Goal: Task Accomplishment & Management: Complete application form

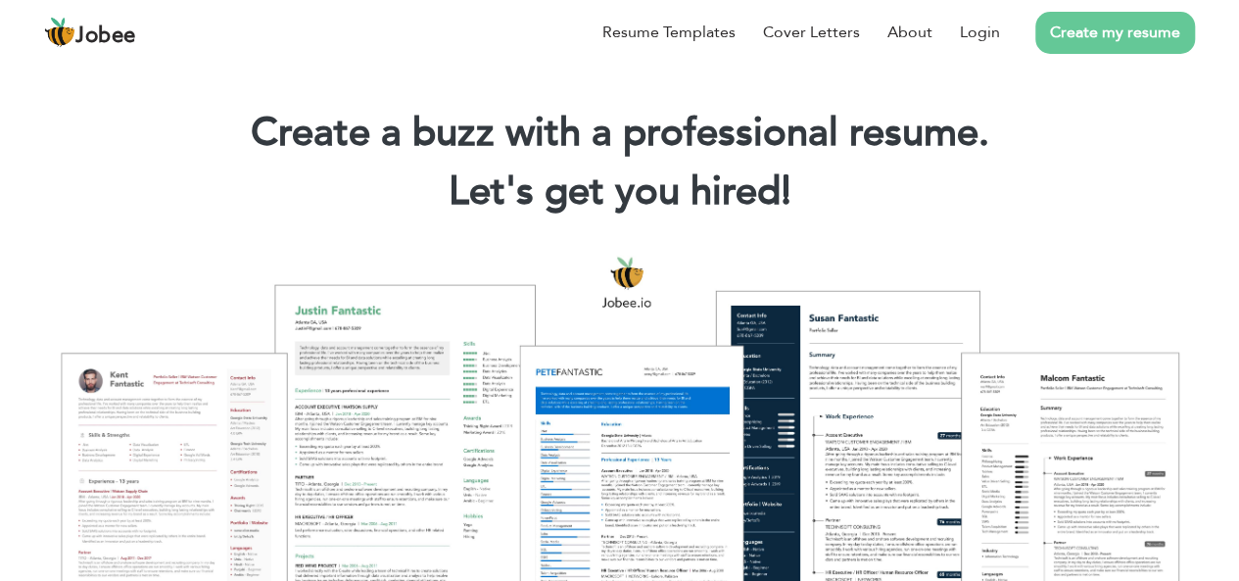
scroll to position [23, 0]
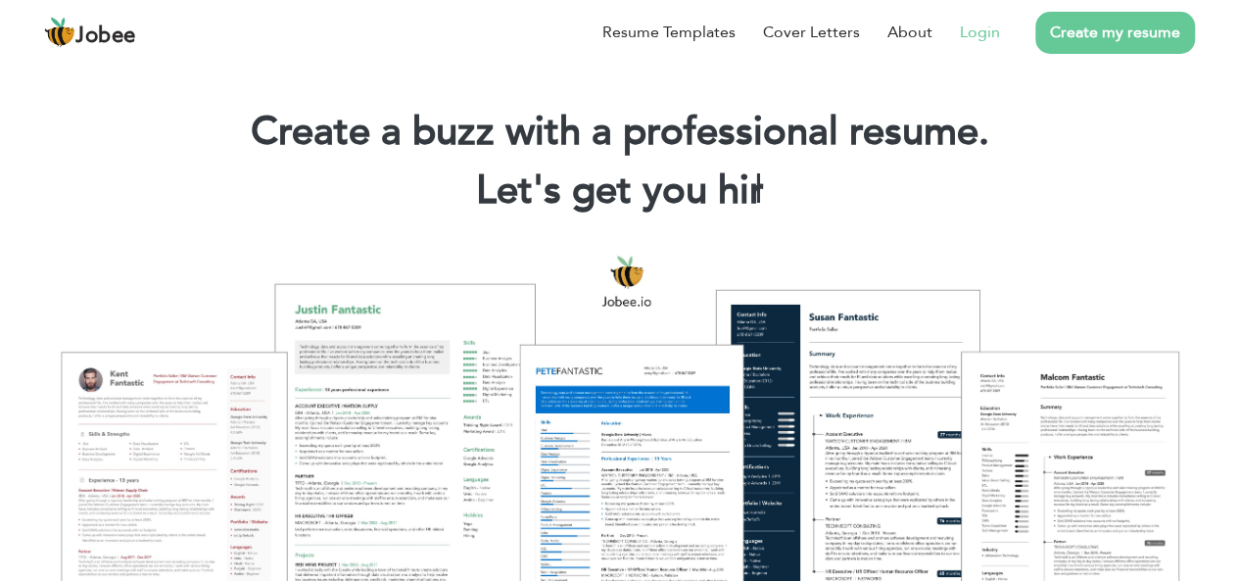
click at [985, 30] on link "Login" at bounding box center [980, 33] width 40 height 24
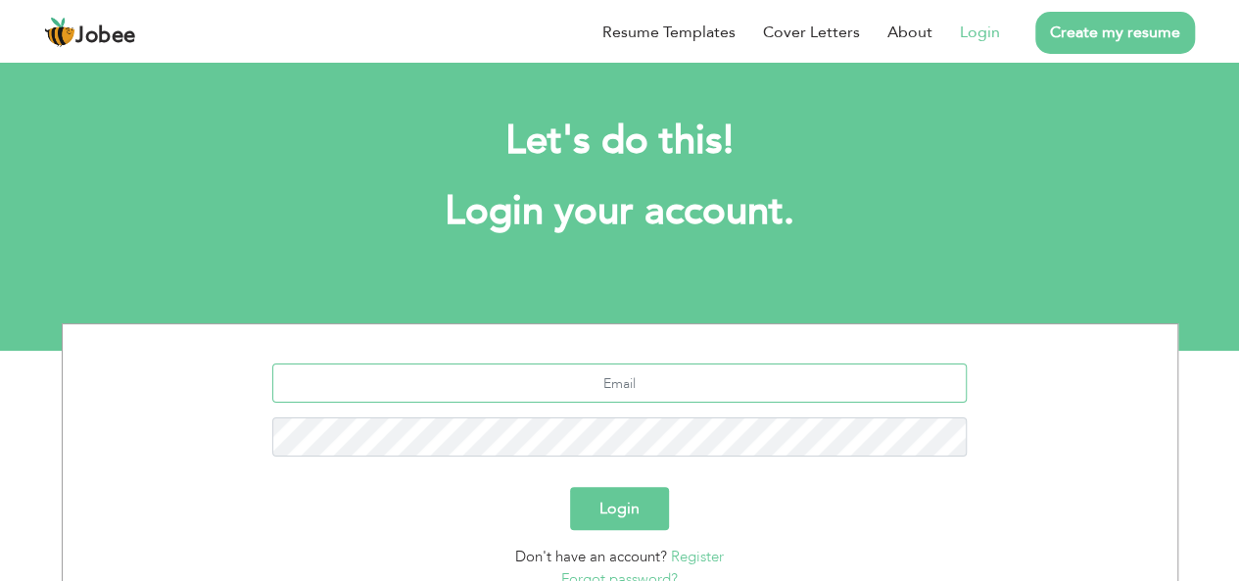
click at [696, 390] on input "text" at bounding box center [619, 382] width 695 height 39
type input "[EMAIL_ADDRESS][DOMAIN_NAME]"
click at [613, 506] on button "Login" at bounding box center [619, 508] width 99 height 43
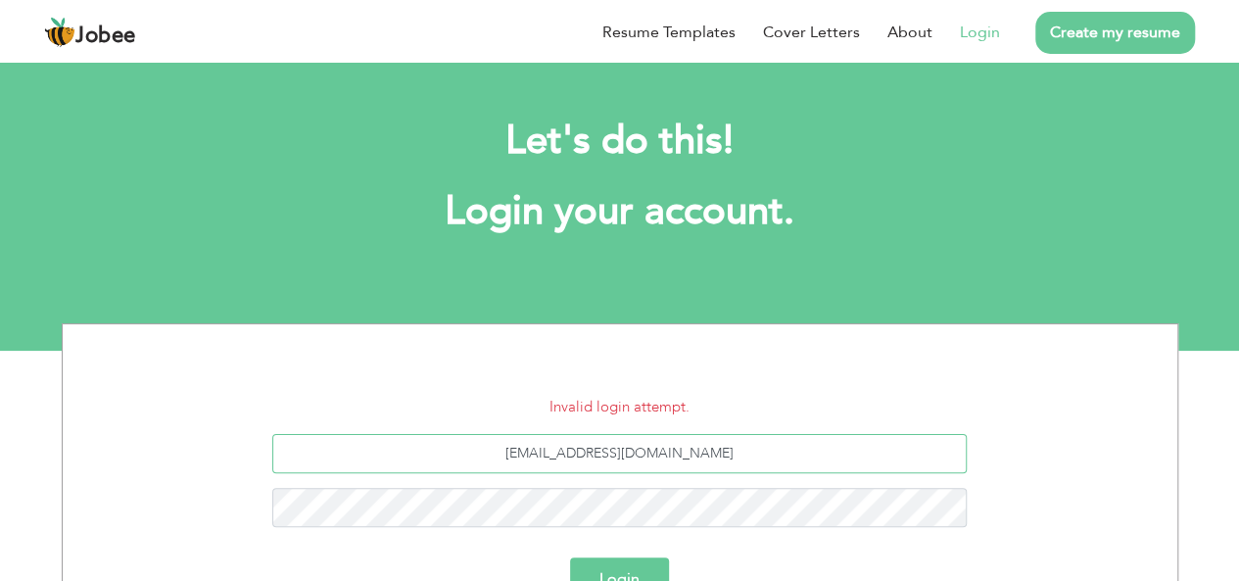
click at [660, 458] on input "[EMAIL_ADDRESS][DOMAIN_NAME]" at bounding box center [619, 453] width 695 height 39
click at [736, 435] on input "[EMAIL_ADDRESS][DOMAIN_NAME]" at bounding box center [619, 453] width 695 height 39
click at [611, 564] on button "Login" at bounding box center [619, 578] width 99 height 43
click at [651, 442] on input "[EMAIL_ADDRESS][DOMAIN_NAME]" at bounding box center [619, 453] width 695 height 39
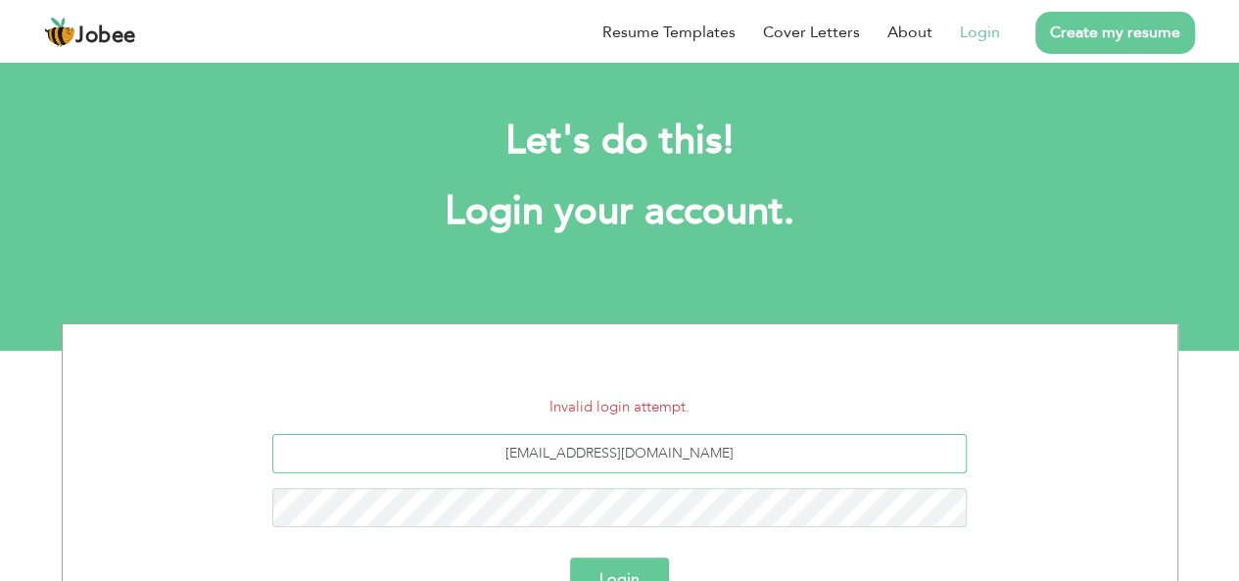
click at [651, 442] on input "[EMAIL_ADDRESS][DOMAIN_NAME]" at bounding box center [619, 453] width 695 height 39
type input "[EMAIL_ADDRESS][DOMAIN_NAME]"
click at [618, 563] on button "Login" at bounding box center [619, 578] width 99 height 43
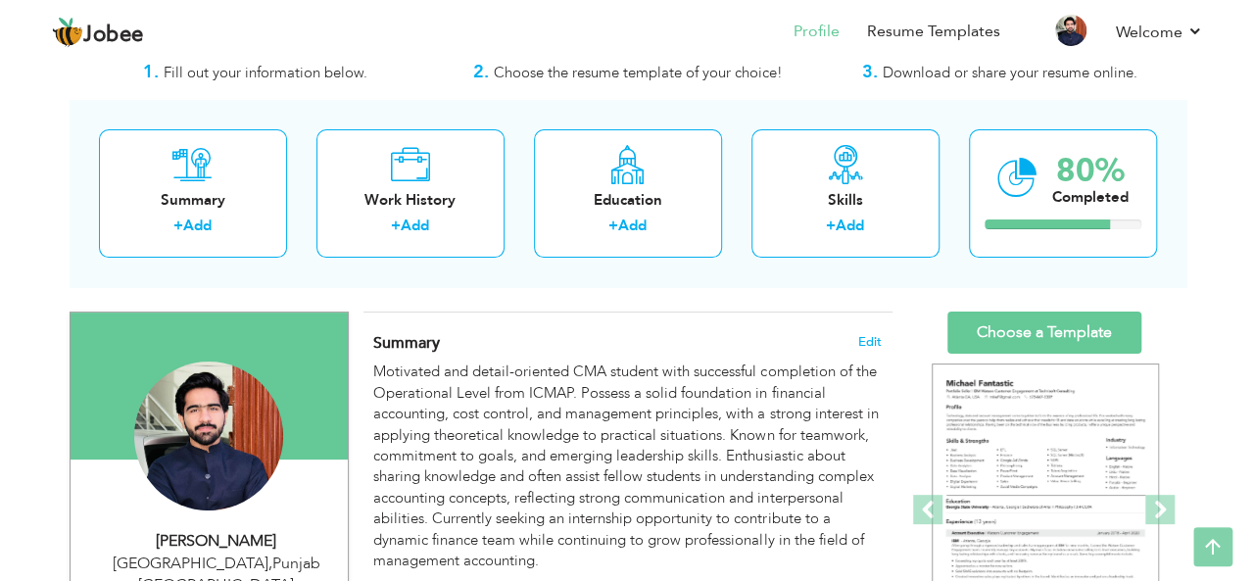
scroll to position [51, 0]
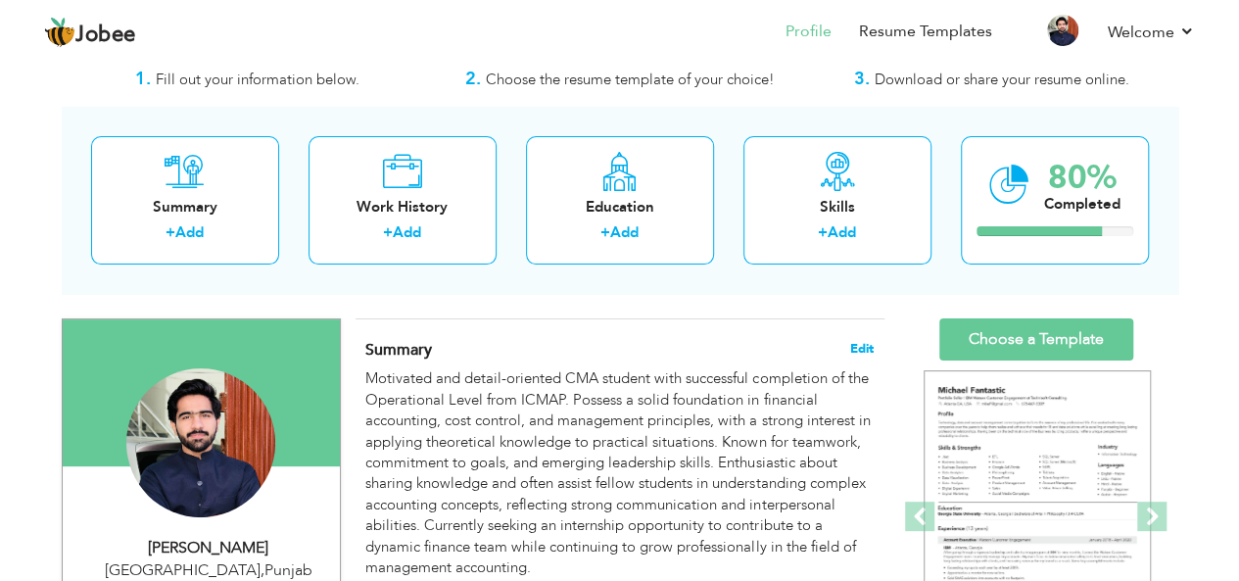
click at [858, 349] on span "Edit" at bounding box center [862, 349] width 24 height 14
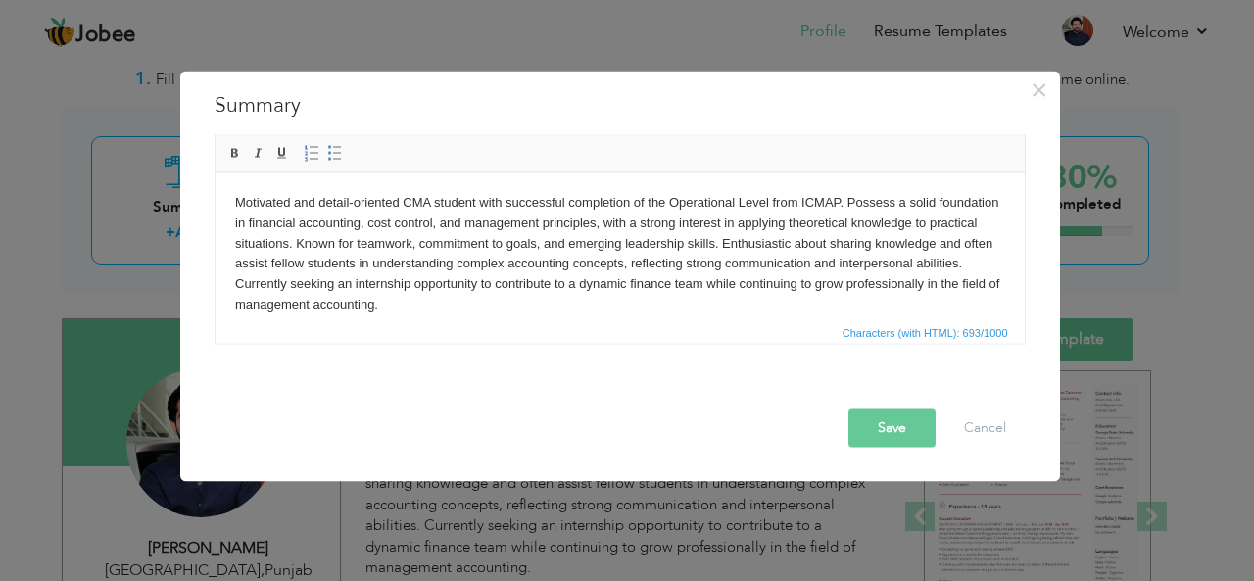
click at [372, 293] on body "Motivated and detail-oriented CMA student with successful completion of the Ope…" at bounding box center [619, 253] width 770 height 122
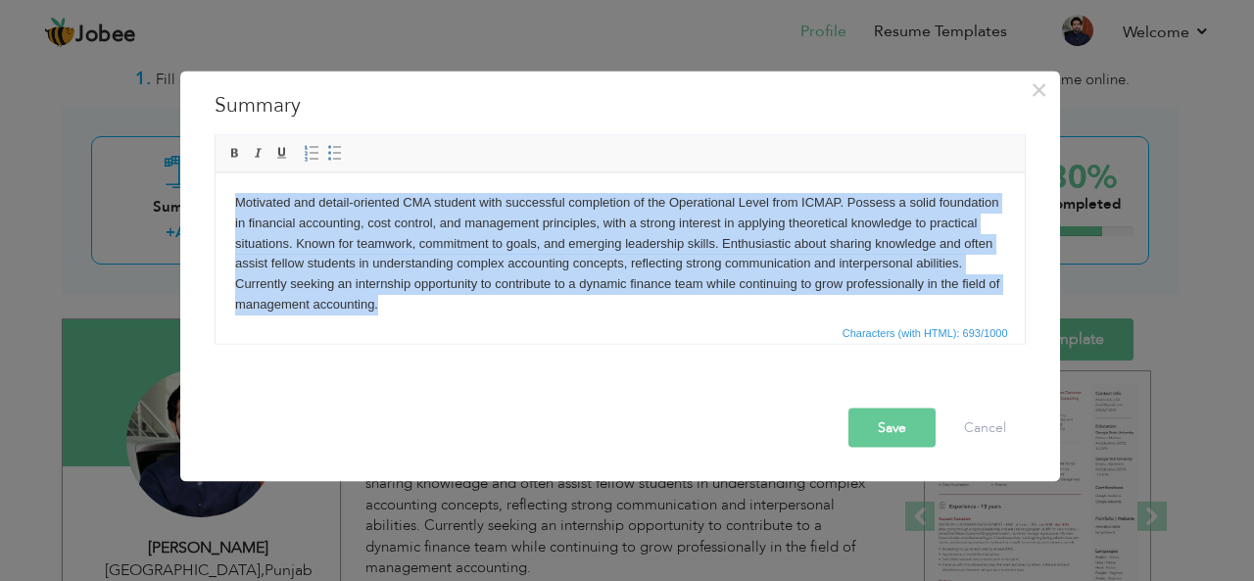
paste body
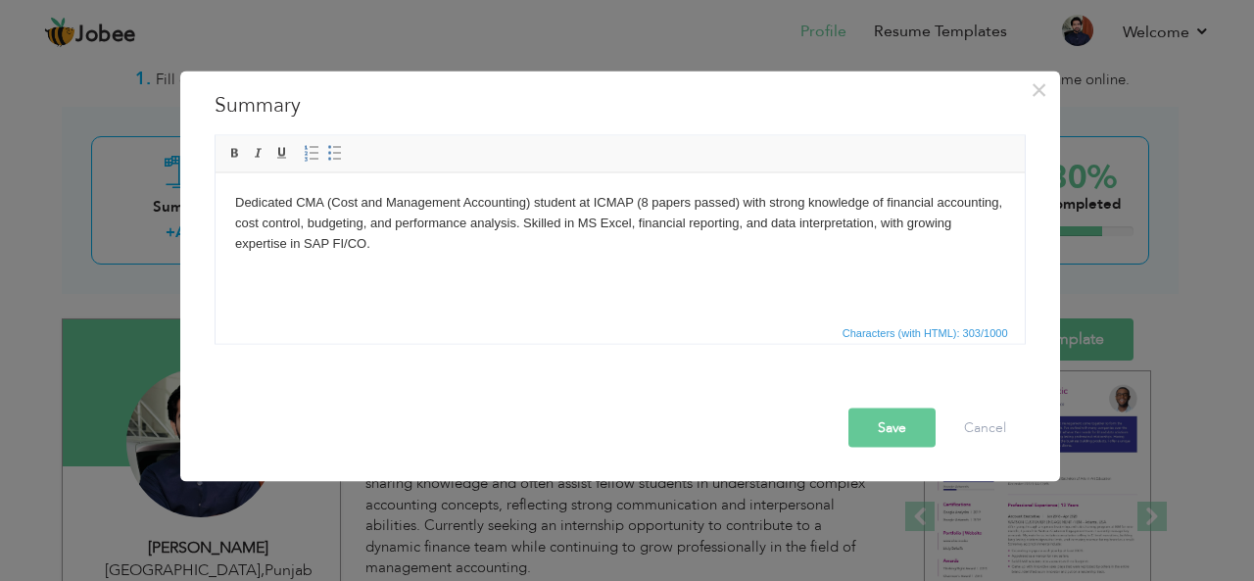
drag, startPoint x: 744, startPoint y: 537, endPoint x: 392, endPoint y: 317, distance: 414.6
click at [392, 306] on html "Dedicated CMA (Cost and Management Accounting) student at ICMAP (8 papers passe…" at bounding box center [619, 238] width 809 height 133
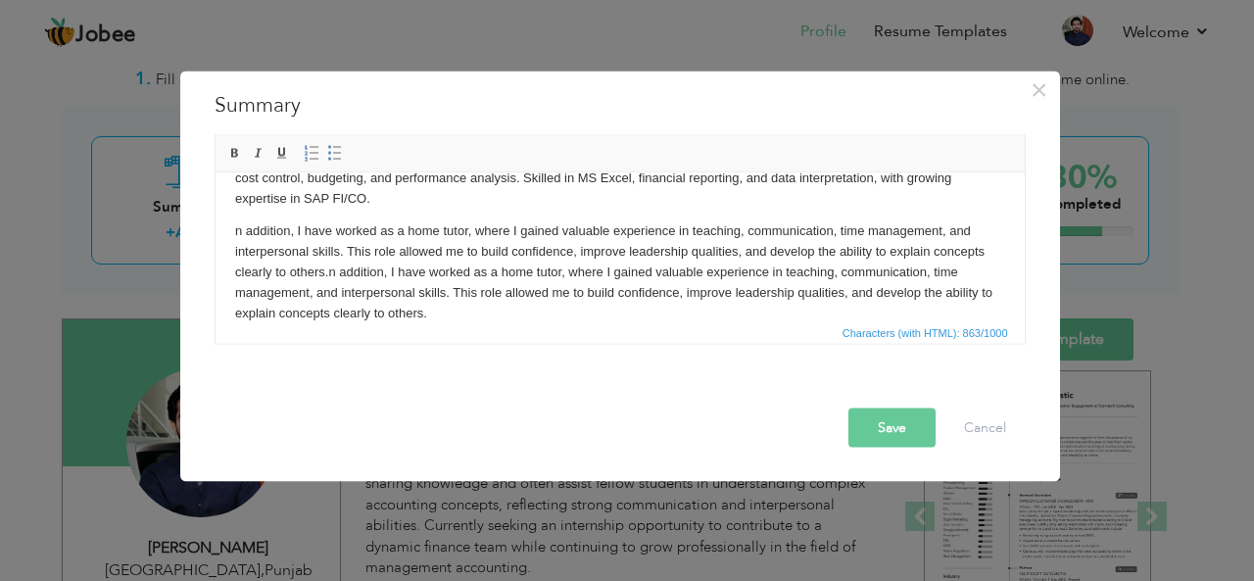
scroll to position [27, 0]
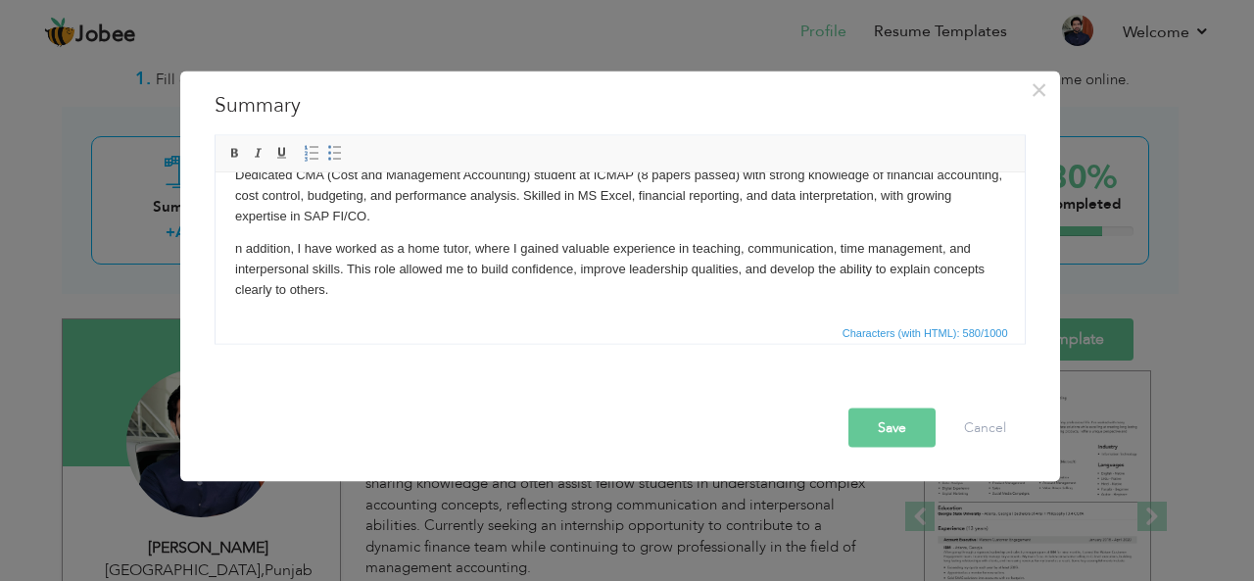
click at [232, 243] on html "Dedicated CMA (Cost and Management Accounting) student at ICMAP (8 papers passe…" at bounding box center [619, 232] width 809 height 174
click at [355, 307] on html "Dedicated CMA (Cost and Management Accounting) student at ICMAP (8 papers passe…" at bounding box center [619, 232] width 809 height 174
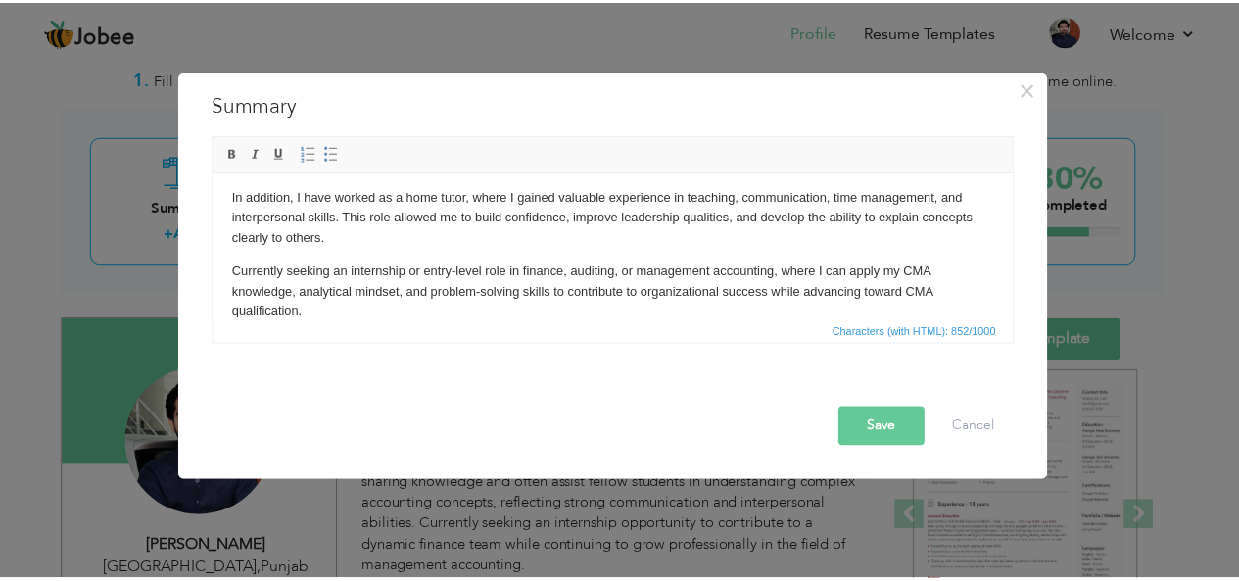
scroll to position [0, 0]
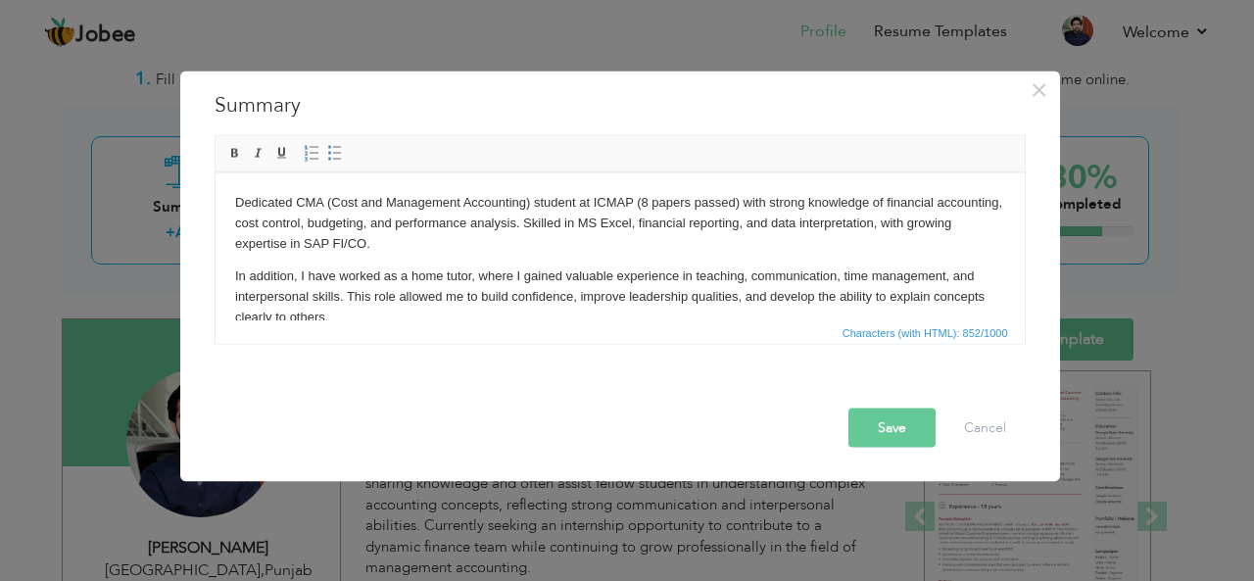
click at [901, 437] on button "Save" at bounding box center [891, 427] width 87 height 39
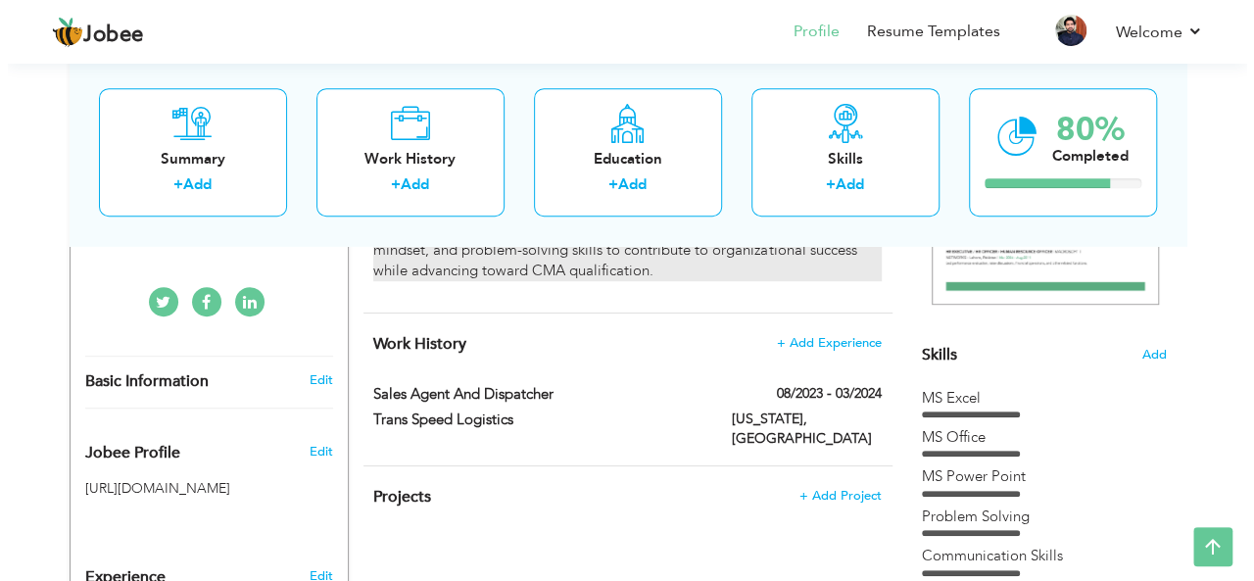
scroll to position [412, 0]
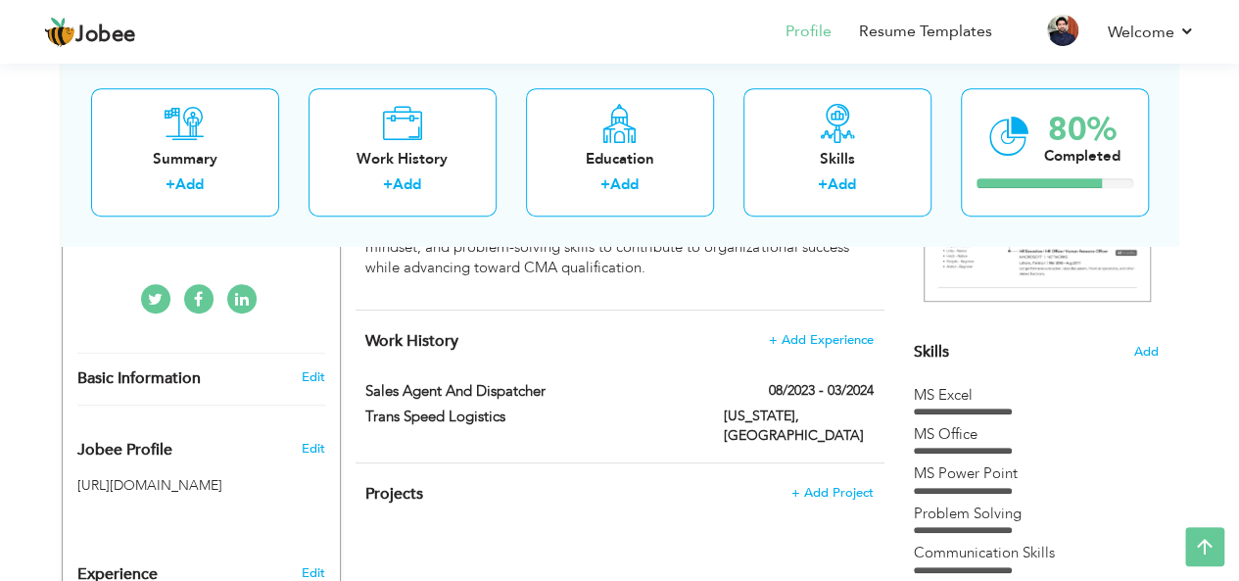
click at [826, 328] on div "Work History + Add Experience Sales Agent and Dispatcher 08/2023 - 03/2024 Sale…" at bounding box center [620, 387] width 529 height 152
click at [822, 341] on span "+ Add Experience" at bounding box center [821, 340] width 106 height 14
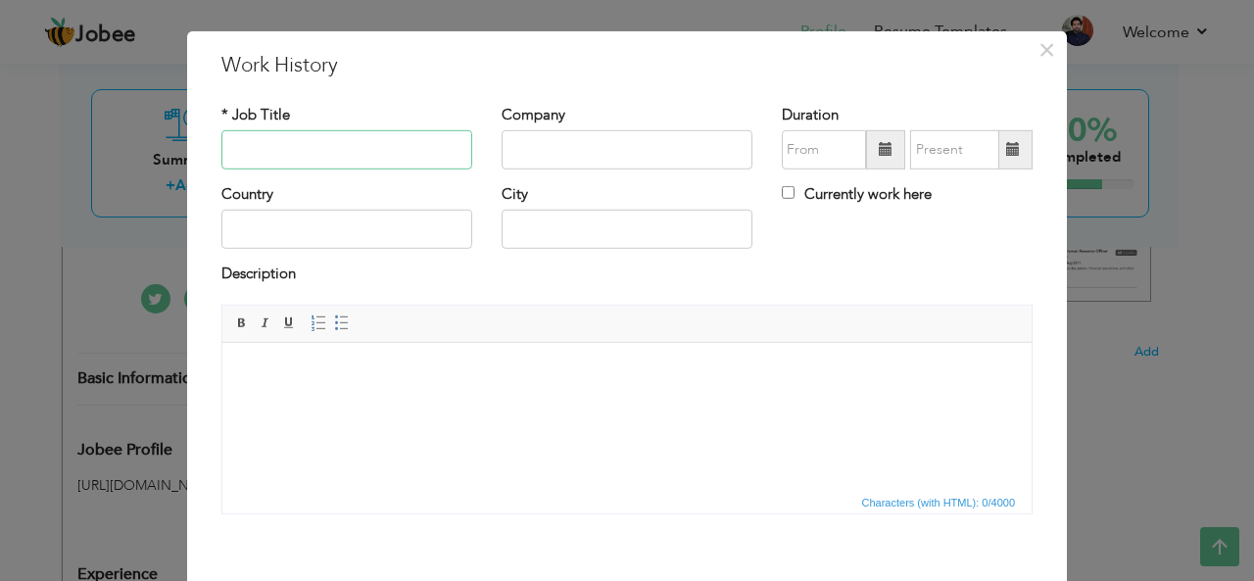
scroll to position [29, 0]
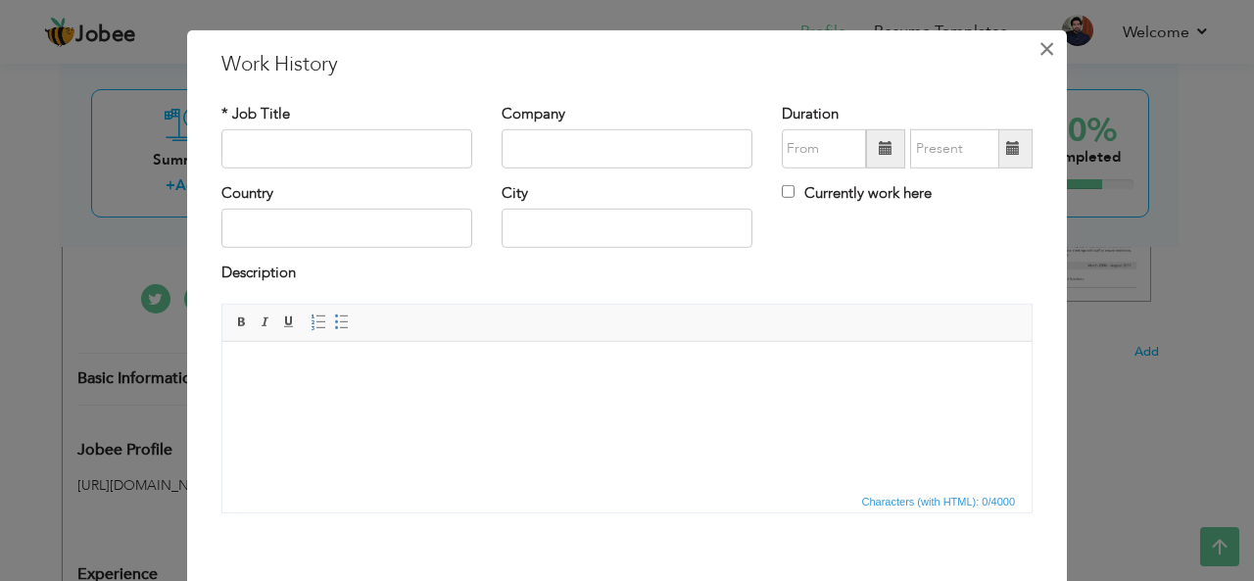
click at [1048, 55] on button "×" at bounding box center [1046, 47] width 31 height 31
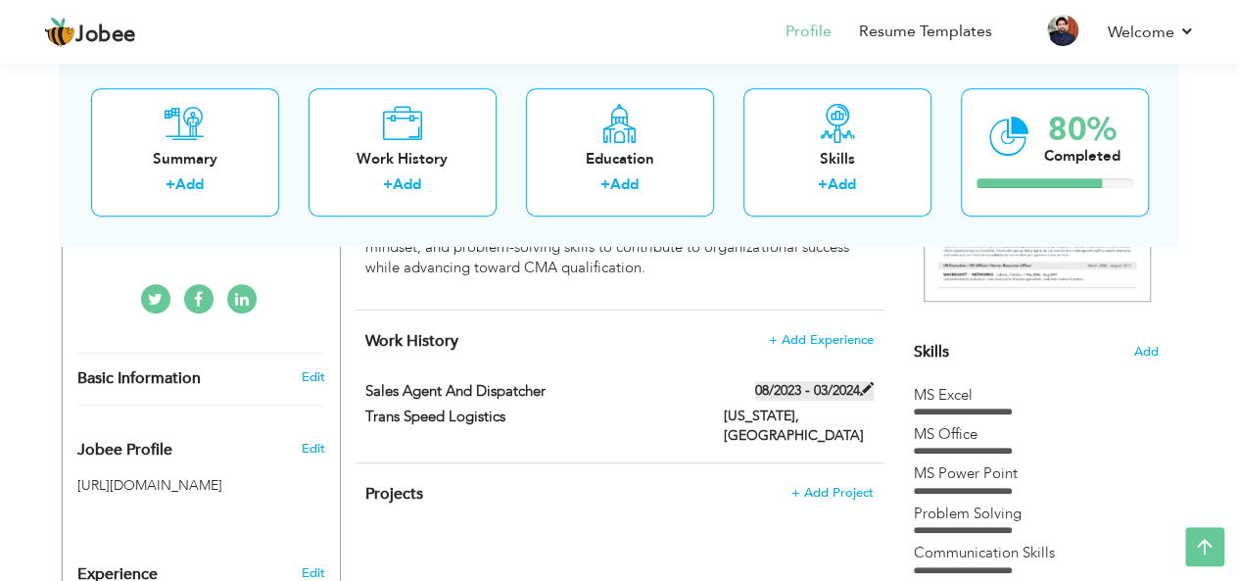
click at [868, 383] on span at bounding box center [867, 389] width 14 height 14
type input "Sales Agent and Dispatcher"
type input "Trans Speed Logistics"
type input "08/2023"
type input "03/2024"
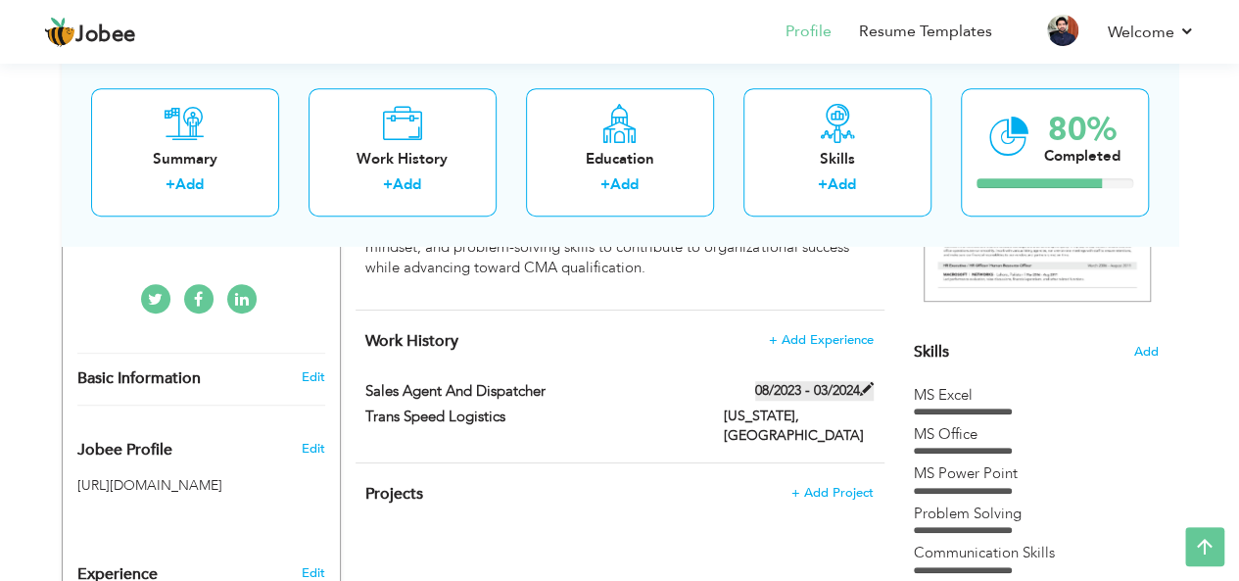
type input "[GEOGRAPHIC_DATA]"
type input "[US_STATE]"
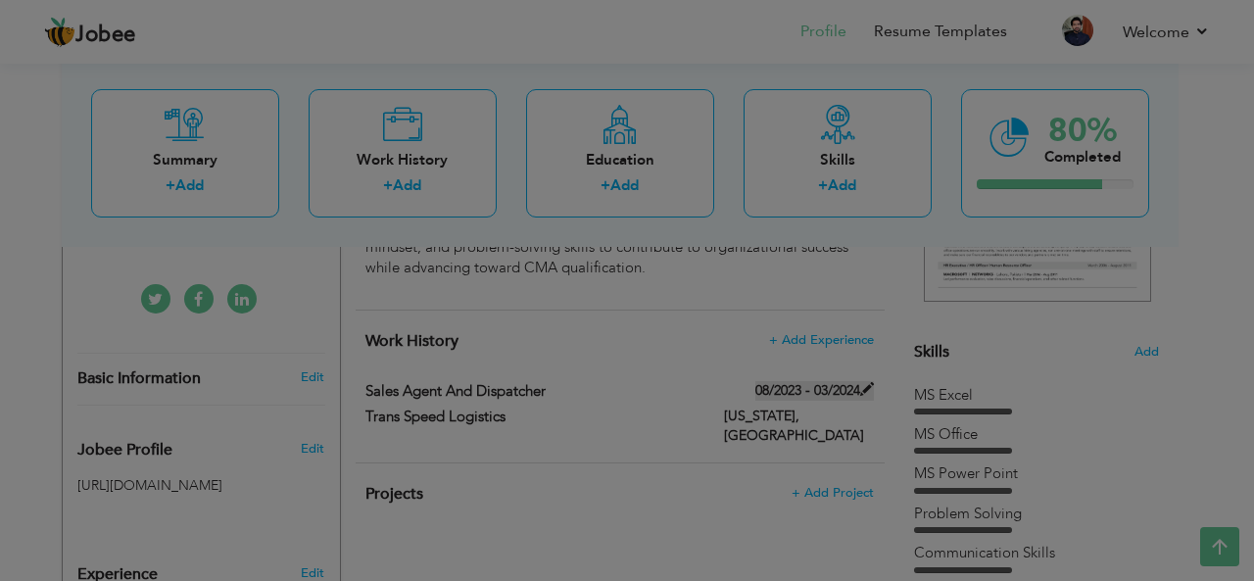
scroll to position [0, 0]
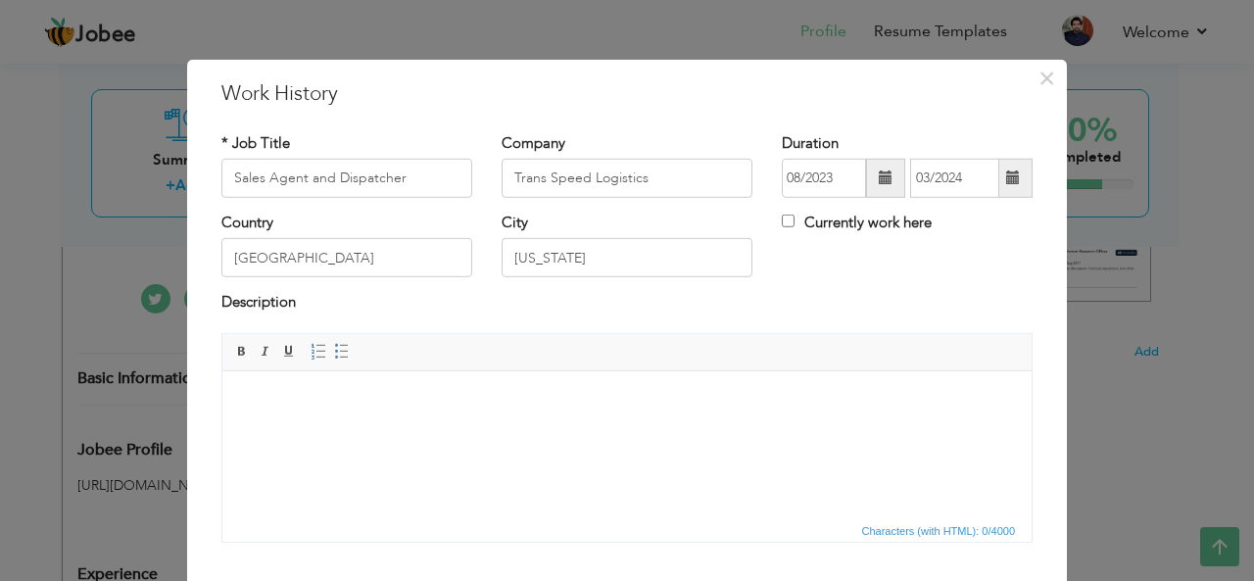
click at [1046, 96] on div "× Work History * Job Title Sales Agent and Dispatcher Company Trans Speed Logis…" at bounding box center [627, 380] width 880 height 642
click at [1046, 83] on span "×" at bounding box center [1046, 77] width 17 height 35
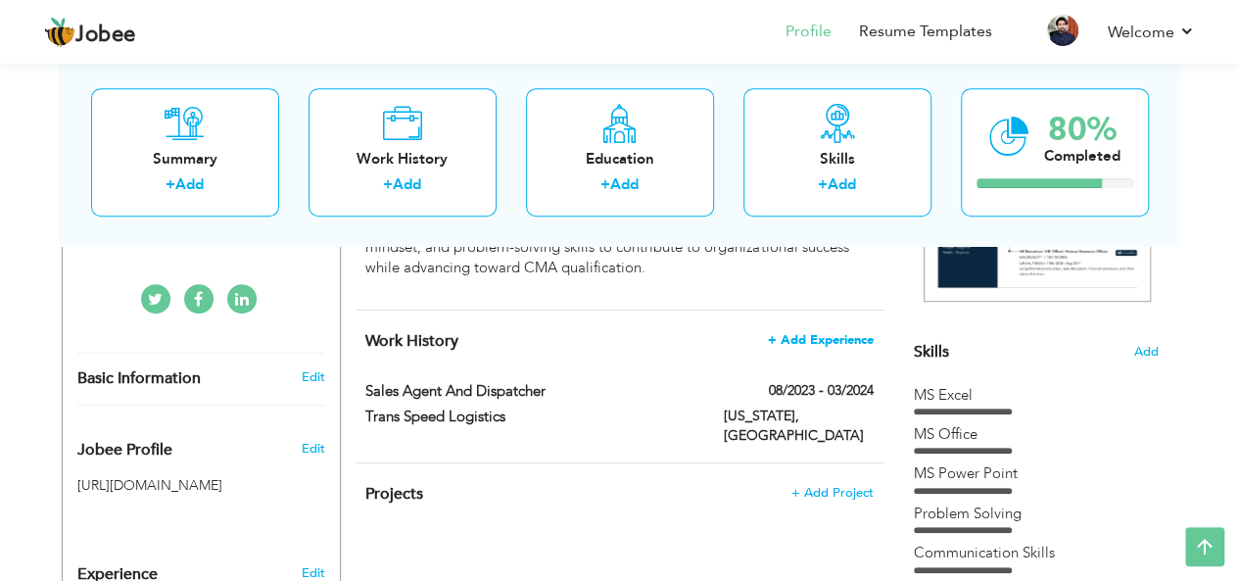
click at [825, 334] on span "+ Add Experience" at bounding box center [821, 340] width 106 height 14
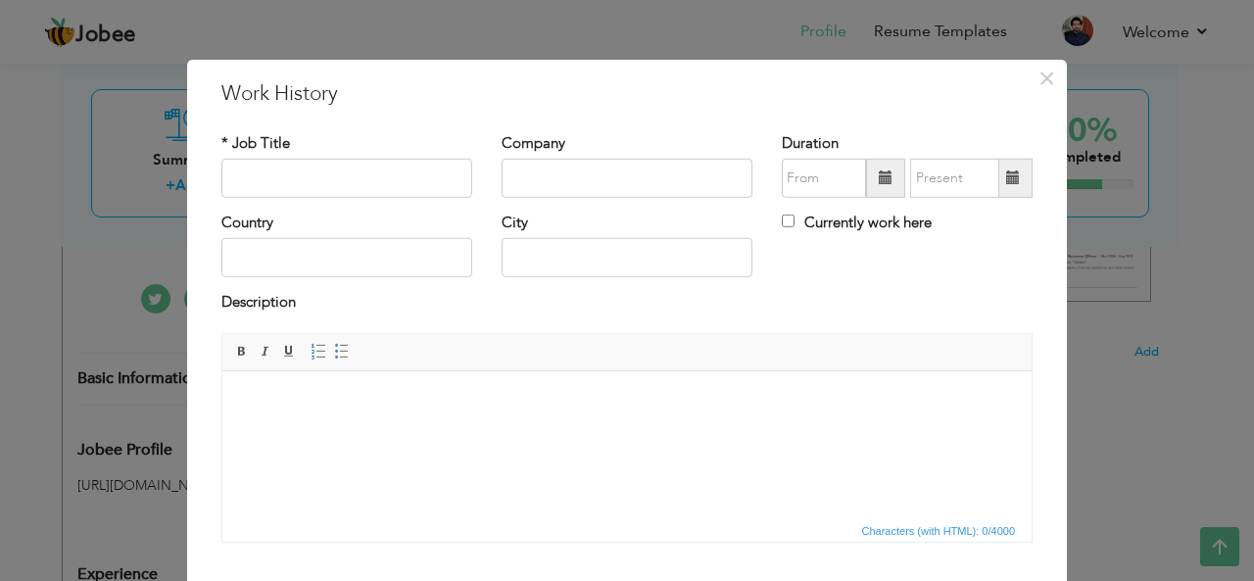
click at [432, 406] on body at bounding box center [627, 400] width 770 height 21
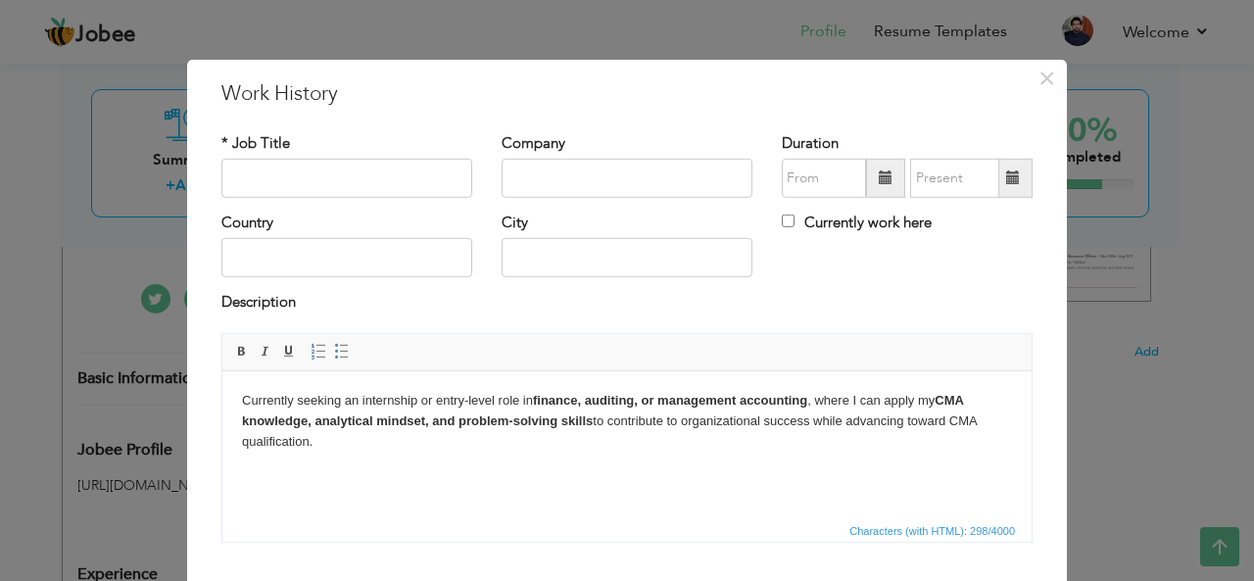
click at [506, 399] on body "Currently seeking an internship or entry-level role in finance, auditing, or ma…" at bounding box center [627, 420] width 770 height 61
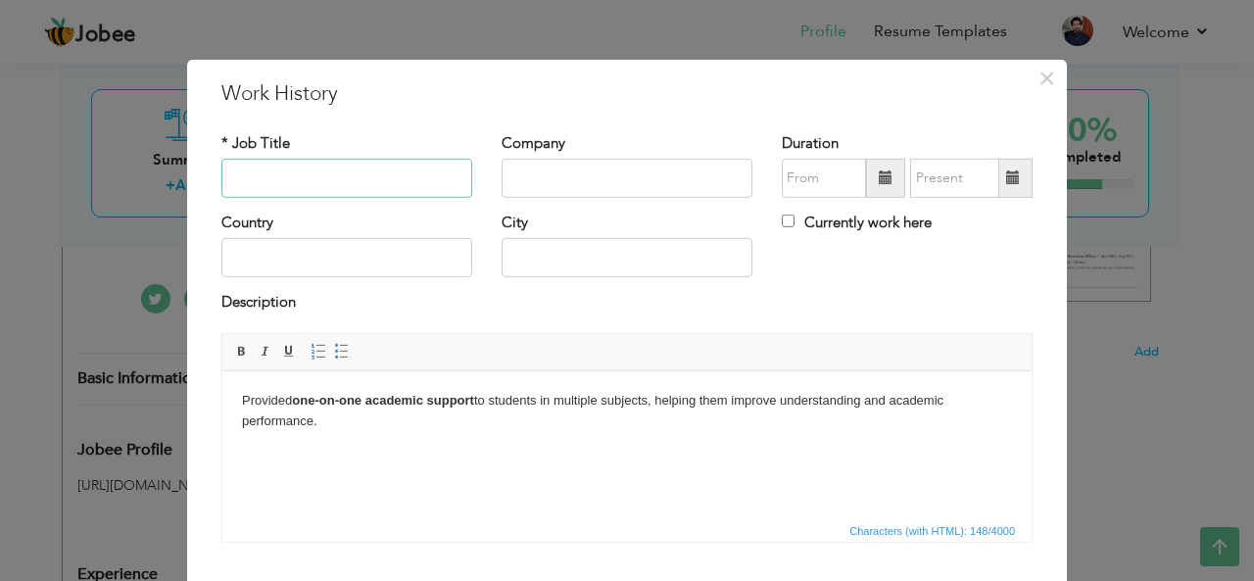
click at [365, 185] on input "text" at bounding box center [346, 178] width 251 height 39
type input "Home Tutor"
type input "09/2025"
click at [512, 451] on html "Provided one-on-one academic support to students in multiple subjects, helping …" at bounding box center [626, 410] width 809 height 80
click at [872, 226] on label "Currently work here" at bounding box center [857, 223] width 150 height 21
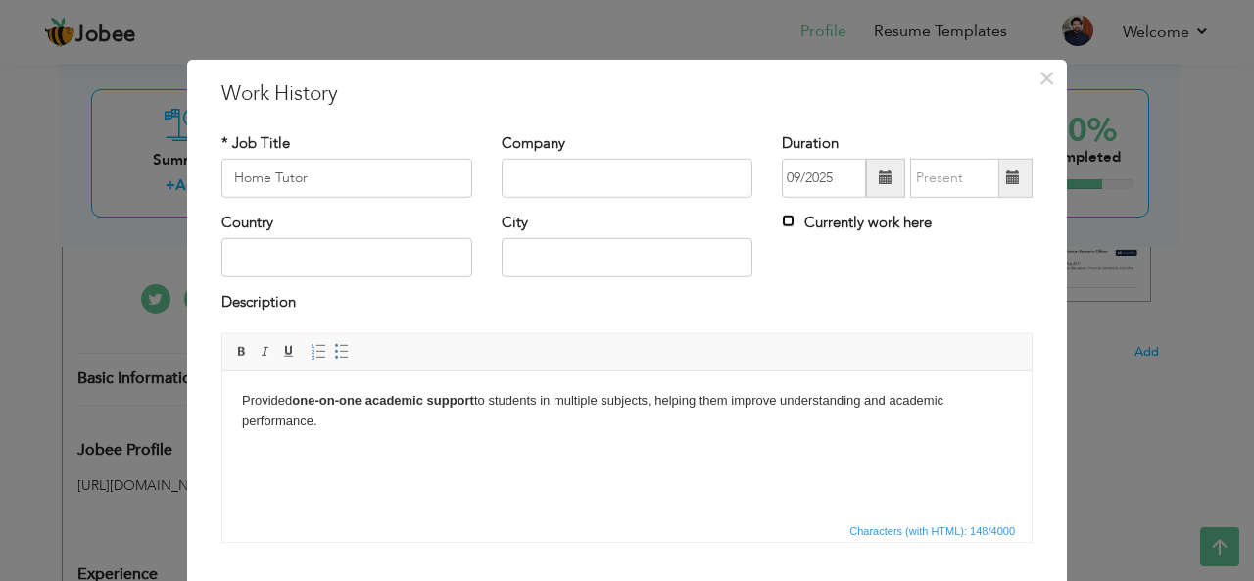
click at [795, 226] on input "Currently work here" at bounding box center [788, 221] width 13 height 13
checkbox input "true"
click at [834, 190] on input "09/2025" at bounding box center [824, 178] width 84 height 39
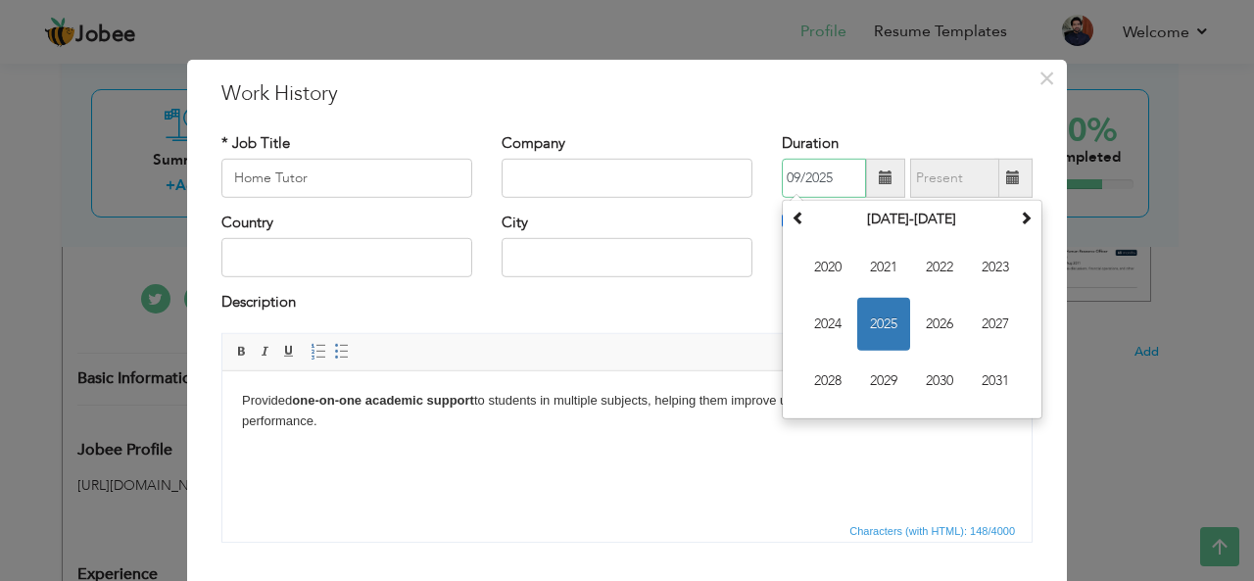
click at [869, 329] on span "2025" at bounding box center [883, 324] width 53 height 53
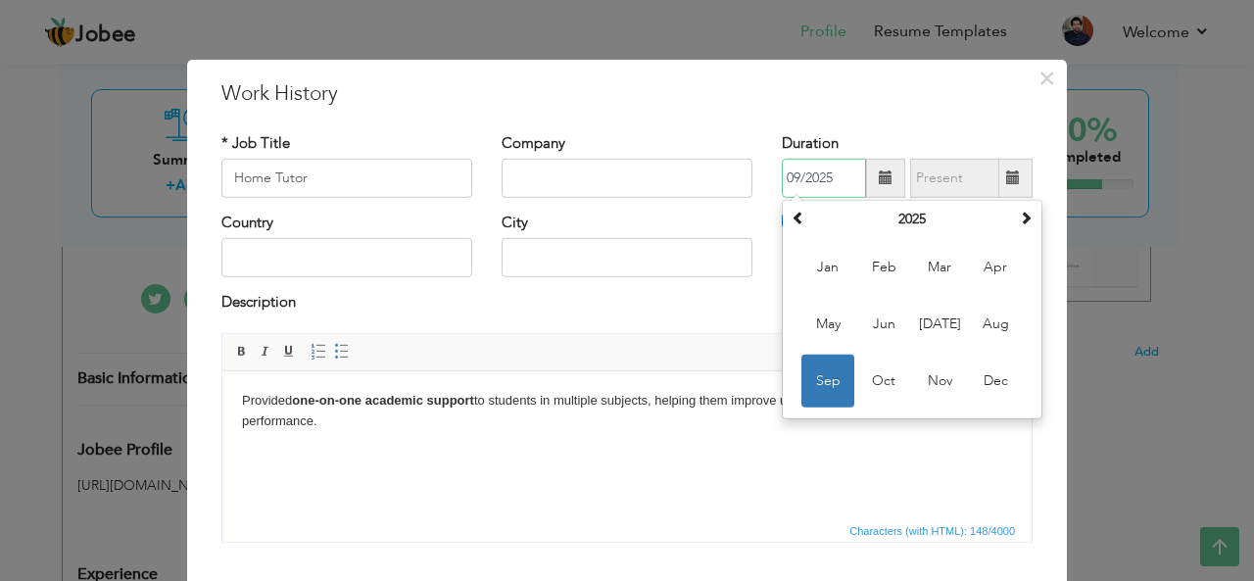
click at [837, 184] on input "09/2025" at bounding box center [824, 178] width 84 height 39
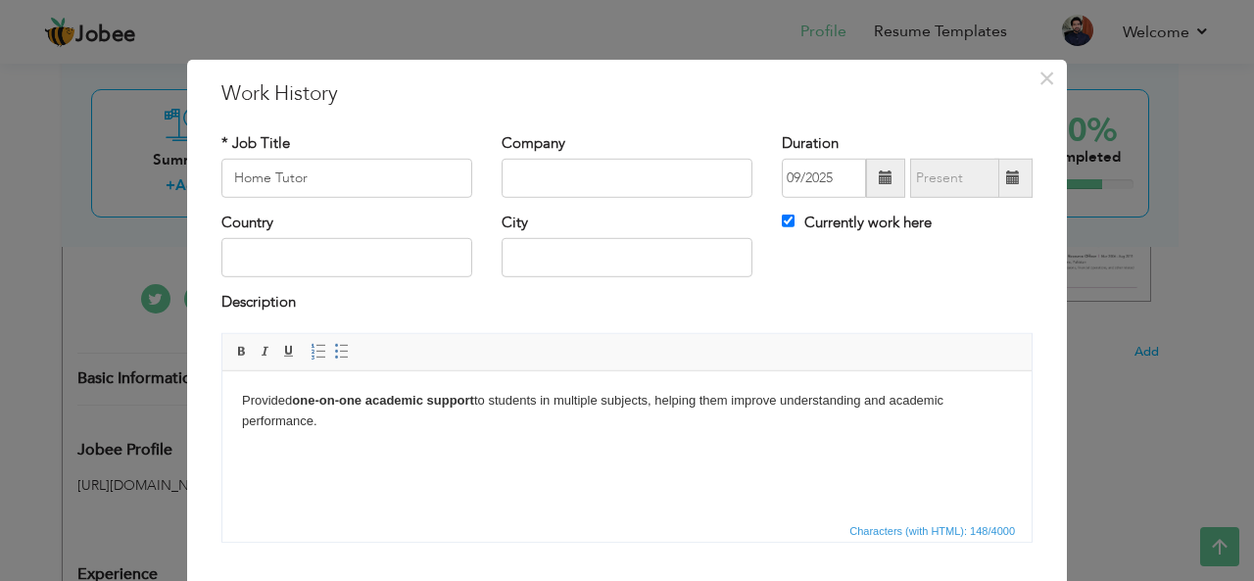
click at [665, 390] on body "Provided one-on-one academic support to students in multiple subjects, helping …" at bounding box center [627, 410] width 770 height 41
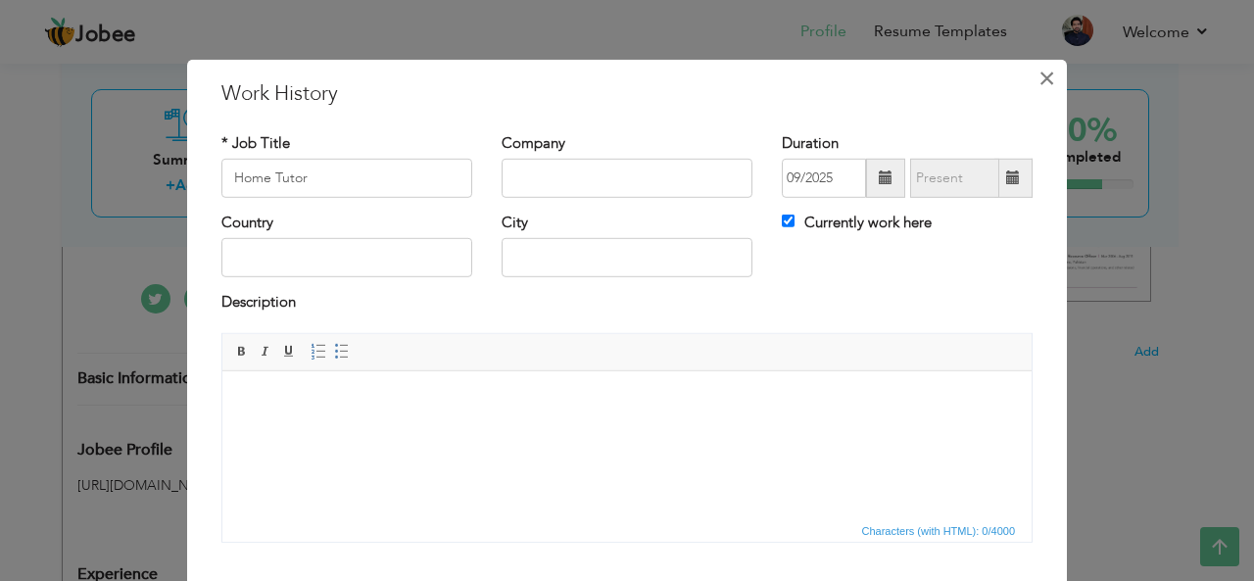
click at [1040, 77] on span "×" at bounding box center [1046, 77] width 17 height 35
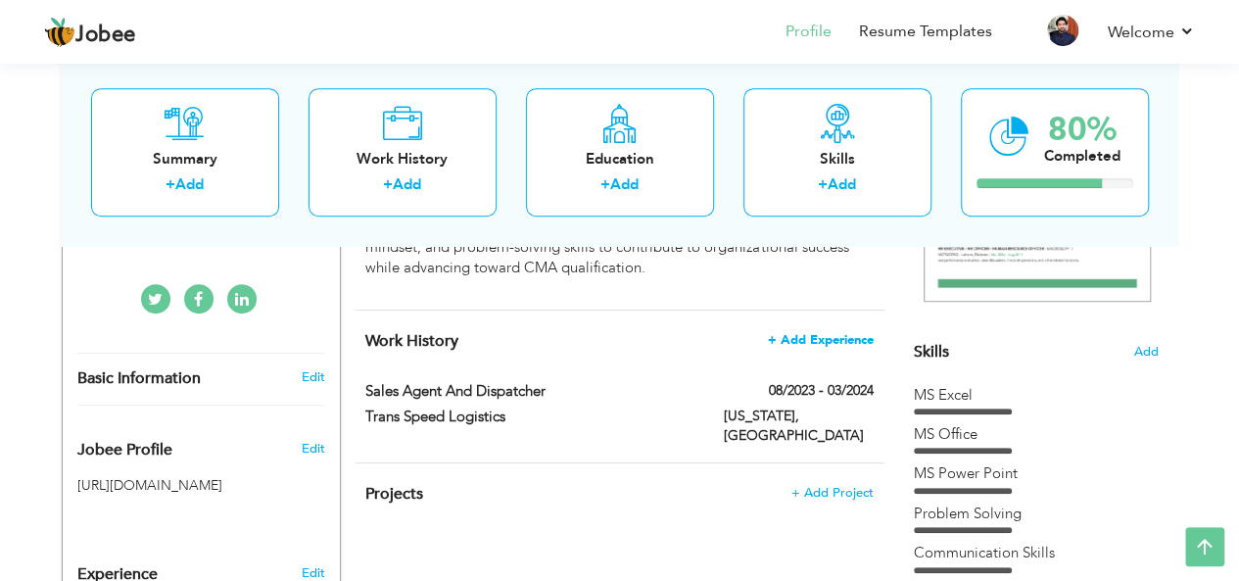
click at [810, 333] on span "+ Add Experience" at bounding box center [821, 340] width 106 height 14
checkbox input "false"
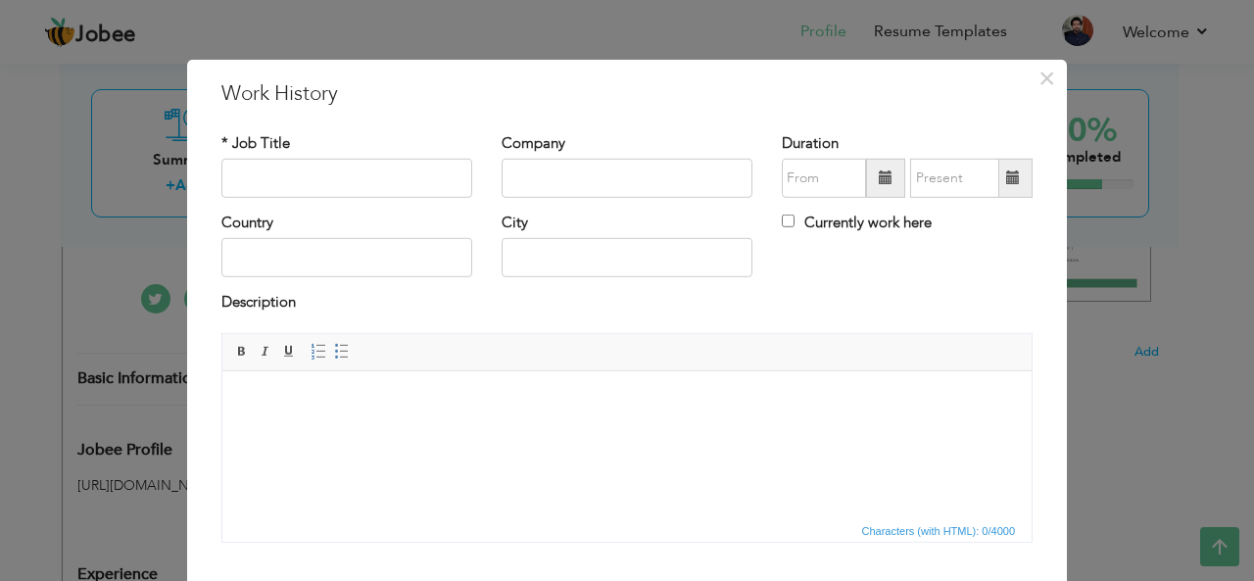
click at [368, 430] on html at bounding box center [626, 400] width 809 height 60
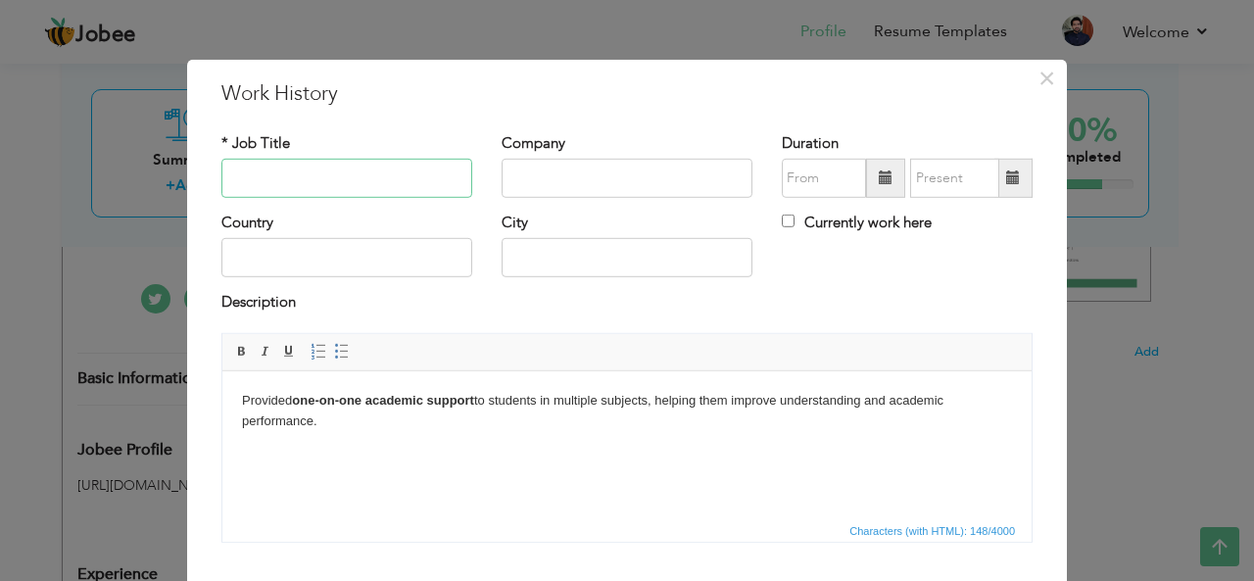
click at [398, 166] on input "text" at bounding box center [346, 178] width 251 height 39
type input "G"
type input "Home Tutor"
click at [441, 262] on input "text" at bounding box center [346, 257] width 251 height 39
click at [595, 264] on input "text" at bounding box center [627, 257] width 251 height 39
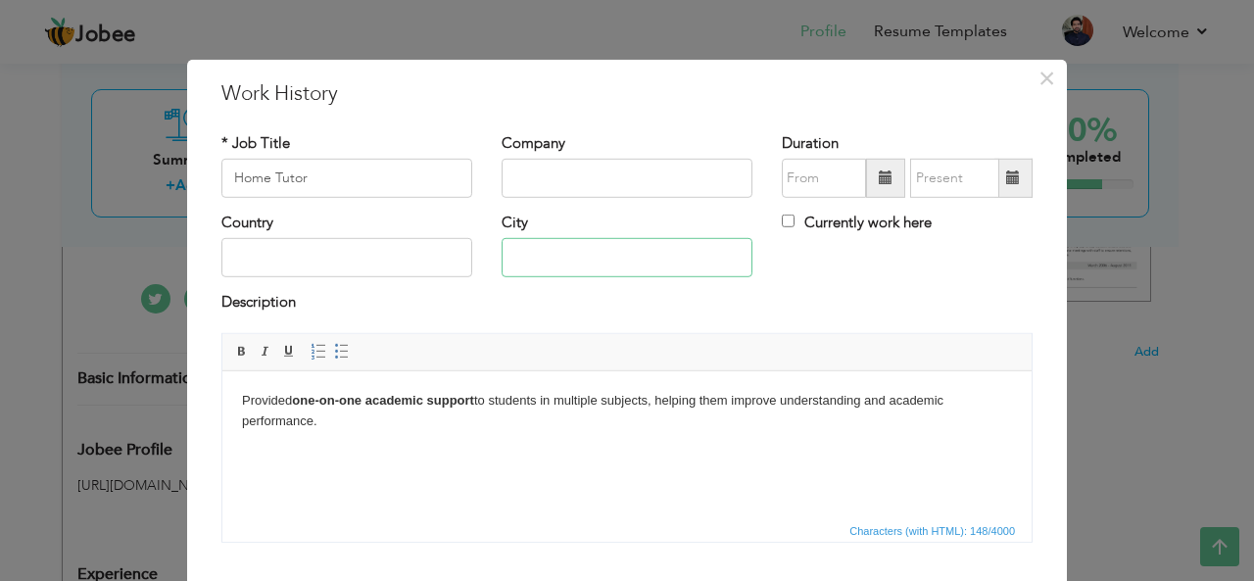
click at [595, 264] on input "text" at bounding box center [627, 257] width 251 height 39
type input "[GEOGRAPHIC_DATA]"
click at [611, 189] on input "text" at bounding box center [627, 178] width 251 height 39
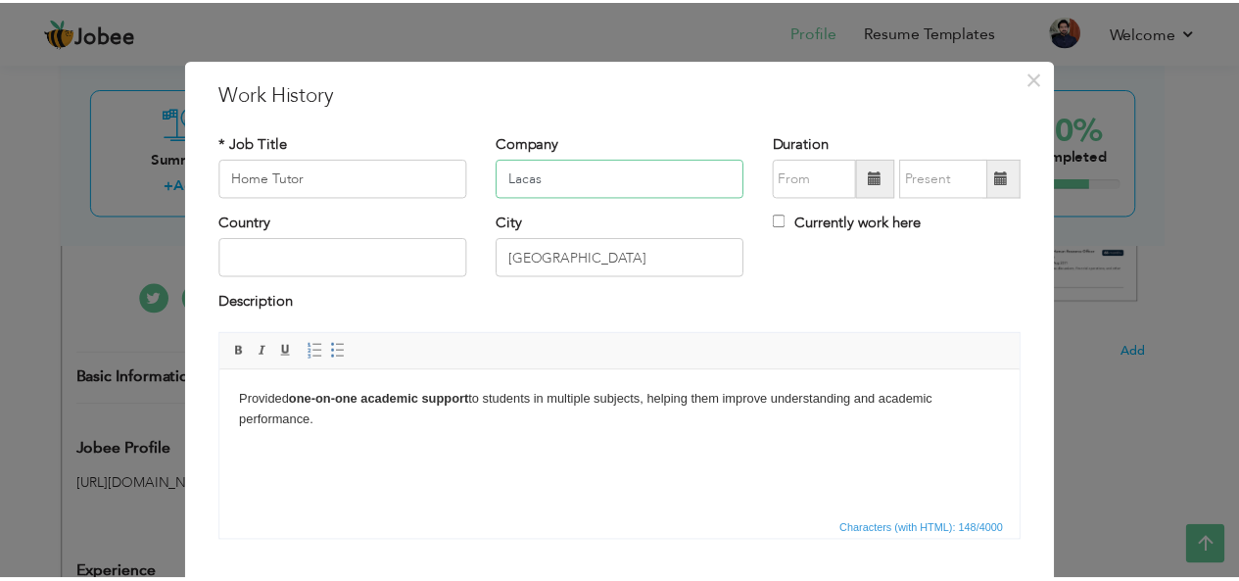
scroll to position [118, 0]
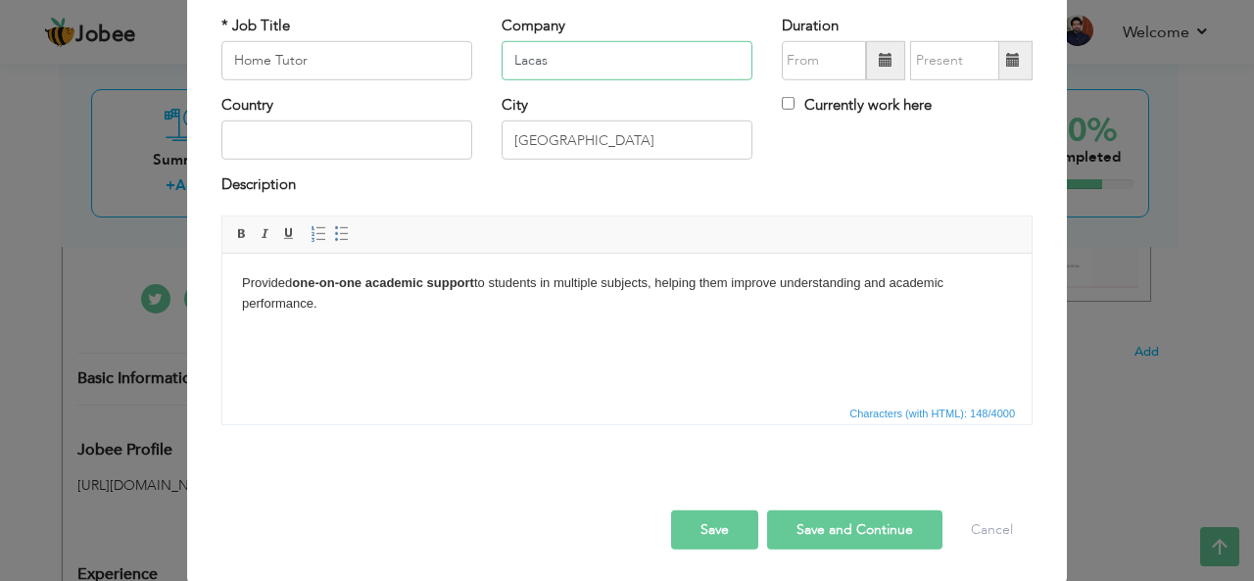
type input "Lacas"
click at [828, 531] on button "Save and Continue" at bounding box center [854, 529] width 175 height 39
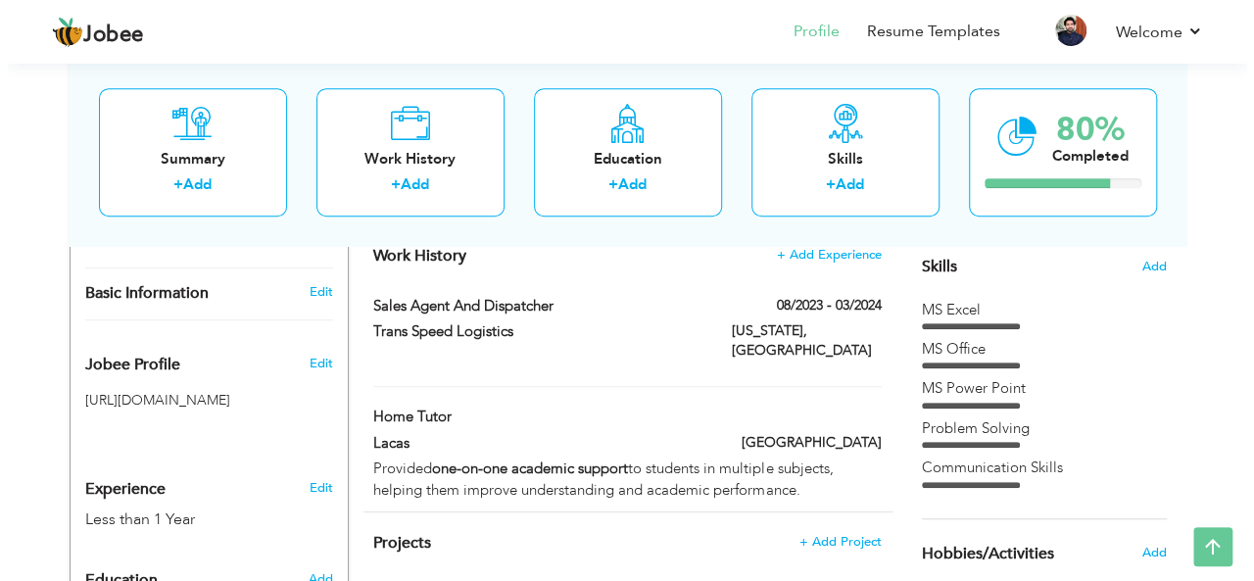
scroll to position [506, 0]
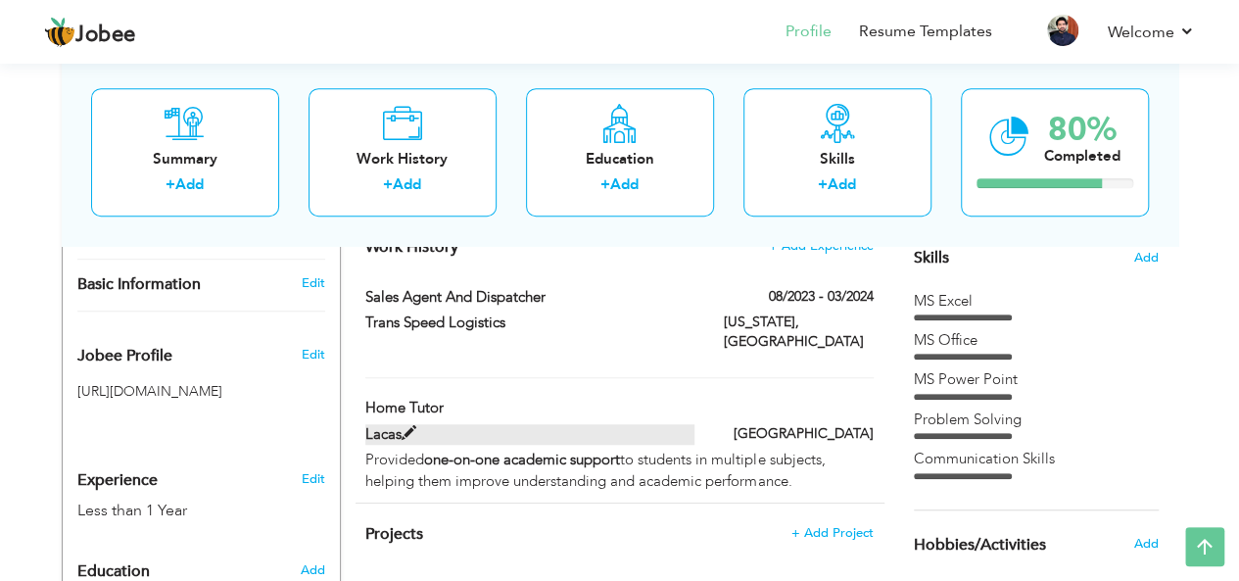
click at [406, 426] on span at bounding box center [409, 433] width 15 height 15
type input "Home Tutor"
type input "Lacas"
type input "[GEOGRAPHIC_DATA]"
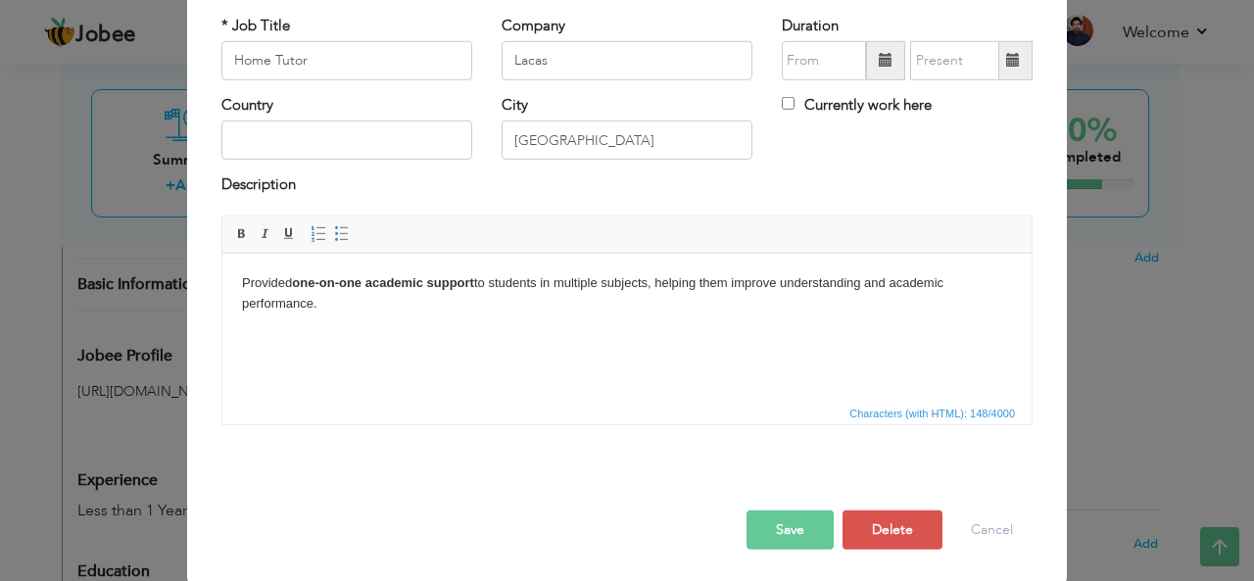
scroll to position [0, 0]
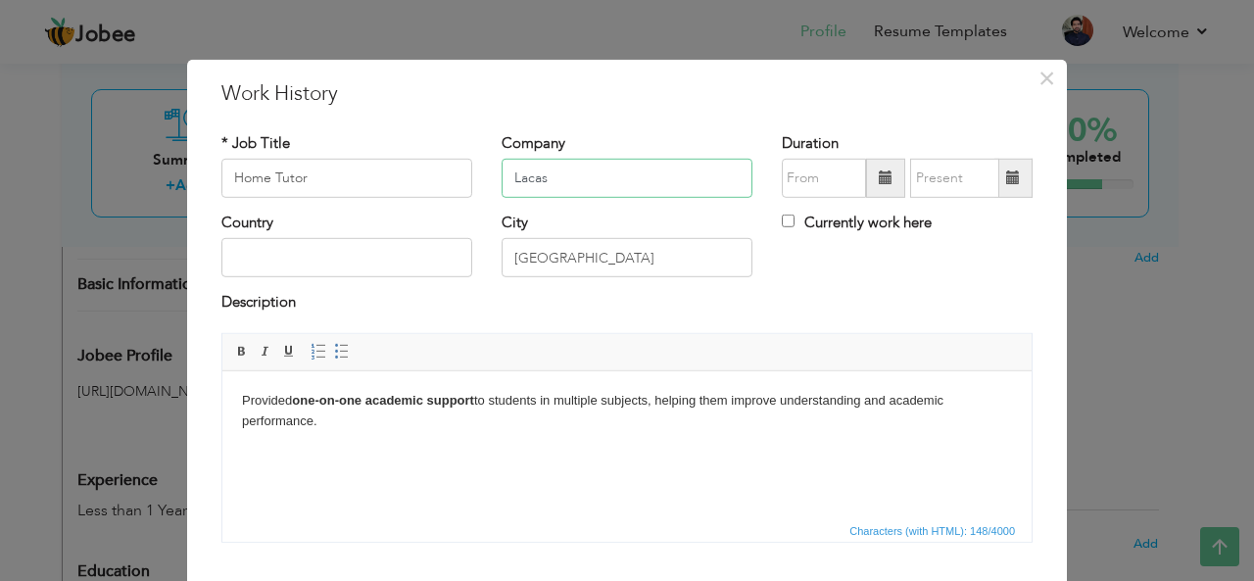
click at [653, 182] on input "Lacas" at bounding box center [627, 178] width 251 height 39
type input "Lacas & Beconhouse"
drag, startPoint x: 807, startPoint y: 556, endPoint x: 427, endPoint y: 397, distance: 412.3
click at [427, 397] on strong "one-on-one academic support" at bounding box center [383, 399] width 182 height 15
click at [854, 229] on label "Currently work here" at bounding box center [857, 223] width 150 height 21
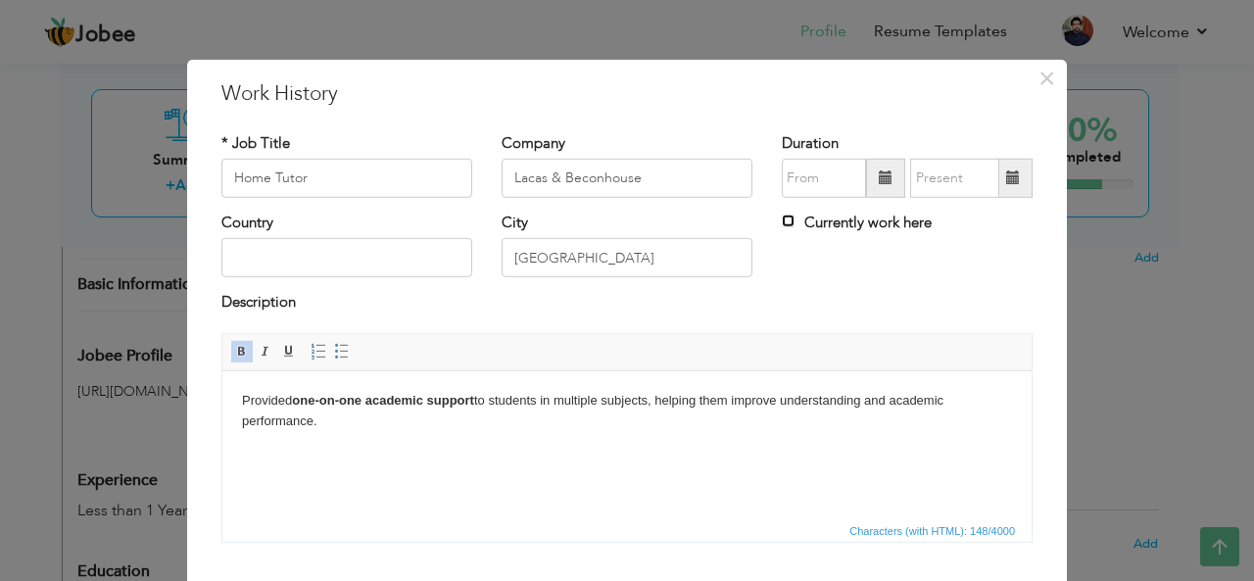
click at [795, 227] on input "Currently work here" at bounding box center [788, 221] width 13 height 13
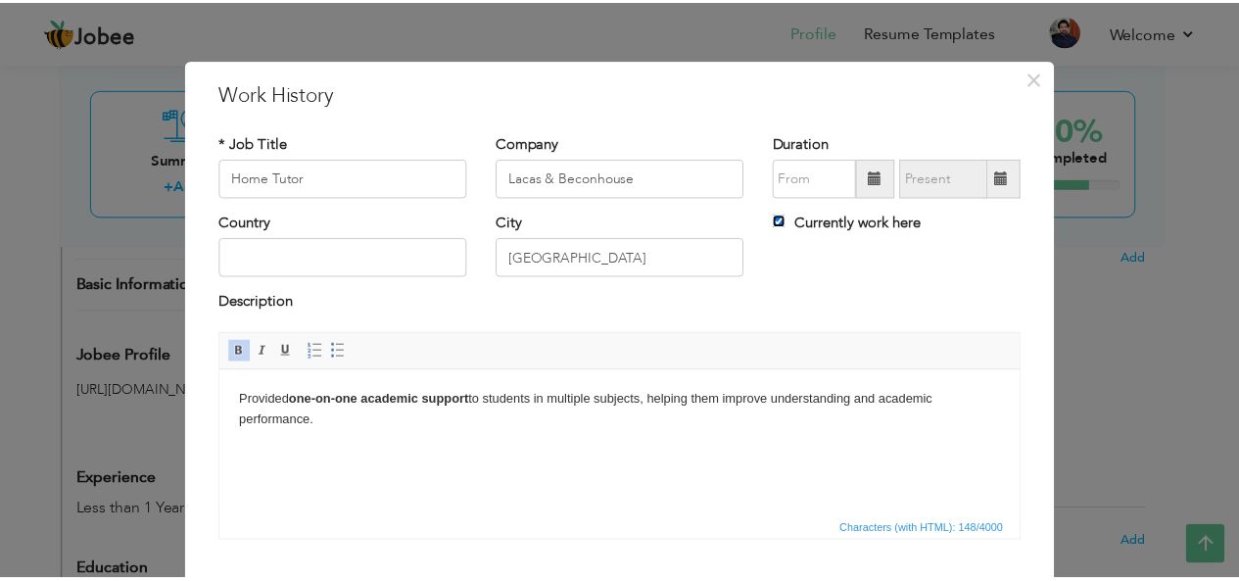
scroll to position [118, 0]
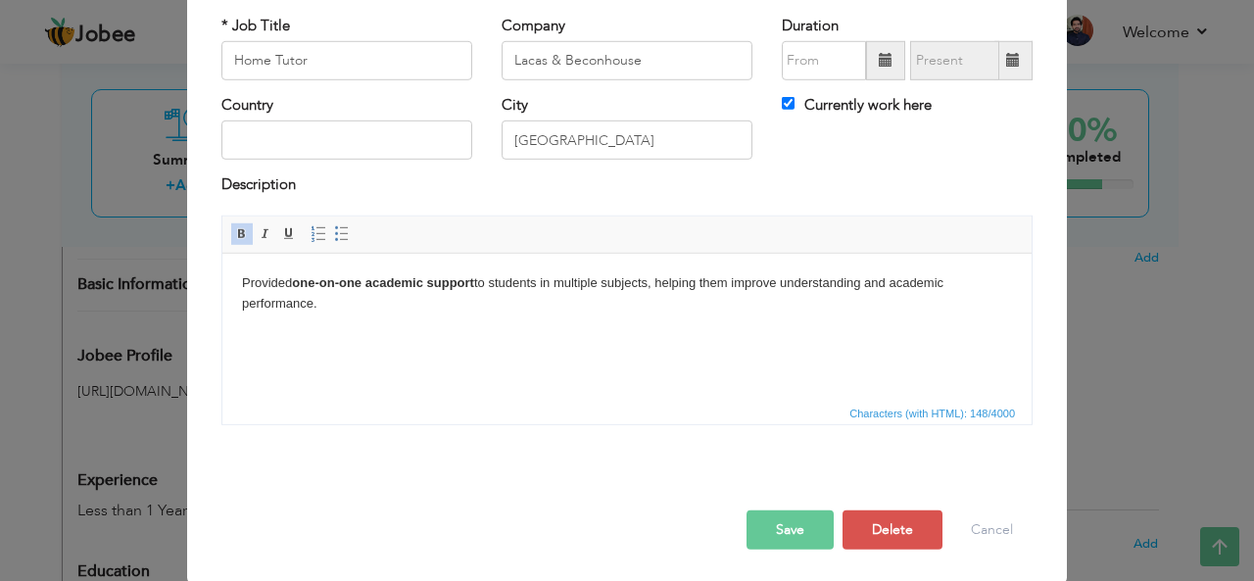
click at [792, 533] on button "Save" at bounding box center [790, 529] width 87 height 39
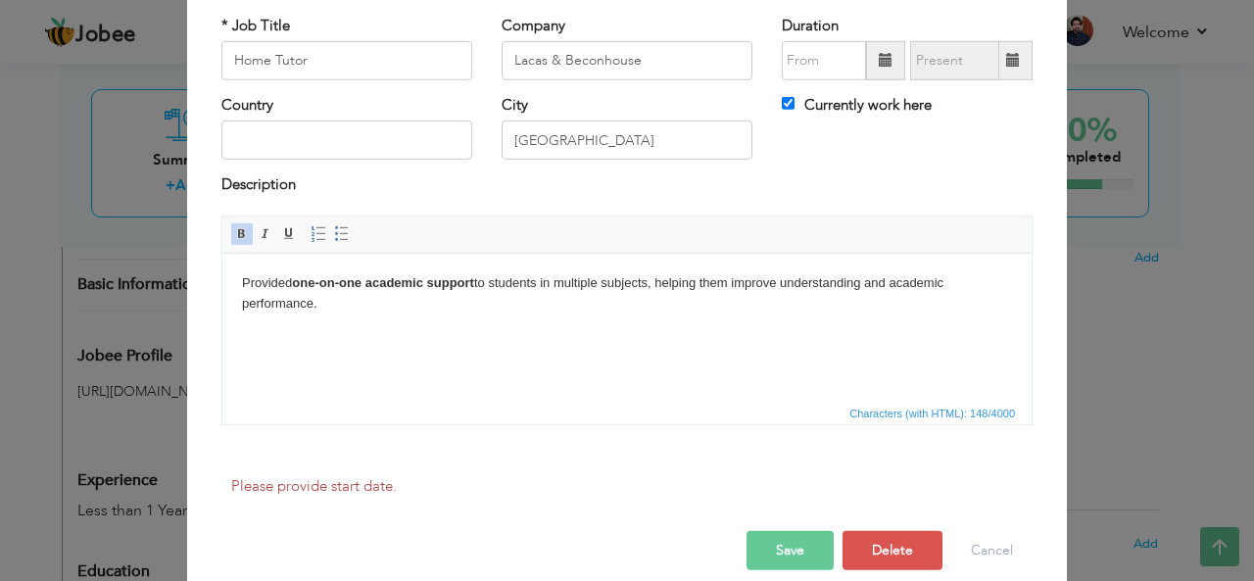
click at [871, 96] on label "Currently work here" at bounding box center [857, 105] width 150 height 21
click at [795, 97] on input "Currently work here" at bounding box center [788, 103] width 13 height 13
checkbox input "false"
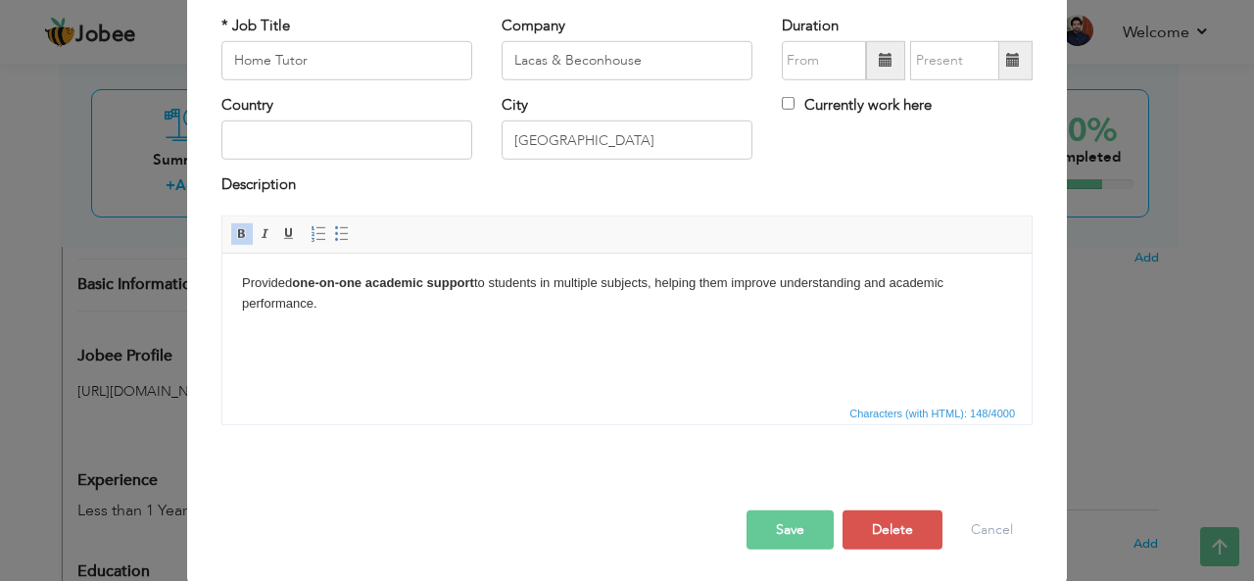
click at [777, 540] on button "Save" at bounding box center [790, 529] width 87 height 39
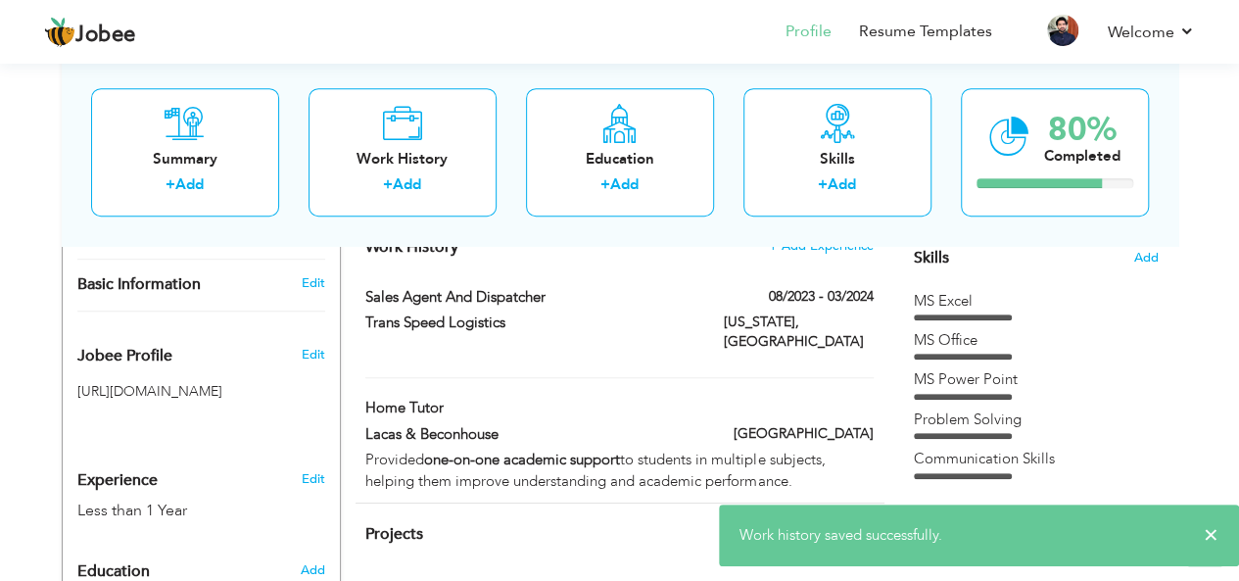
click at [1194, 538] on div "× Work history saved successfully." at bounding box center [979, 536] width 520 height 62
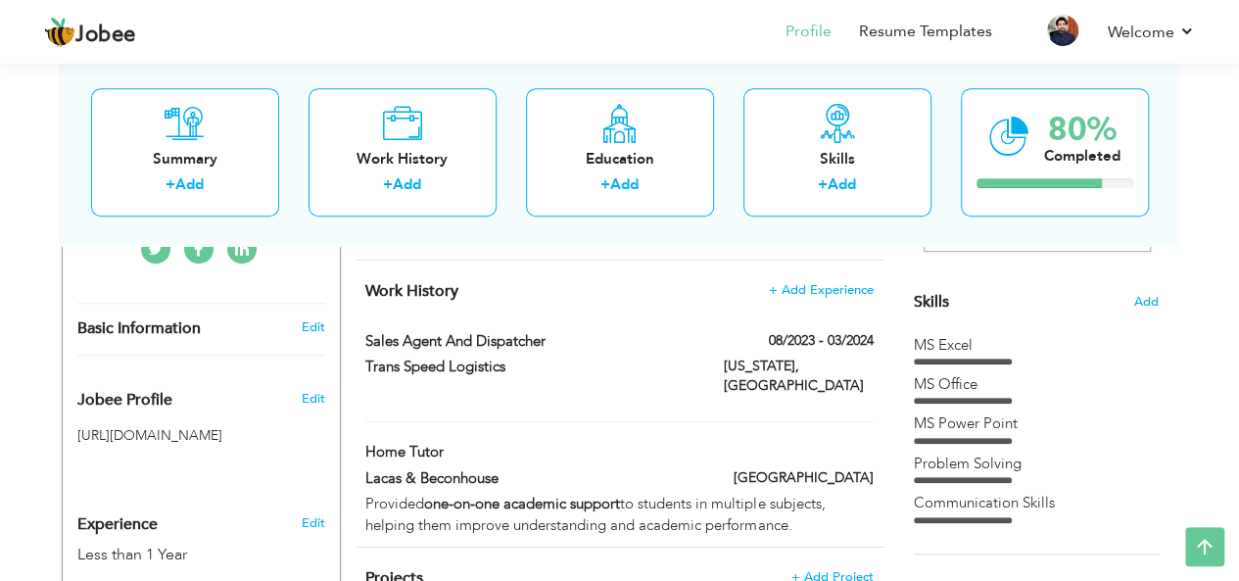
scroll to position [463, 0]
click at [1150, 293] on span "Add" at bounding box center [1145, 301] width 25 height 19
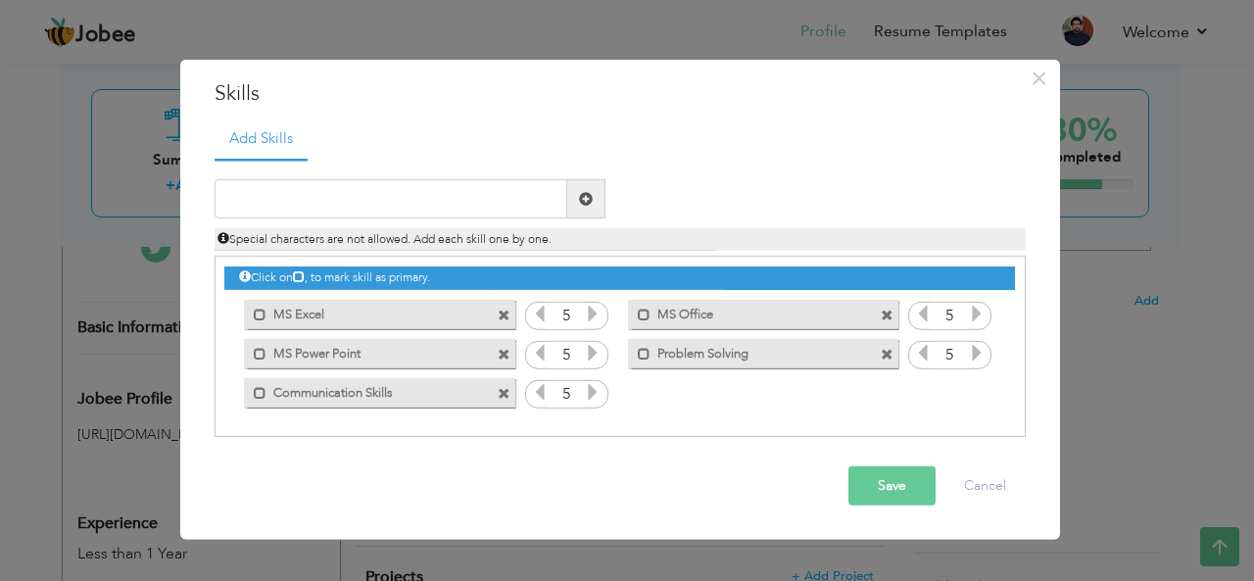
click at [433, 387] on label "Communication Skills" at bounding box center [365, 389] width 198 height 24
click at [502, 391] on span at bounding box center [504, 393] width 13 height 13
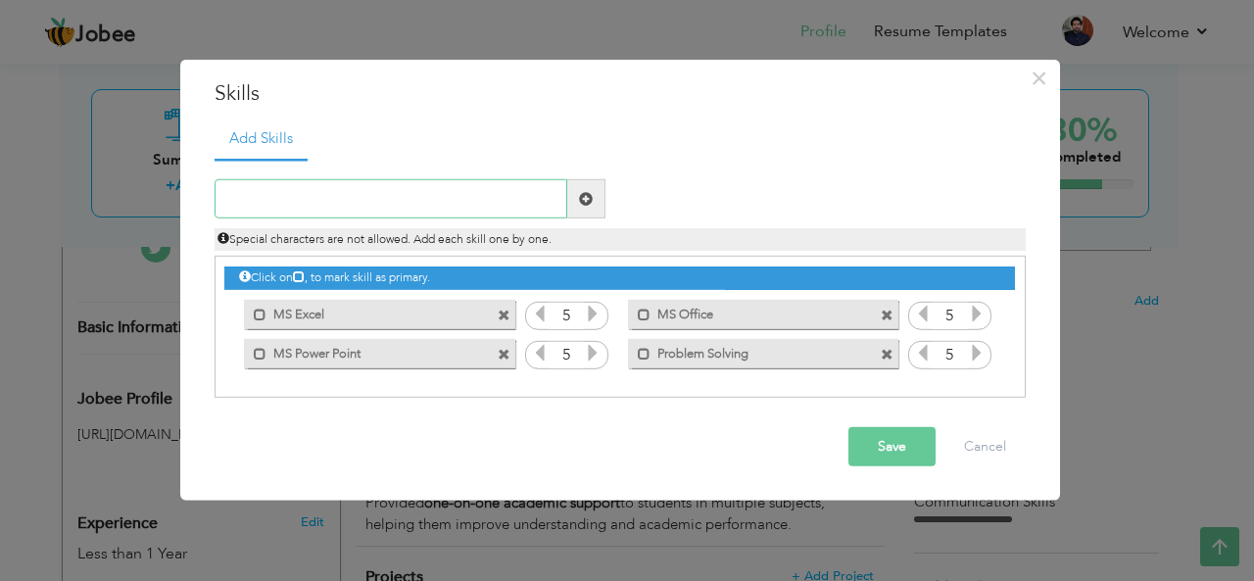
click at [421, 195] on input "text" at bounding box center [391, 198] width 353 height 39
paste input "Communication & Mentoring"
click at [421, 195] on input "Communication & Mentoring" at bounding box center [391, 198] width 353 height 39
type input "Communication & Mentoring"
click at [592, 199] on span at bounding box center [586, 199] width 14 height 14
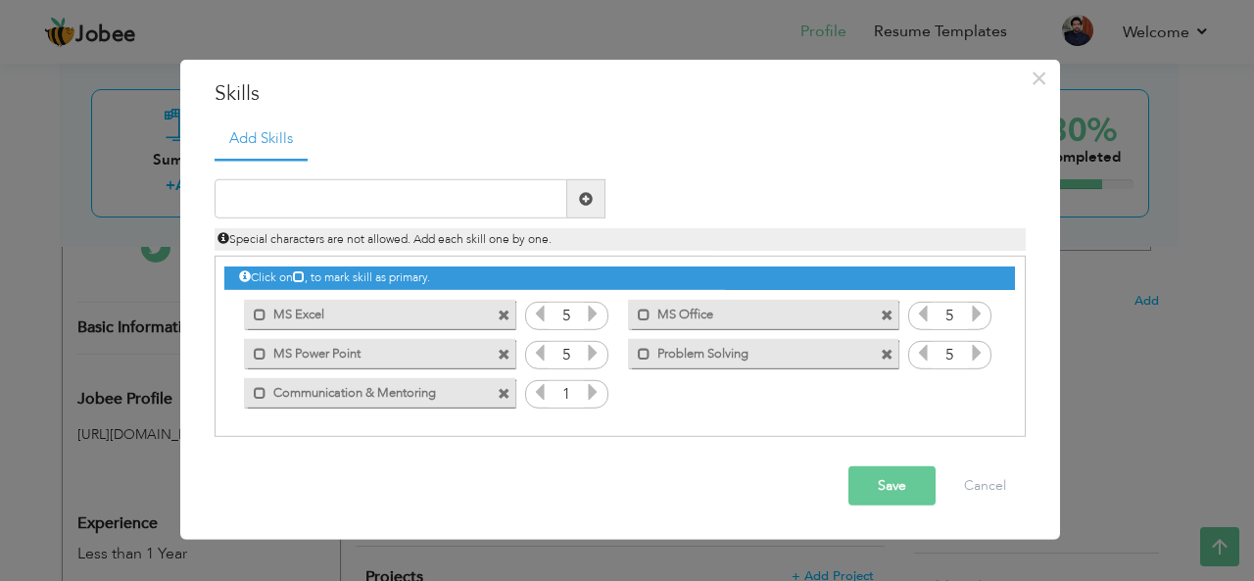
click at [593, 391] on icon at bounding box center [593, 392] width 18 height 18
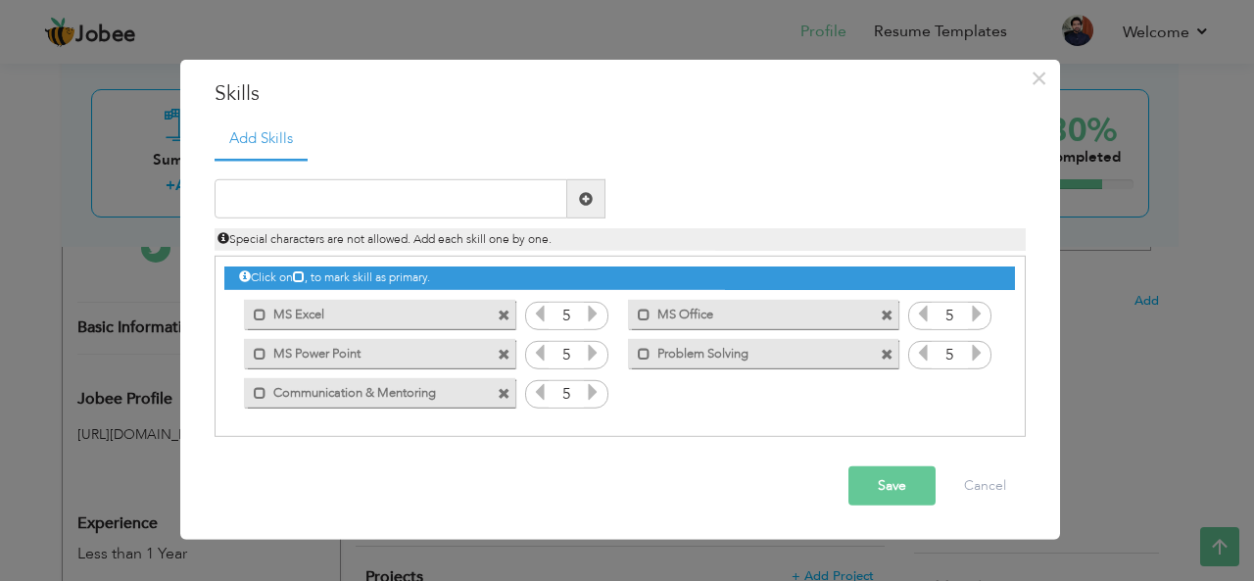
click at [593, 391] on icon at bounding box center [593, 392] width 18 height 18
click at [865, 485] on button "Save" at bounding box center [891, 485] width 87 height 39
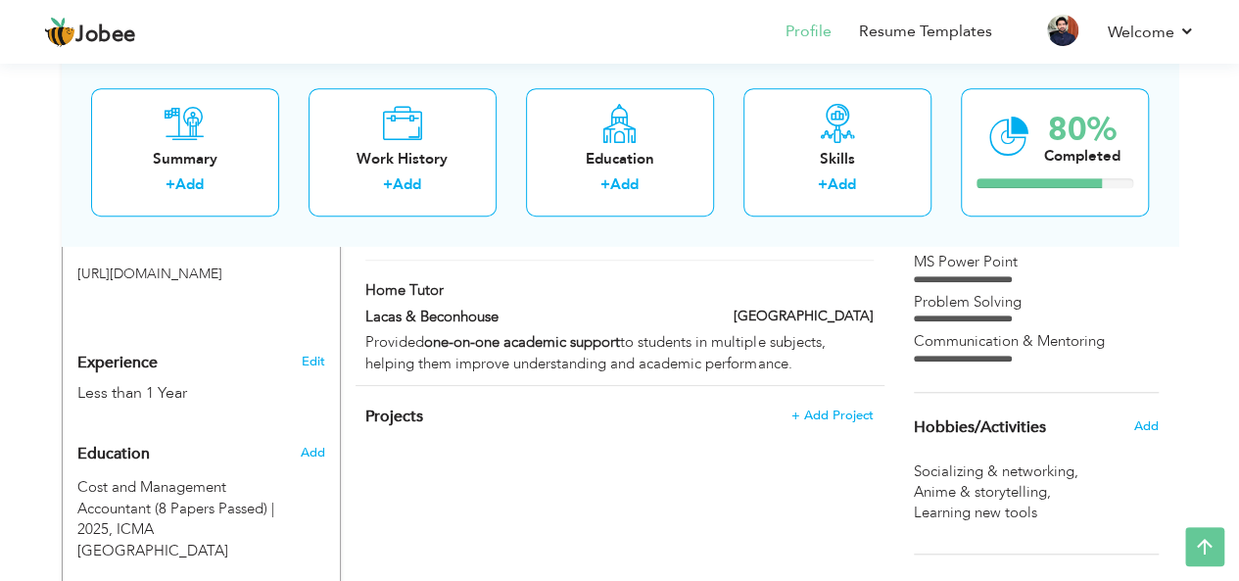
scroll to position [627, 0]
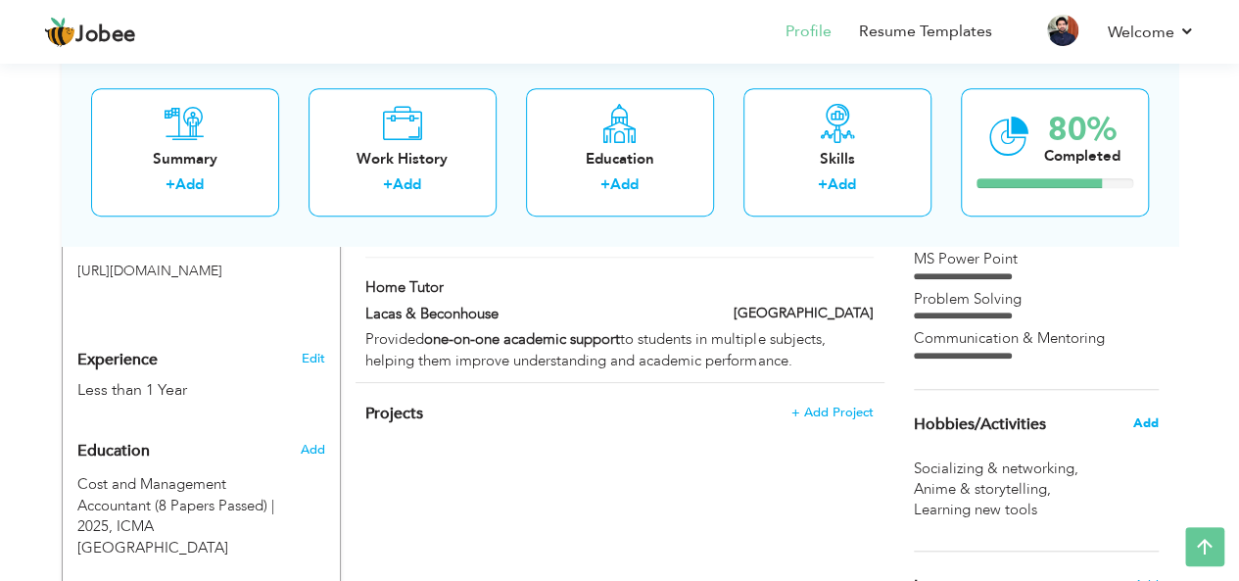
click at [1141, 426] on span "Add" at bounding box center [1145, 423] width 25 height 18
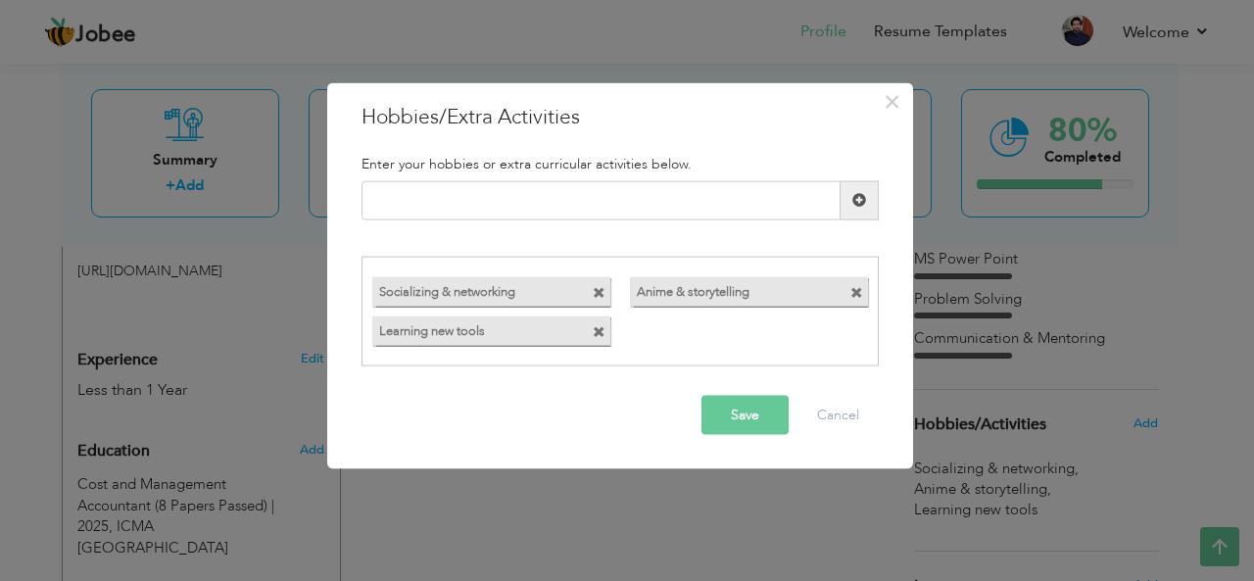
click at [855, 293] on span at bounding box center [856, 293] width 13 height 13
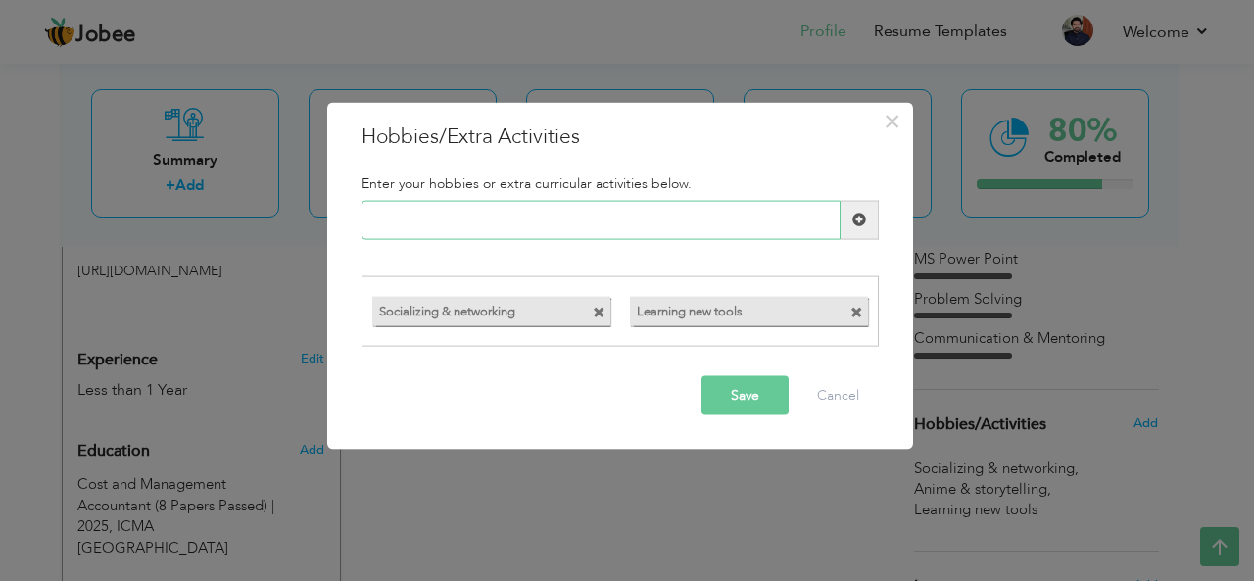
click at [678, 229] on input "text" at bounding box center [600, 219] width 479 height 39
paste input "Creative Thinking"
type input "Creative Thinking"
click at [747, 397] on button "Save" at bounding box center [744, 395] width 87 height 39
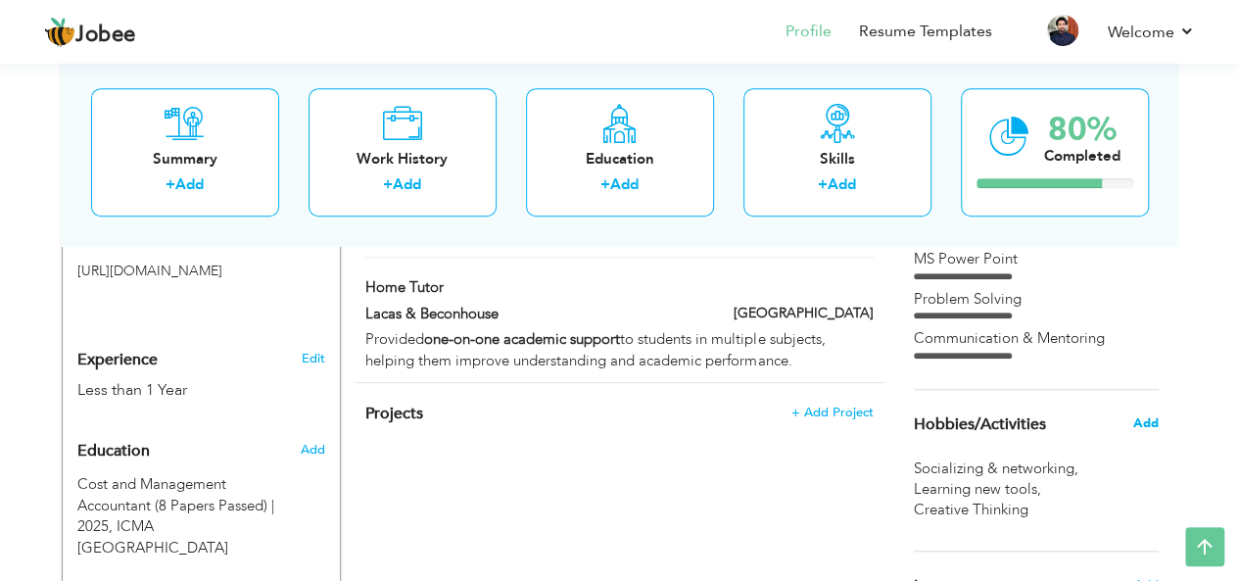
click at [1149, 424] on span "Add" at bounding box center [1145, 423] width 25 height 18
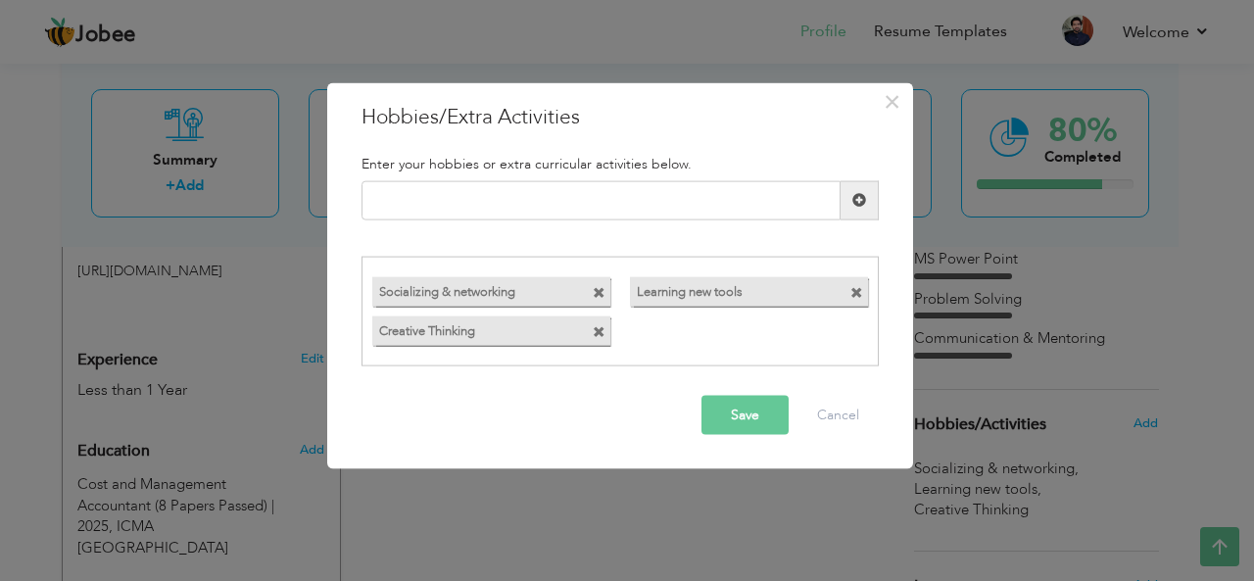
click at [857, 295] on span at bounding box center [856, 293] width 13 height 13
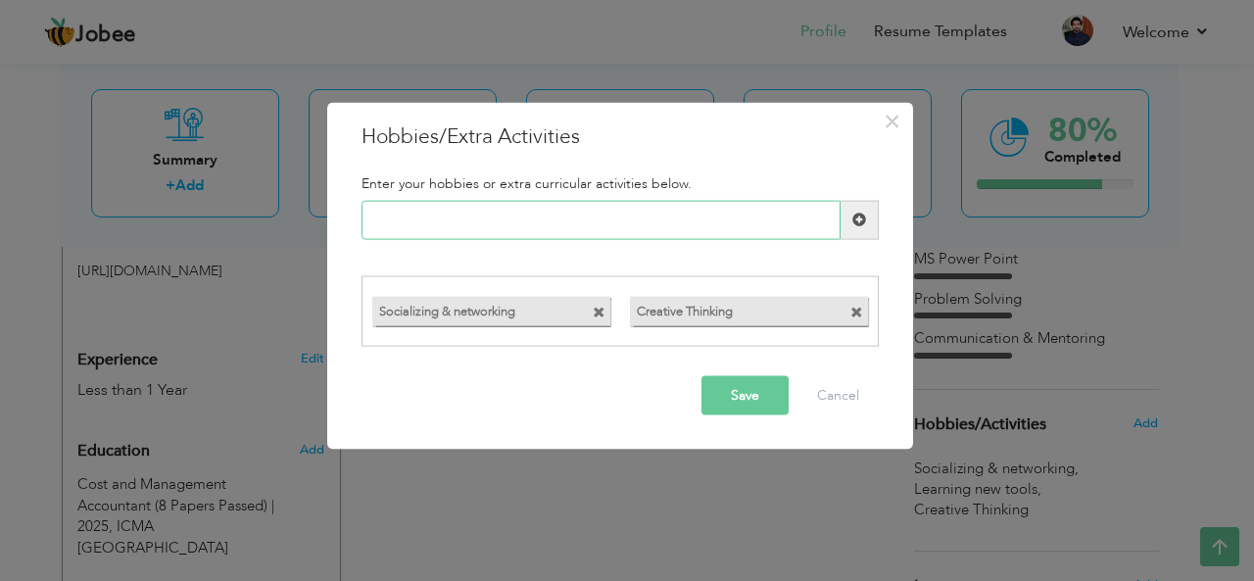
paste input "Mentoring & Knowledge Sha"
click at [659, 217] on input "Mentoring & Knowledge Sha" at bounding box center [600, 219] width 479 height 39
type input "Mentoring & Knowledge"
click at [761, 391] on button "Save" at bounding box center [744, 395] width 87 height 39
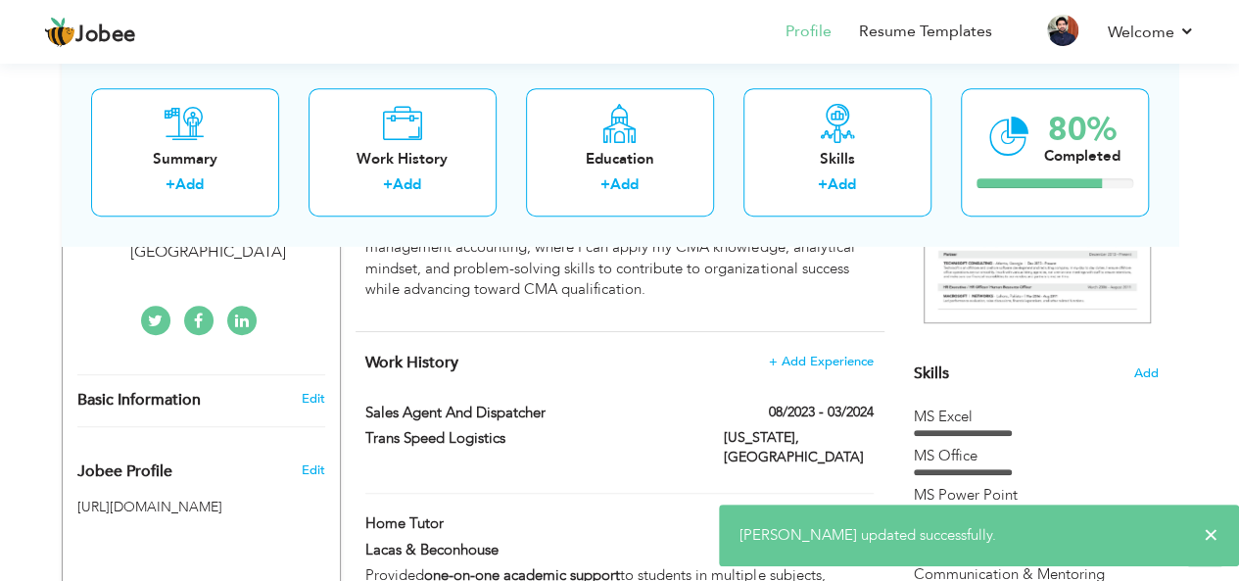
scroll to position [387, 0]
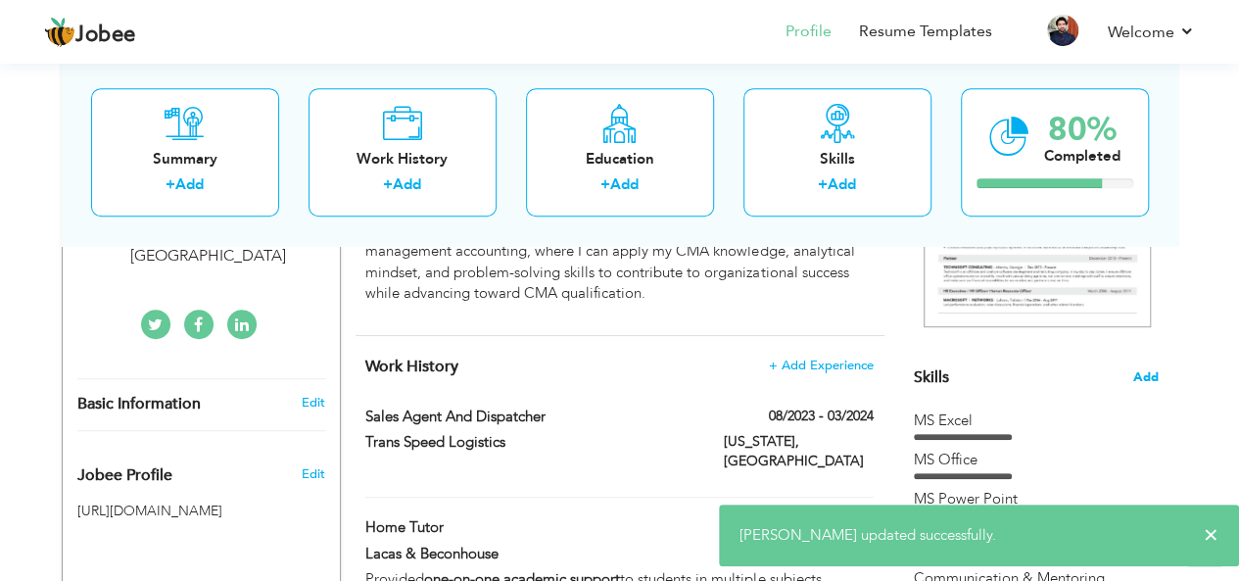
click at [1147, 376] on span "Add" at bounding box center [1145, 377] width 25 height 19
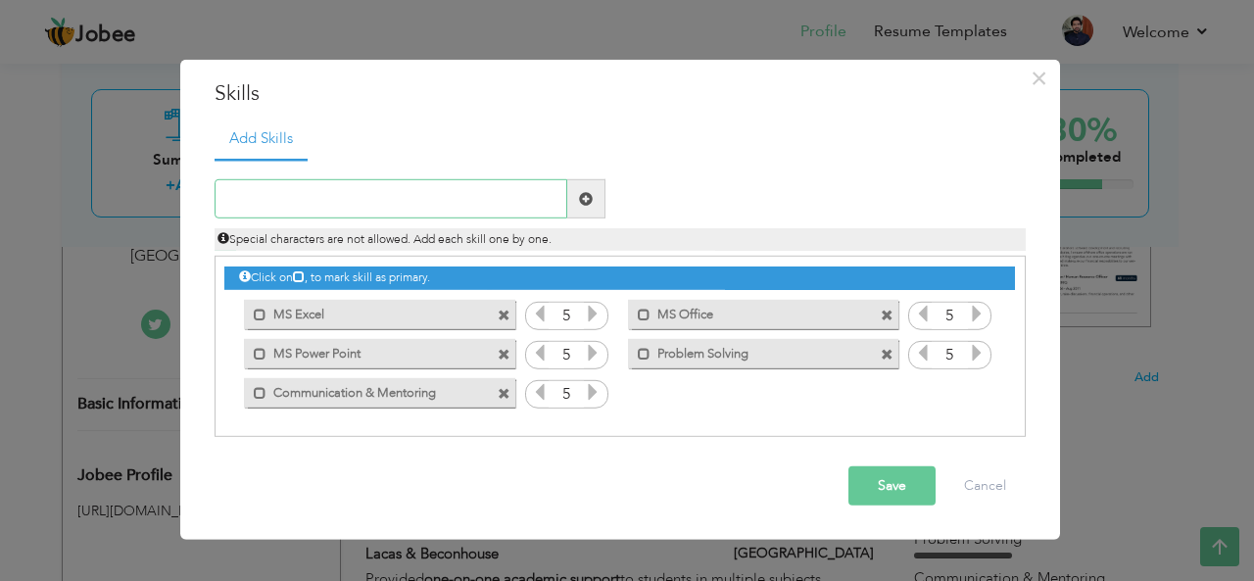
click at [417, 199] on input "text" at bounding box center [391, 198] width 353 height 39
paste input "Financial Accounting & Reporting"
type input "Financial Accounting & Reporting"
click at [602, 191] on span at bounding box center [586, 198] width 38 height 39
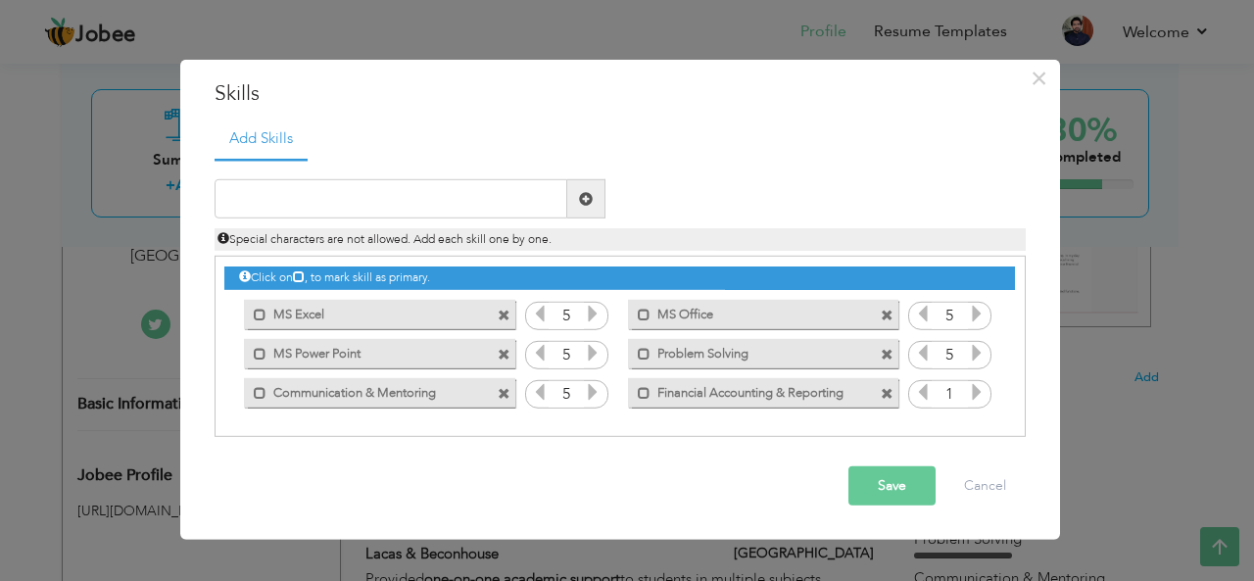
click at [979, 393] on icon at bounding box center [977, 392] width 18 height 18
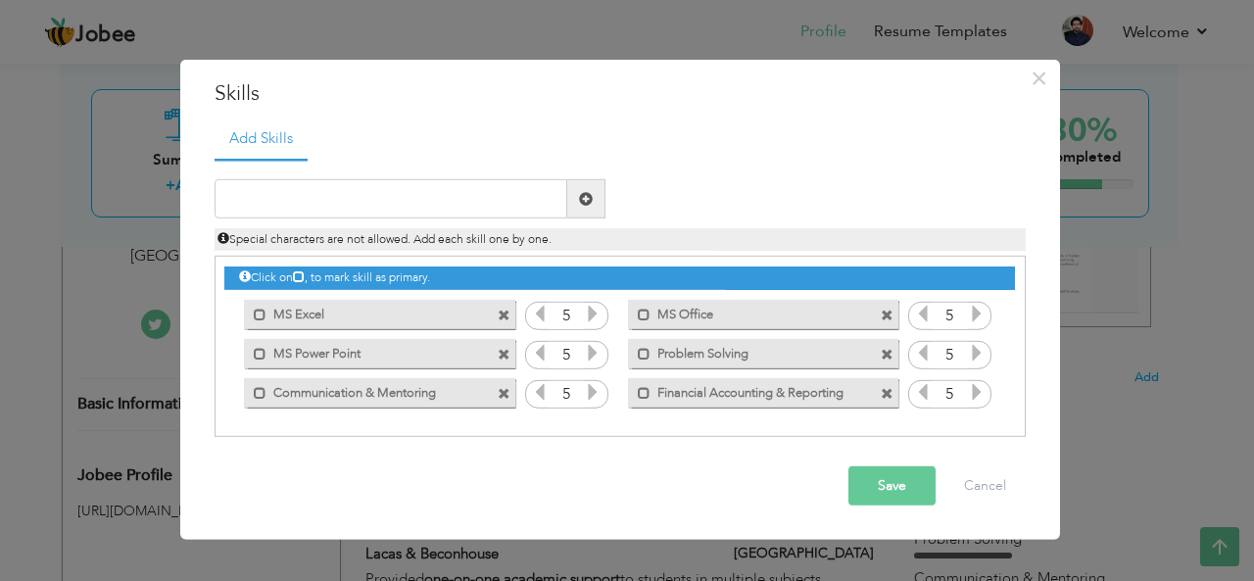
click at [979, 393] on icon at bounding box center [977, 392] width 18 height 18
click at [499, 313] on span at bounding box center [504, 315] width 13 height 13
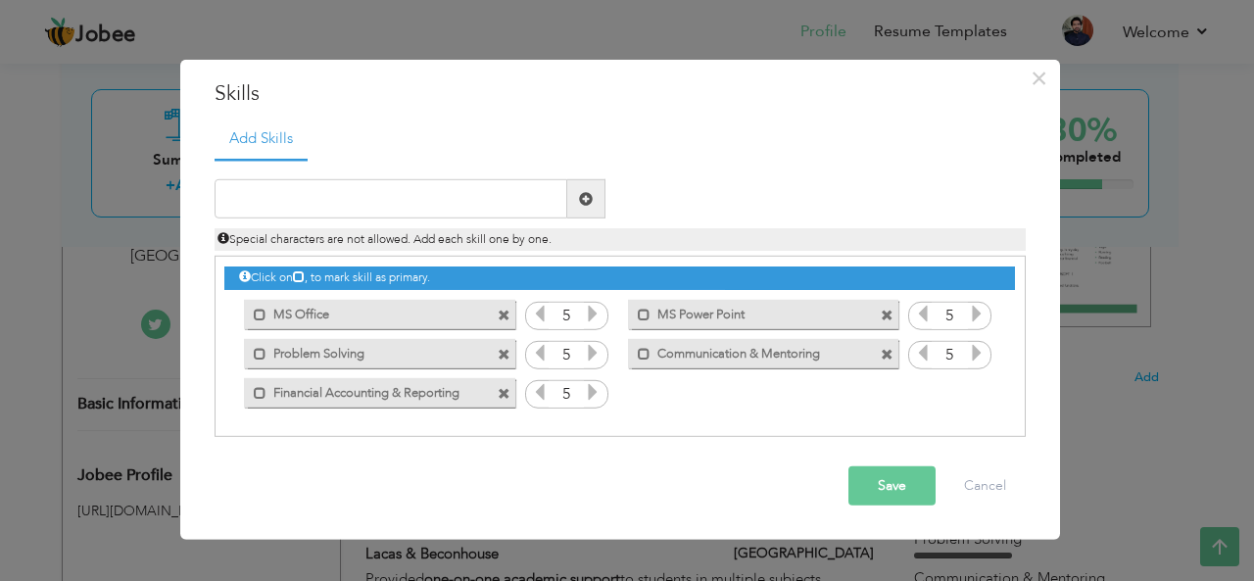
click at [499, 313] on span at bounding box center [504, 315] width 13 height 13
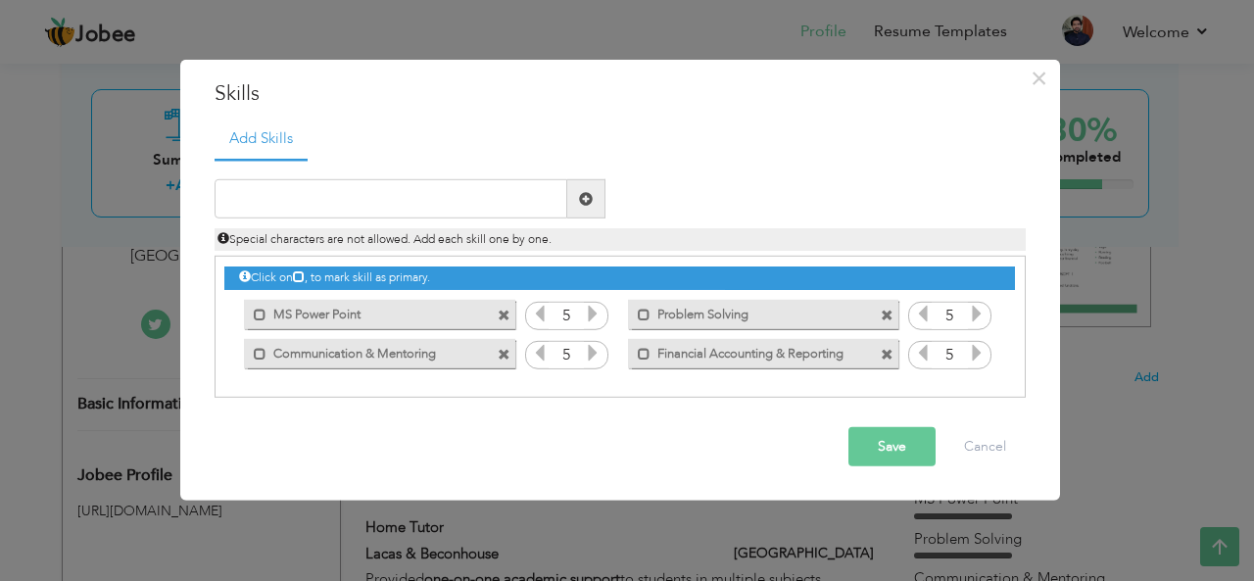
click at [499, 313] on span at bounding box center [504, 315] width 13 height 13
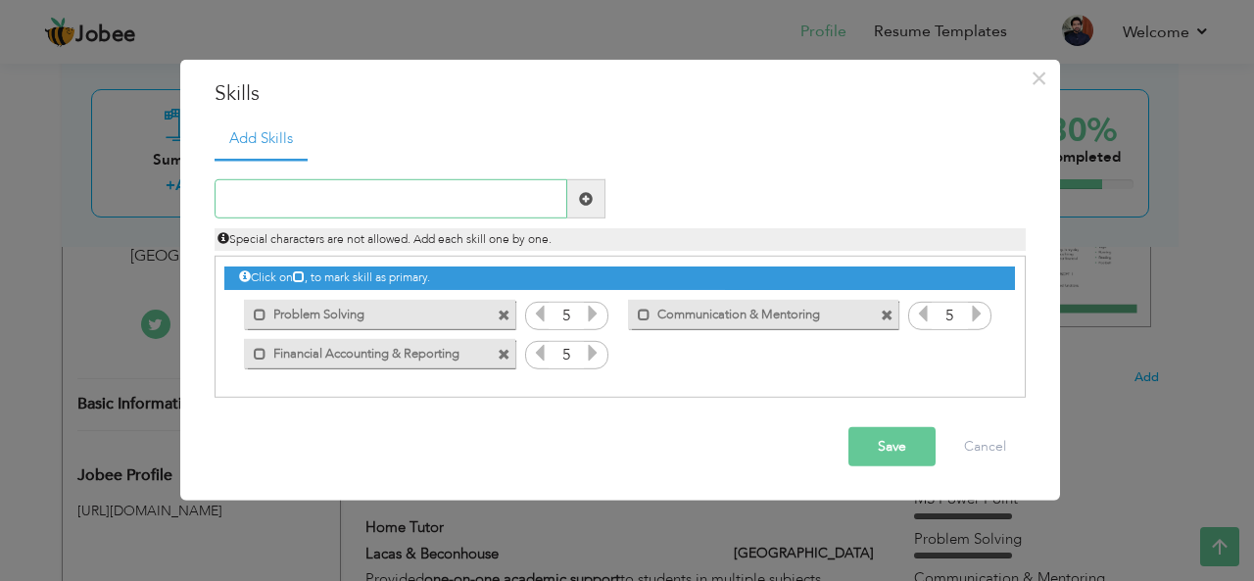
click at [497, 201] on input "text" at bounding box center [391, 198] width 353 height 39
paste input "MS Excel, PowerPoint & MS Office"
type input "MS Excel, PowerPoint & MS Office"
click at [581, 192] on span at bounding box center [586, 199] width 14 height 14
paste input "MS Excel, PowerPoint & MS Office"
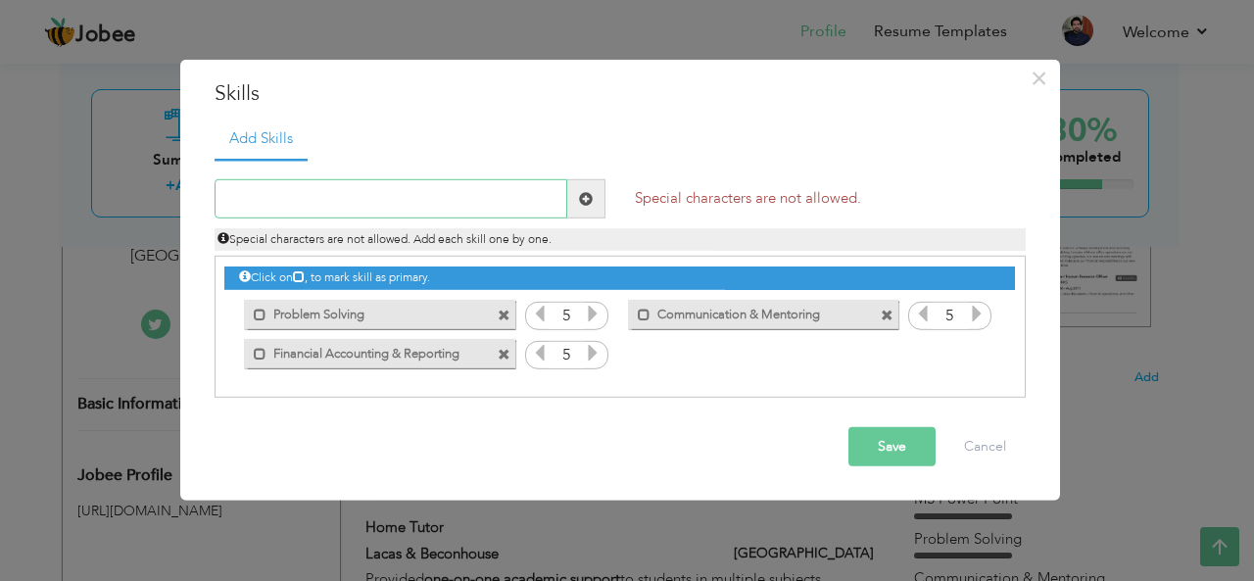
type input "MS Excel, PowerPoint & MS Office"
click at [482, 193] on input "MS Excel, PowerPoint & MS Office" at bounding box center [391, 198] width 353 height 39
click at [482, 193] on input "text" at bounding box center [391, 198] width 353 height 39
paste input "MS Excel, PowerPoint & MS Office"
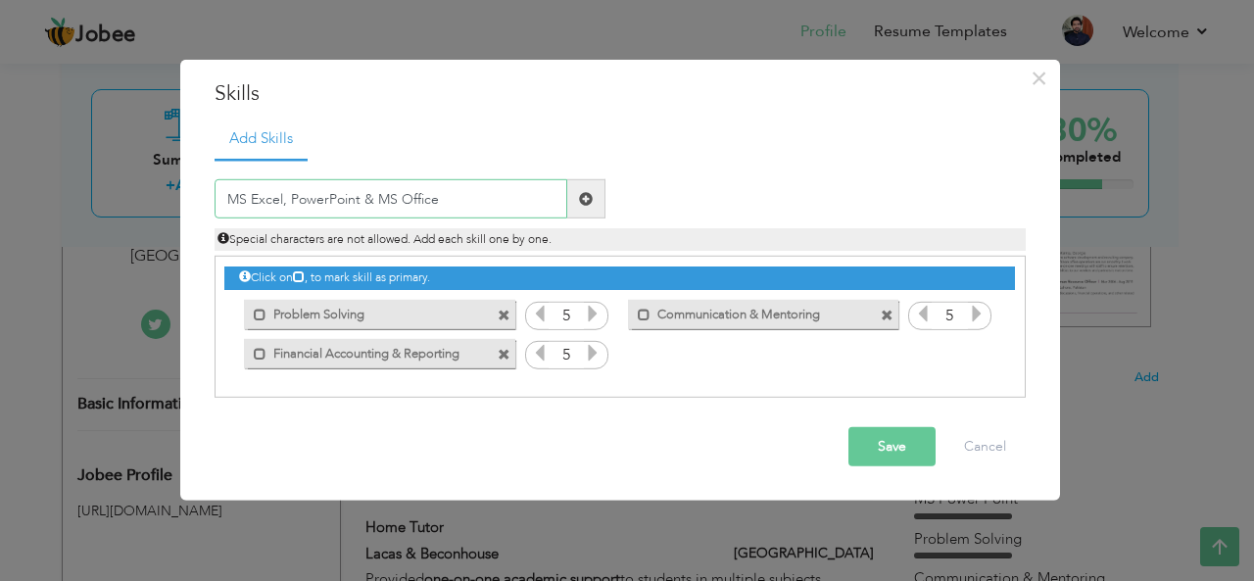
click at [386, 192] on input "MS Excel, PowerPoint & MS Office" at bounding box center [391, 198] width 353 height 39
click at [393, 195] on input "MS Excel, PowerPoint & MS Office" at bounding box center [391, 198] width 353 height 39
type input "MS Excel, PowerPoint and Office"
paste input "SAP FI/CO (Financials & Controlling) – Learning"
type input "SAP FI/CO (Financials & Controlling) – Learning"
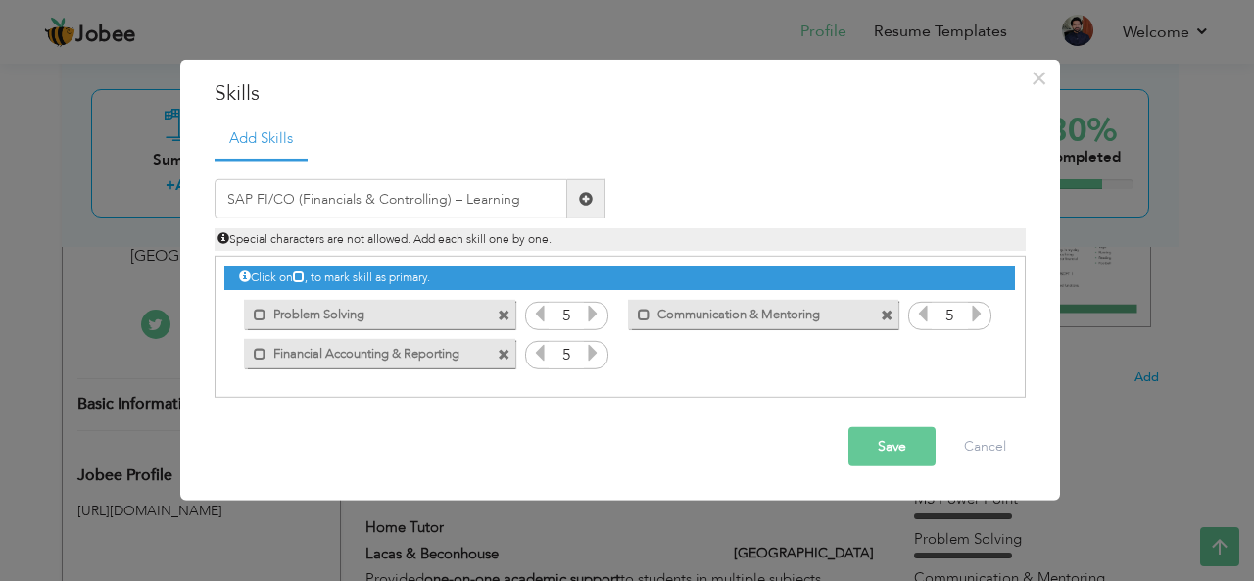
click at [568, 193] on span at bounding box center [586, 198] width 38 height 39
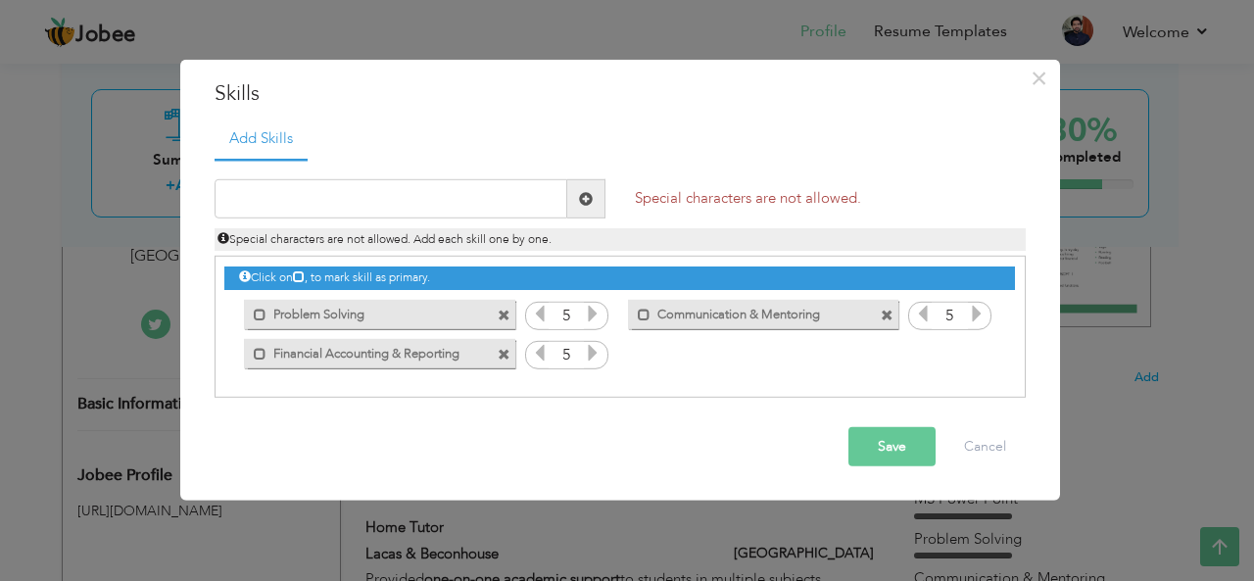
click at [568, 193] on span at bounding box center [586, 198] width 38 height 39
click at [644, 322] on div "Mark as primary skill. Communication & Mentoring" at bounding box center [763, 313] width 270 height 29
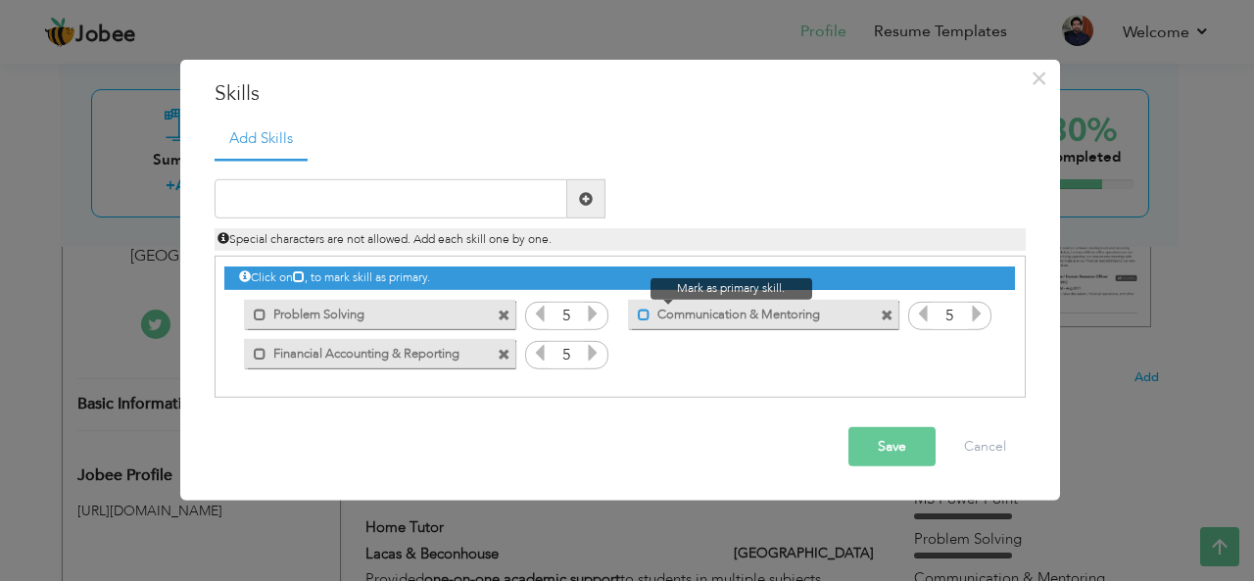
click at [644, 317] on span at bounding box center [644, 314] width 13 height 13
click at [644, 317] on span at bounding box center [648, 314] width 13 height 13
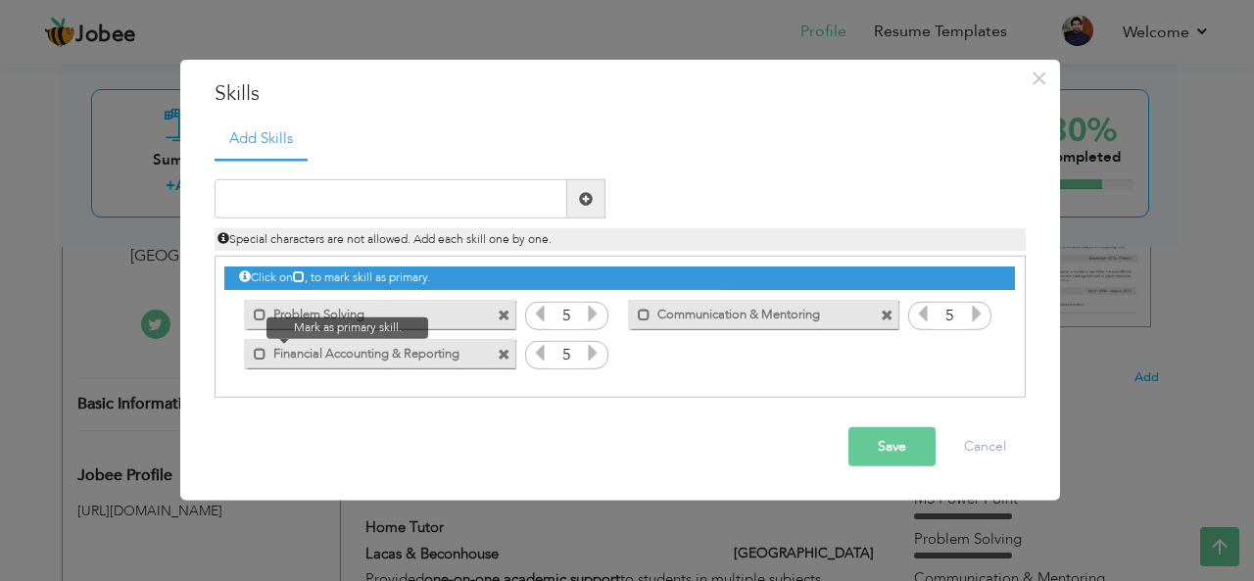
click at [251, 349] on span at bounding box center [255, 348] width 23 height 20
paste input "Management Accounting"
type input "Management Accounting"
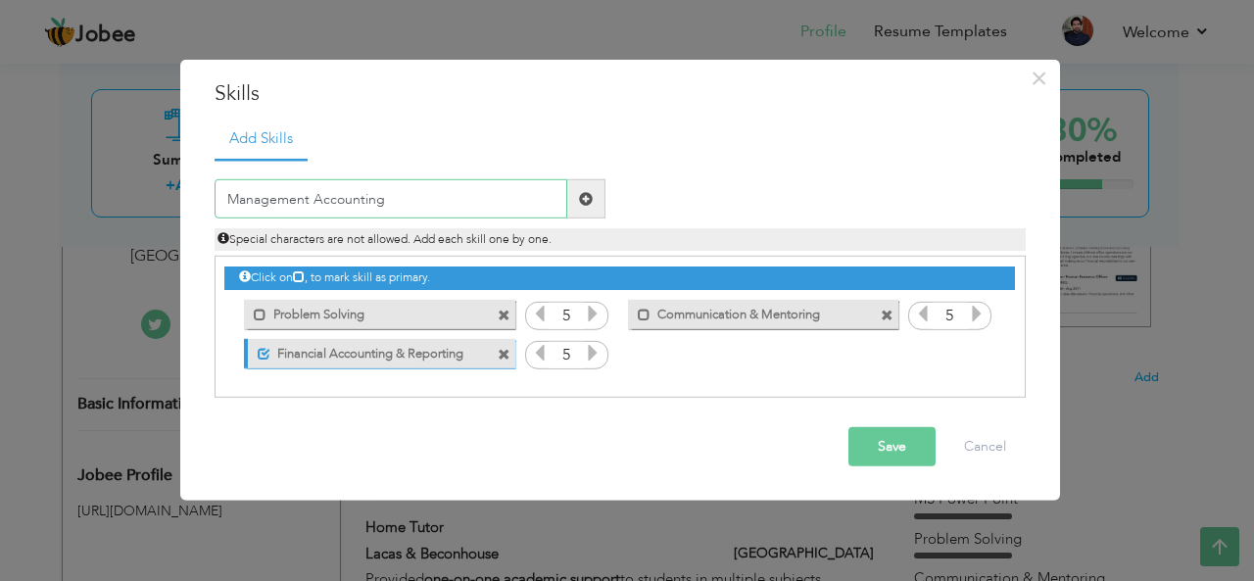
click at [388, 199] on input "Management Accounting" at bounding box center [391, 198] width 353 height 39
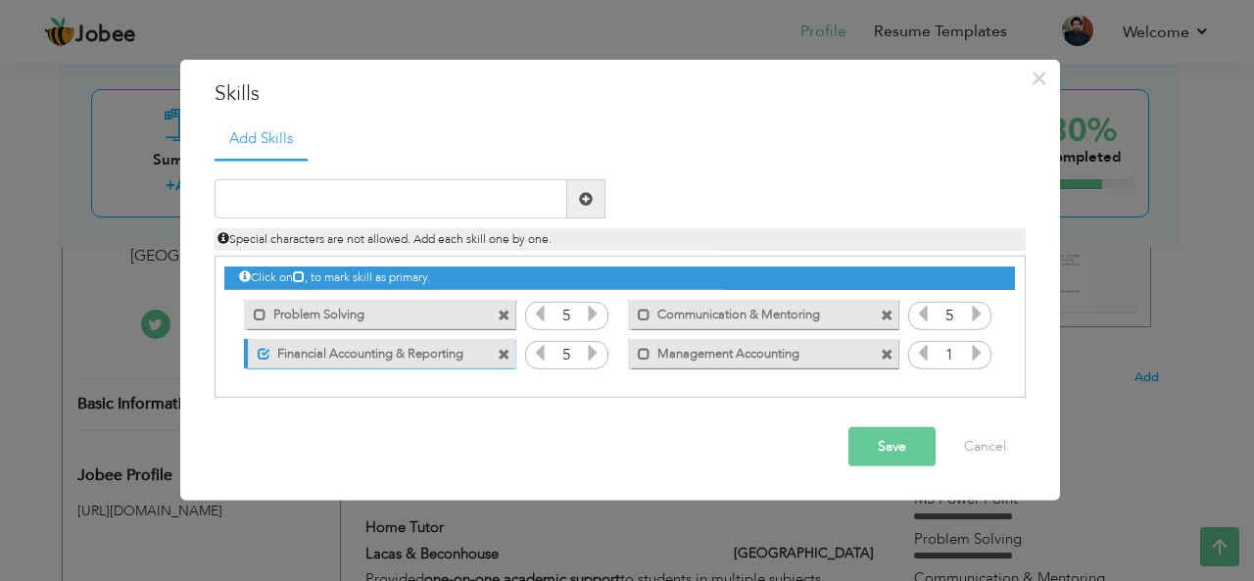
click at [968, 344] on icon at bounding box center [977, 353] width 18 height 18
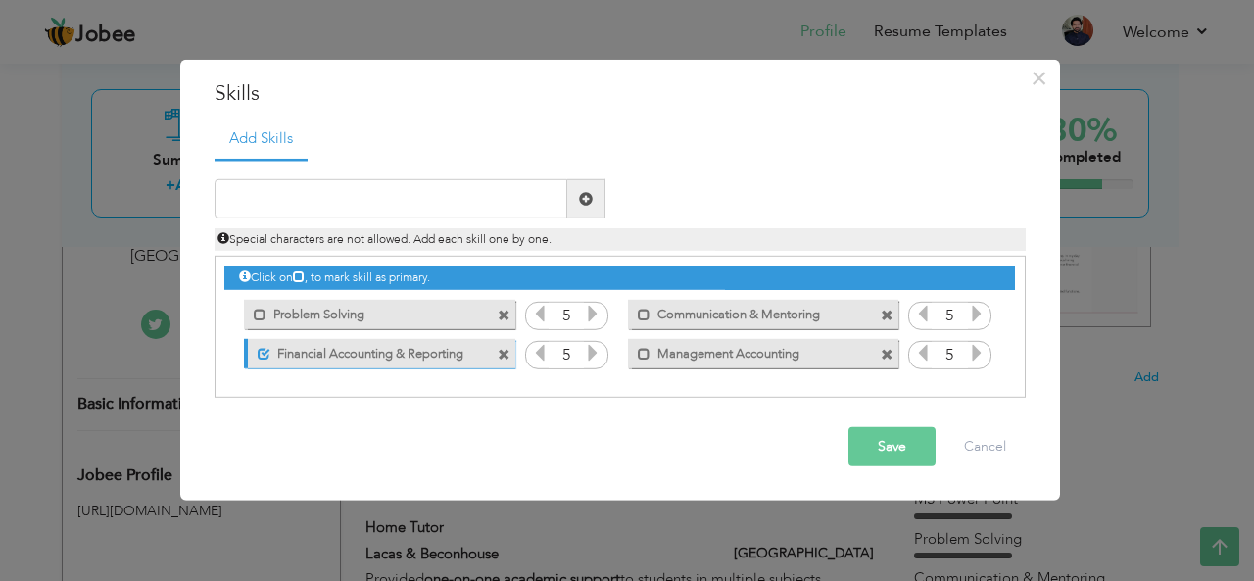
click at [968, 344] on icon at bounding box center [977, 353] width 18 height 18
paste input "Teamwork & Mentoring"
click at [499, 193] on input "Teamwork & Mentoring" at bounding box center [391, 198] width 353 height 39
type input "Teamwork & Mentoring"
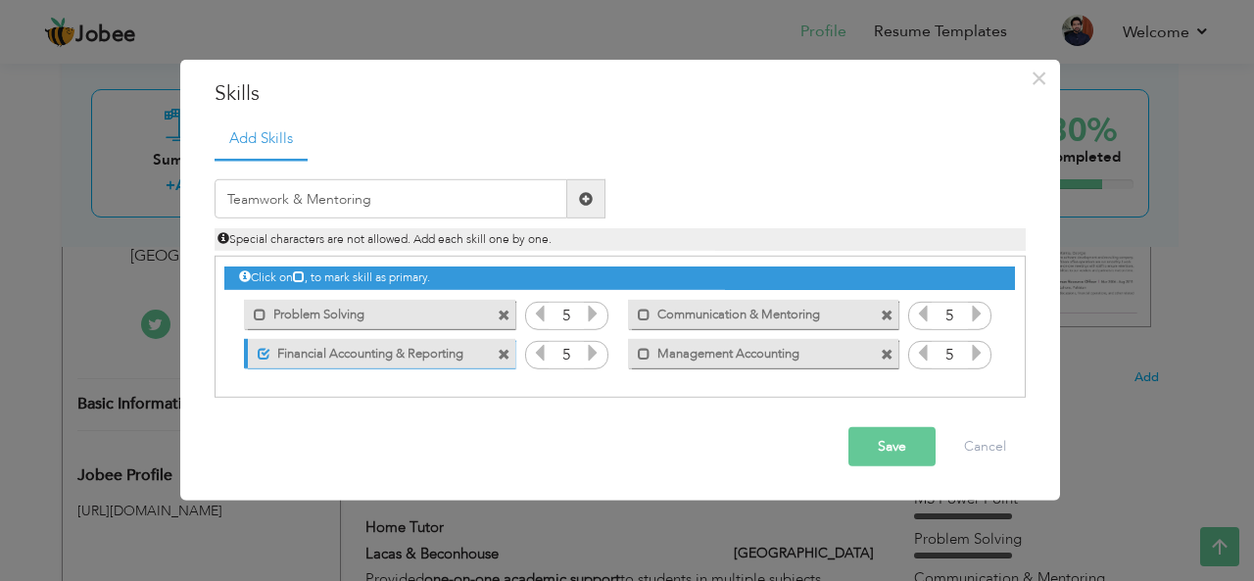
click at [596, 202] on span at bounding box center [586, 198] width 38 height 39
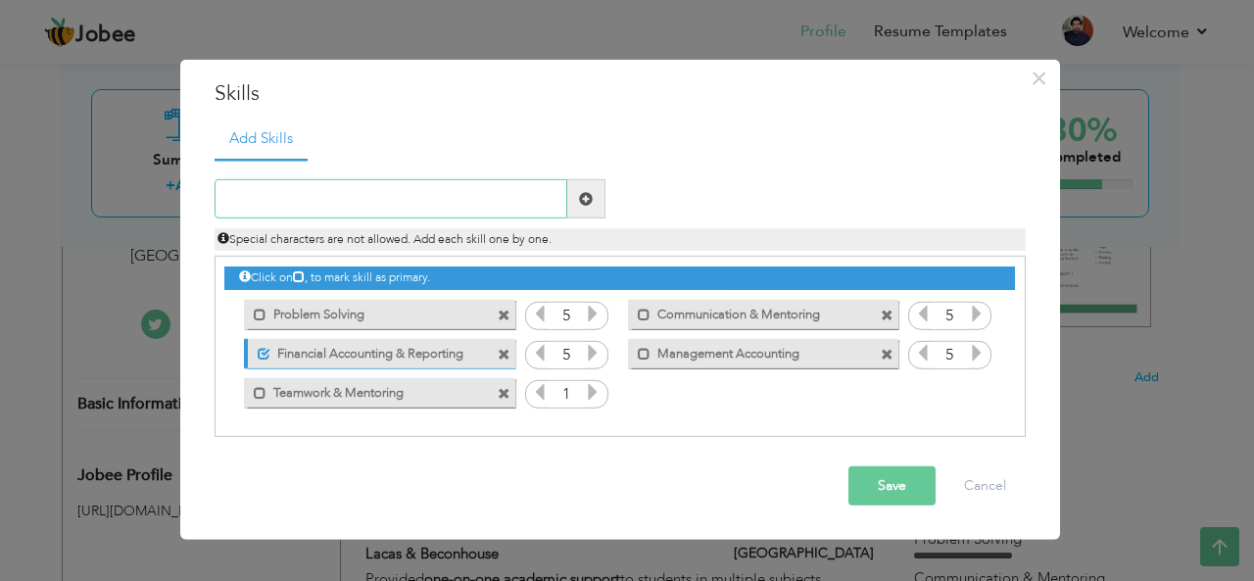
click at [413, 204] on input "text" at bounding box center [391, 198] width 353 height 39
paste input "MS Excel"
type input "MS Excel & Office"
click at [594, 210] on span at bounding box center [586, 198] width 38 height 39
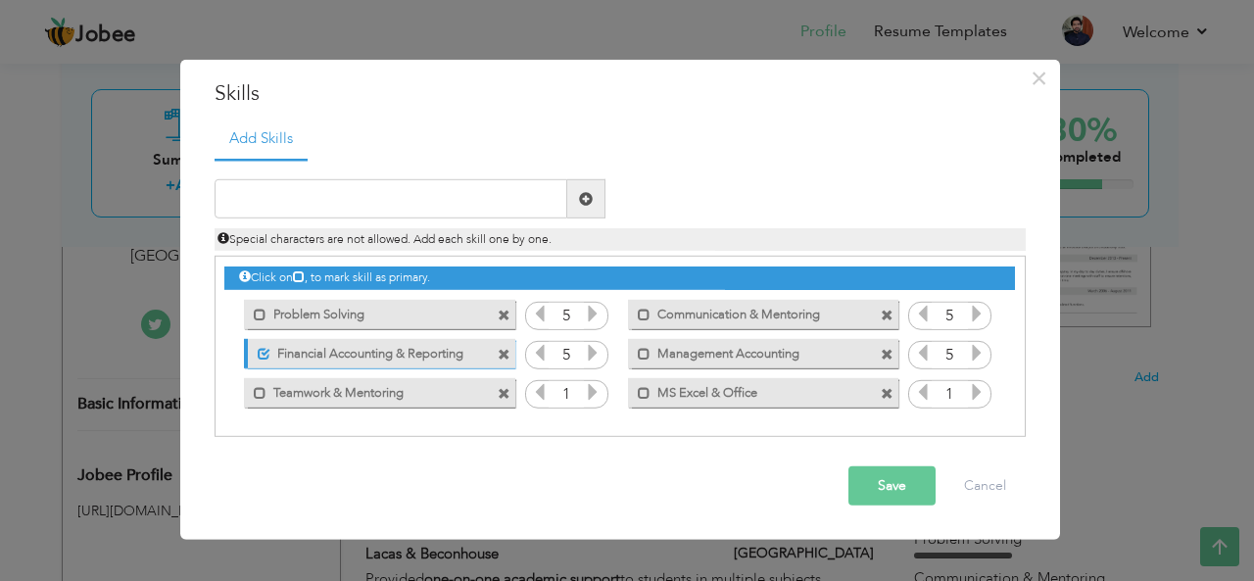
click at [972, 393] on icon at bounding box center [977, 392] width 18 height 18
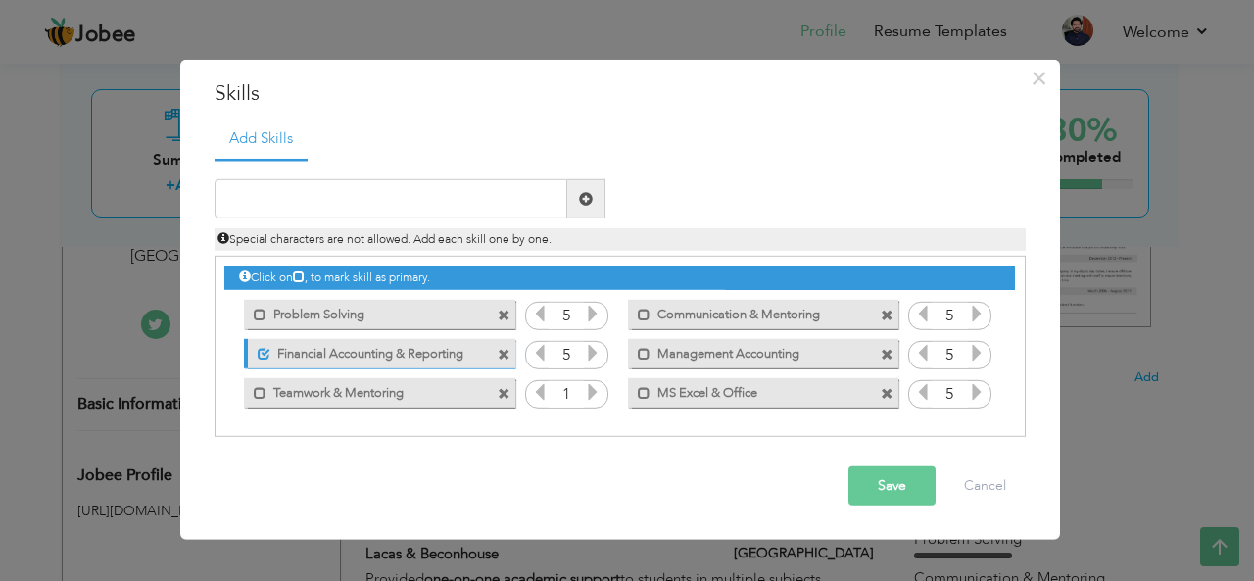
click at [972, 393] on icon at bounding box center [977, 392] width 18 height 18
click at [590, 393] on icon at bounding box center [593, 392] width 18 height 18
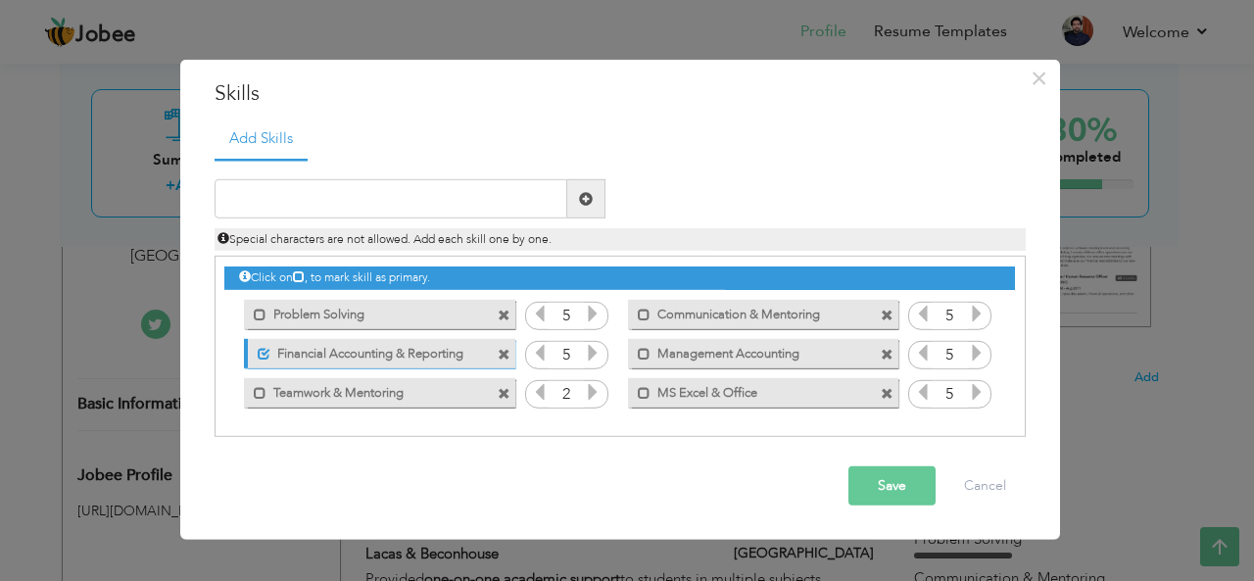
click at [590, 393] on icon at bounding box center [593, 392] width 18 height 18
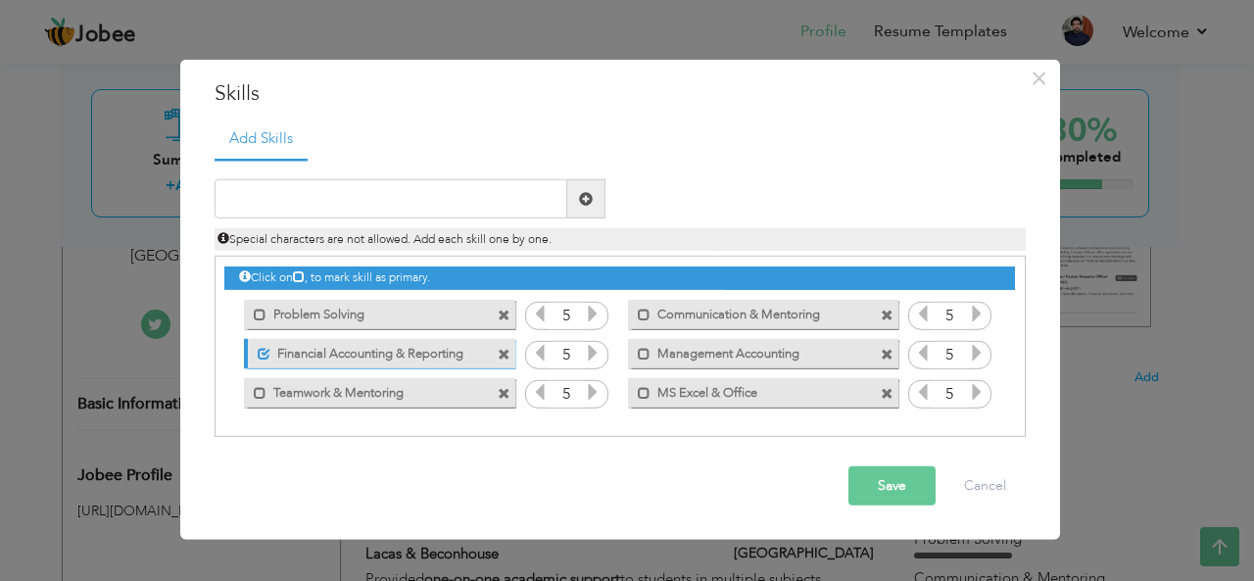
click at [590, 393] on icon at bounding box center [593, 392] width 18 height 18
click at [886, 489] on button "Save" at bounding box center [891, 485] width 87 height 39
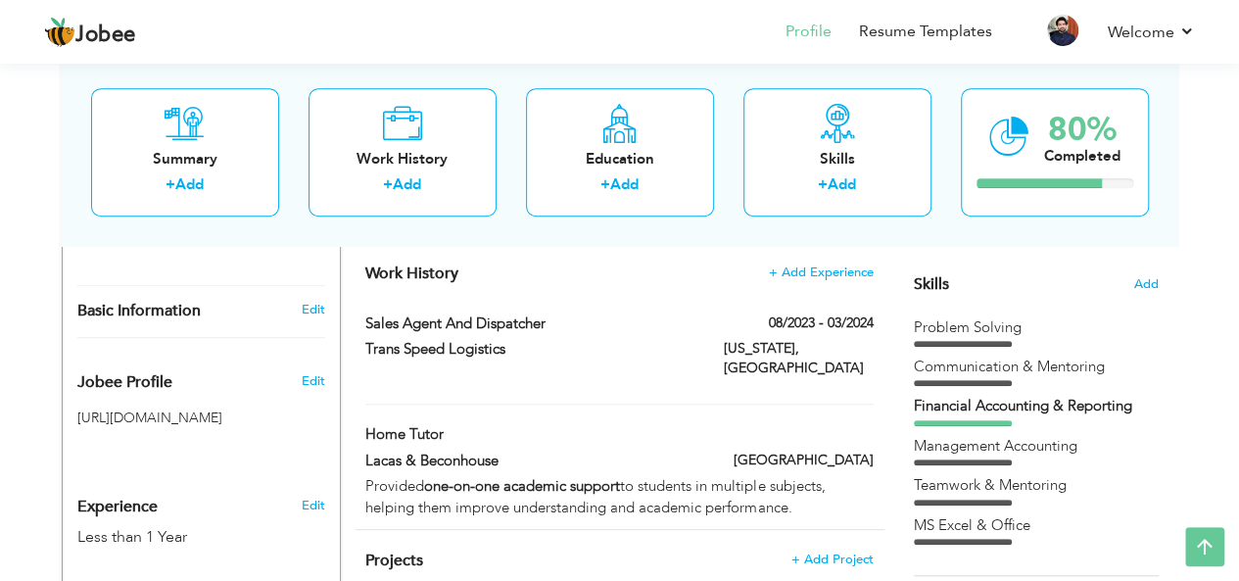
scroll to position [481, 0]
click at [1146, 279] on span "Add" at bounding box center [1145, 283] width 25 height 19
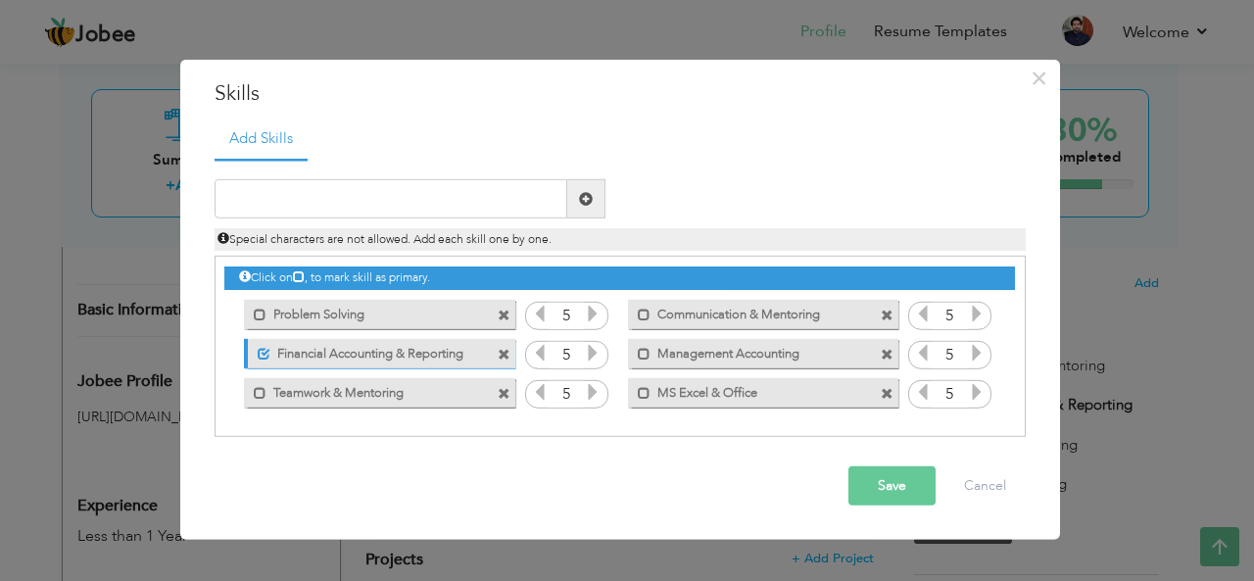
drag, startPoint x: 346, startPoint y: 317, endPoint x: 350, endPoint y: 354, distance: 36.5
click at [350, 354] on div "Click on , to mark skill as primary. Mark as primary skill. Problem Solving 5 5…" at bounding box center [619, 334] width 790 height 155
click at [639, 353] on span at bounding box center [644, 353] width 13 height 13
click at [901, 487] on button "Save" at bounding box center [891, 485] width 87 height 39
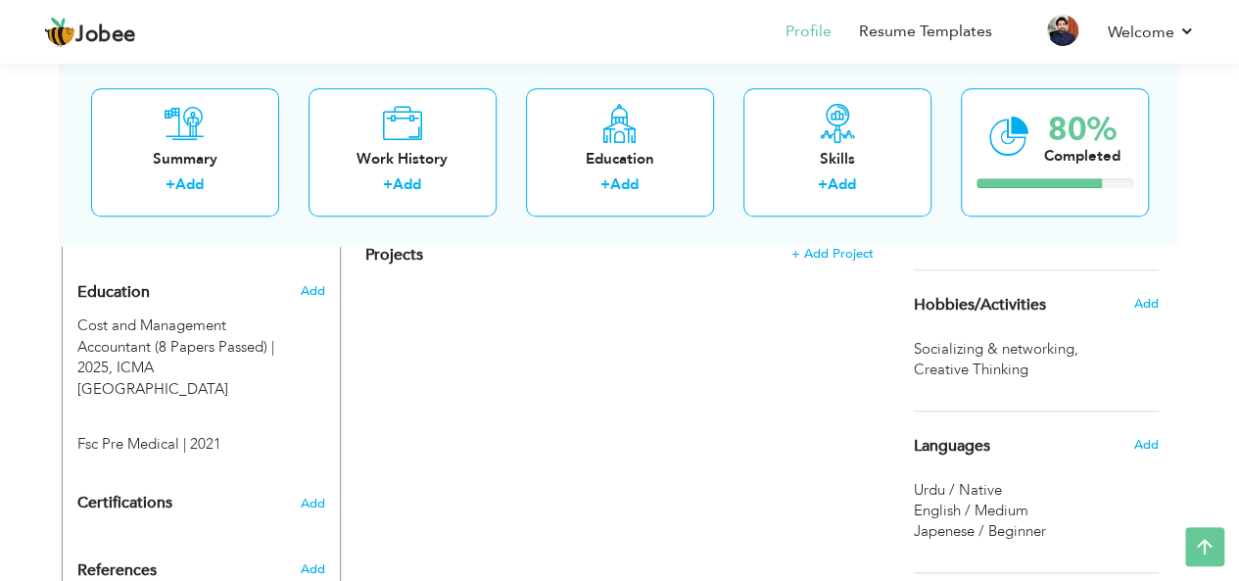
scroll to position [787, 0]
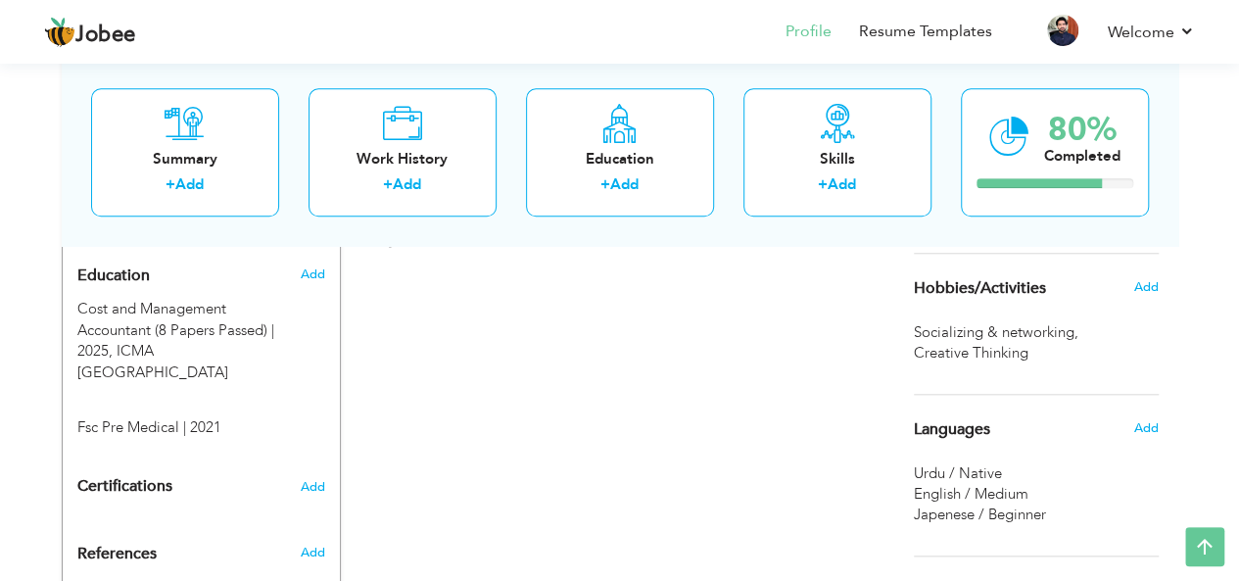
scroll to position [803, 0]
click at [1138, 279] on span "Add" at bounding box center [1145, 286] width 25 height 18
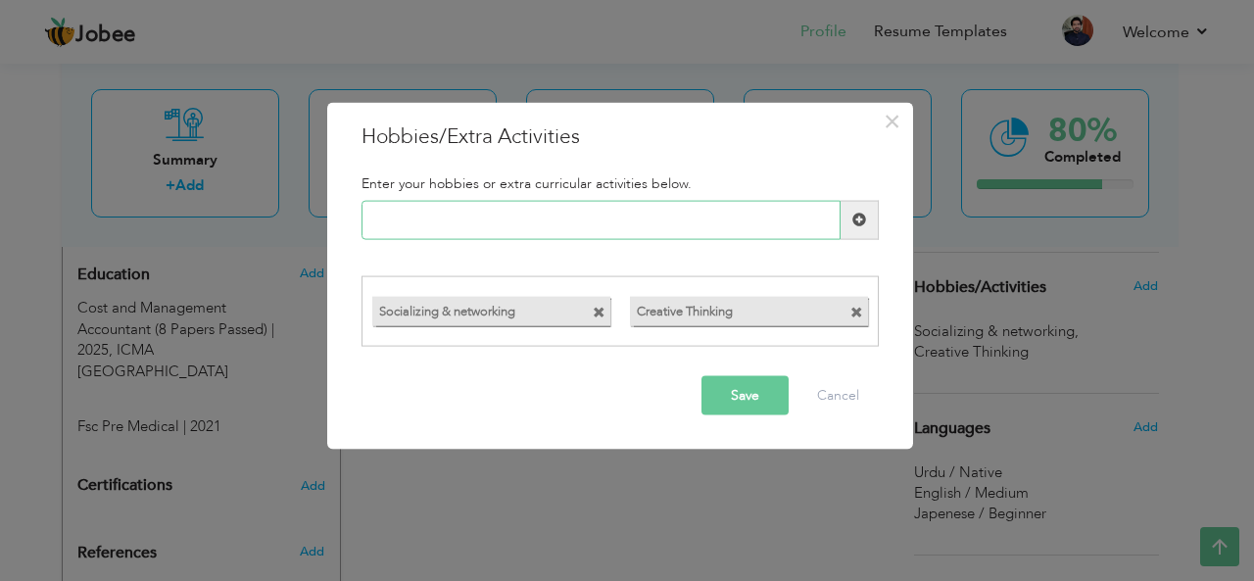
paste input "Networking and profession"
click at [586, 220] on input "Networking and profession" at bounding box center [600, 219] width 479 height 39
paste input "problem-solving activitie"
click at [431, 224] on input "problem-solving activitie" at bounding box center [600, 219] width 479 height 39
type input "problemsolving activities"
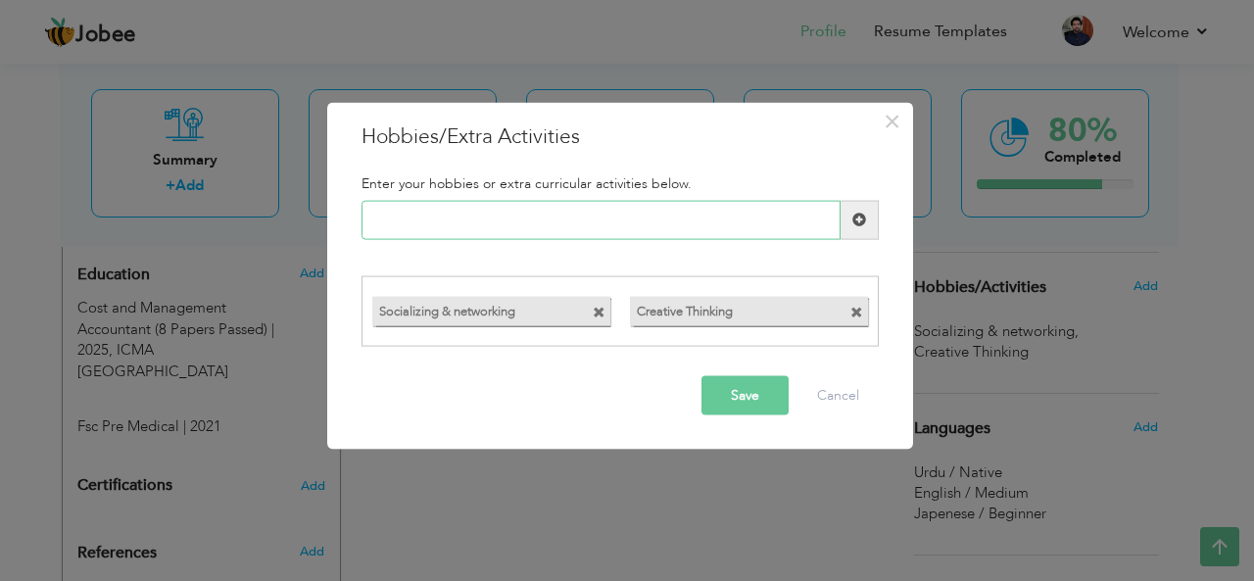
paste input "Exploring financial tools"
type input "Exploring financial tools"
click at [733, 393] on button "Save" at bounding box center [744, 395] width 87 height 39
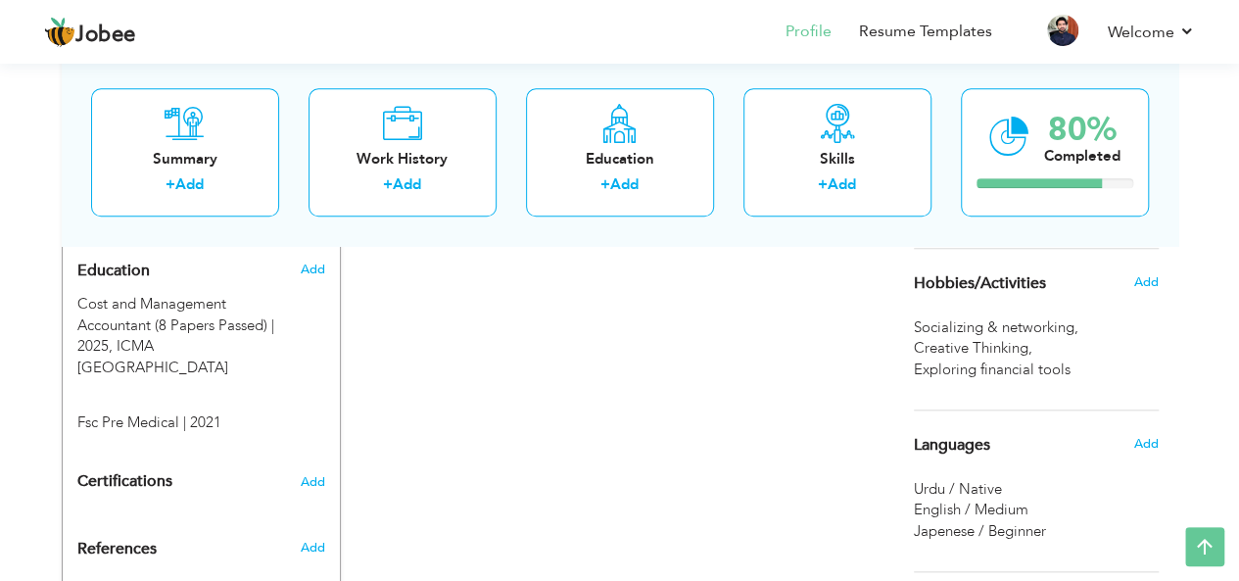
scroll to position [806, 0]
click at [1140, 282] on span "Add" at bounding box center [1145, 283] width 25 height 18
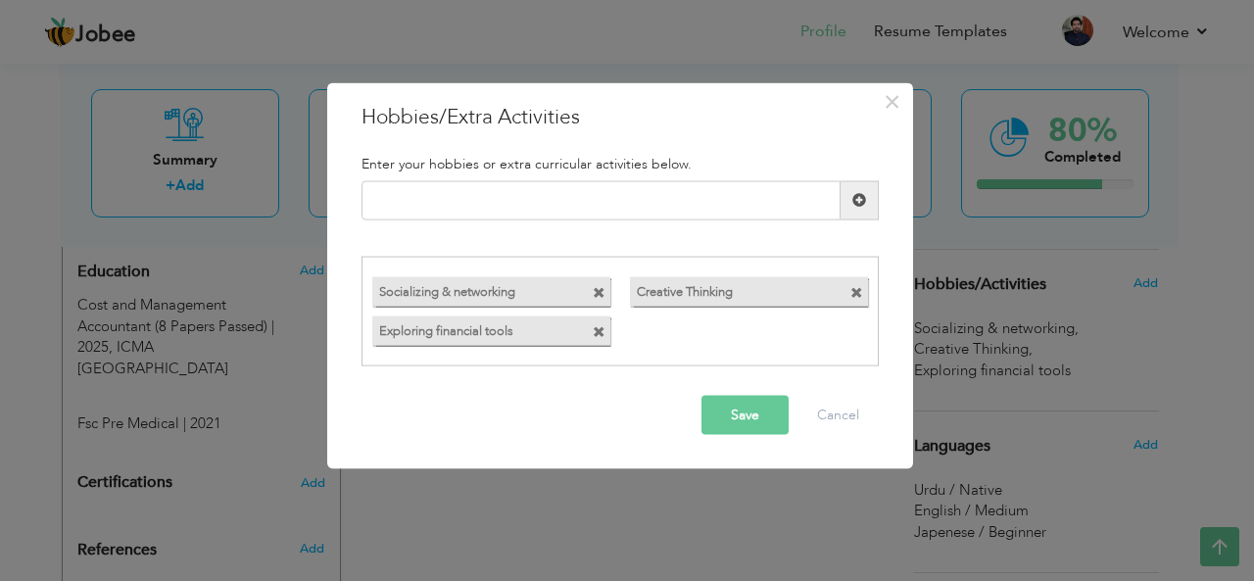
click at [856, 293] on span at bounding box center [856, 293] width 13 height 13
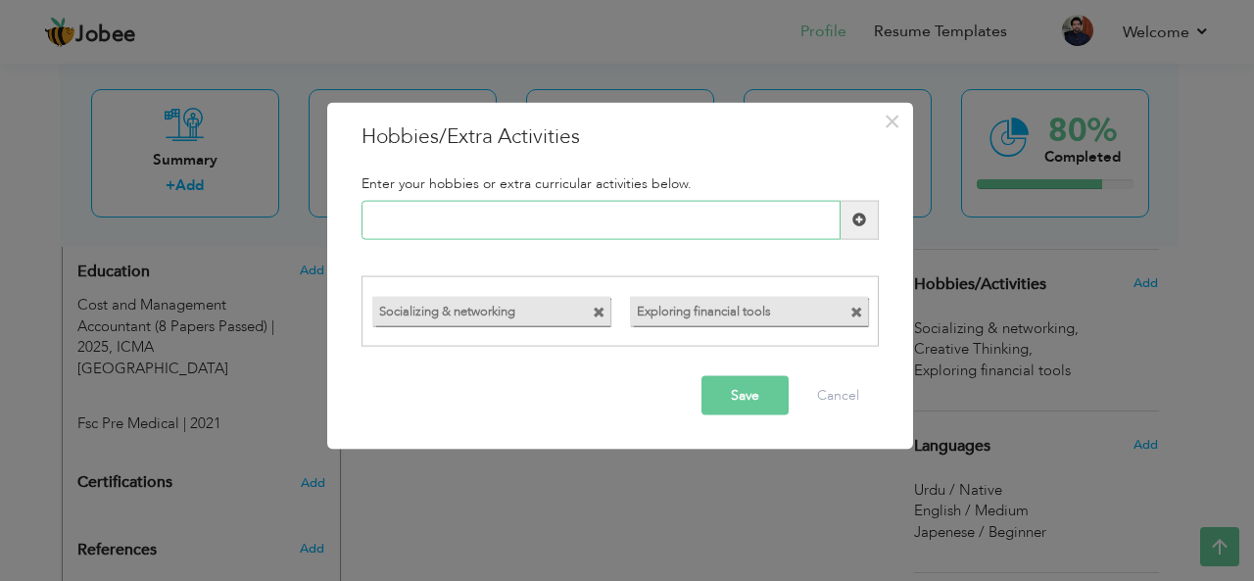
click at [729, 219] on input "text" at bounding box center [600, 219] width 479 height 39
type input "c"
type input "Creative Thinking"
click at [718, 397] on button "Save" at bounding box center [744, 395] width 87 height 39
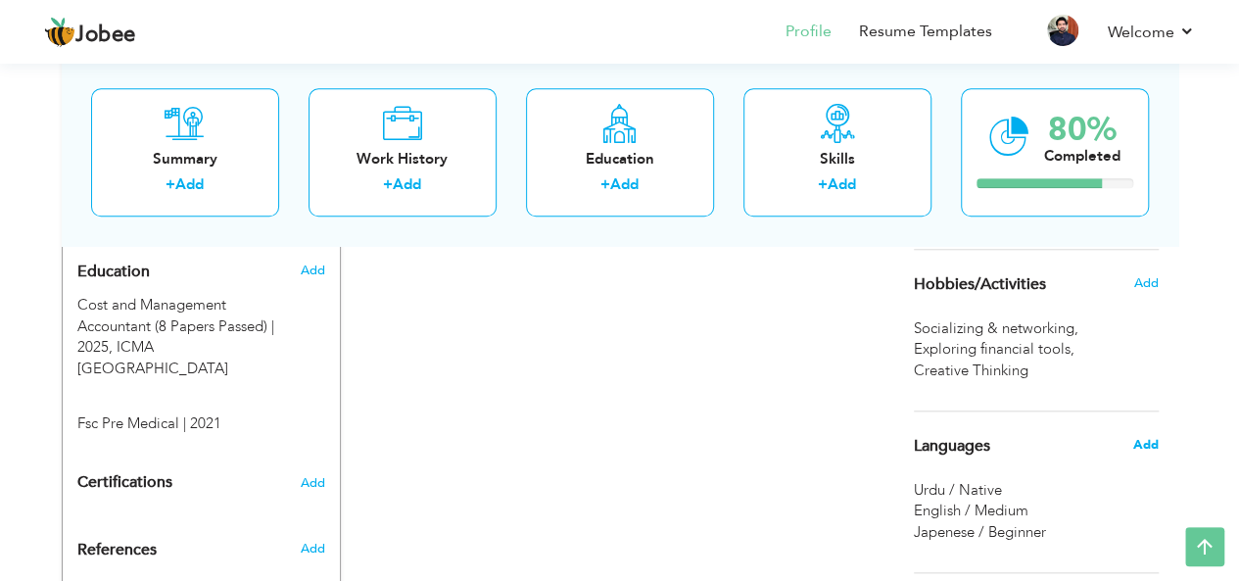
click at [1135, 440] on span "Add" at bounding box center [1145, 445] width 25 height 18
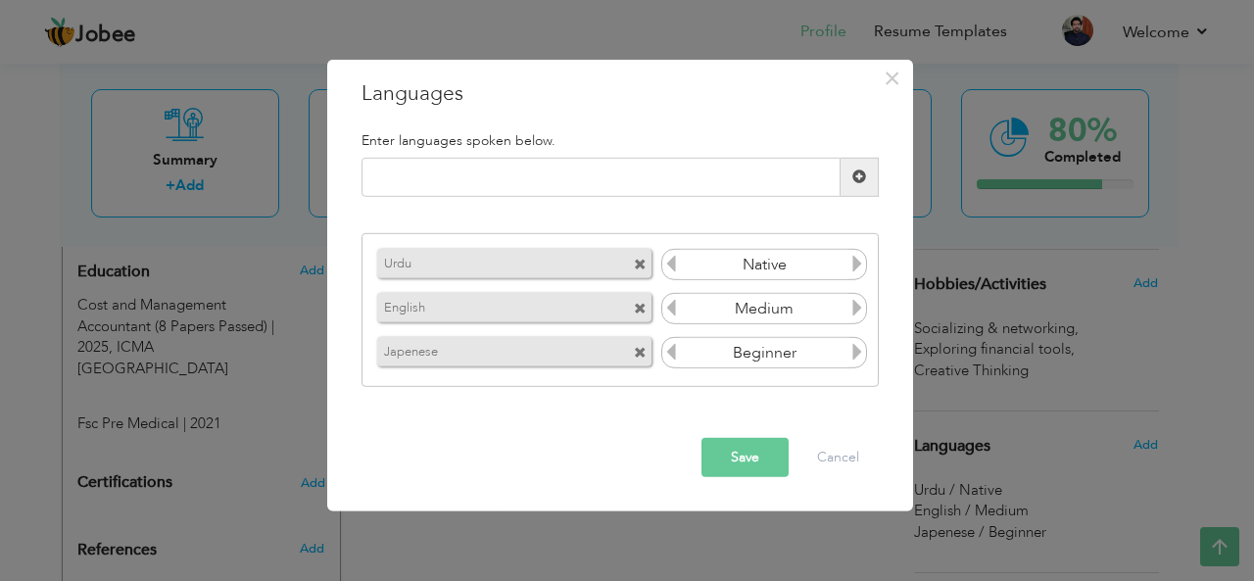
click at [858, 316] on icon at bounding box center [857, 308] width 18 height 18
click at [762, 446] on button "Save" at bounding box center [744, 457] width 87 height 39
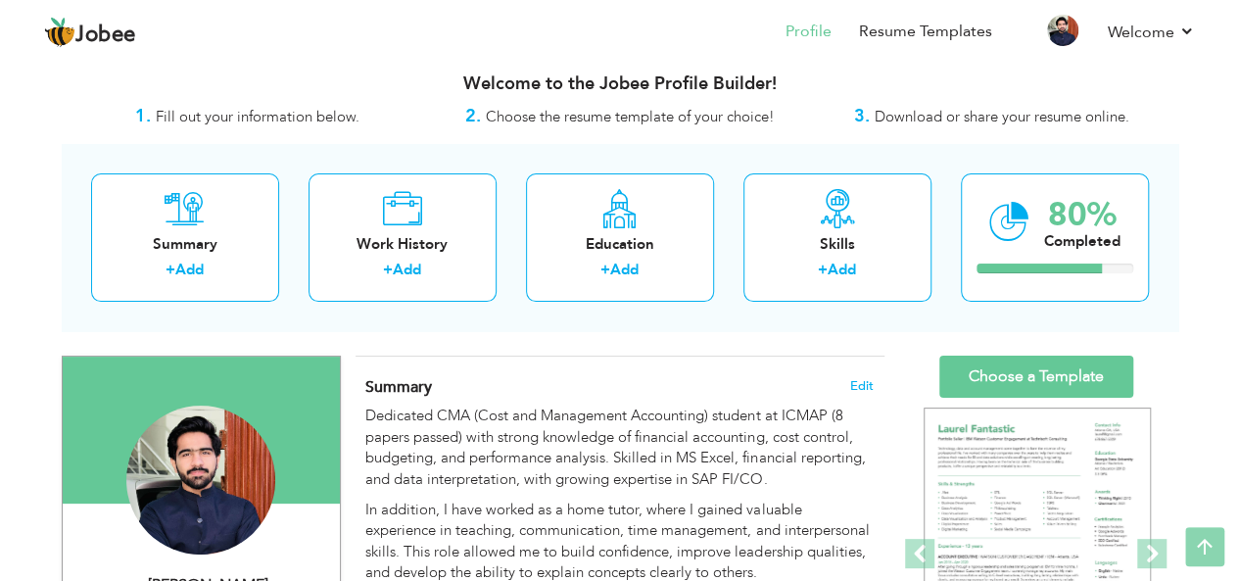
scroll to position [0, 0]
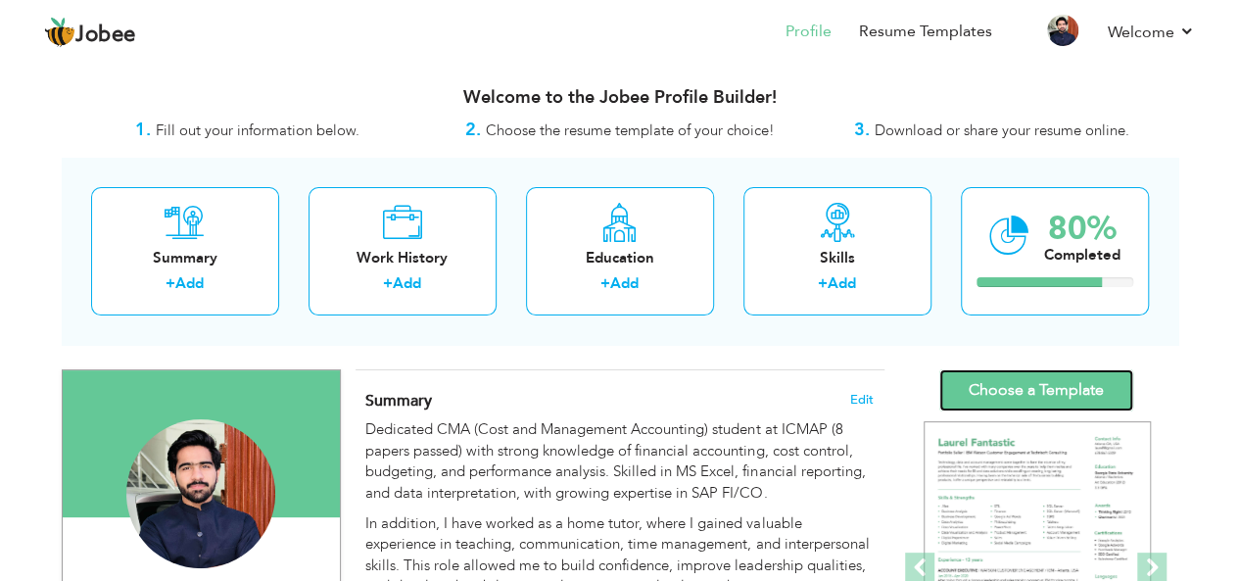
click at [1074, 384] on link "Choose a Template" at bounding box center [1037, 390] width 194 height 42
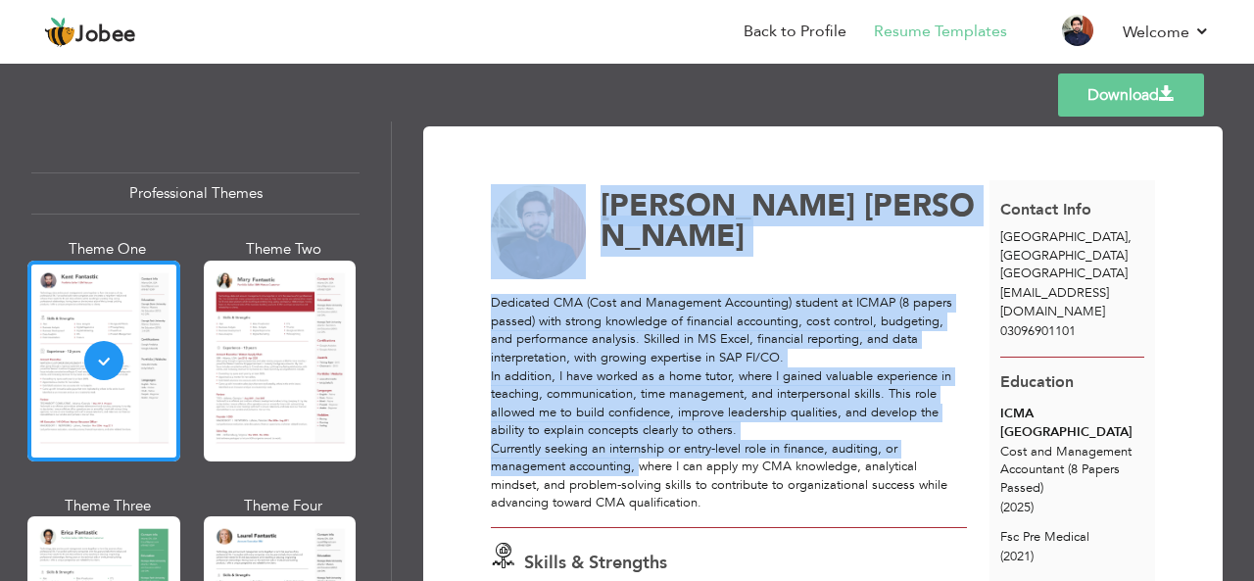
drag, startPoint x: 489, startPoint y: 300, endPoint x: 637, endPoint y: 458, distance: 216.2
click at [637, 458] on div "Download [PERSON_NAME] Skills & Strengths" at bounding box center [823, 523] width 731 height 744
click at [518, 298] on p "Dedicated CMA (Cost and Management Accounting) student at ICMAP (8 papers passe…" at bounding box center [729, 330] width 476 height 72
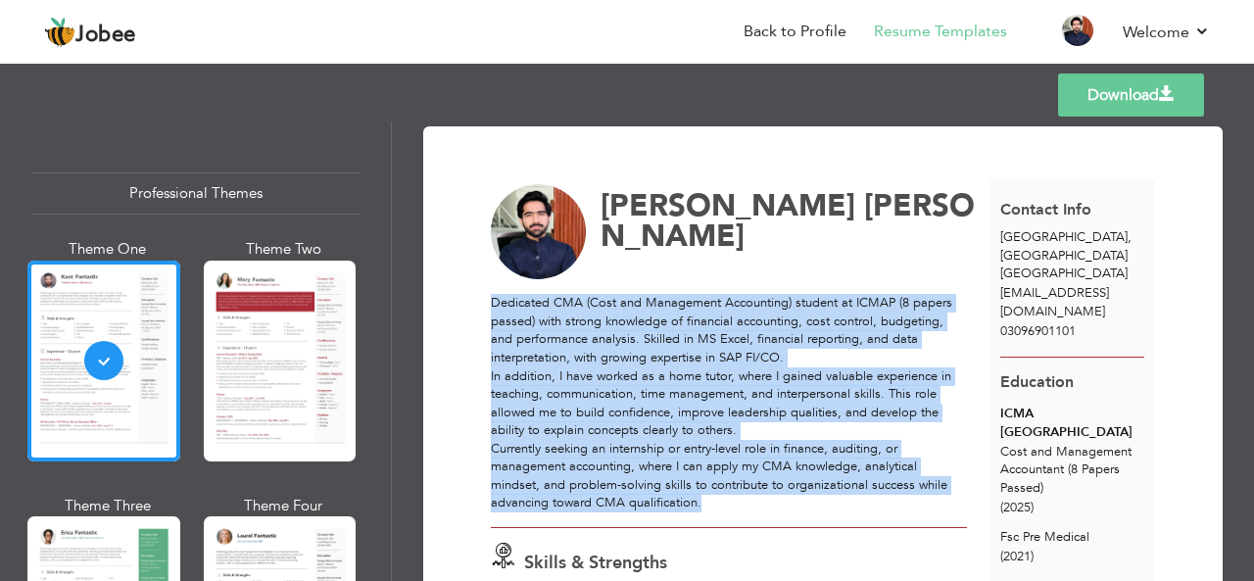
drag, startPoint x: 491, startPoint y: 299, endPoint x: 708, endPoint y: 499, distance: 295.4
click at [708, 499] on div "Dedicated CMA (Cost and Management Accounting) student at ICMAP (8 papers passe…" at bounding box center [729, 403] width 476 height 218
copy div "Dedicated CMA (Cost and Management Accounting) student at ICMAP (8 papers passe…"
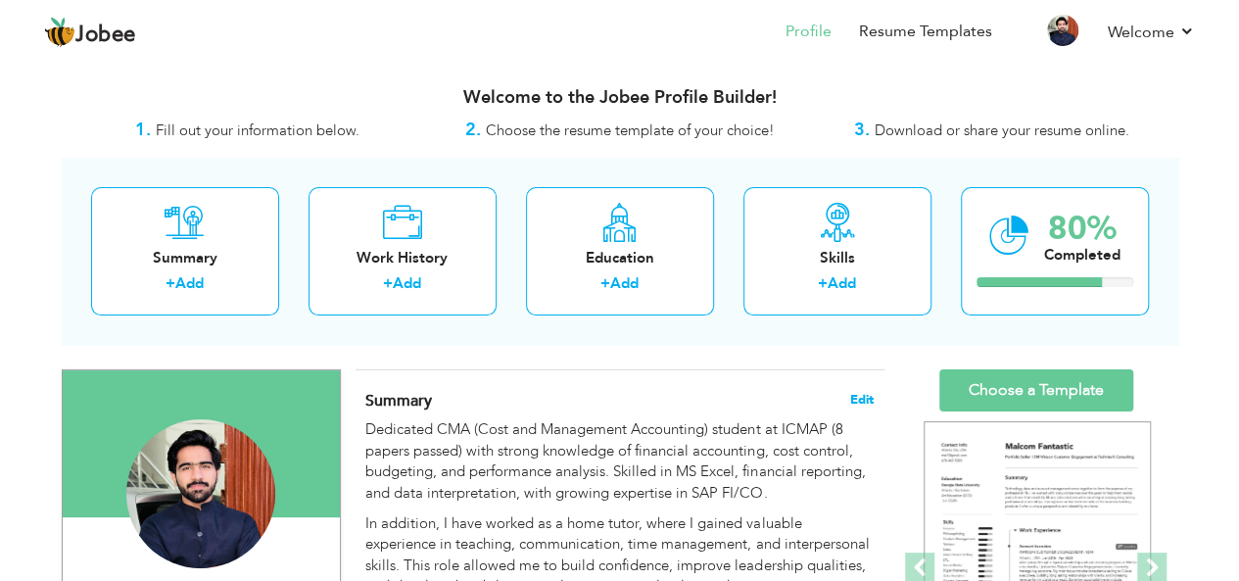
click at [864, 400] on span "Edit" at bounding box center [862, 400] width 24 height 14
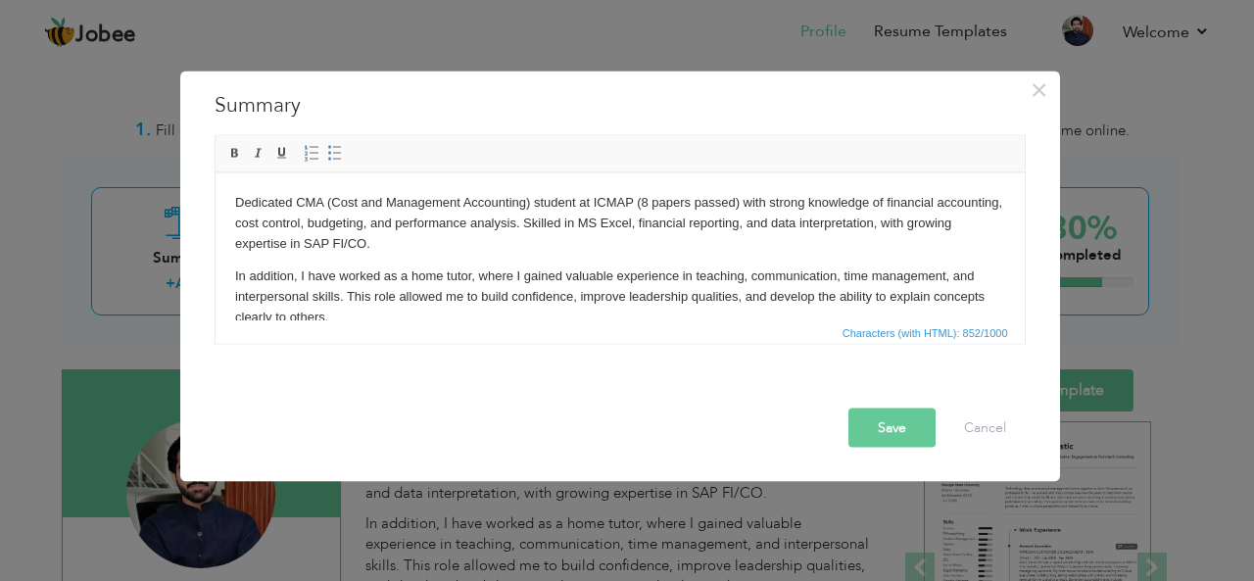
click at [766, 293] on p "In addition, I have worked as a home tutor, where I gained valuable experience …" at bounding box center [619, 295] width 770 height 61
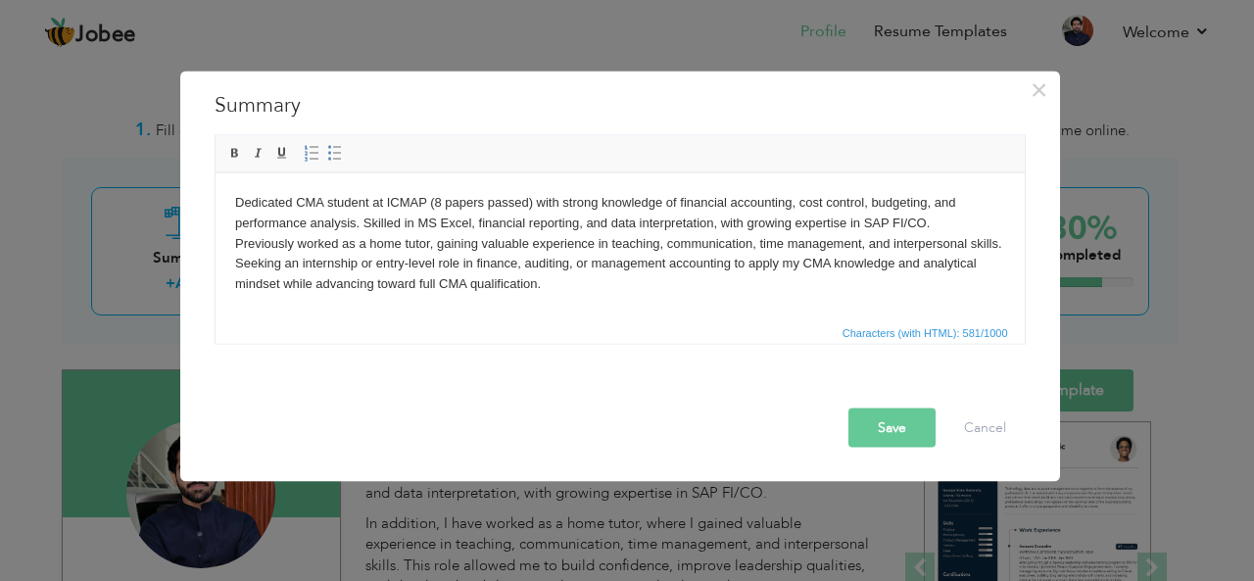
click at [953, 224] on p "Dedicated CMA student at ICMAP (8 papers passed) with strong knowledge of finan…" at bounding box center [619, 243] width 770 height 102
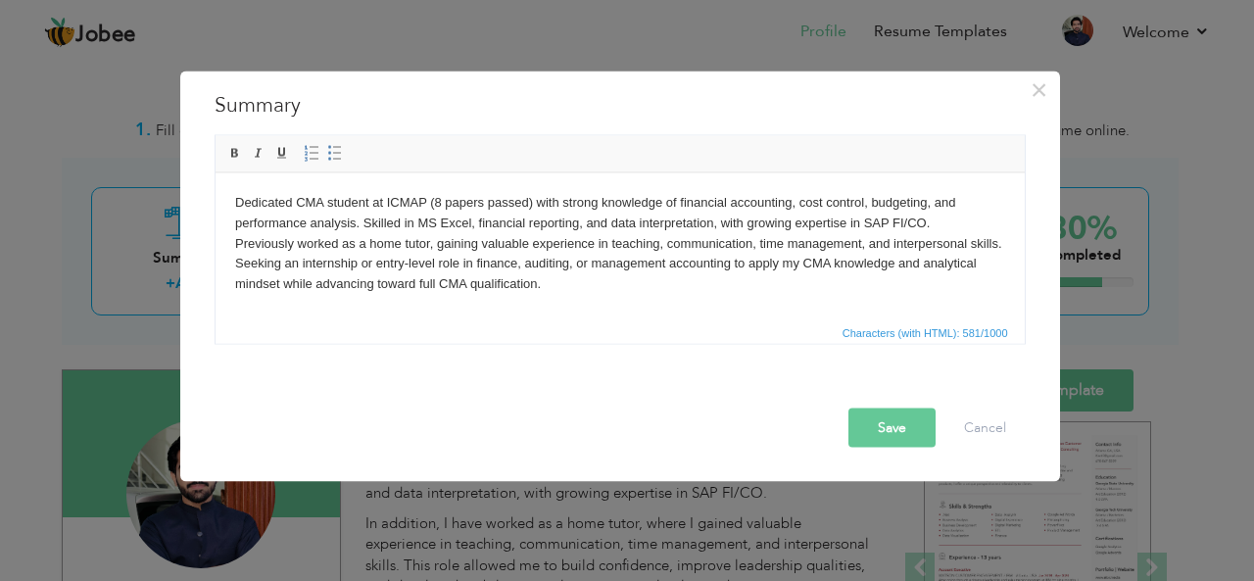
click at [895, 414] on button "Save" at bounding box center [891, 427] width 87 height 39
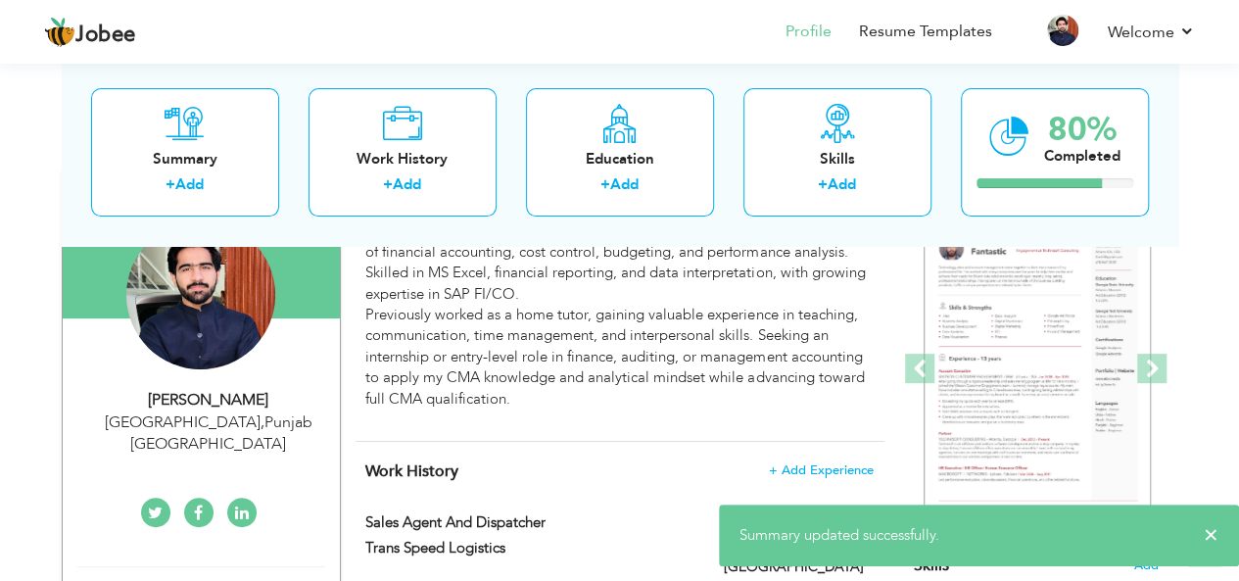
scroll to position [198, 0]
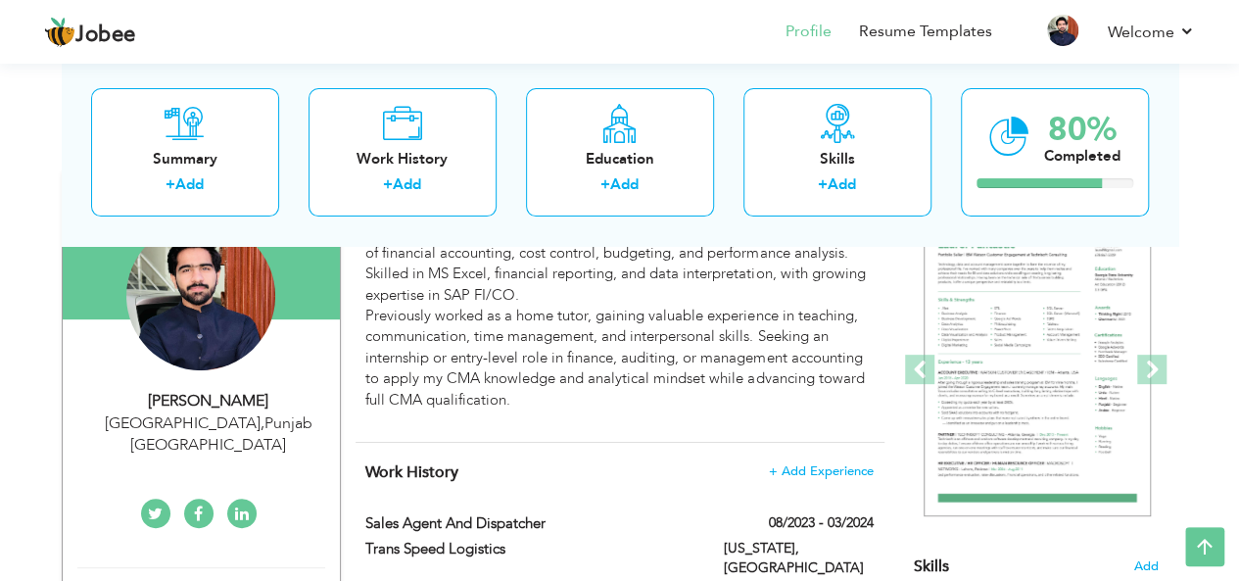
drag, startPoint x: 569, startPoint y: 393, endPoint x: 400, endPoint y: -84, distance: 506.3
click at [400, 0] on html "Jobee Profile Resume Templates Resume Templates Cover Letters About My Resume W…" at bounding box center [619, 92] width 1239 height 581
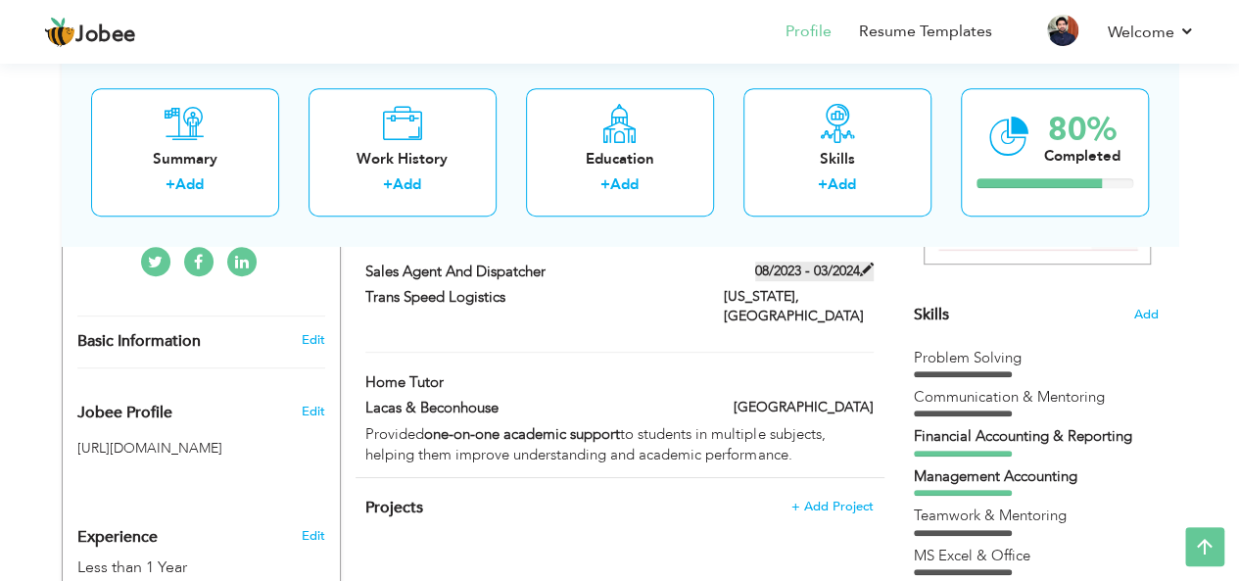
scroll to position [457, 0]
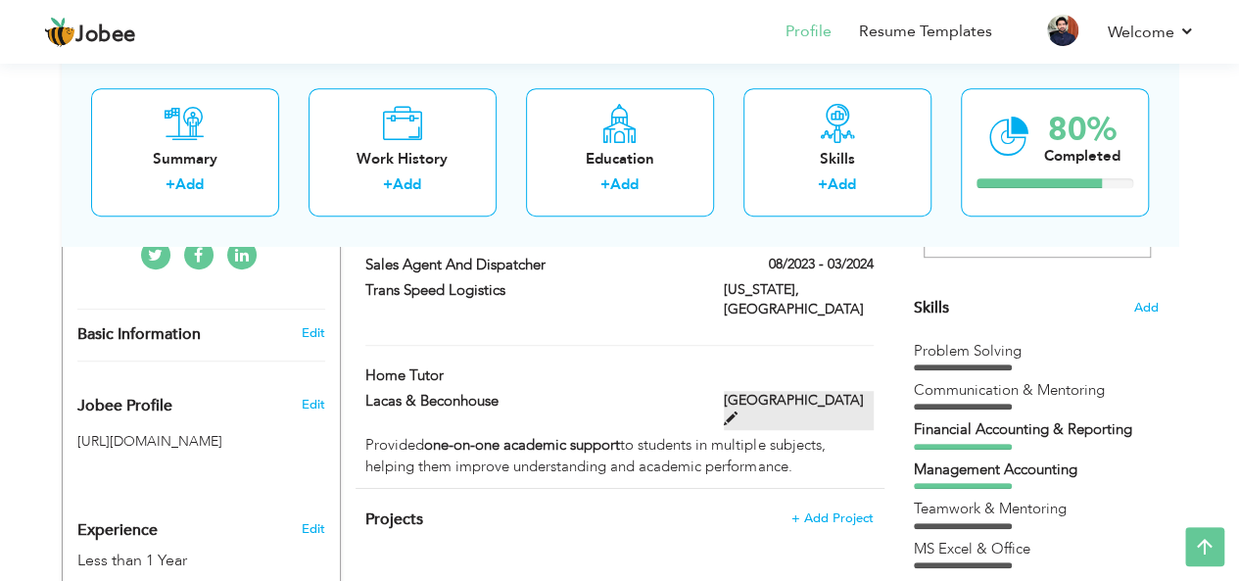
click at [738, 411] on span at bounding box center [731, 418] width 14 height 14
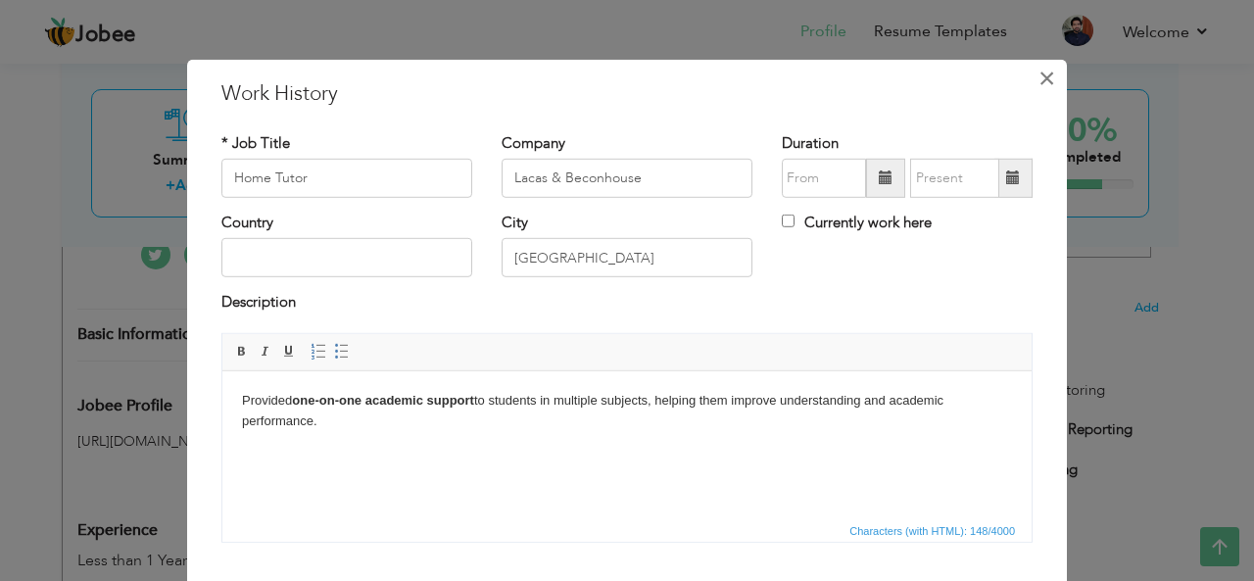
click at [1041, 67] on span "×" at bounding box center [1046, 77] width 17 height 35
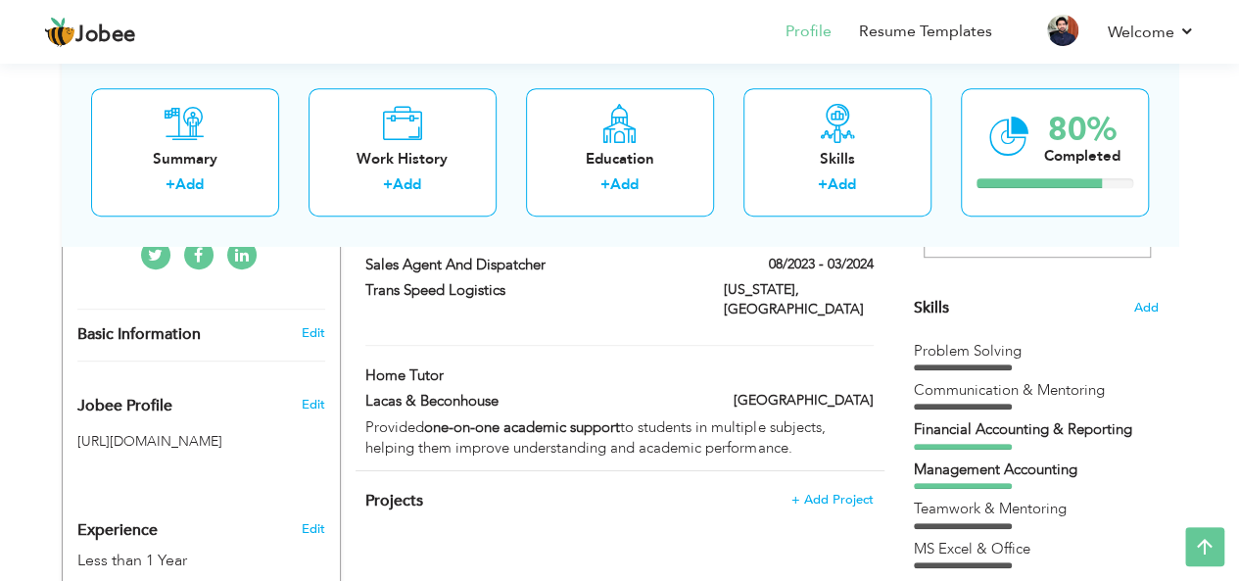
drag, startPoint x: 526, startPoint y: 418, endPoint x: 493, endPoint y: 446, distance: 43.2
click at [493, 446] on div "Work History + Add Experience Sales Agent and Dispatcher 08/2023 - 03/2024 Sale…" at bounding box center [620, 327] width 529 height 286
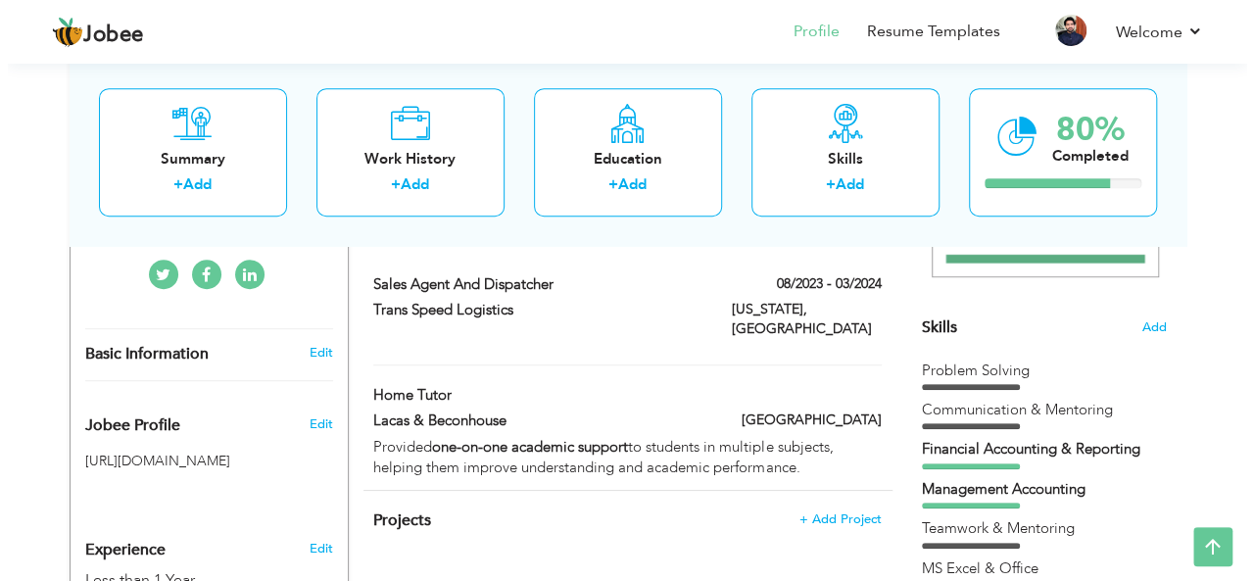
scroll to position [438, 0]
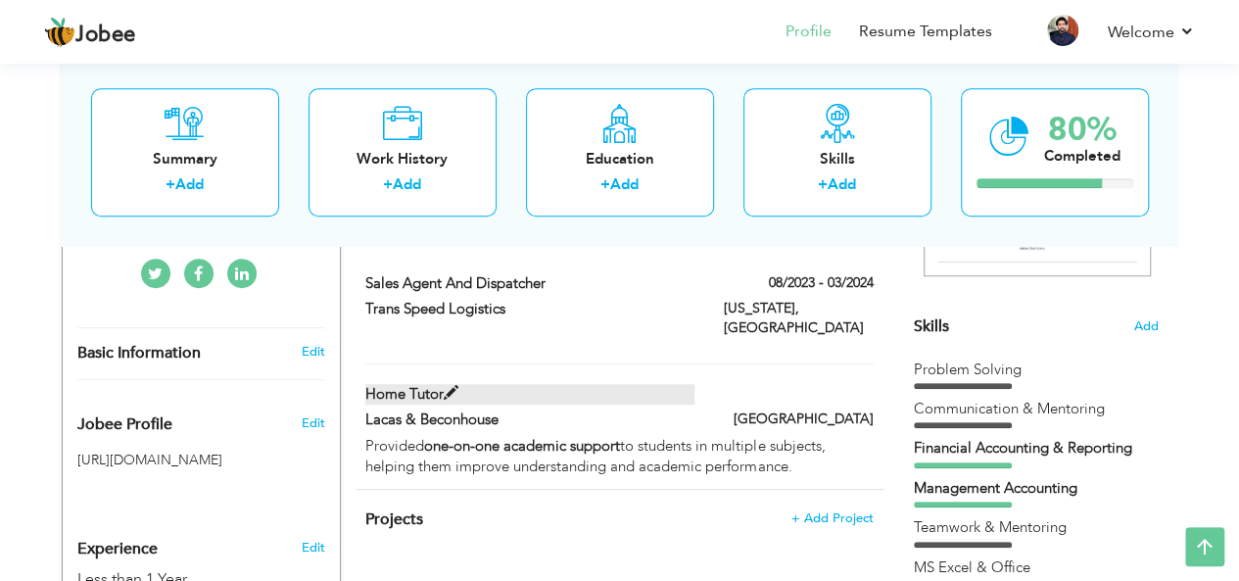
click at [450, 386] on span at bounding box center [451, 393] width 15 height 15
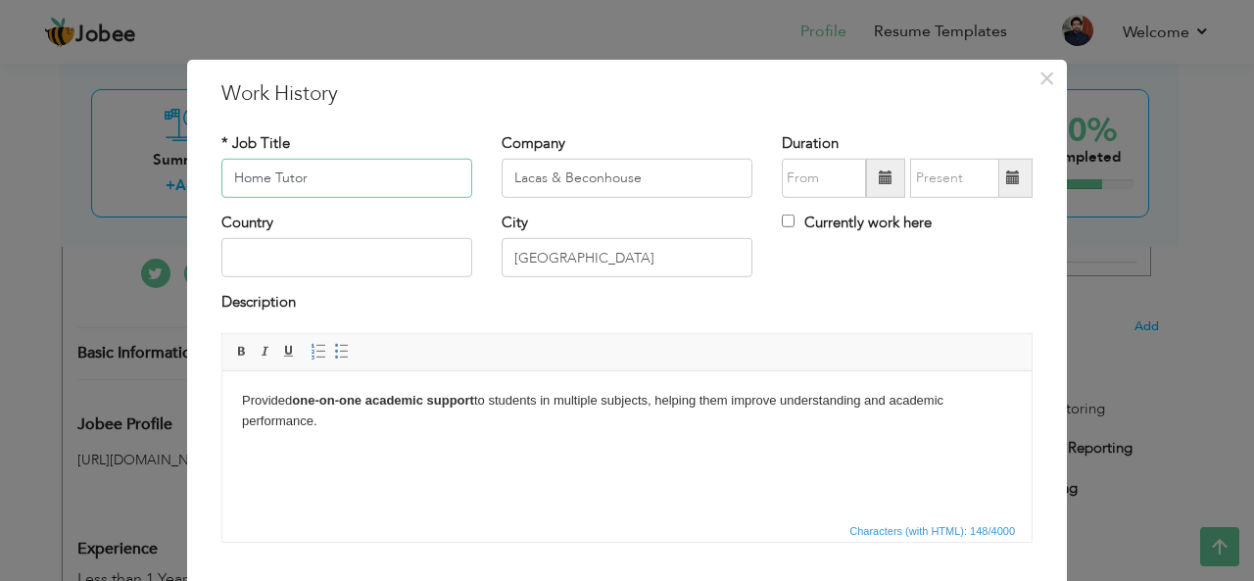
click at [441, 184] on input "Home Tutor" at bounding box center [346, 178] width 251 height 39
click at [670, 160] on input "Lacas & Beconhouse" at bounding box center [627, 178] width 251 height 39
click at [627, 281] on div "City Lahore" at bounding box center [627, 252] width 280 height 79
click at [648, 260] on input "[GEOGRAPHIC_DATA]" at bounding box center [627, 257] width 251 height 39
click at [632, 436] on html "Provided one-on-one academic support to students in multiple subjects, helping …" at bounding box center [626, 410] width 809 height 80
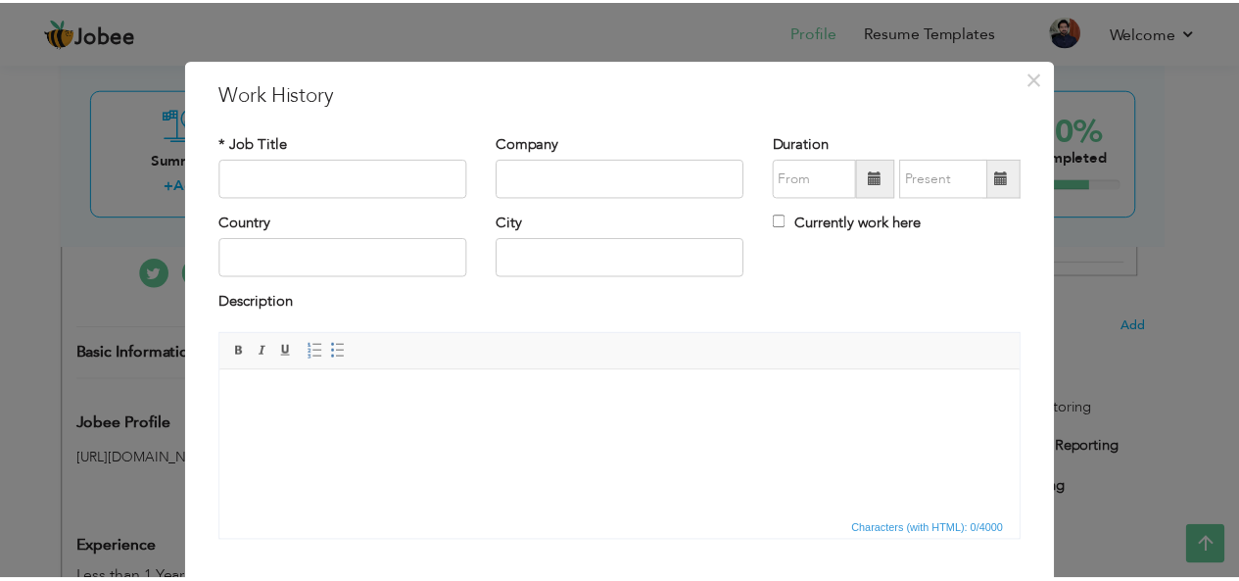
scroll to position [118, 0]
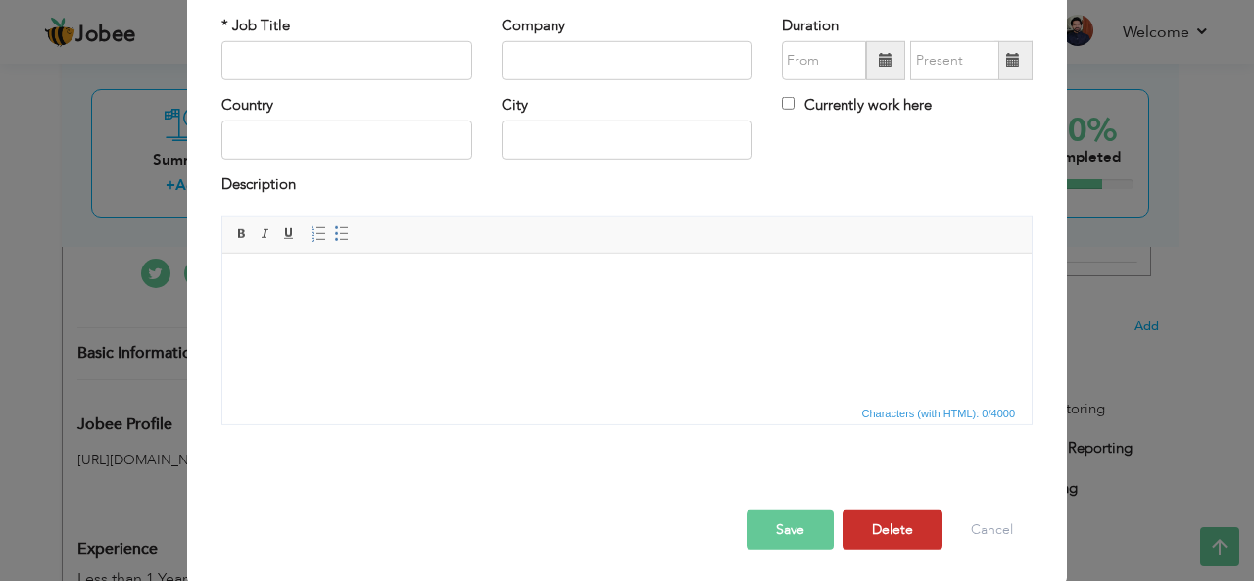
click at [882, 540] on button "Delete" at bounding box center [893, 529] width 100 height 39
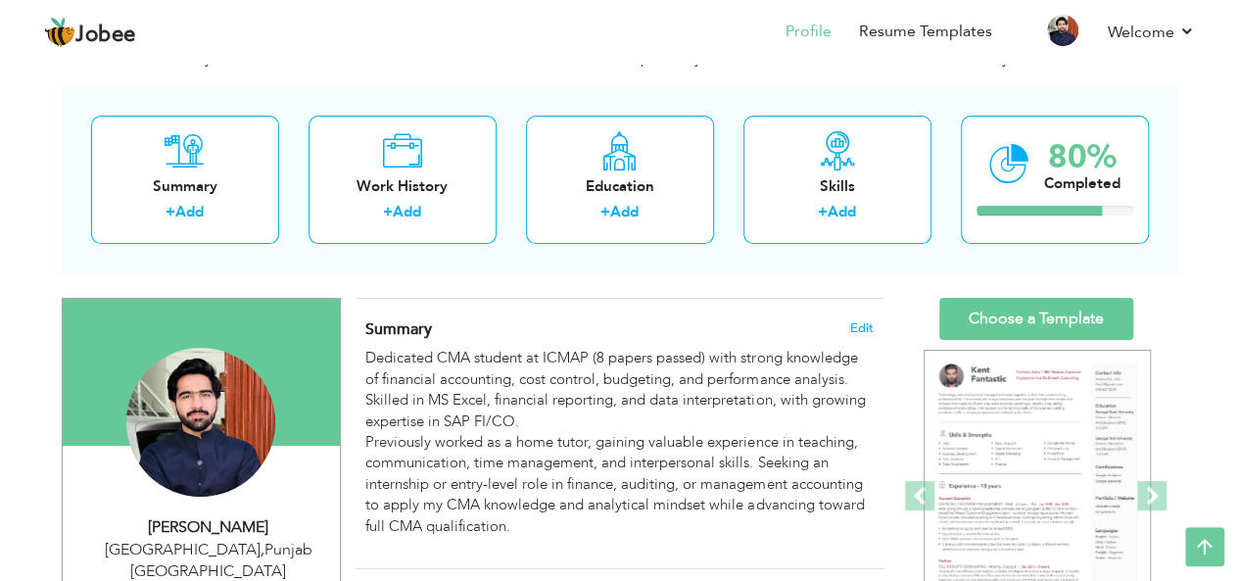
scroll to position [0, 0]
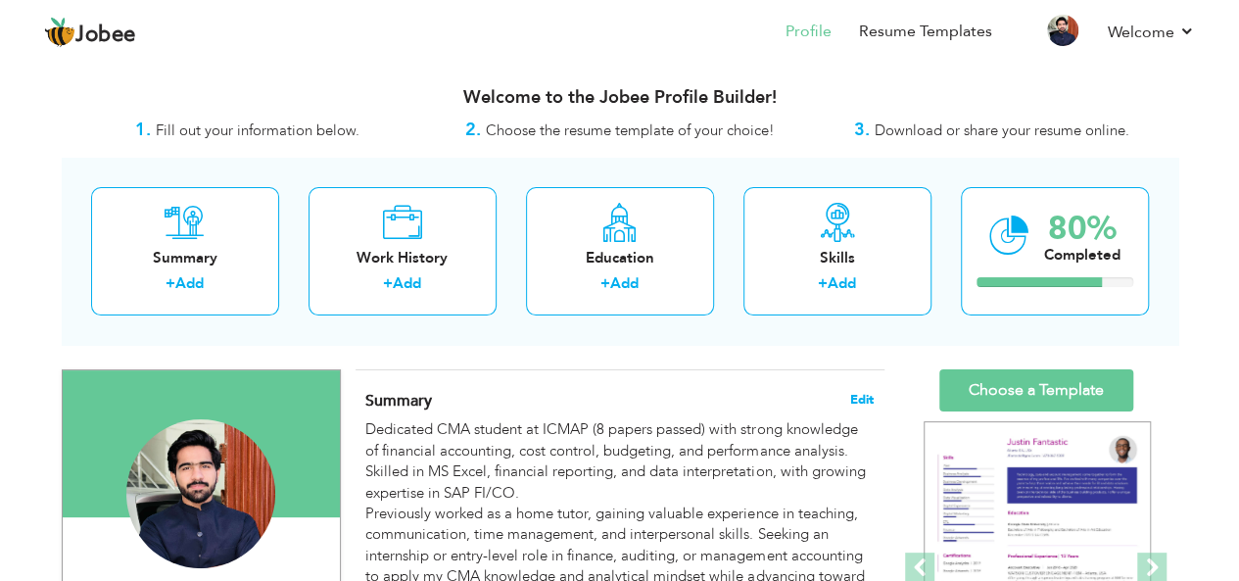
click at [860, 395] on span "Edit" at bounding box center [862, 400] width 24 height 14
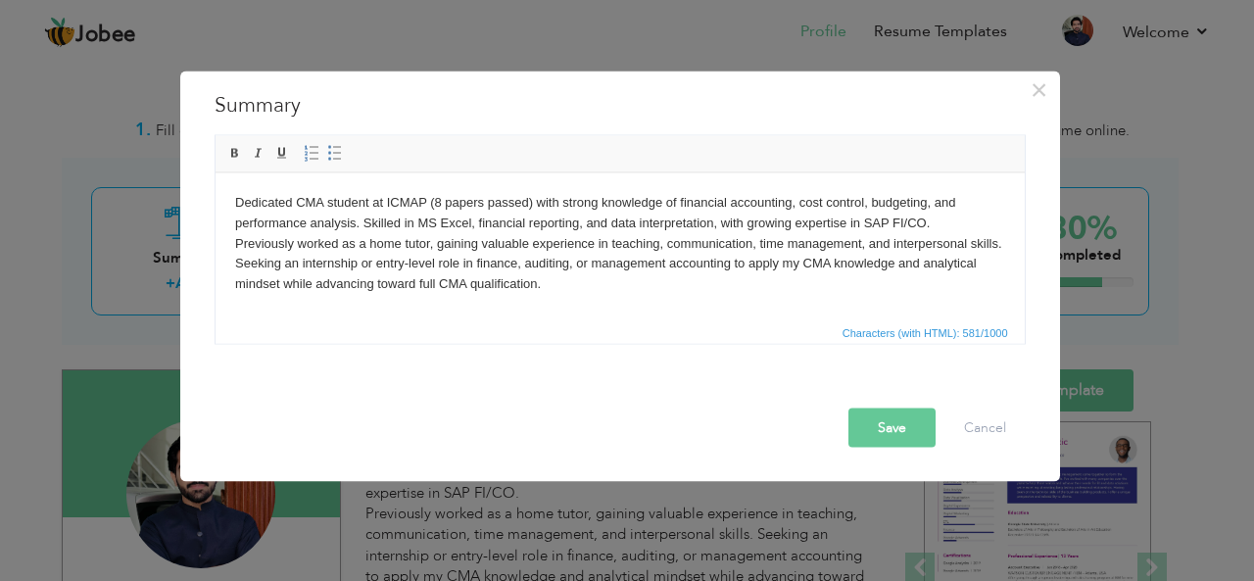
click at [857, 303] on html "Dedicated CMA student at ICMAP (8 papers passed) with strong knowledge of finan…" at bounding box center [619, 242] width 809 height 141
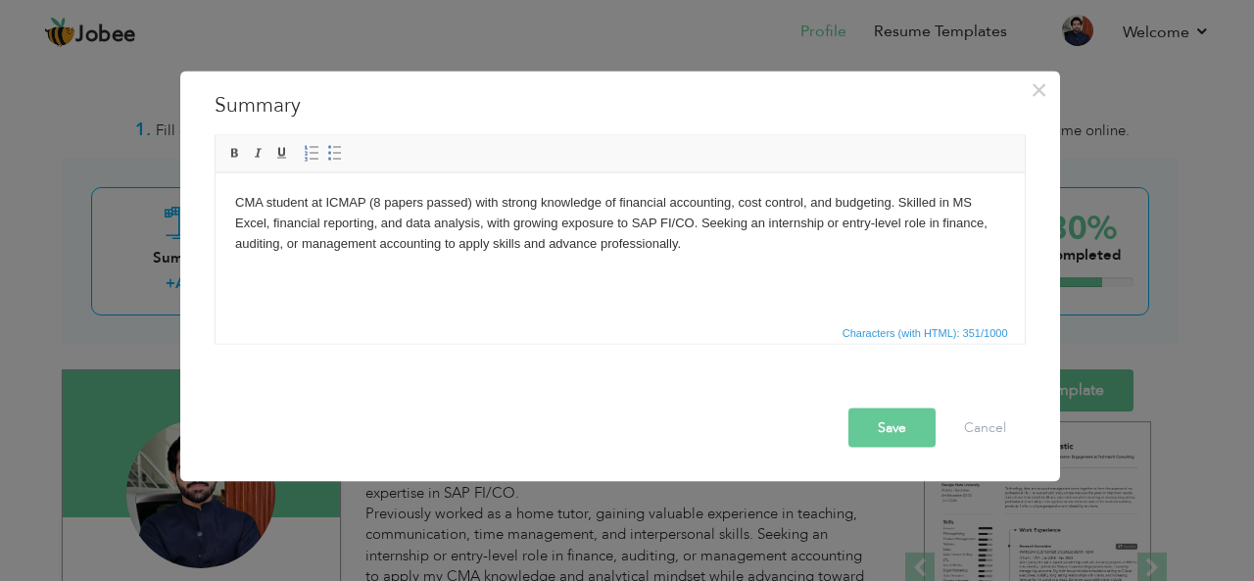
click at [903, 437] on button "Save" at bounding box center [891, 427] width 87 height 39
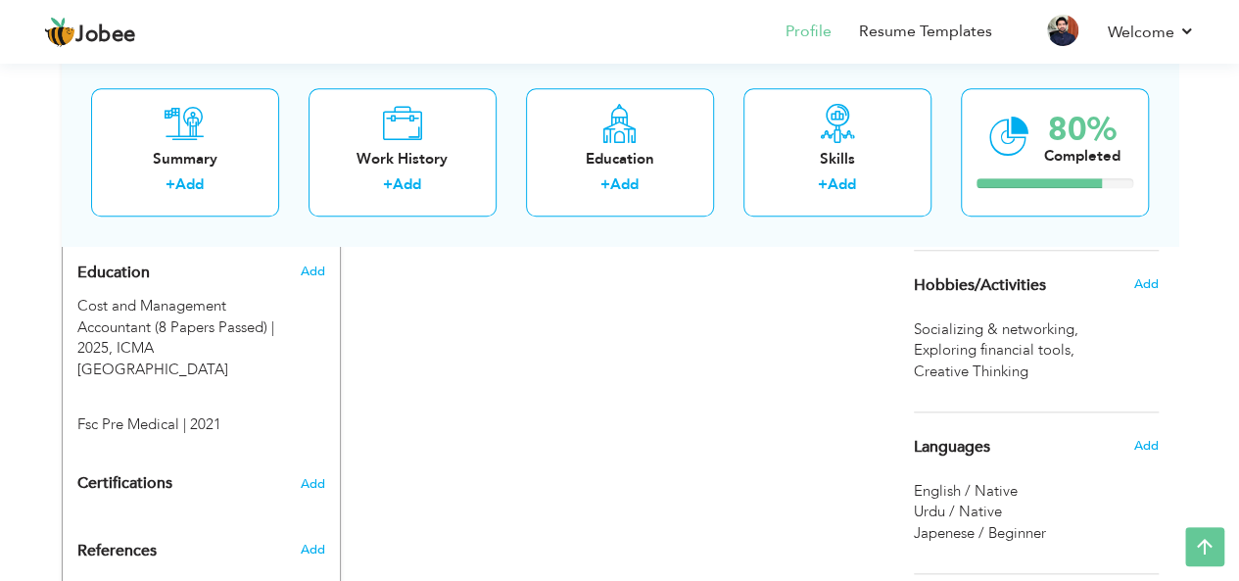
scroll to position [948, 0]
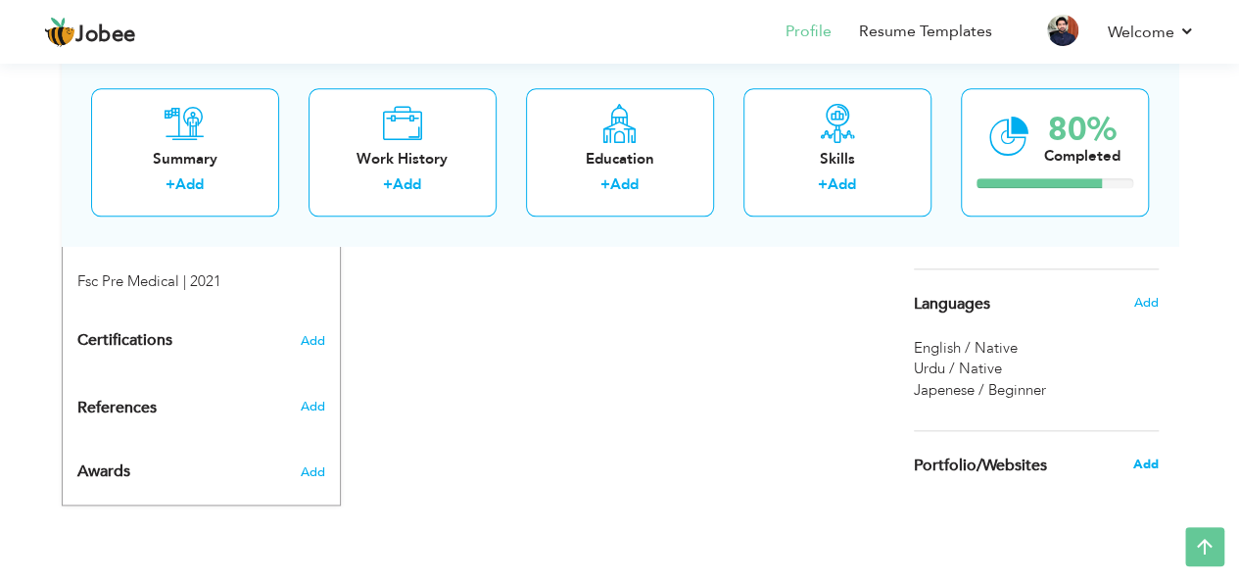
click at [1148, 463] on span "Add" at bounding box center [1145, 465] width 25 height 18
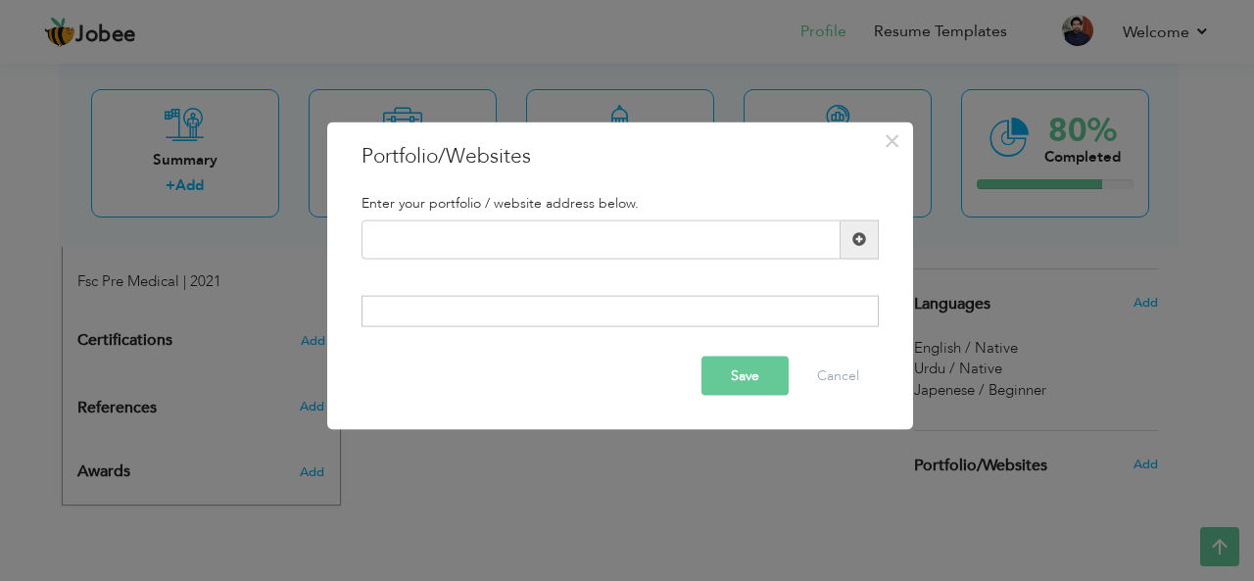
click at [718, 305] on div at bounding box center [619, 311] width 517 height 31
click at [735, 314] on div at bounding box center [619, 311] width 517 height 31
click at [751, 235] on input "text" at bounding box center [600, 238] width 479 height 39
paste input "https://www.linkedin.com/in/muhammad-zeeshan-8b58a6383/"
type input "https://www.linkedin.com/in/muhammad-zeeshan-8b58a6383/"
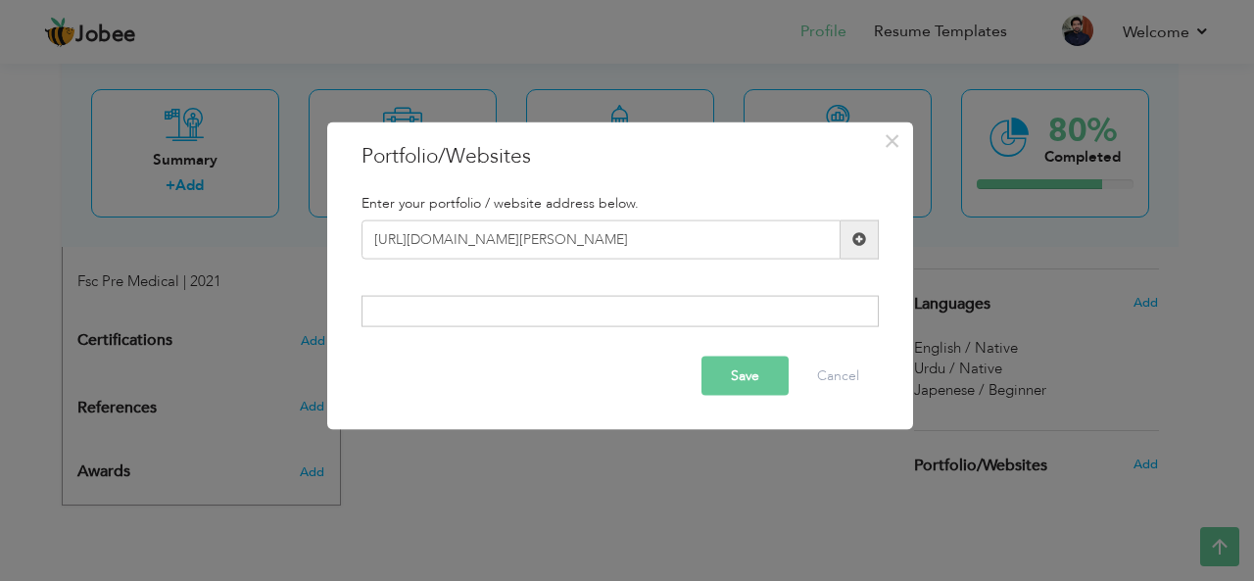
click at [863, 232] on span at bounding box center [859, 239] width 14 height 14
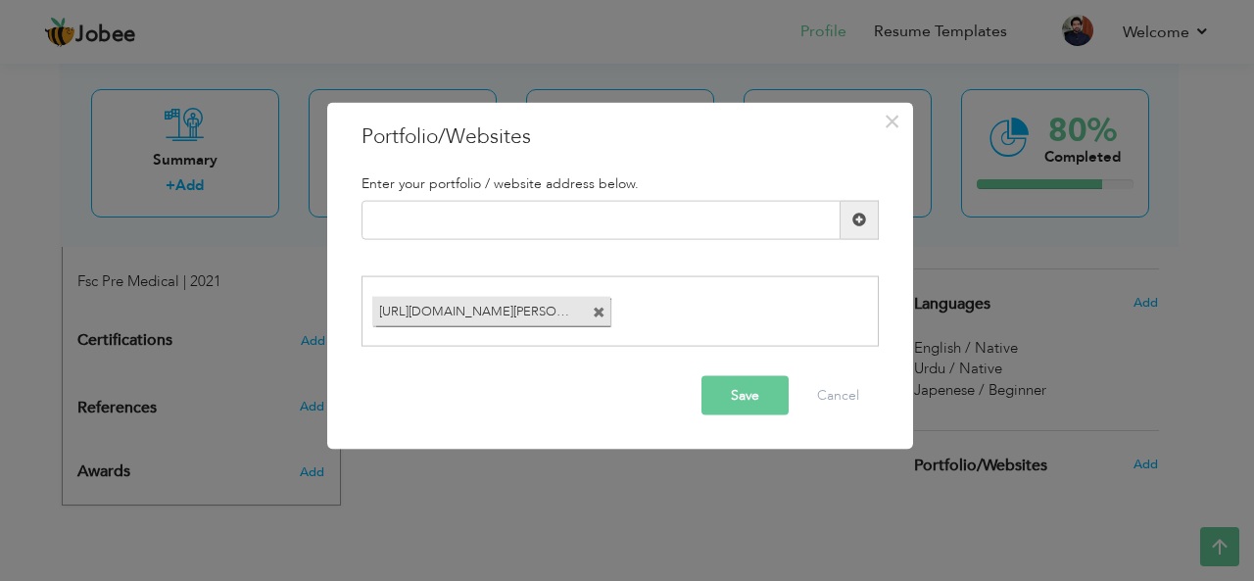
click at [750, 388] on button "Save" at bounding box center [744, 395] width 87 height 39
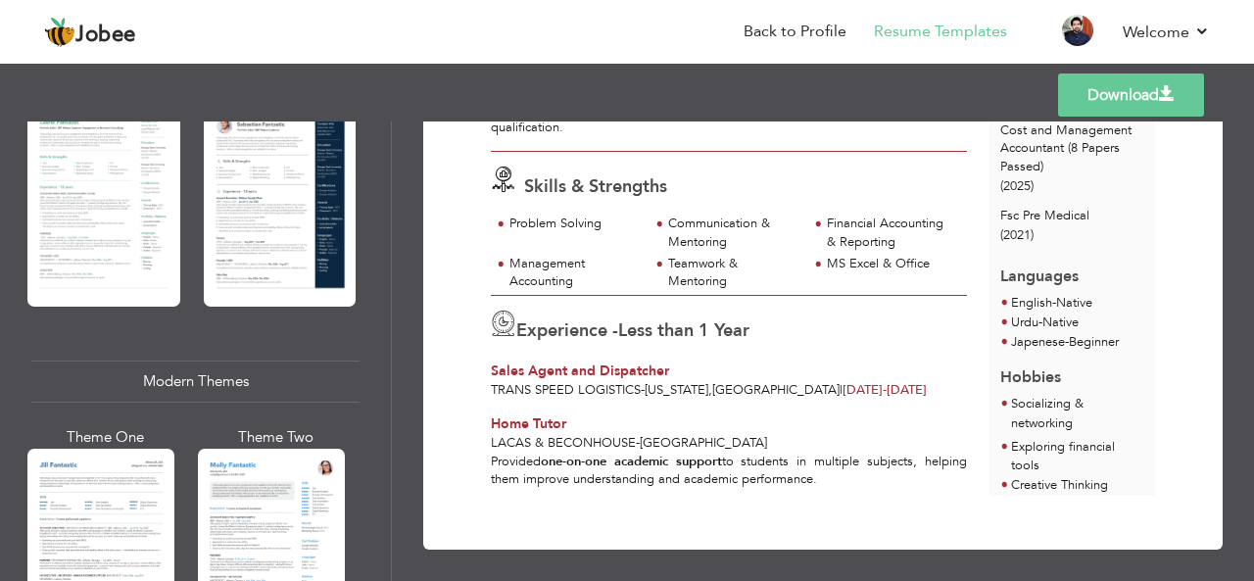
scroll to position [568, 0]
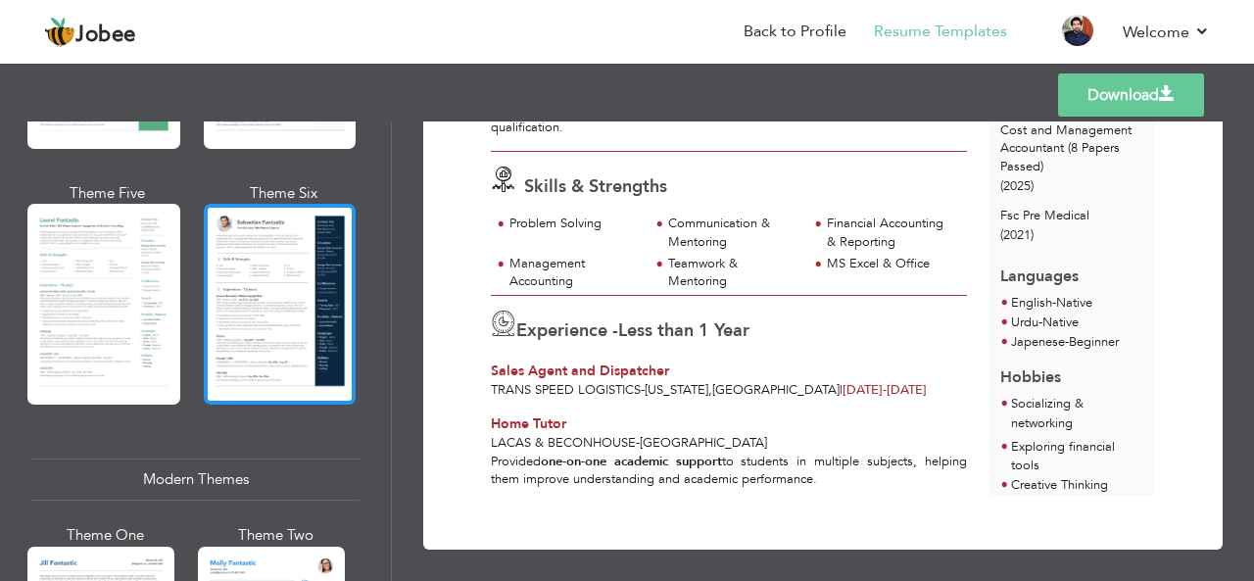
click at [278, 327] on div at bounding box center [280, 304] width 153 height 201
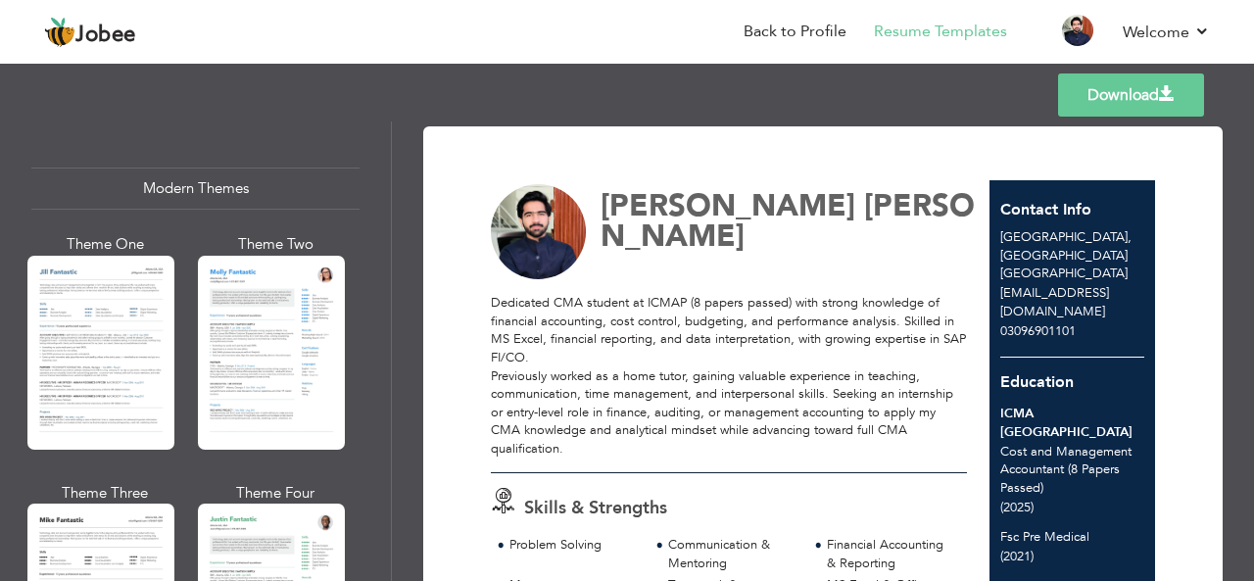
scroll to position [858, 0]
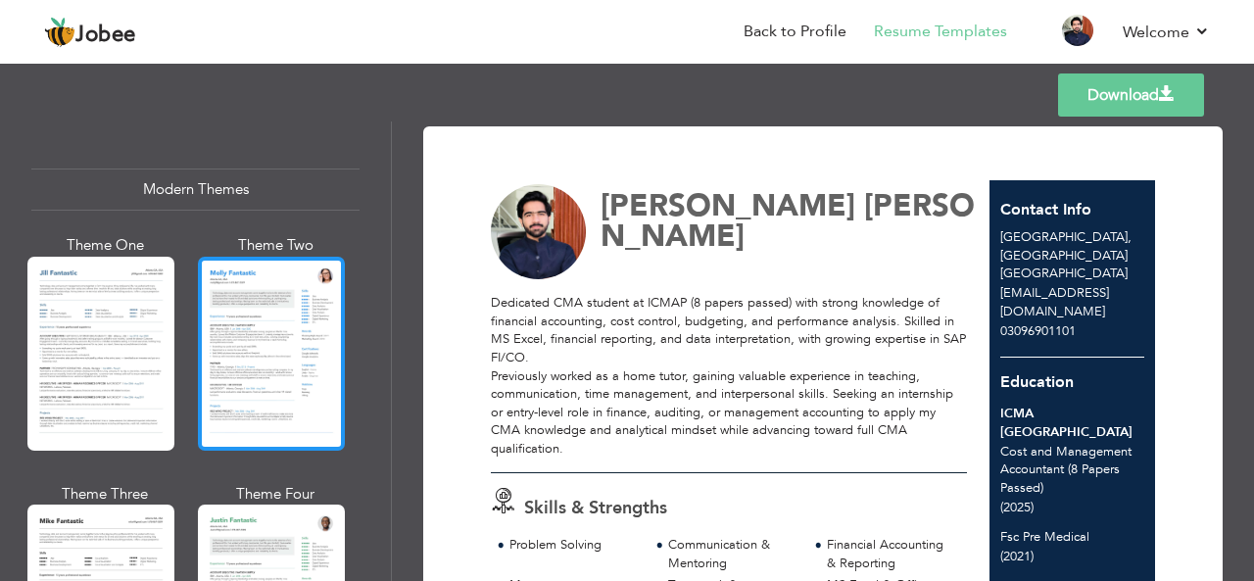
click at [242, 348] on div at bounding box center [271, 354] width 147 height 194
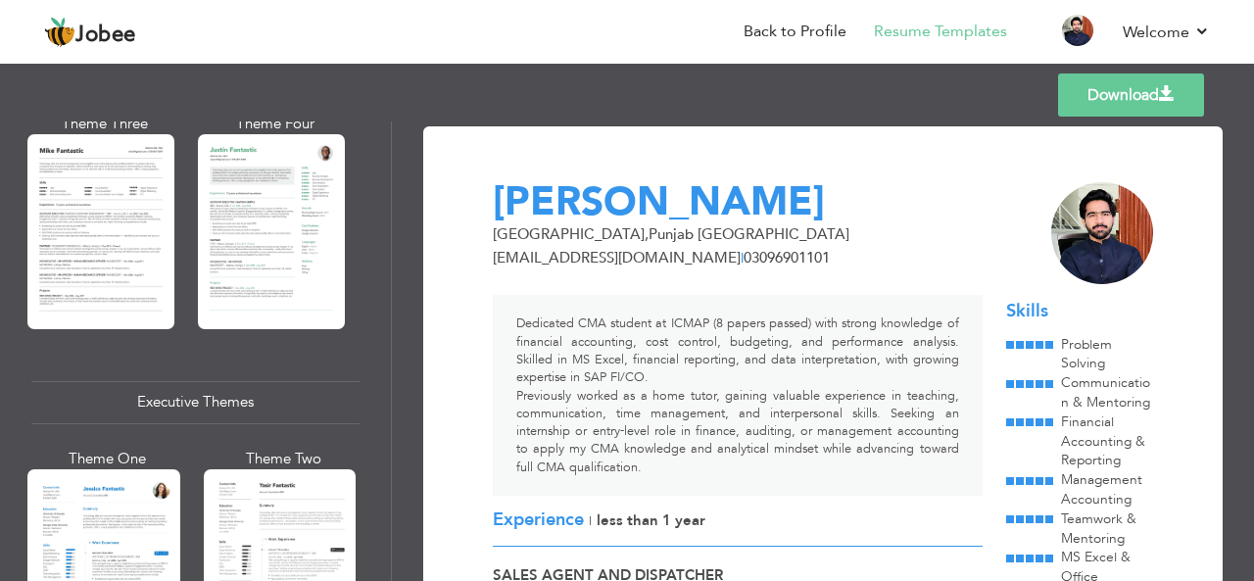
scroll to position [1317, 0]
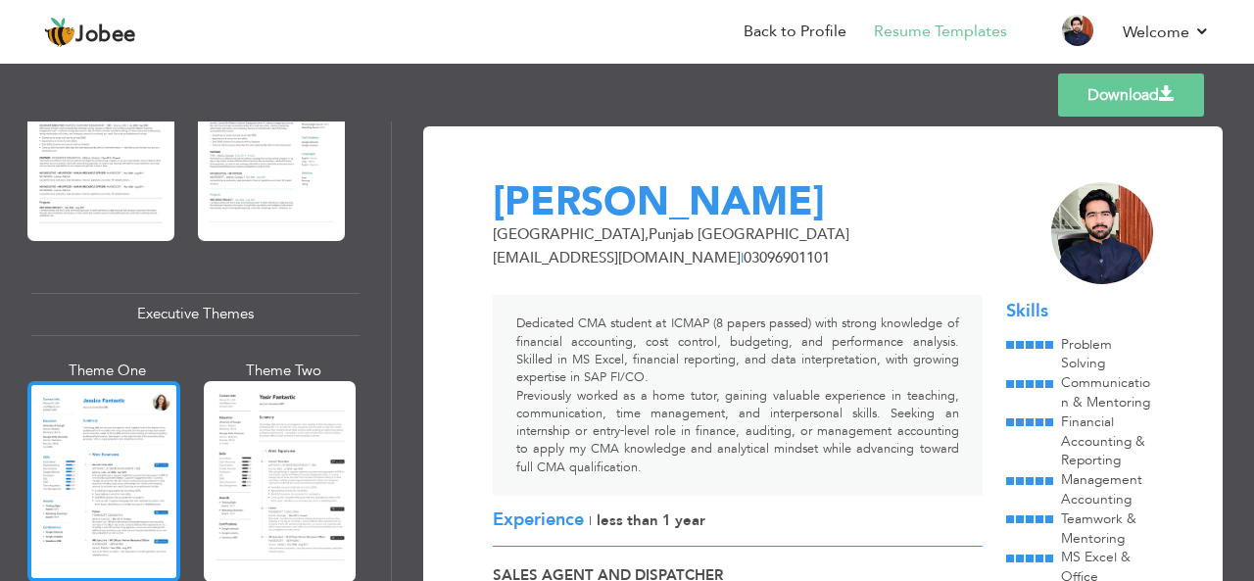
click at [155, 438] on div at bounding box center [103, 481] width 153 height 201
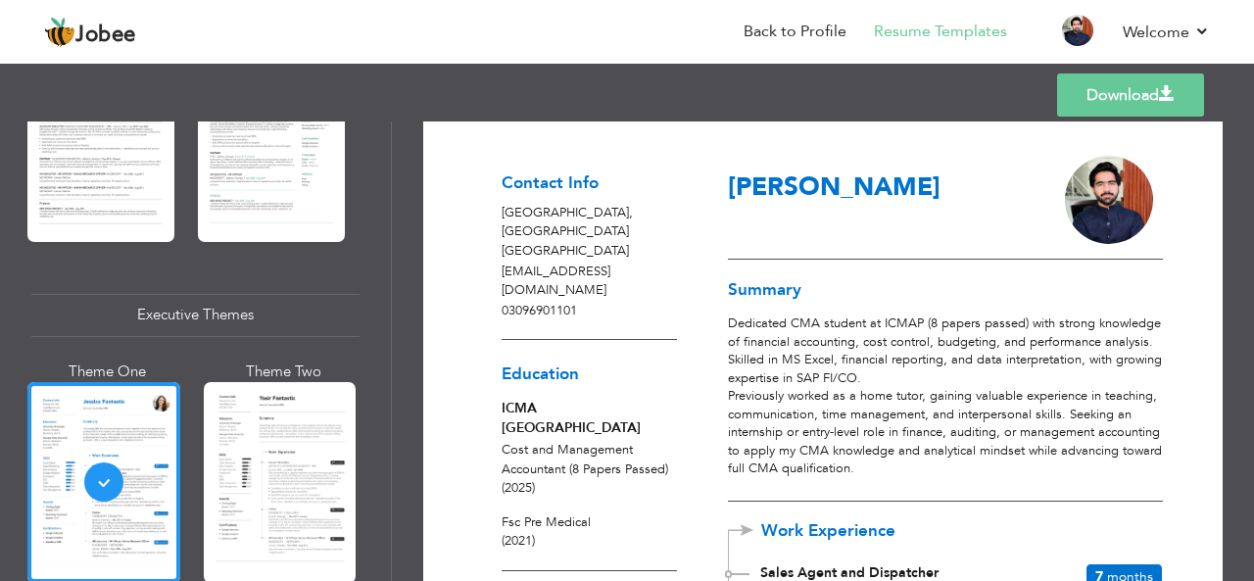
scroll to position [0, 0]
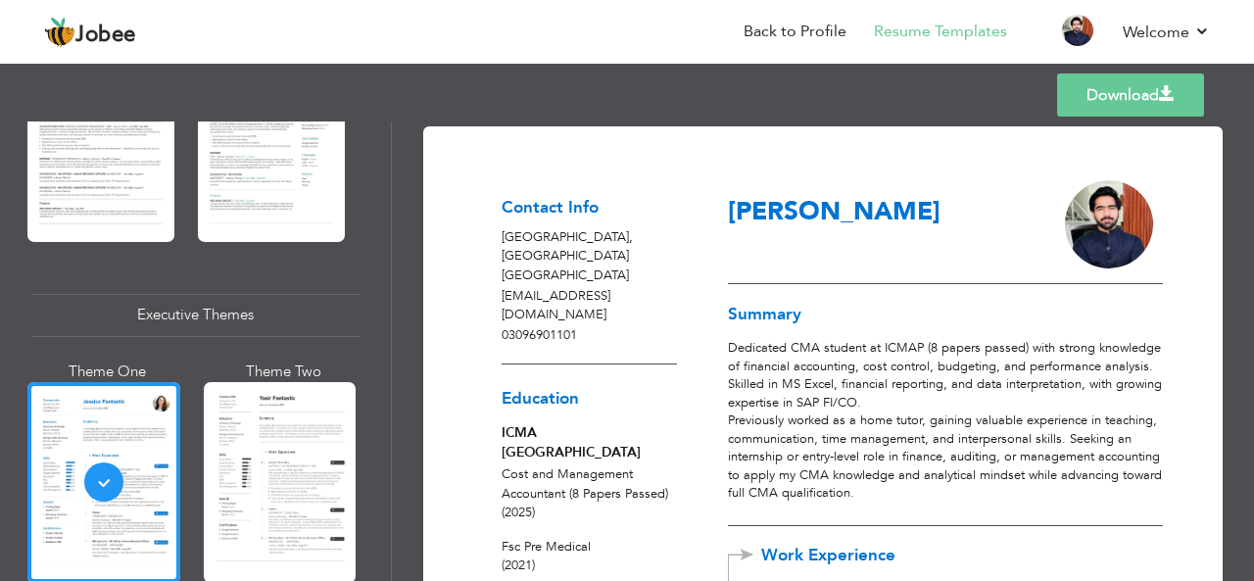
click at [1100, 104] on link "Download" at bounding box center [1130, 94] width 147 height 43
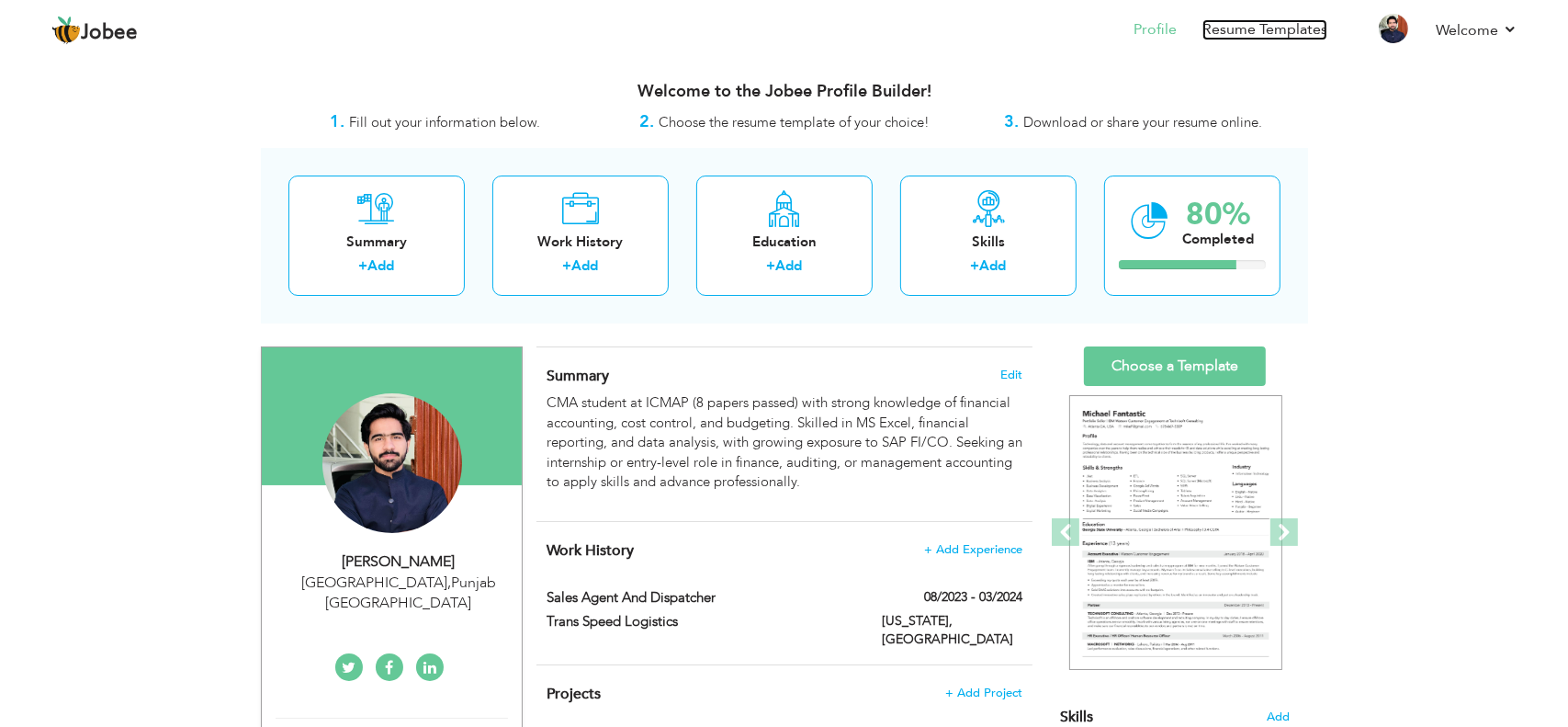
scroll to position [90, 0]
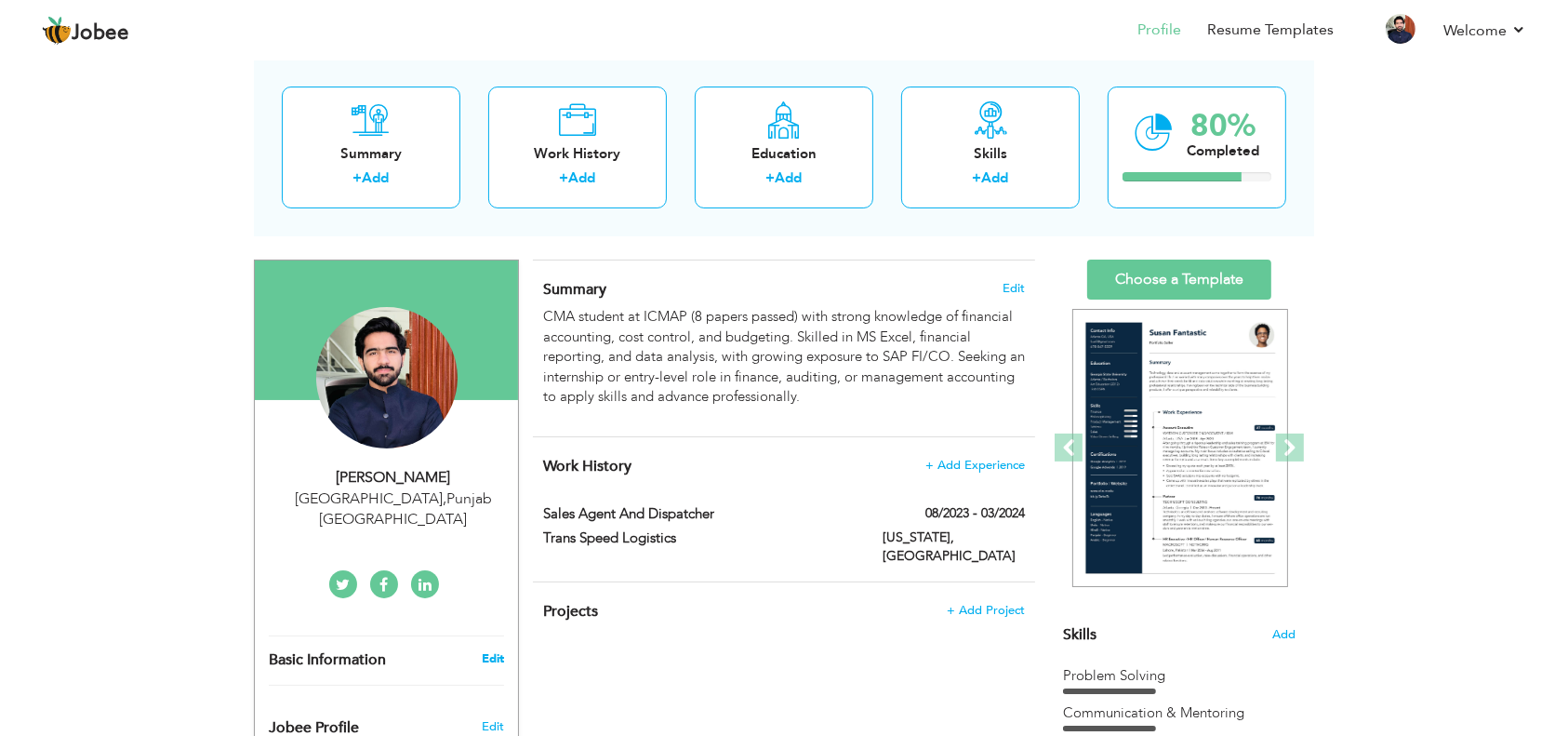
click at [493, 551] on link "Edit" at bounding box center [493, 659] width 23 height 17
type input "[PERSON_NAME]"
type input "03096901101"
select select "number:166"
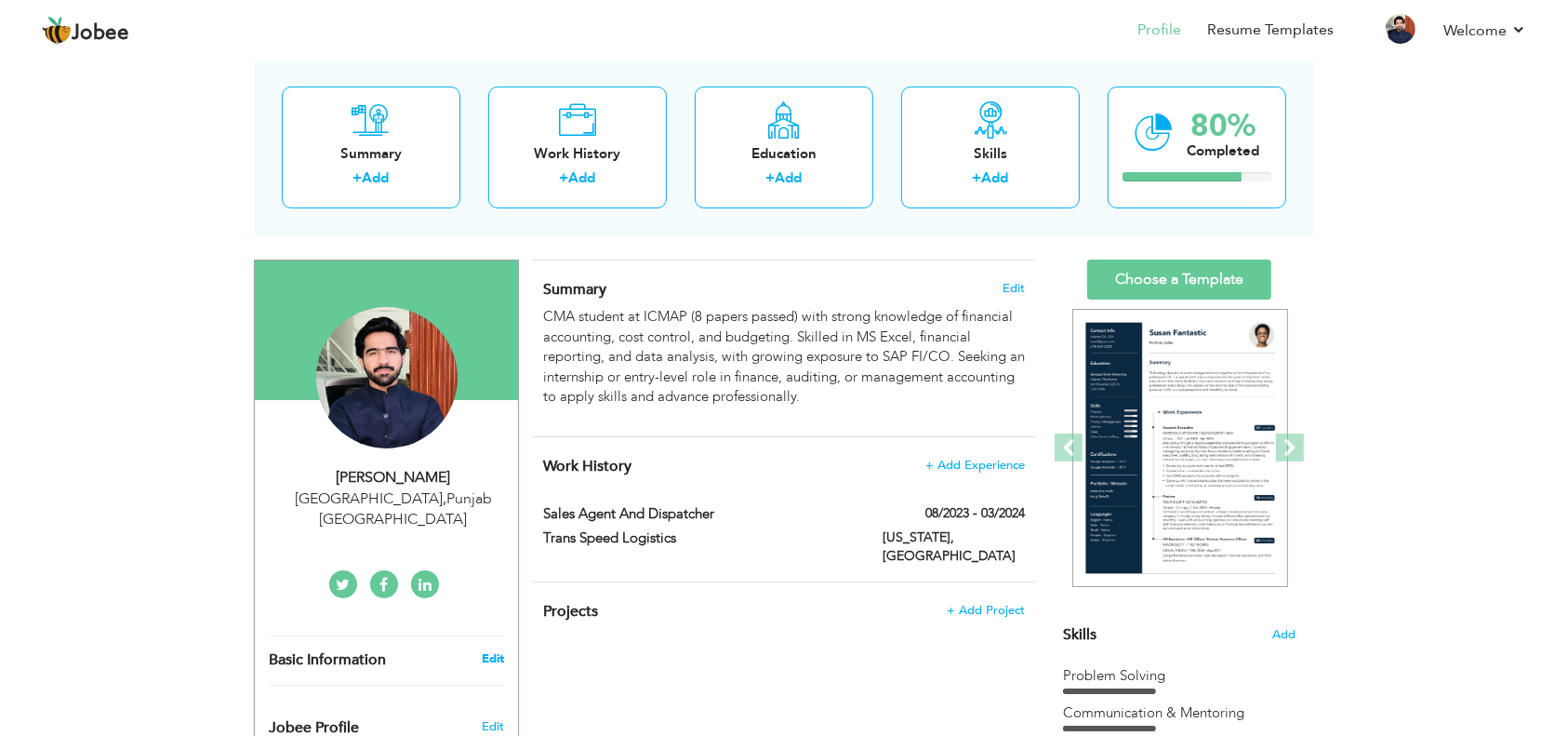
type input "[GEOGRAPHIC_DATA]"
select select "number:2"
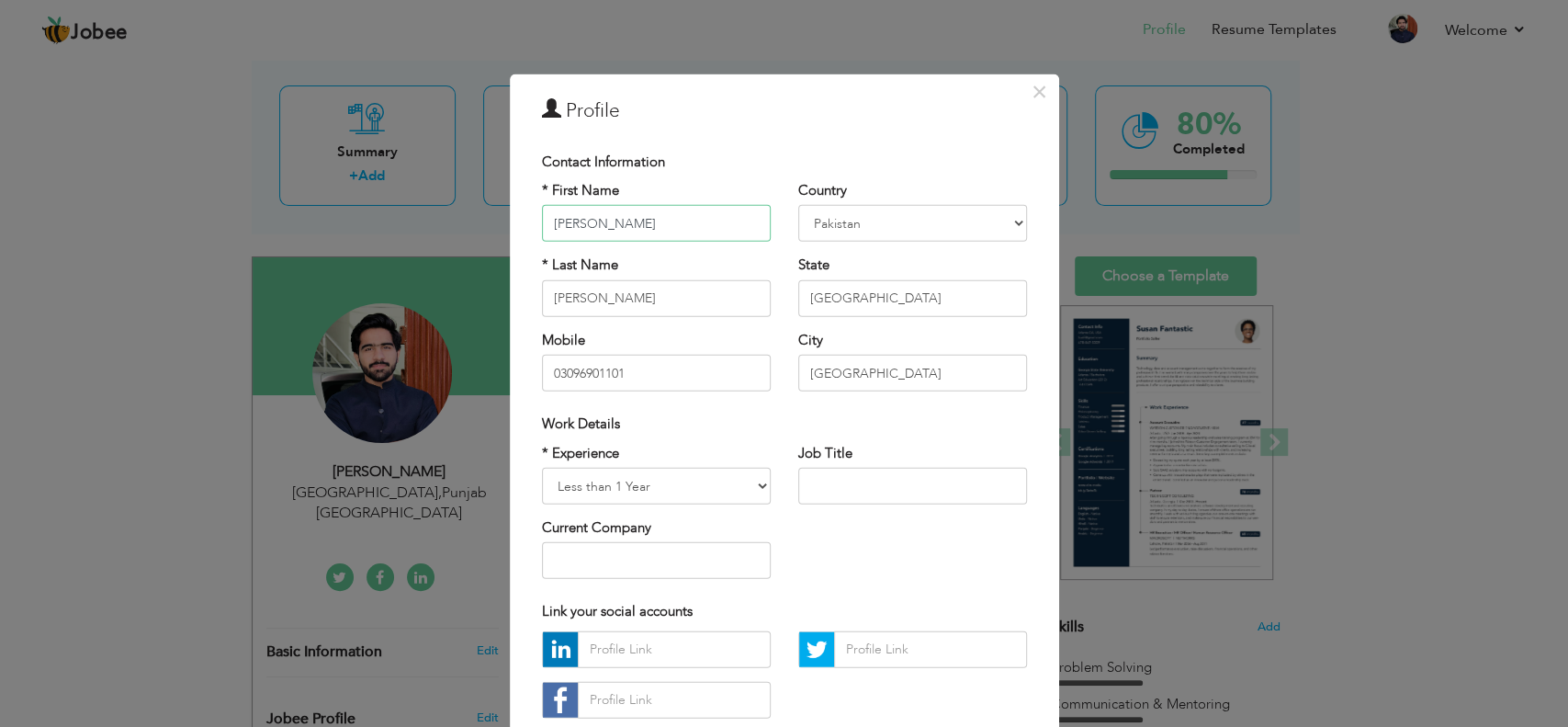
click at [629, 229] on input "[PERSON_NAME]" at bounding box center [656, 222] width 229 height 37
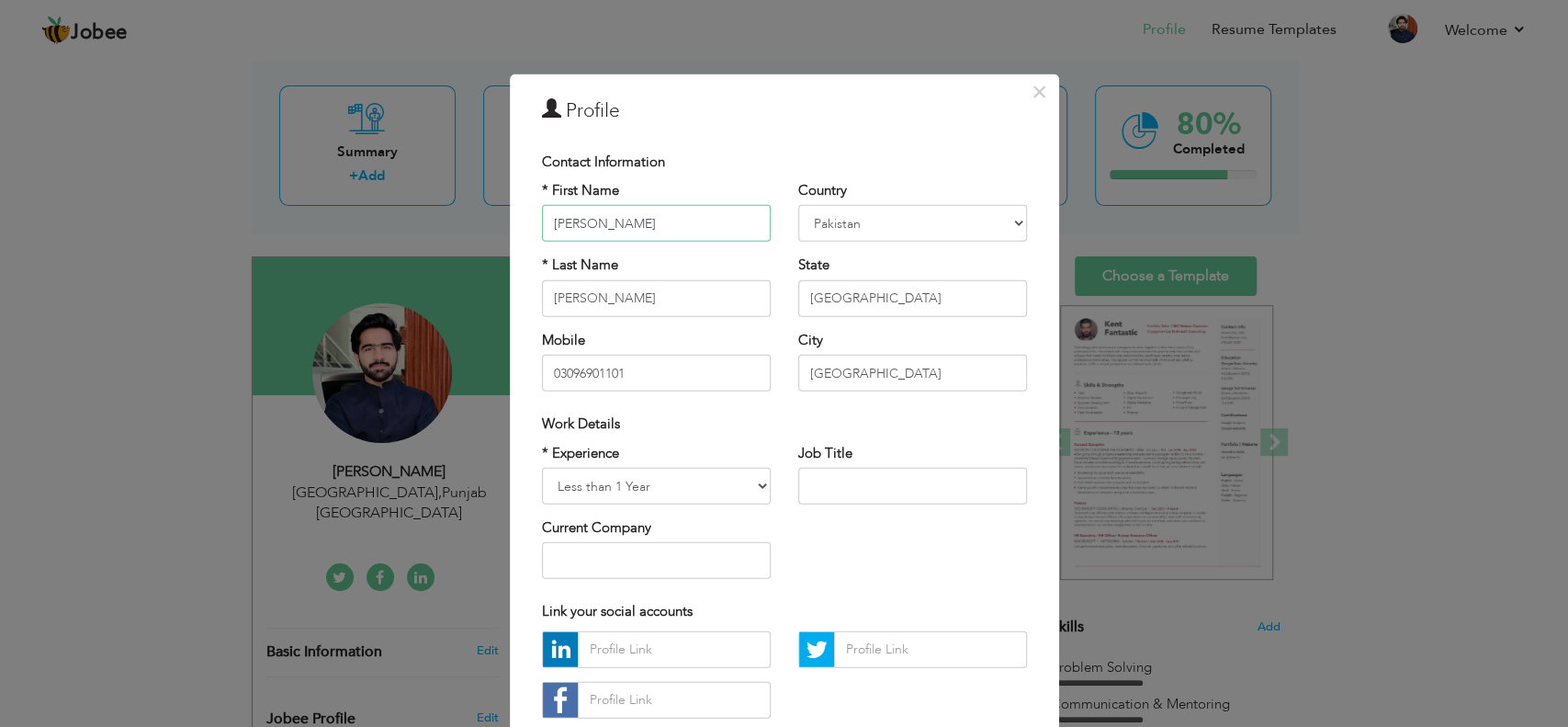
scroll to position [115, 0]
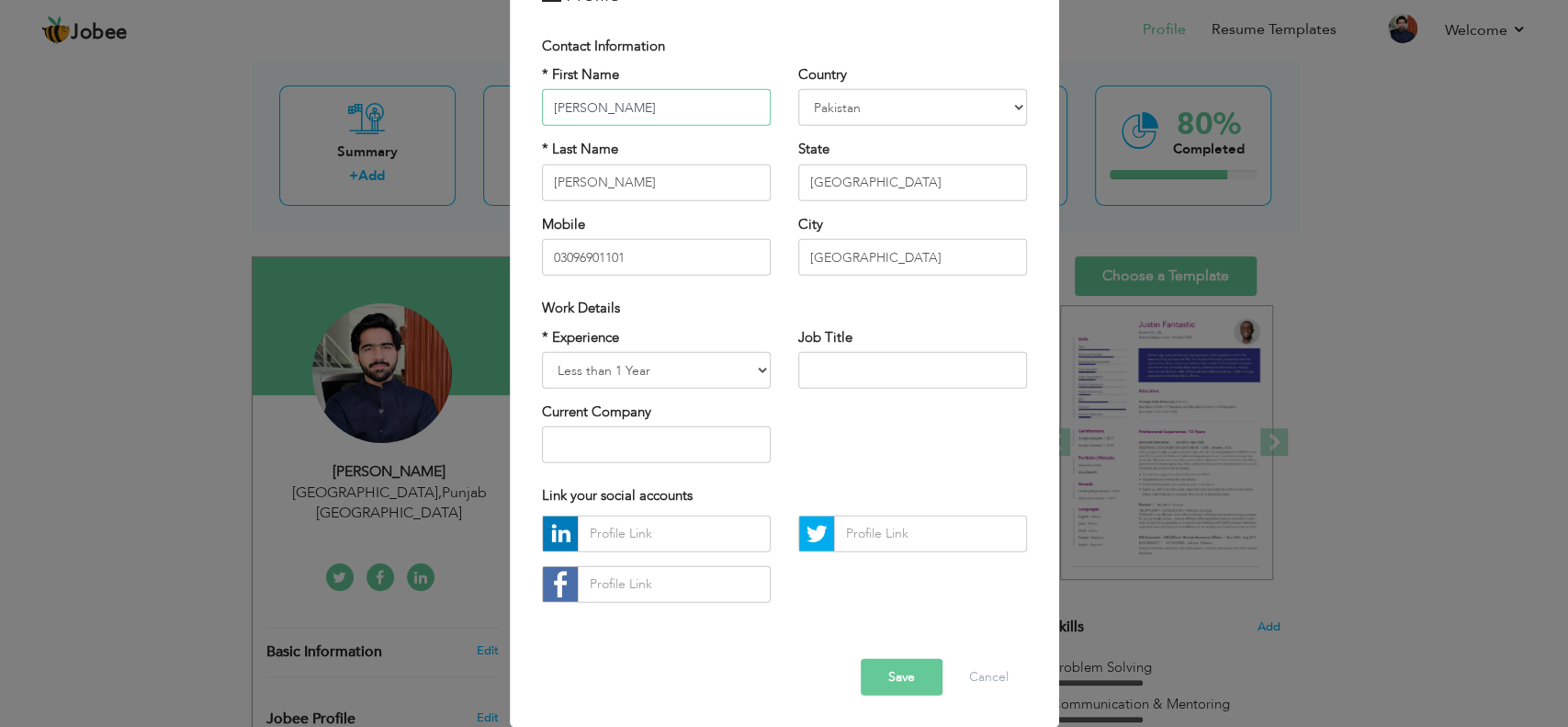
type input "[PERSON_NAME]"
click at [725, 530] on input "text" at bounding box center [674, 533] width 193 height 37
paste input "[URL][DOMAIN_NAME][PERSON_NAME]"
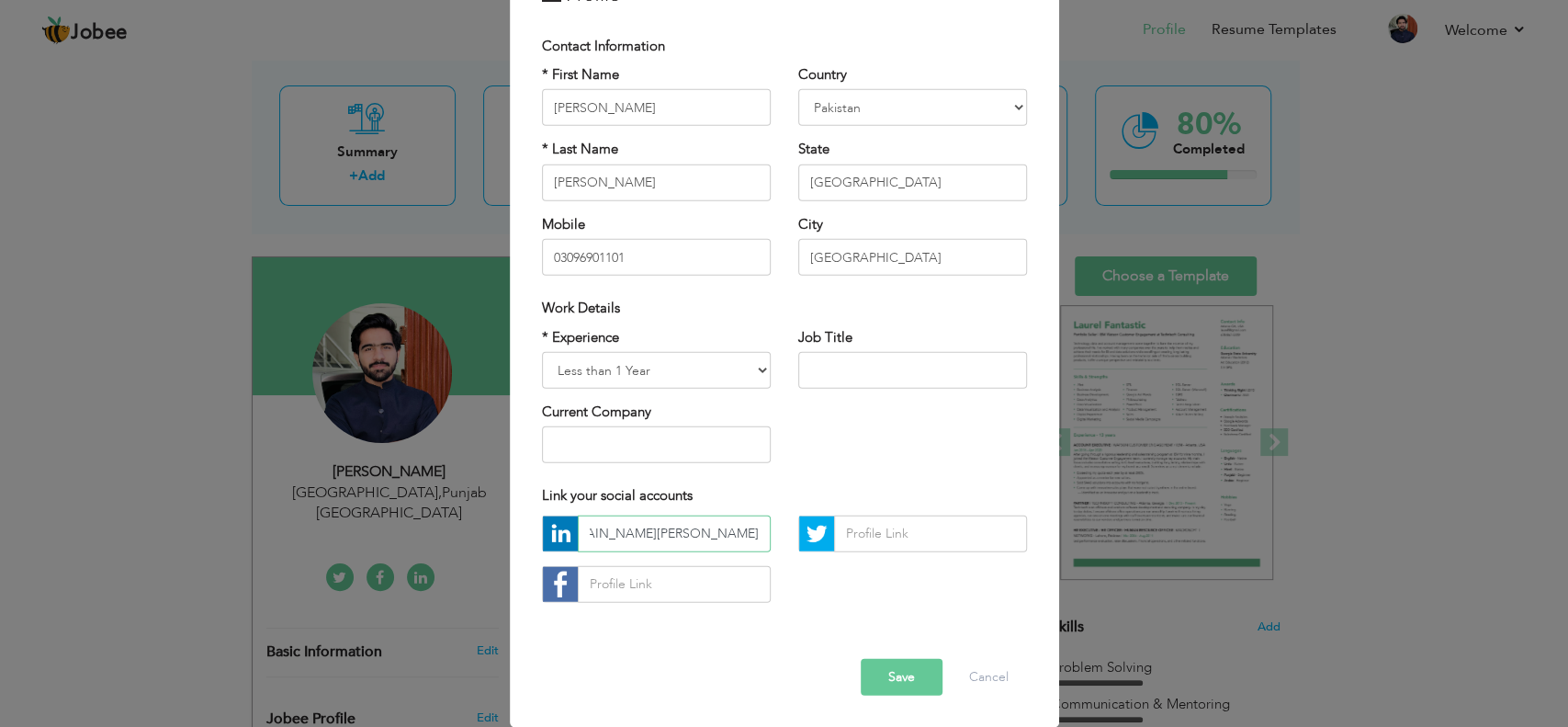
type input "[URL][DOMAIN_NAME][PERSON_NAME]"
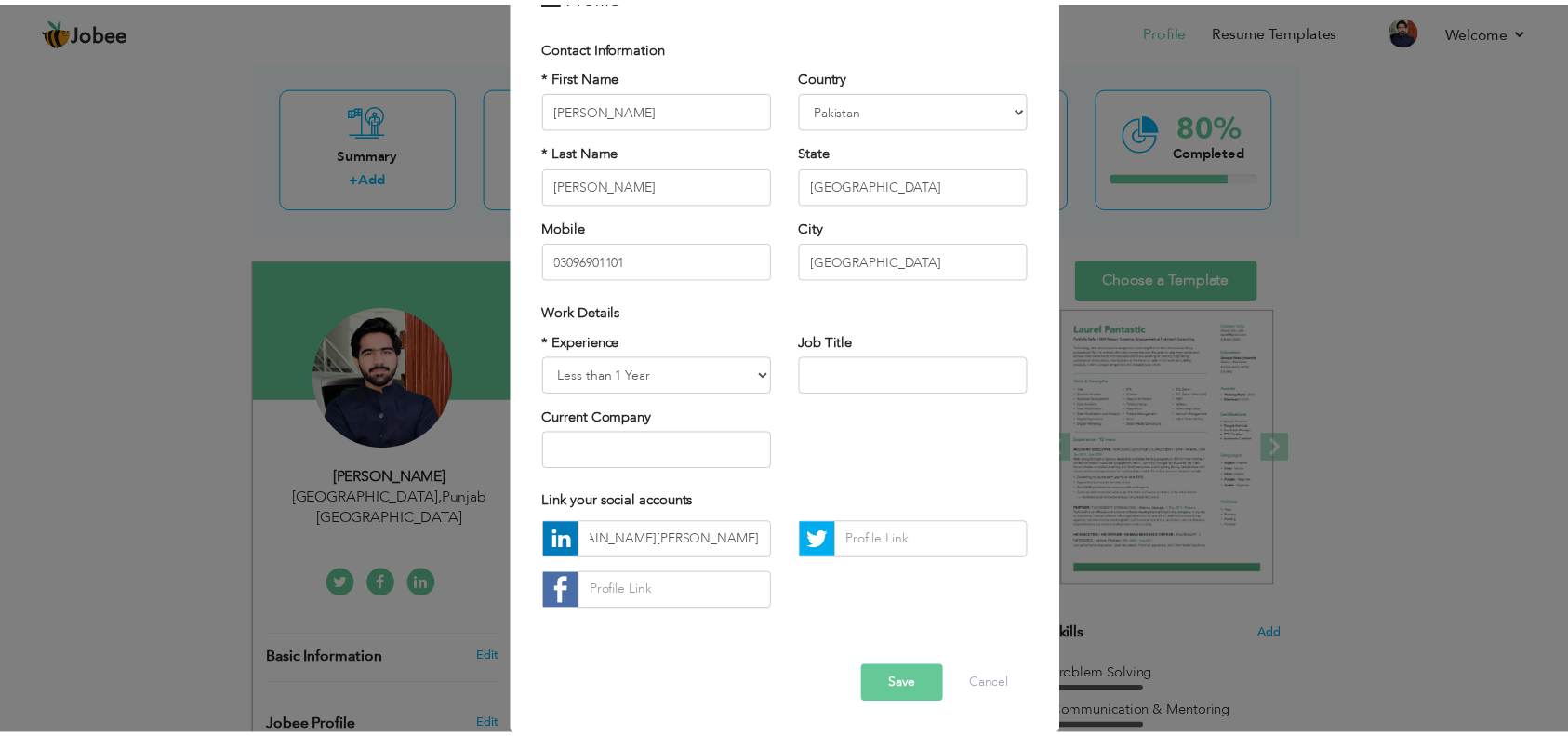
scroll to position [0, 0]
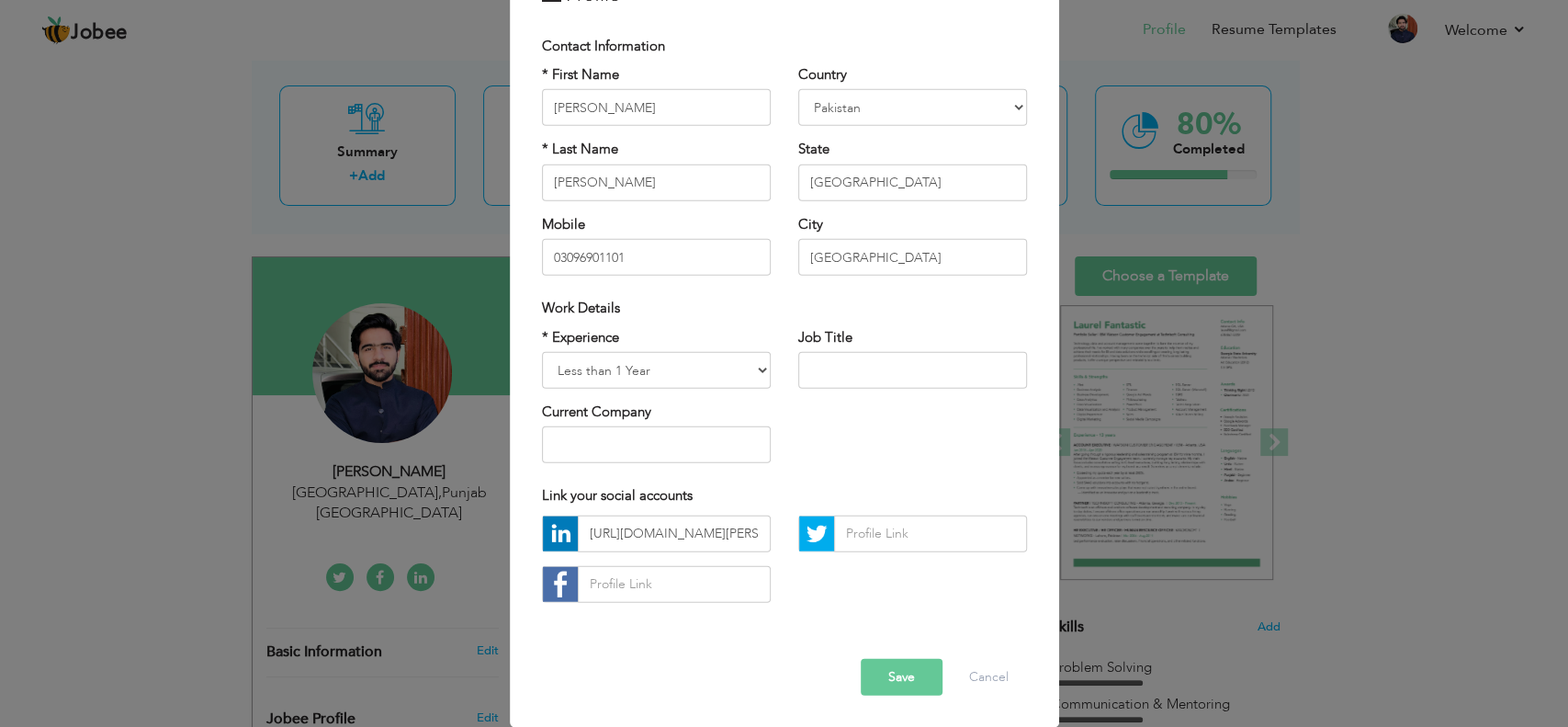
click at [861, 544] on button "Save" at bounding box center [901, 675] width 82 height 37
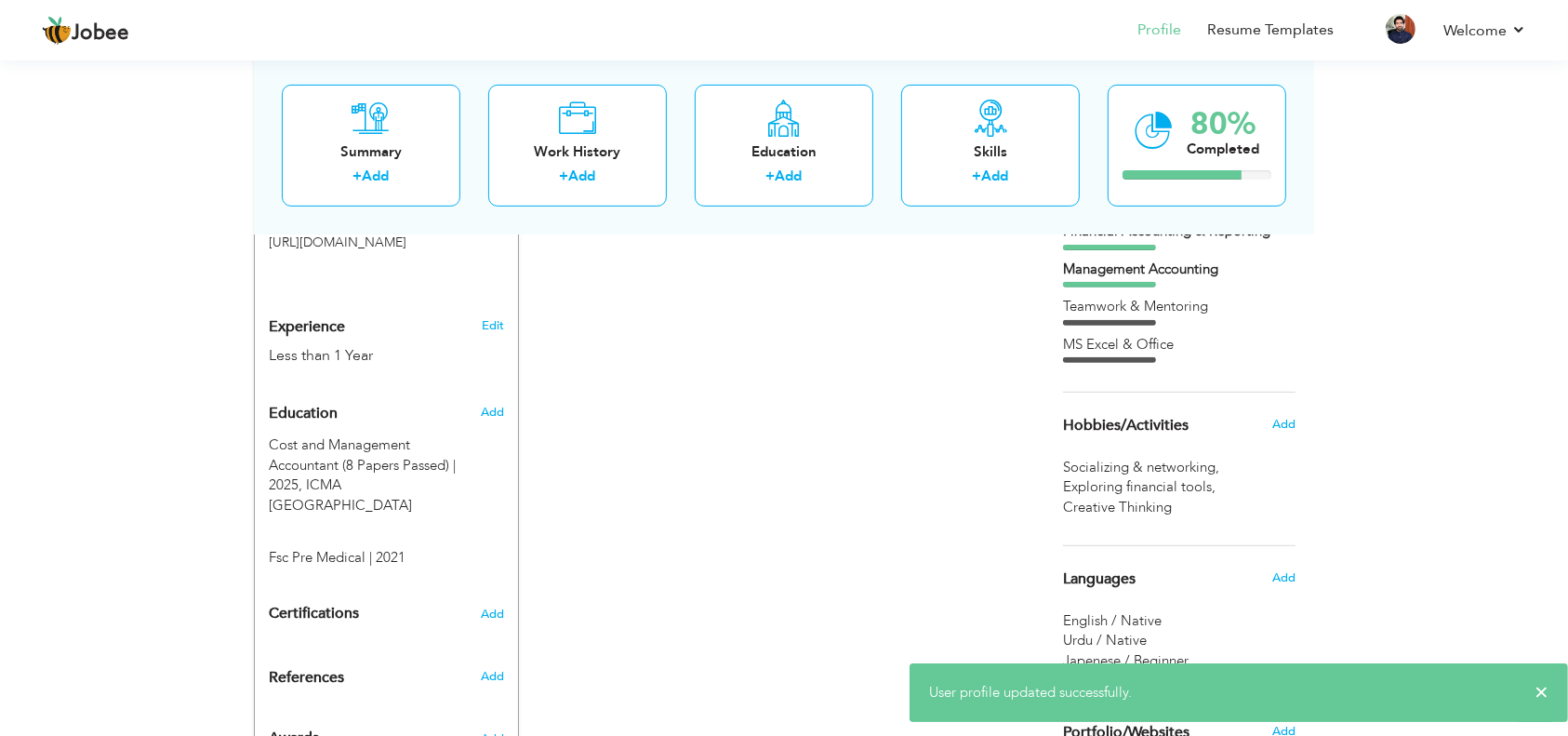
scroll to position [1026, 0]
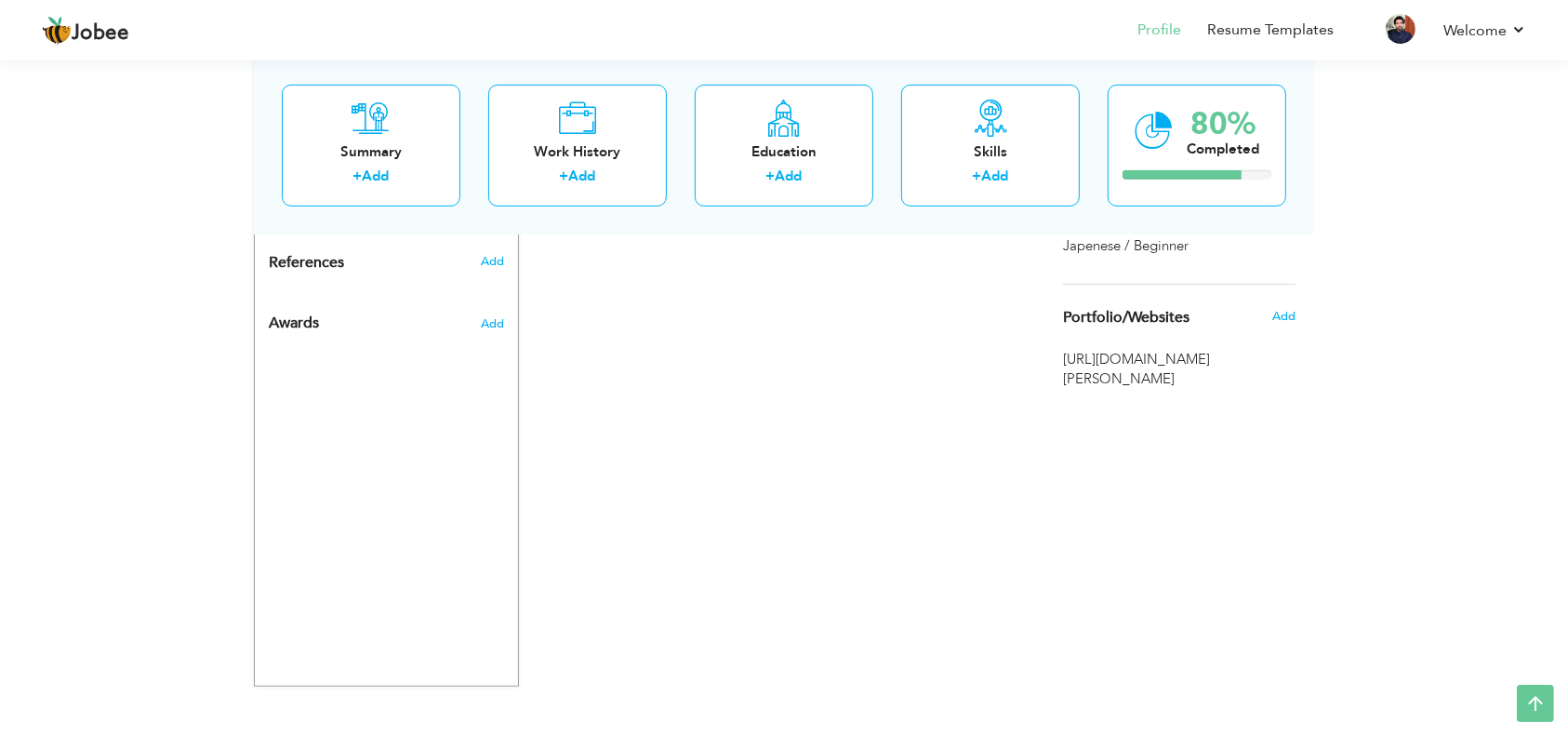
click at [1189, 354] on span "[URL][DOMAIN_NAME][PERSON_NAME]" at bounding box center [1179, 369] width 233 height 40
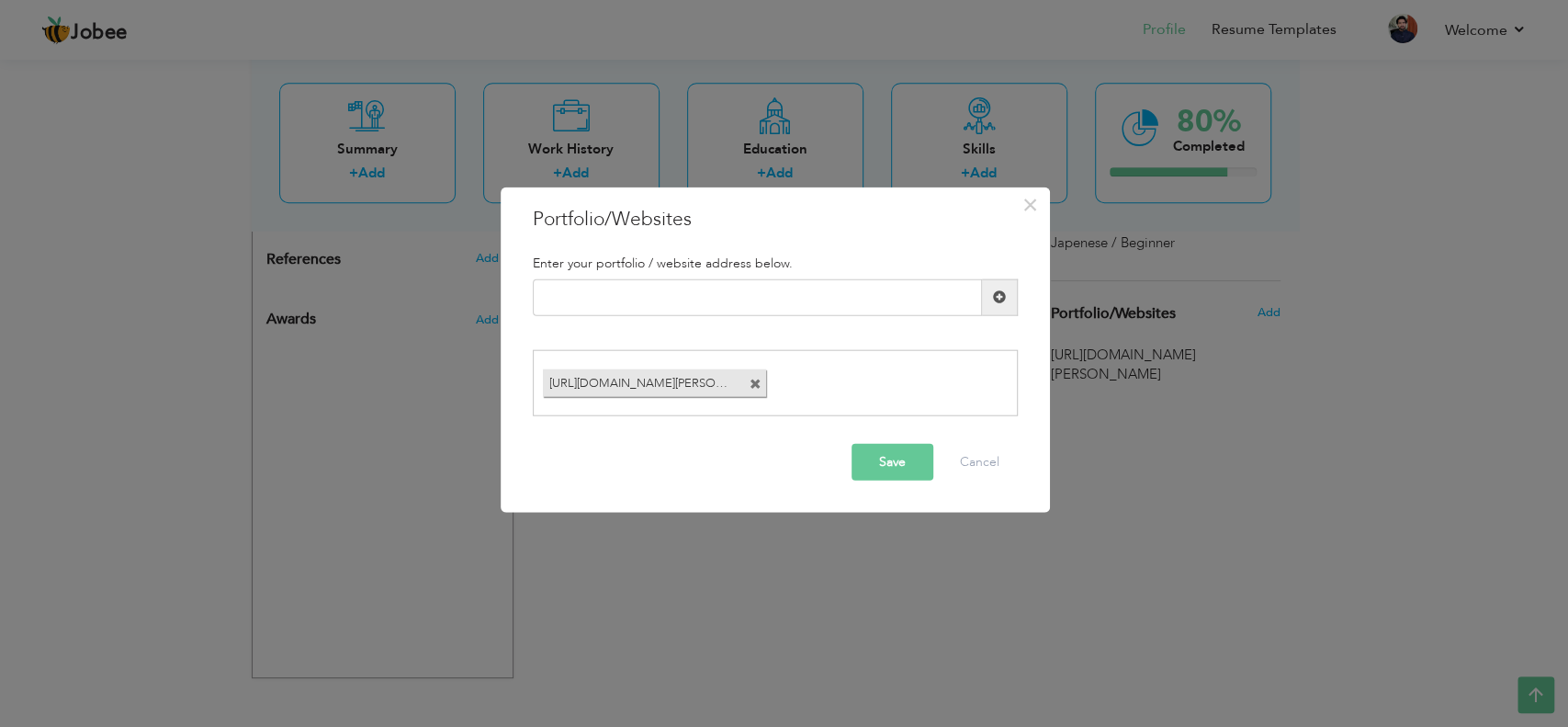
click at [755, 386] on span at bounding box center [755, 385] width 12 height 12
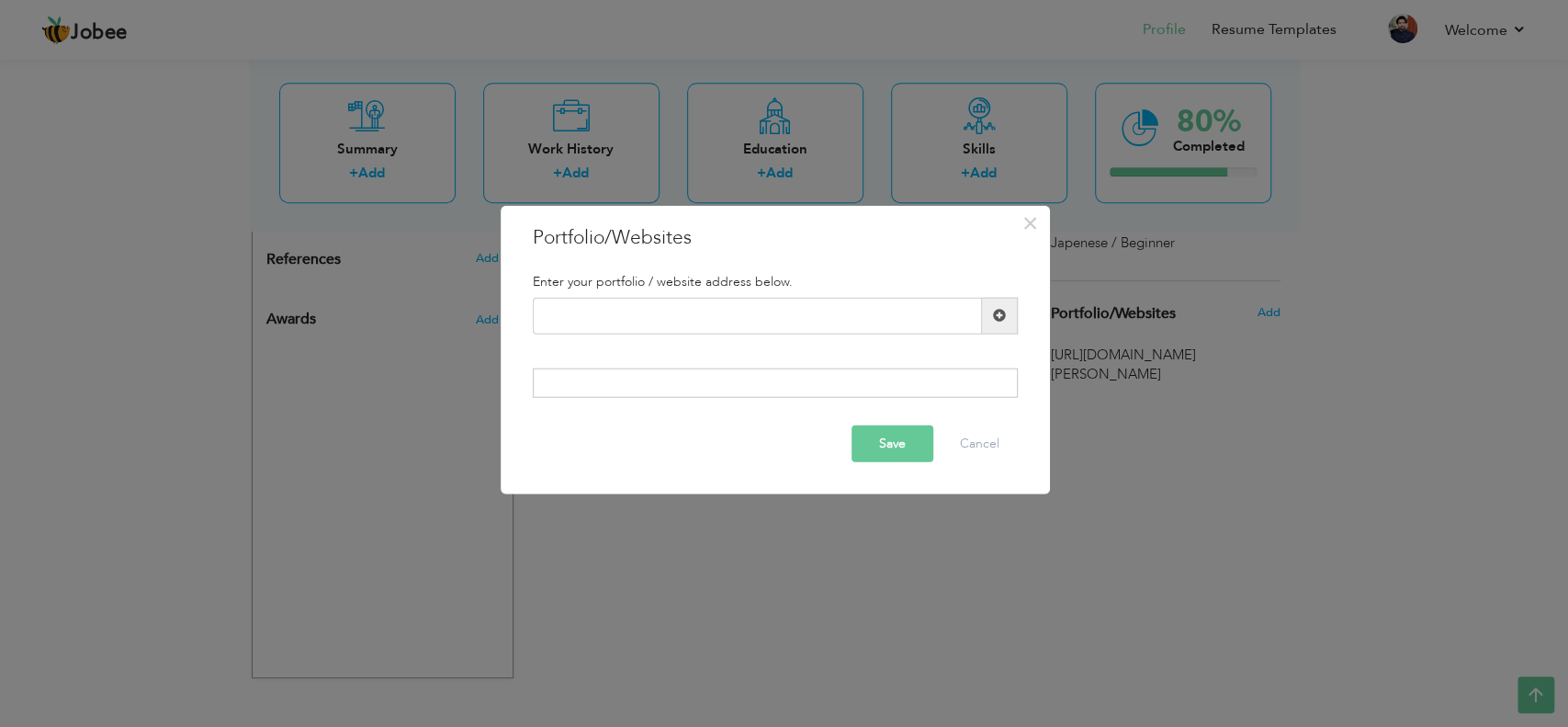
click at [886, 437] on button "Save" at bounding box center [892, 444] width 82 height 37
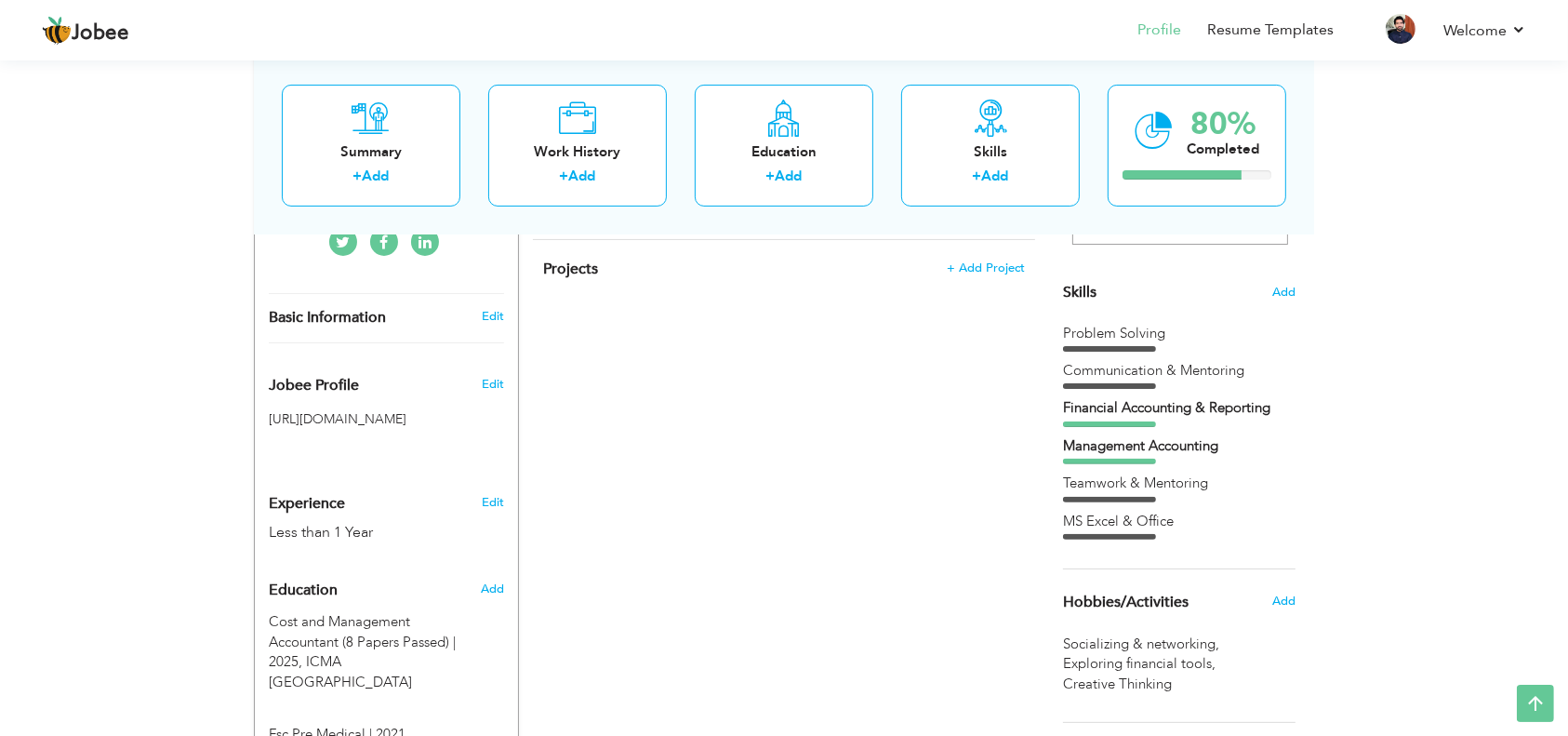
scroll to position [432, 0]
click at [1189, 304] on div "Skills Add Problem Solving Communication & Mentoring" at bounding box center [1179, 230] width 233 height 622
click at [1189, 279] on section "‹ › Previous Next" at bounding box center [1179, 122] width 233 height 326
click at [1189, 298] on span "Add" at bounding box center [1282, 294] width 24 height 18
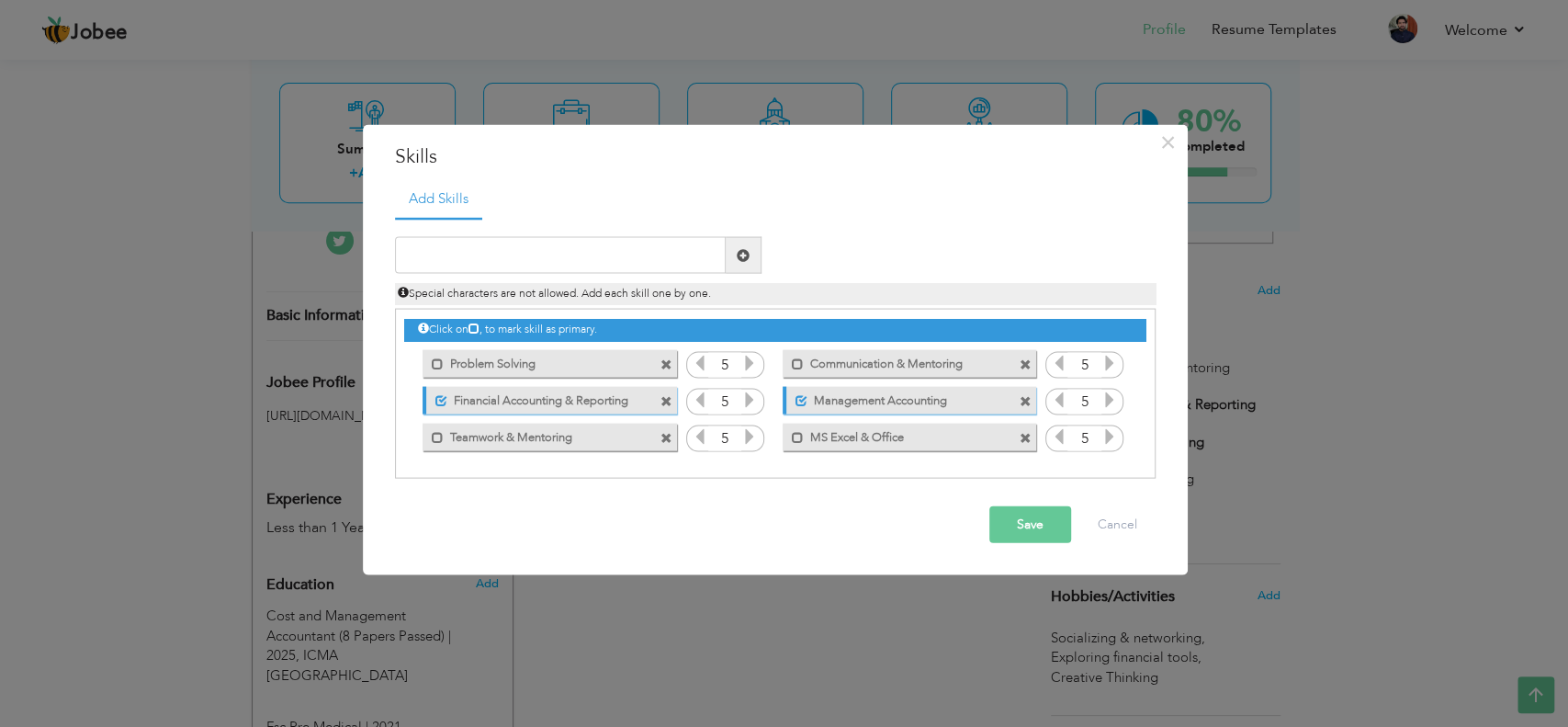
drag, startPoint x: 580, startPoint y: 372, endPoint x: 580, endPoint y: 362, distance: 10.0
click at [580, 362] on div "Mark as primary skill. Problem Solving" at bounding box center [550, 362] width 253 height 27
drag, startPoint x: 580, startPoint y: 362, endPoint x: 552, endPoint y: 360, distance: 28.1
click at [552, 360] on label "Problem Solving" at bounding box center [536, 360] width 186 height 23
drag, startPoint x: 552, startPoint y: 360, endPoint x: 573, endPoint y: 451, distance: 93.4
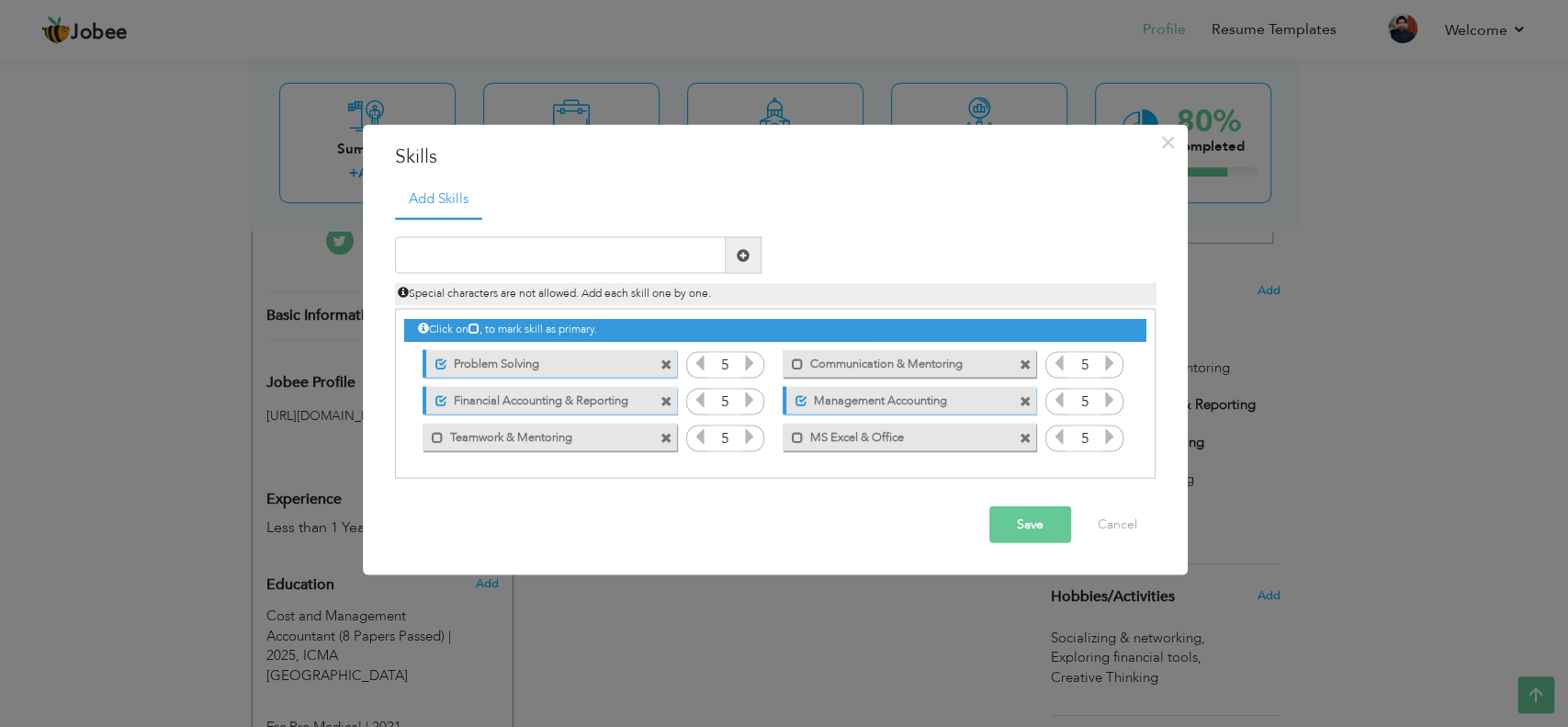
click at [573, 451] on div "Click on , to mark skill as primary. Unmark as primary skill. Problem Solving 5…" at bounding box center [775, 382] width 741 height 145
click at [447, 369] on label "Problem Solving" at bounding box center [538, 360] width 183 height 23
click at [565, 253] on input "text" at bounding box center [560, 255] width 331 height 37
type input "s"
click at [1028, 516] on button "Save" at bounding box center [1030, 524] width 82 height 37
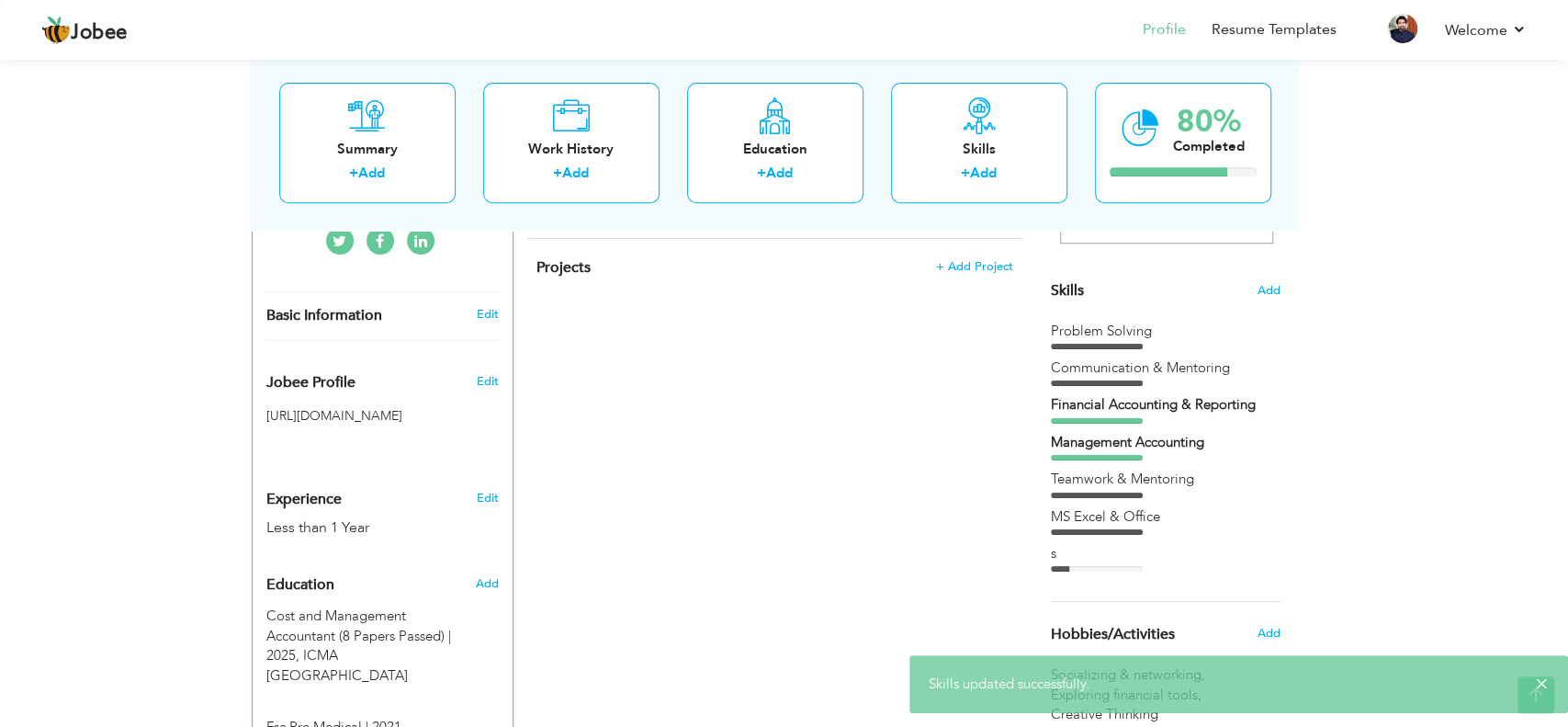
click at [666, 456] on div "Change Remove Muhammad Zeeshan Sharif Lahore , Punjab Pakistan × Preview ×" at bounding box center [775, 606] width 1048 height 1418
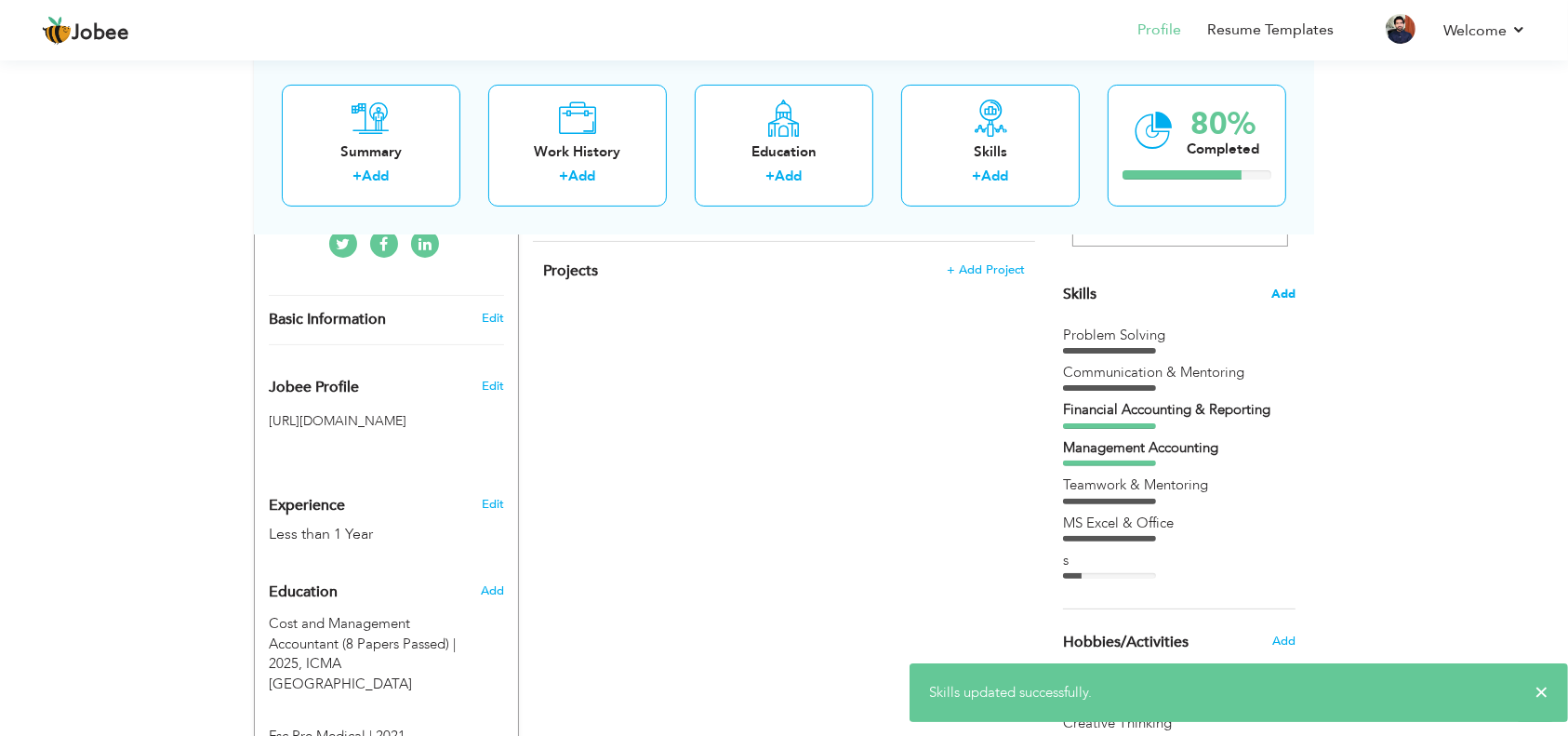
click at [1189, 299] on span "Add" at bounding box center [1282, 294] width 24 height 18
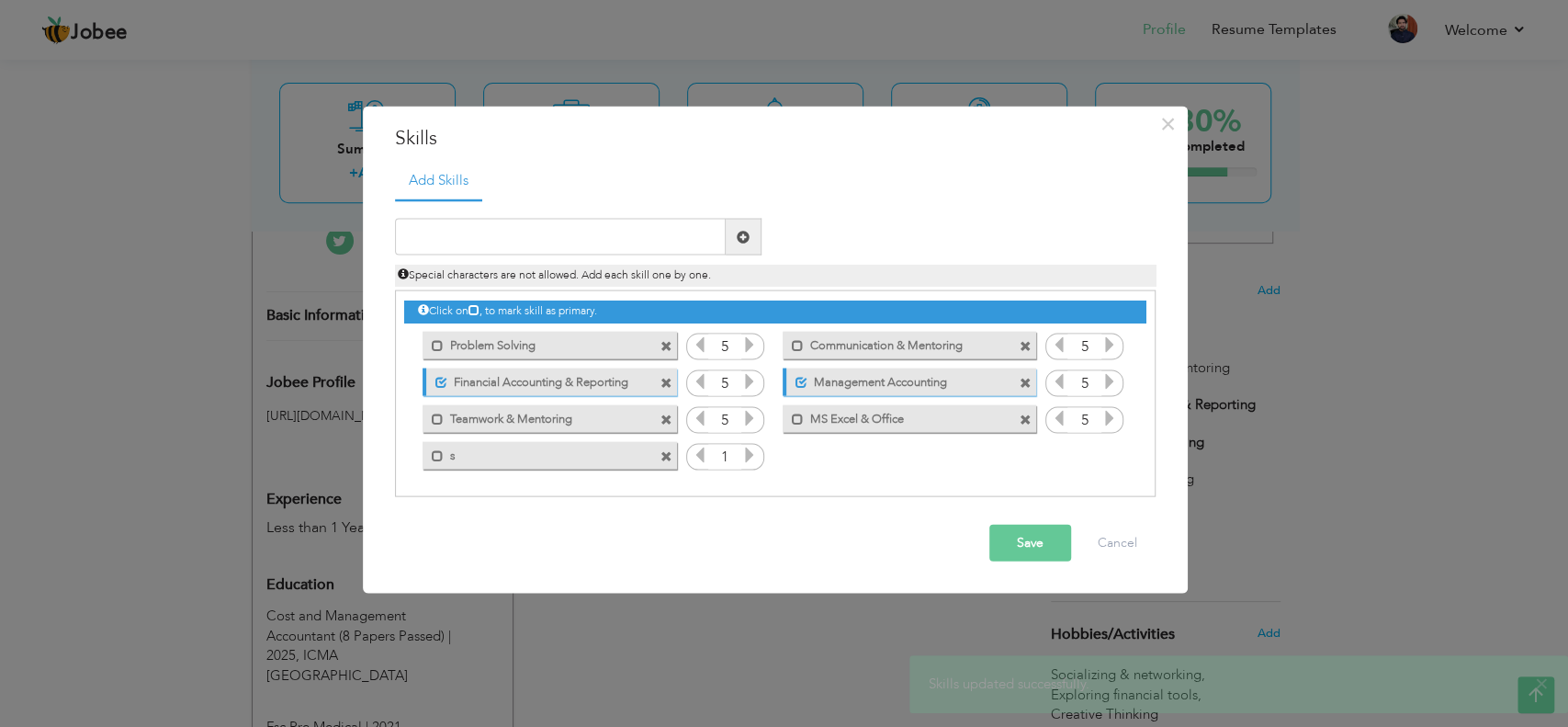
click at [665, 455] on span at bounding box center [666, 456] width 12 height 12
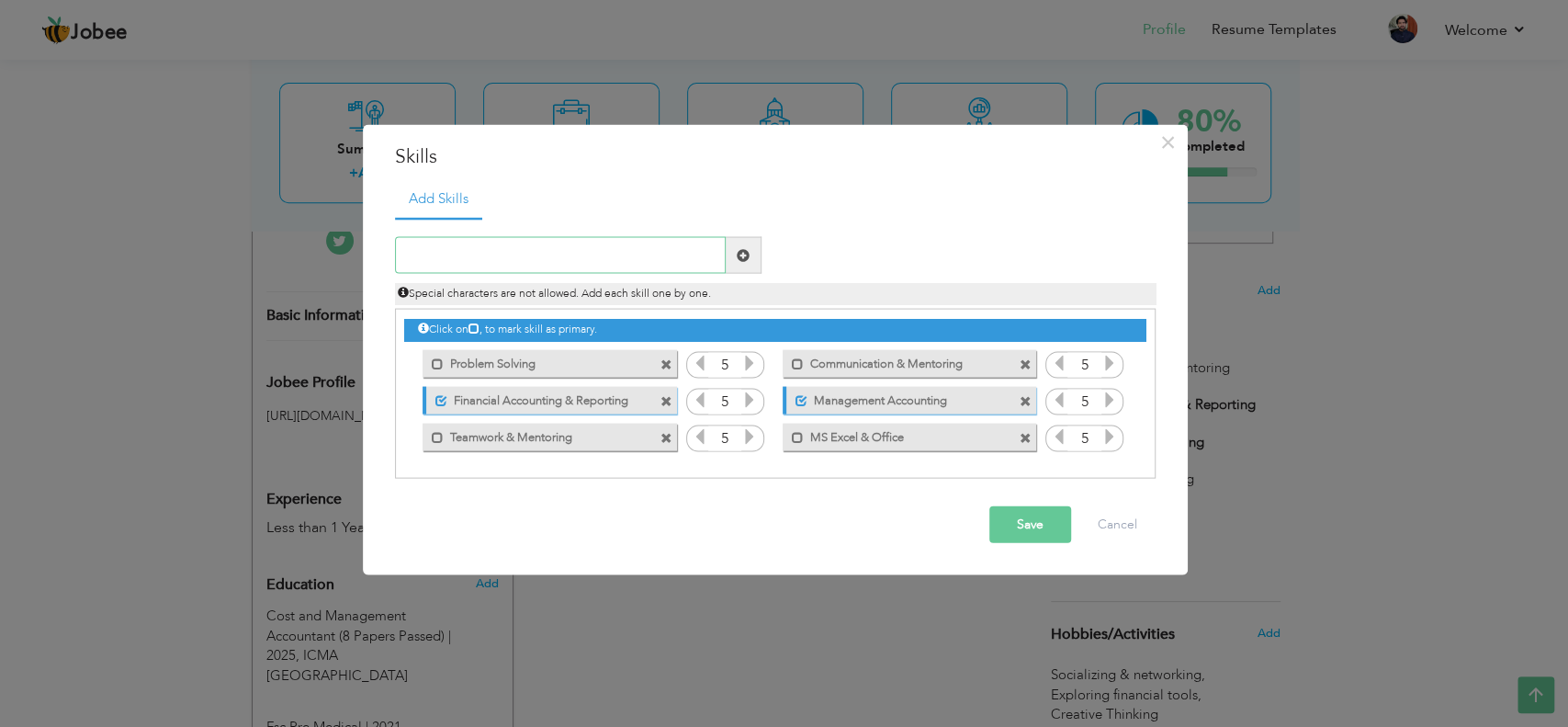
click at [640, 245] on input "text" at bounding box center [560, 255] width 331 height 37
type input "Problem Solving"
click at [737, 256] on span at bounding box center [744, 255] width 13 height 13
click at [669, 358] on span at bounding box center [666, 364] width 12 height 12
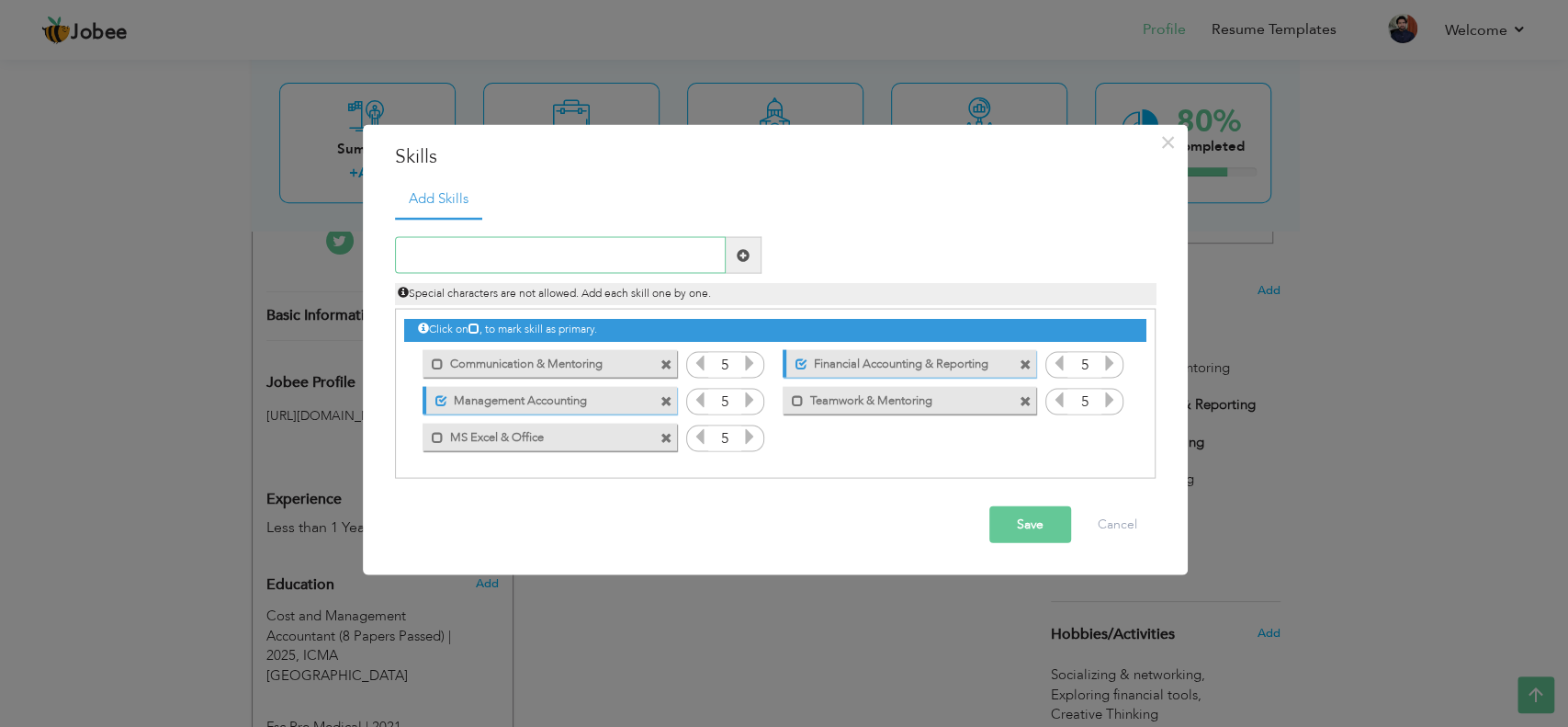
click at [634, 254] on input "text" at bounding box center [560, 255] width 331 height 37
type input "Problem Solving"
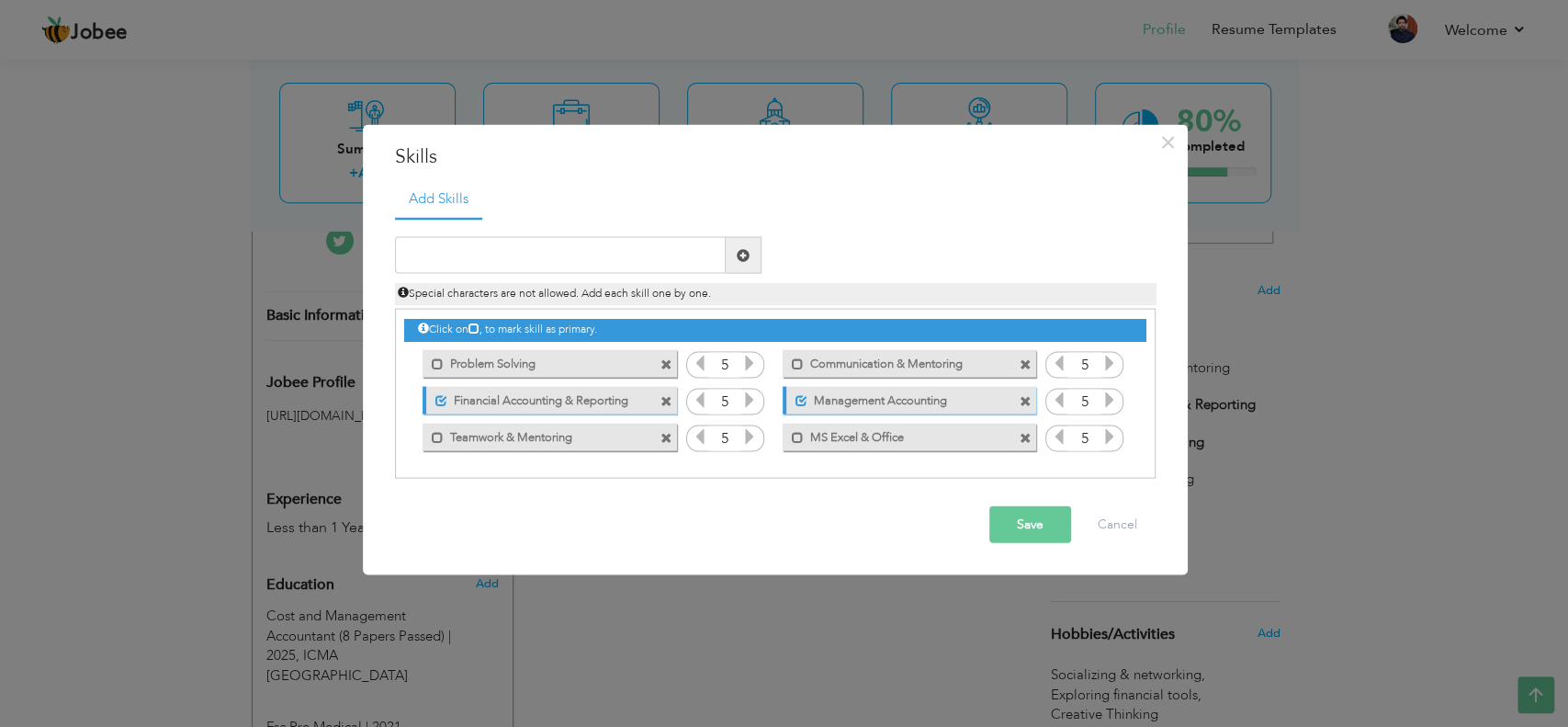
click at [664, 364] on span at bounding box center [666, 364] width 12 height 12
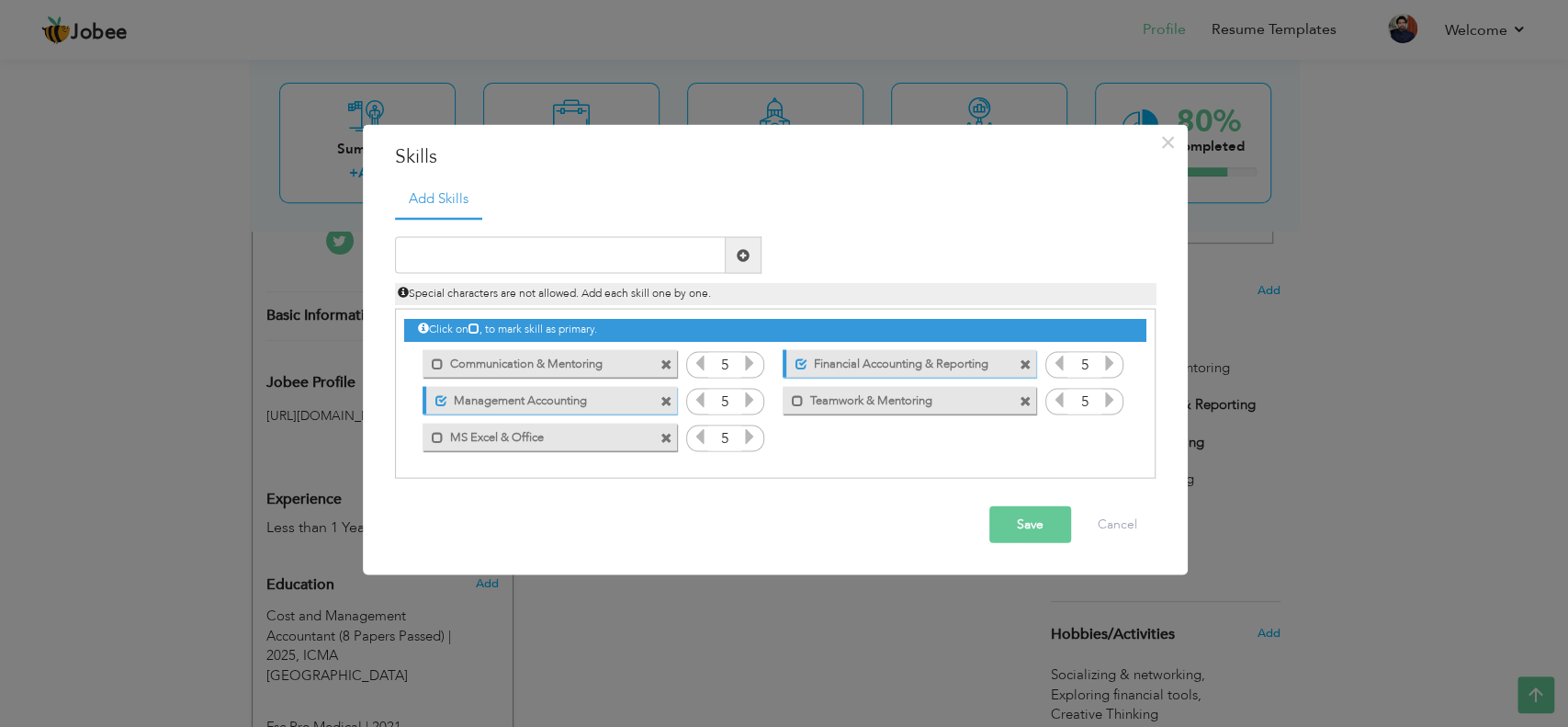
drag, startPoint x: 452, startPoint y: 359, endPoint x: 593, endPoint y: 362, distance: 141.0
click at [593, 362] on label "Communication & Mentoring" at bounding box center [536, 360] width 186 height 23
click at [554, 356] on label "Communication & Mentoring" at bounding box center [538, 360] width 183 height 23
click at [559, 269] on input "text" at bounding box center [560, 255] width 331 height 37
type input "problem"
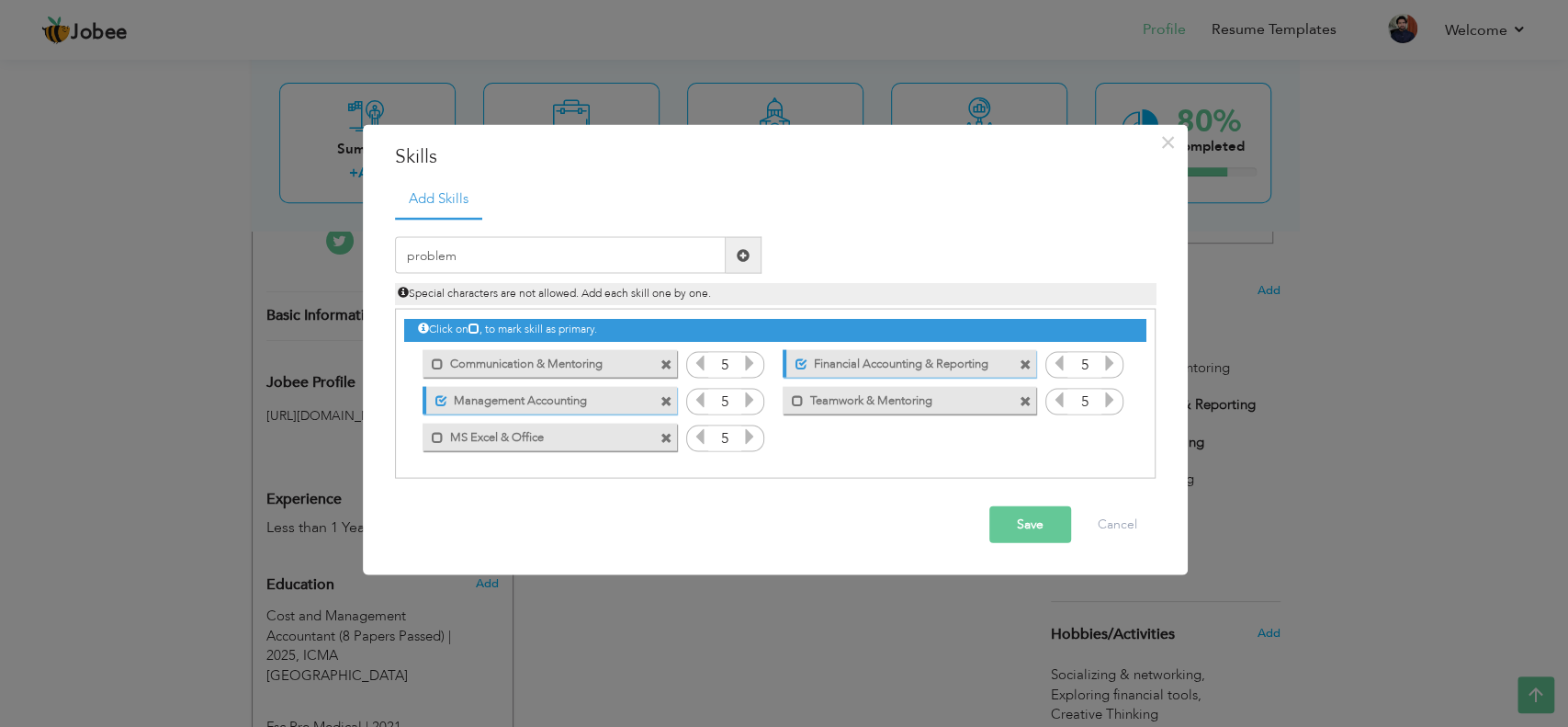
click at [748, 261] on span at bounding box center [744, 255] width 13 height 13
click at [657, 239] on input "text" at bounding box center [560, 255] width 331 height 37
click at [666, 363] on span at bounding box center [666, 364] width 12 height 12
click at [665, 268] on input "text" at bounding box center [560, 255] width 331 height 37
type input "communicato"
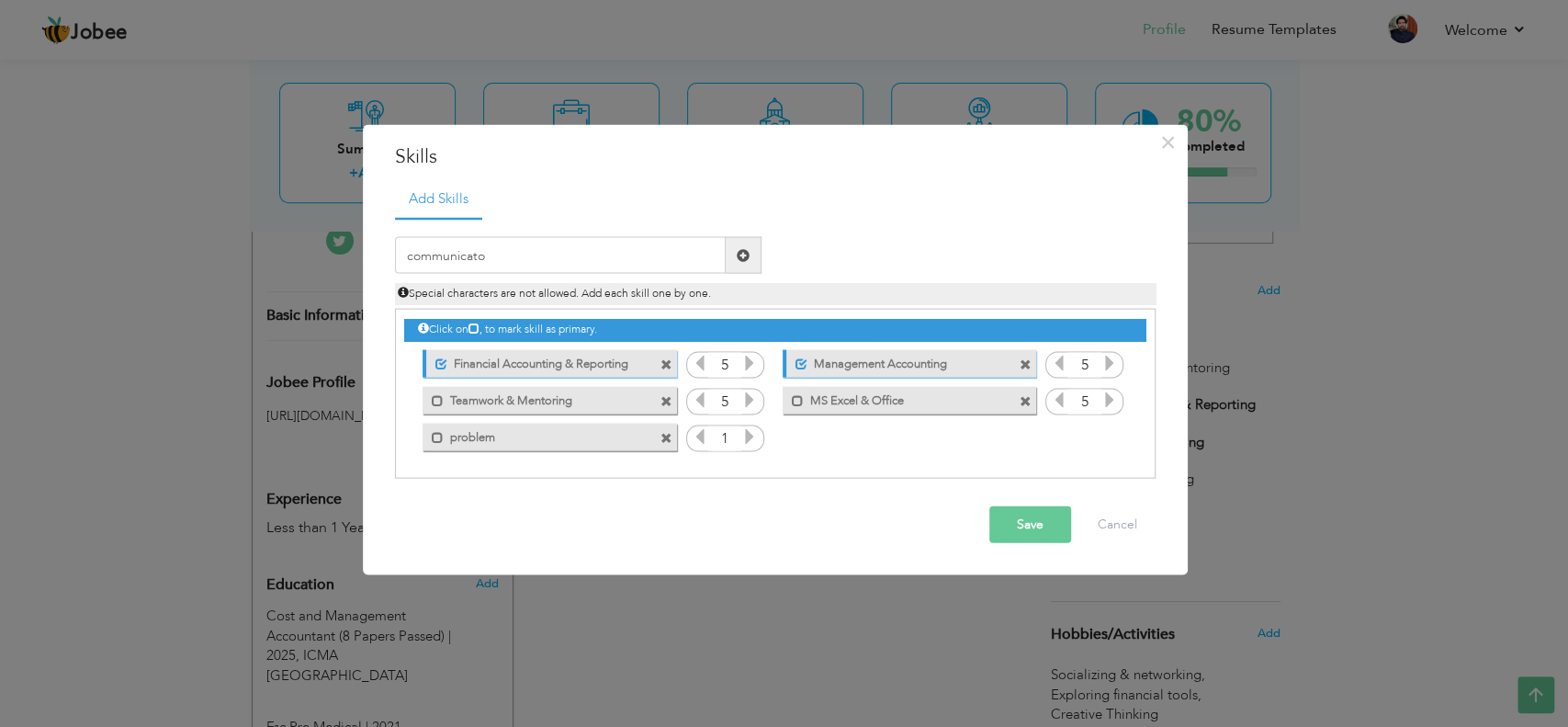
click at [750, 262] on span at bounding box center [744, 255] width 36 height 37
click at [1023, 540] on button "Save" at bounding box center [1030, 524] width 82 height 37
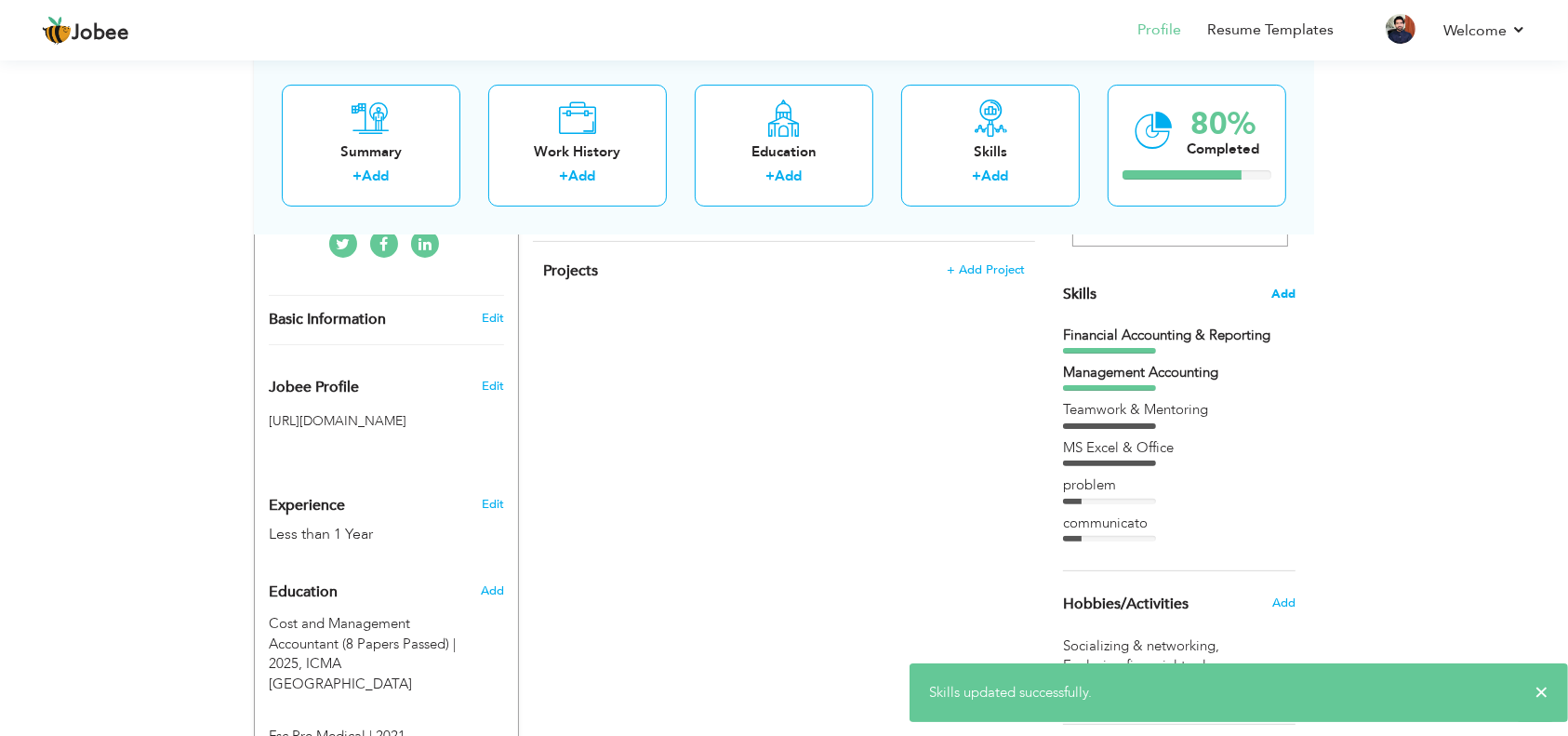
click at [1189, 287] on span "Add" at bounding box center [1282, 294] width 24 height 18
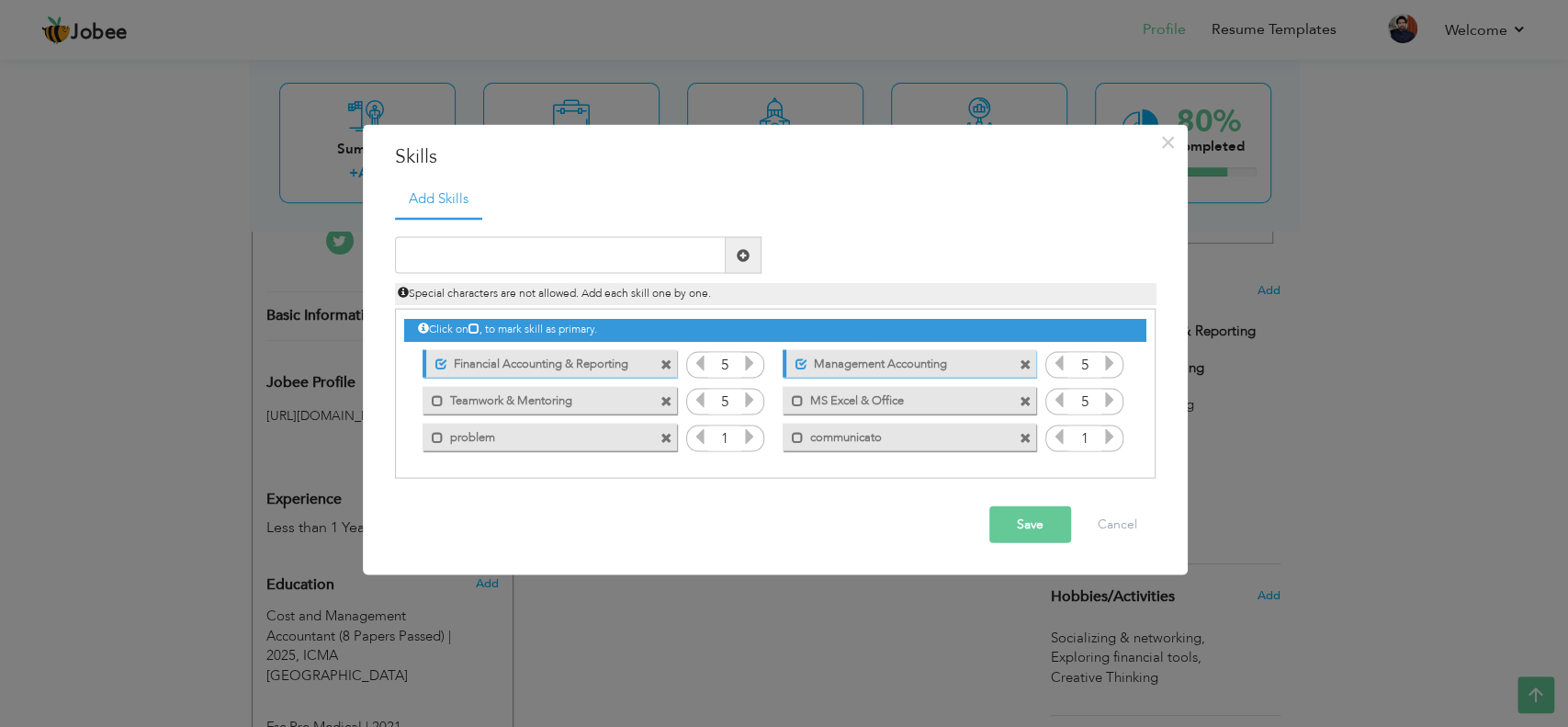
click at [665, 440] on span at bounding box center [666, 437] width 12 height 12
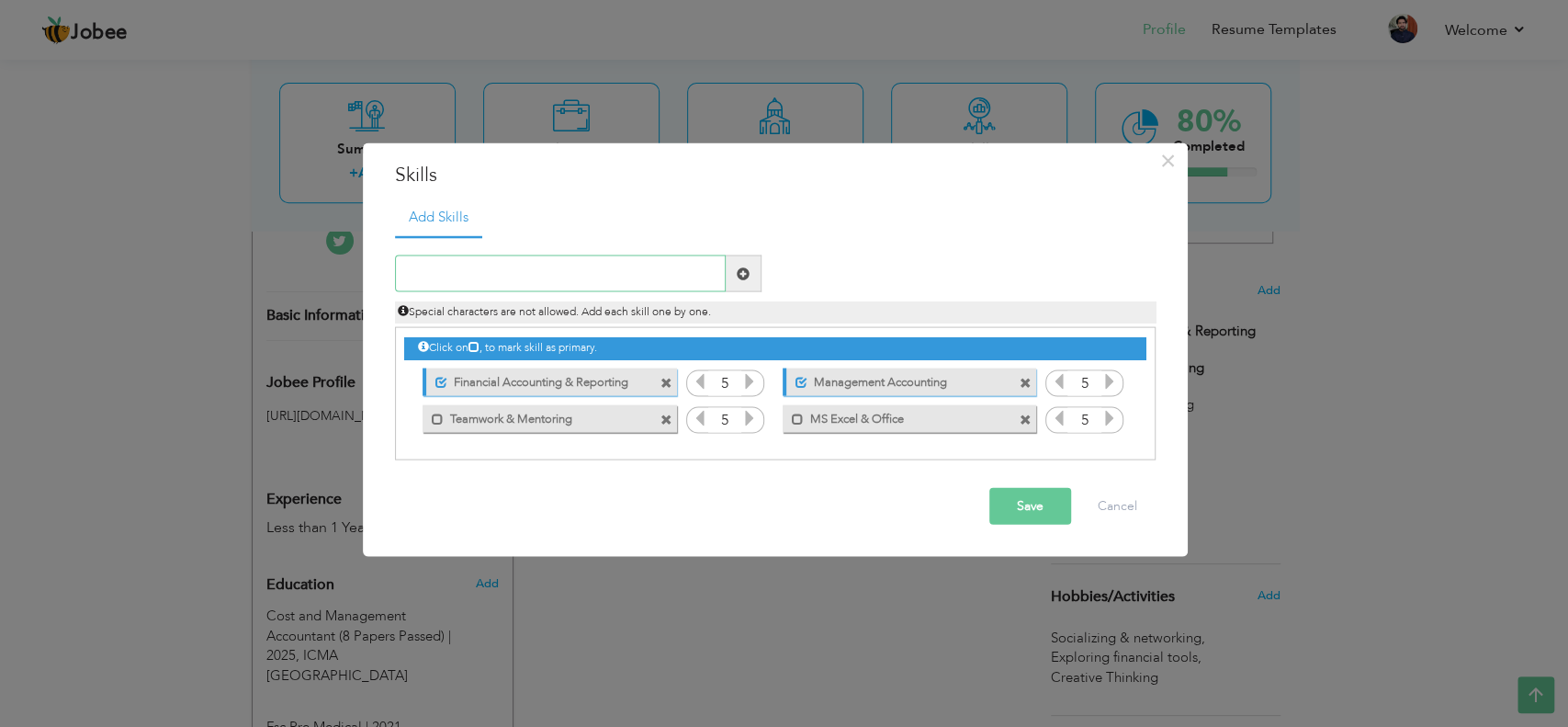
click at [616, 280] on input "text" at bounding box center [560, 273] width 331 height 37
type input "Problem Solving"
click at [745, 283] on span at bounding box center [744, 273] width 36 height 37
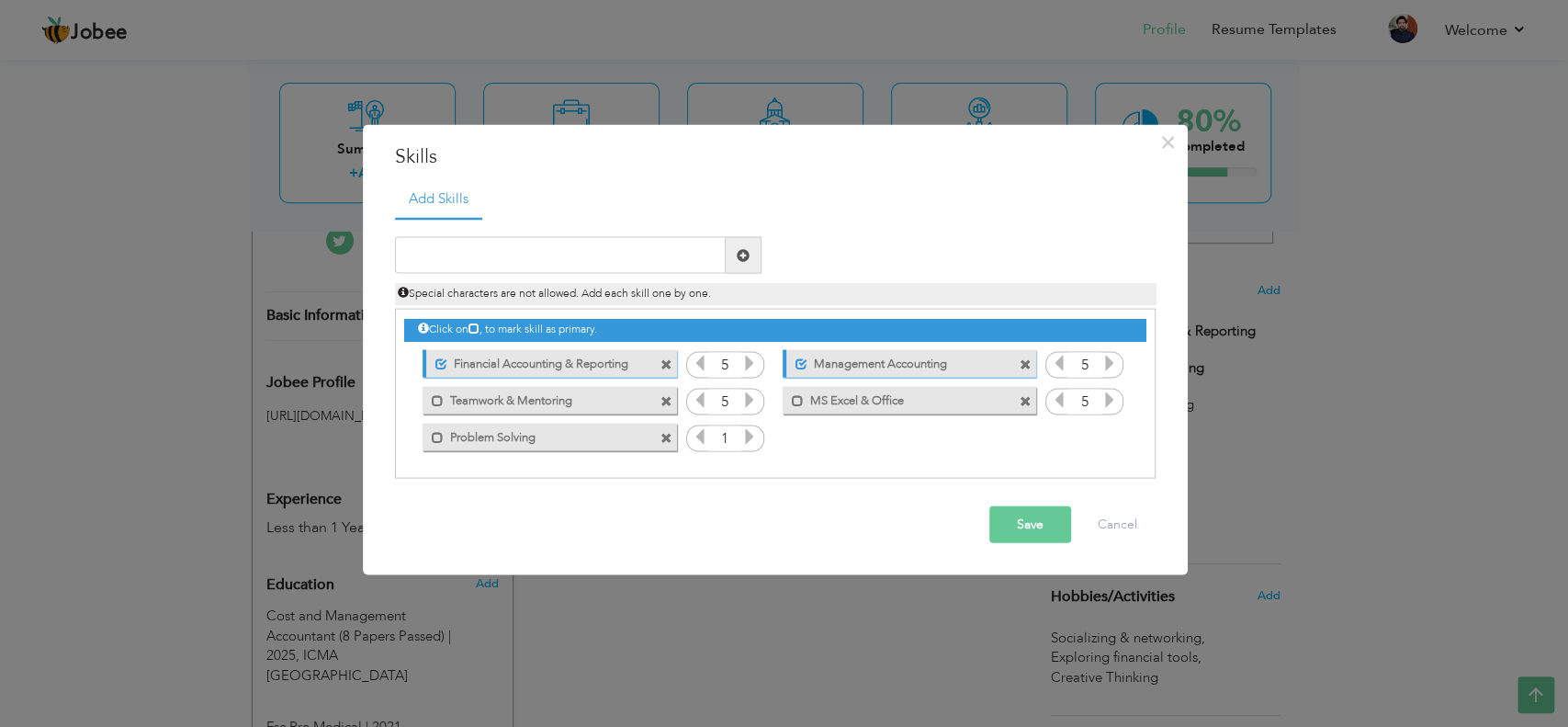
click at [747, 439] on icon at bounding box center [750, 437] width 17 height 17
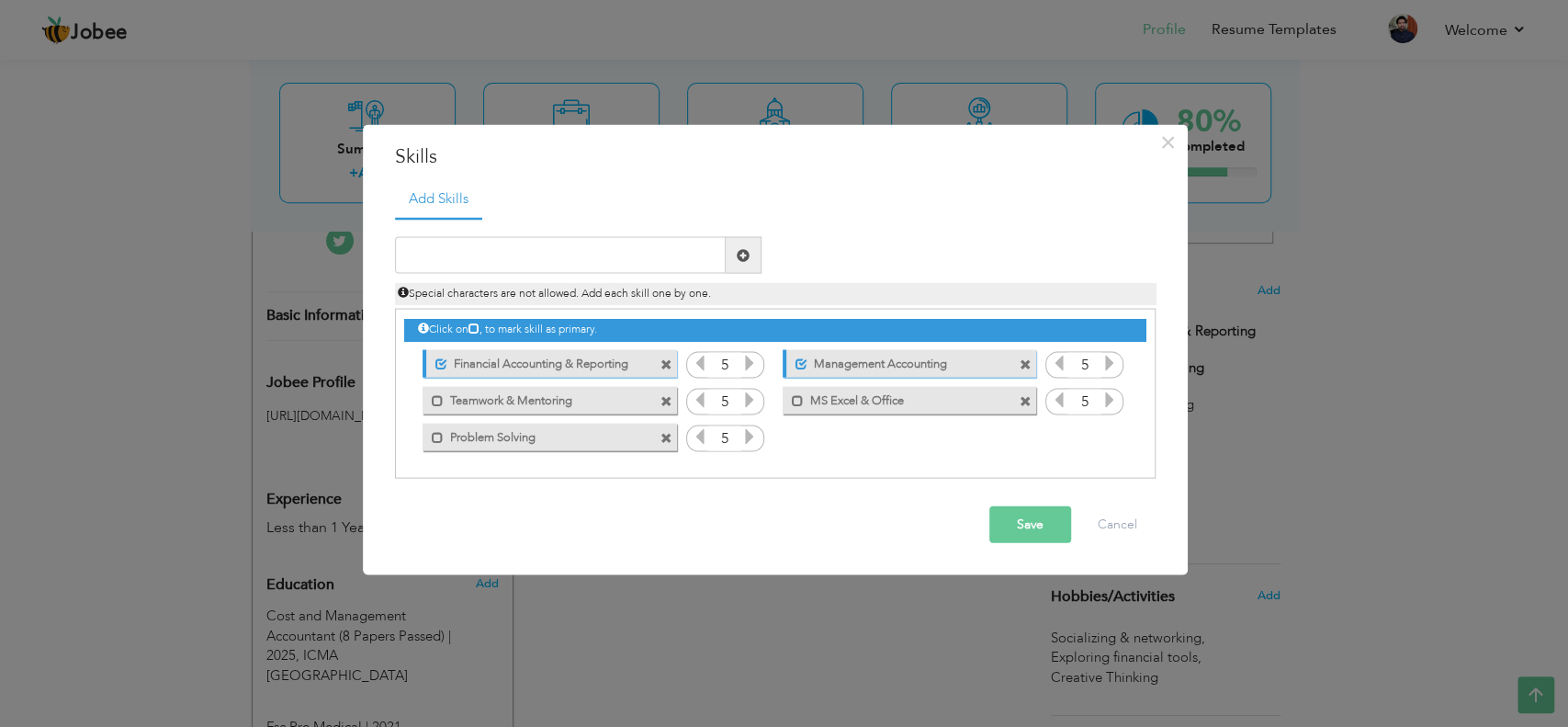
click at [747, 439] on icon at bounding box center [750, 437] width 17 height 17
click at [634, 257] on input "text" at bounding box center [560, 255] width 331 height 37
type input "Communication & Mentoring"
click at [749, 257] on span at bounding box center [744, 255] width 36 height 37
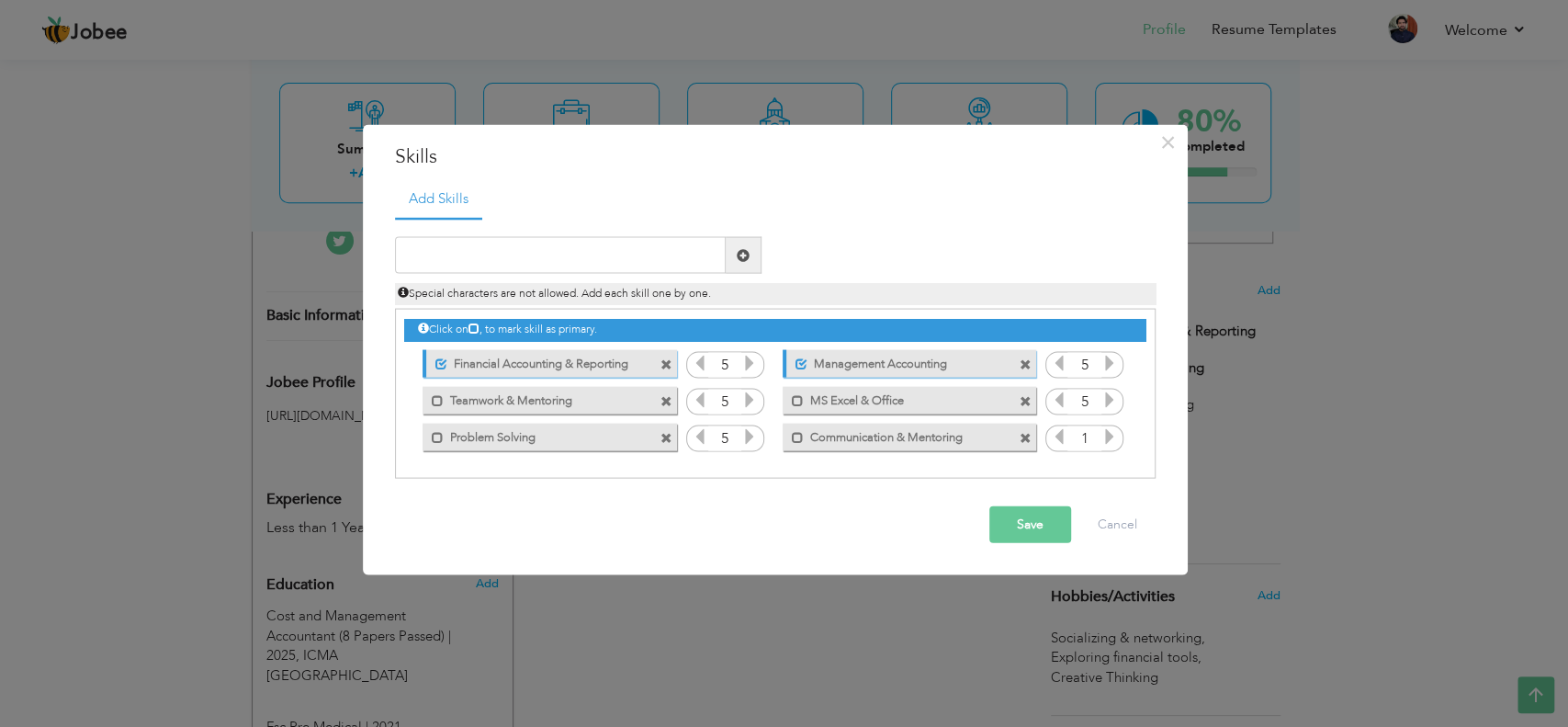
click at [1111, 435] on icon at bounding box center [1110, 437] width 17 height 17
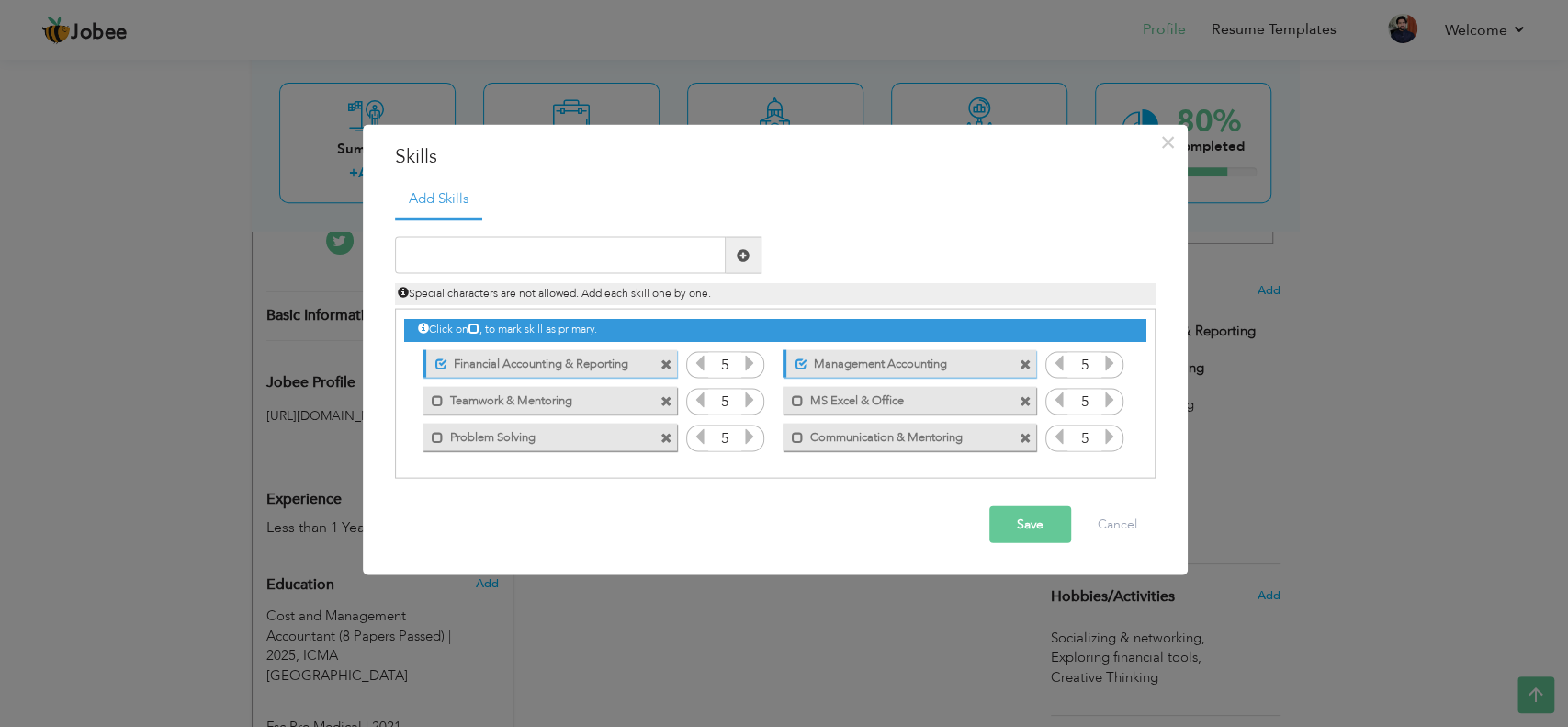
click at [1111, 435] on icon at bounding box center [1110, 437] width 17 height 17
click at [1045, 516] on button "Save" at bounding box center [1030, 524] width 82 height 37
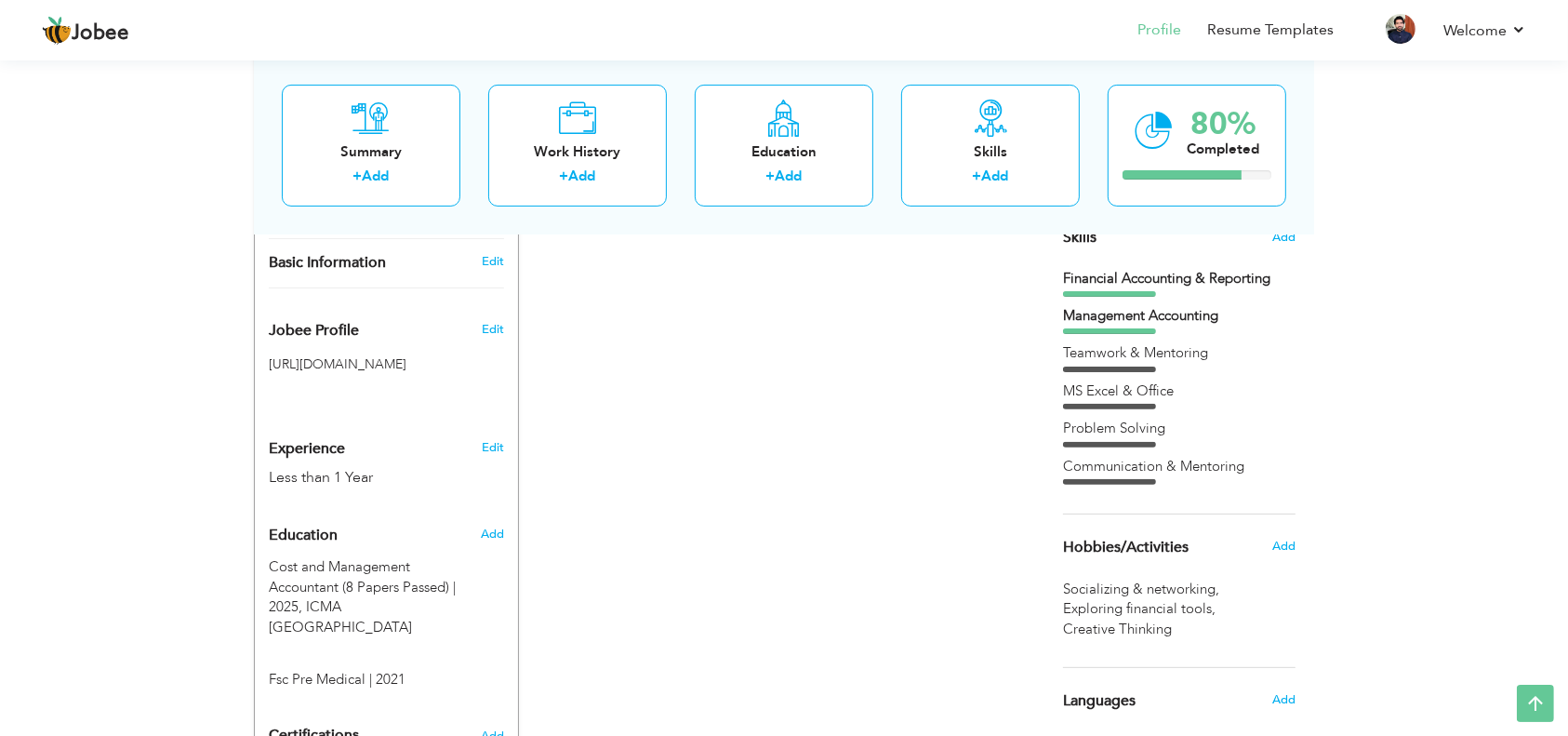
scroll to position [0, 0]
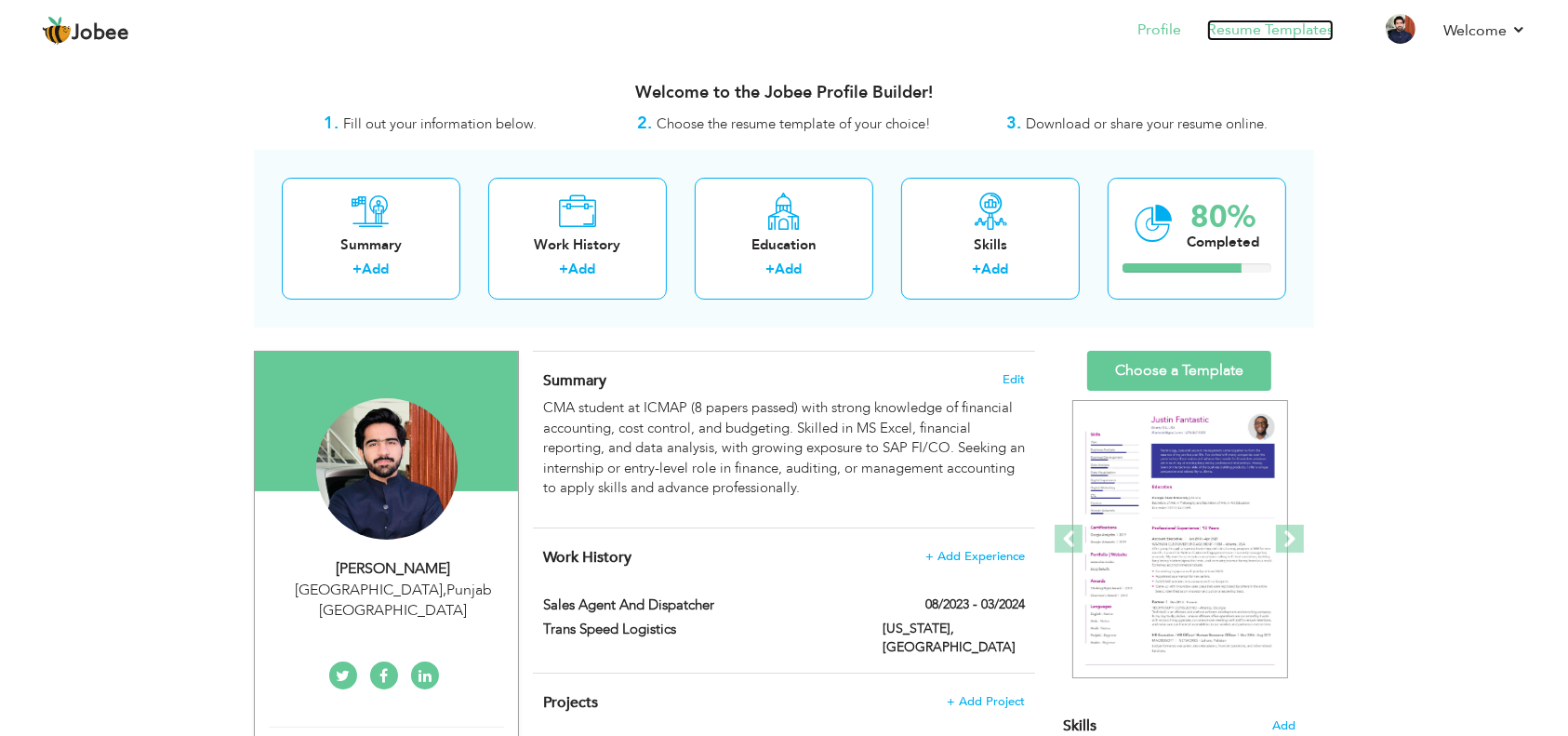
click at [1189, 38] on link "Resume Templates" at bounding box center [1270, 30] width 126 height 22
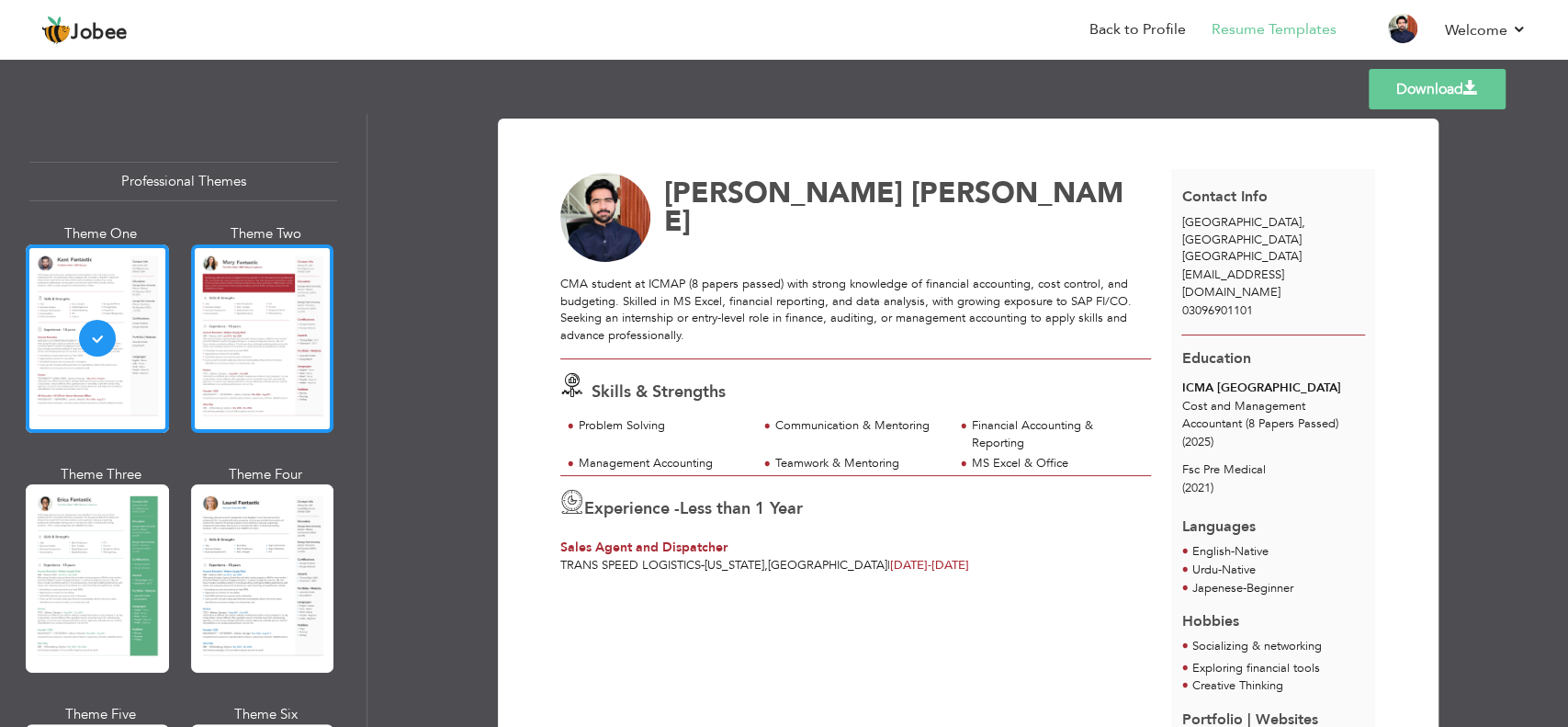
click at [299, 335] on div at bounding box center [263, 339] width 143 height 189
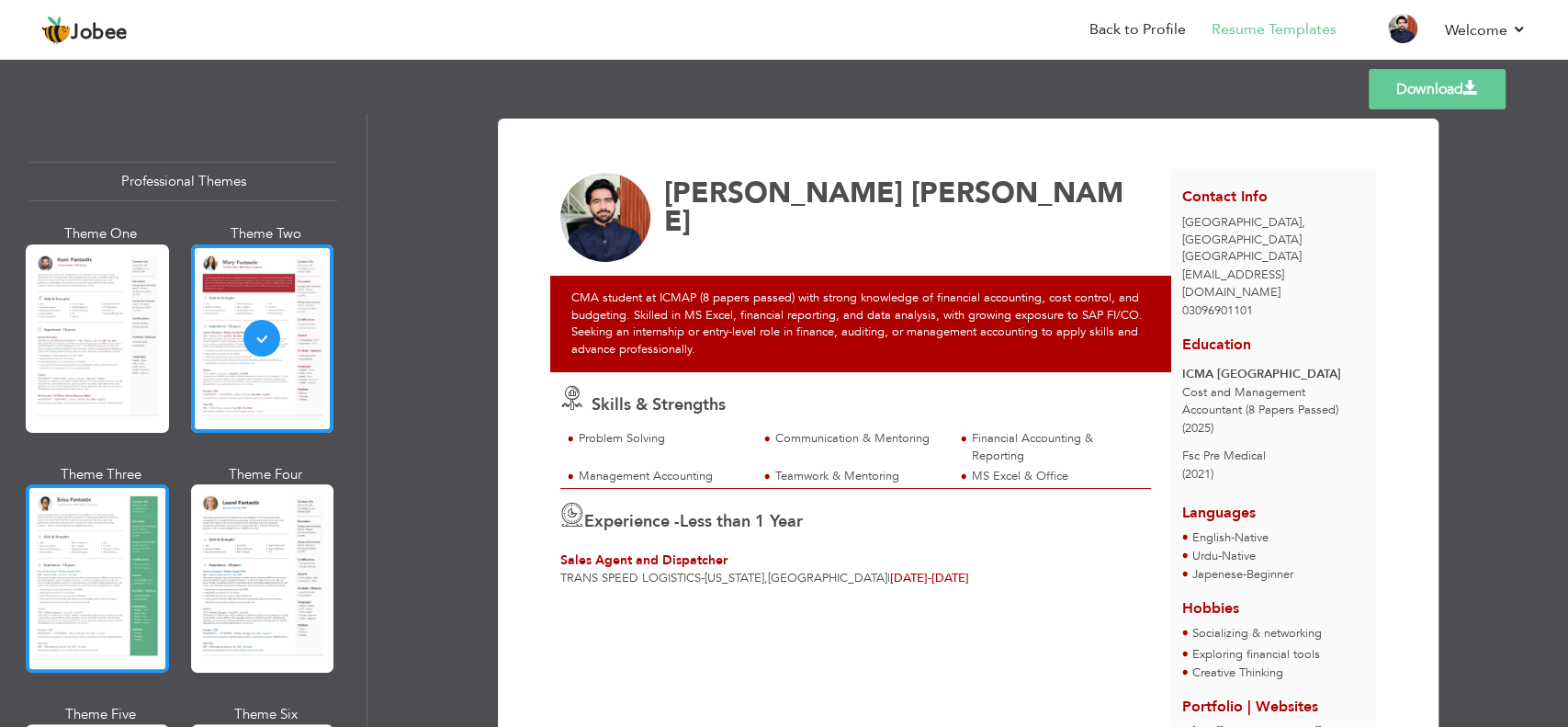
click at [83, 542] on div at bounding box center [97, 578] width 143 height 189
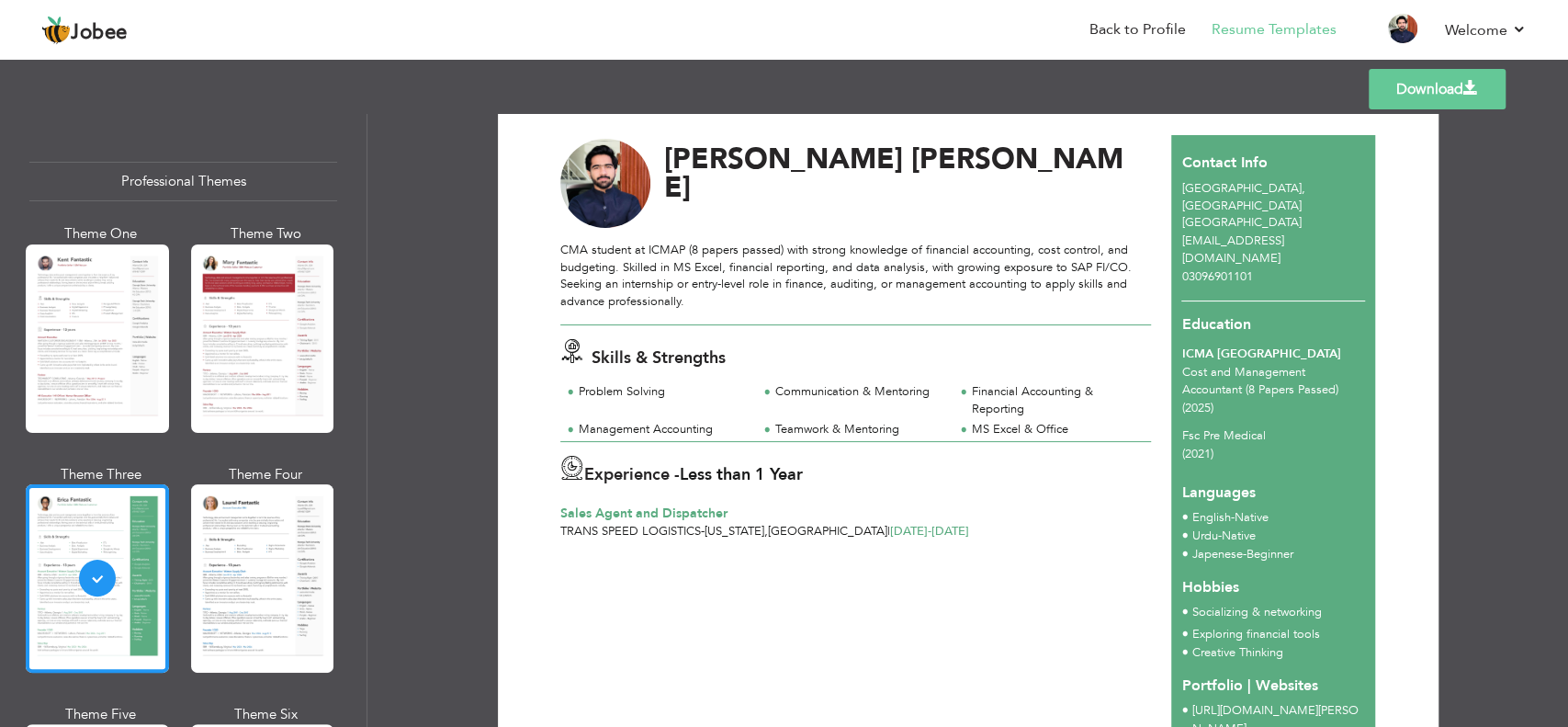
scroll to position [36, 0]
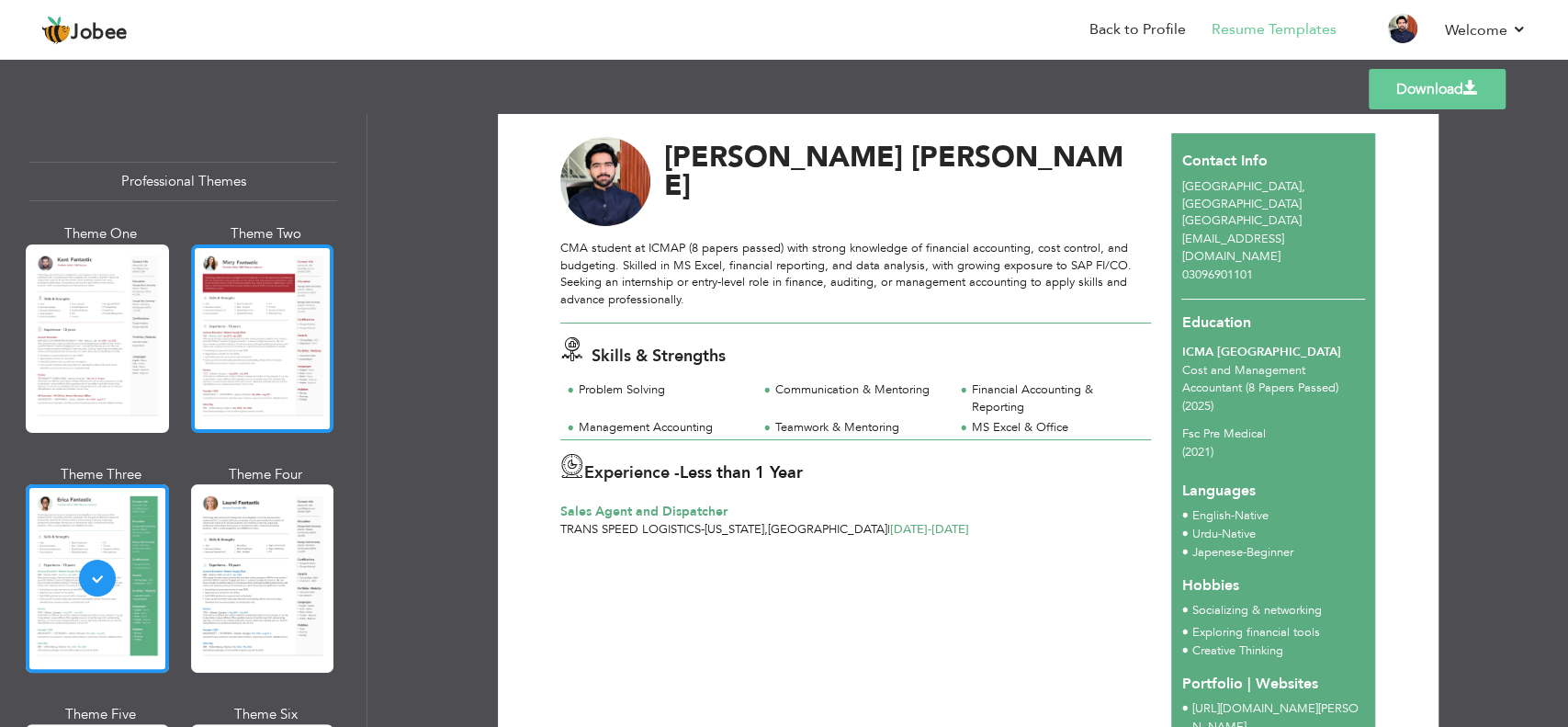
click at [264, 356] on div at bounding box center [263, 339] width 143 height 189
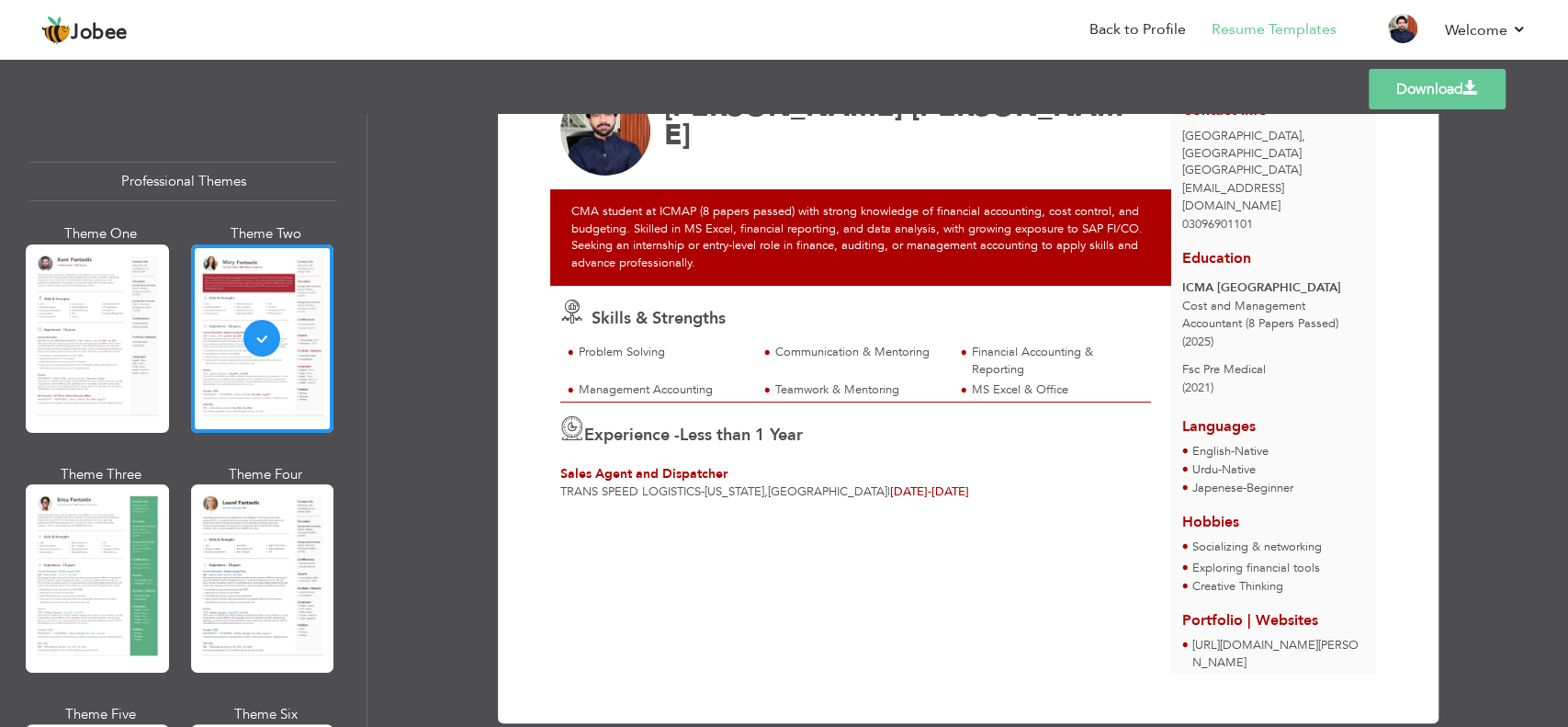
scroll to position [0, 0]
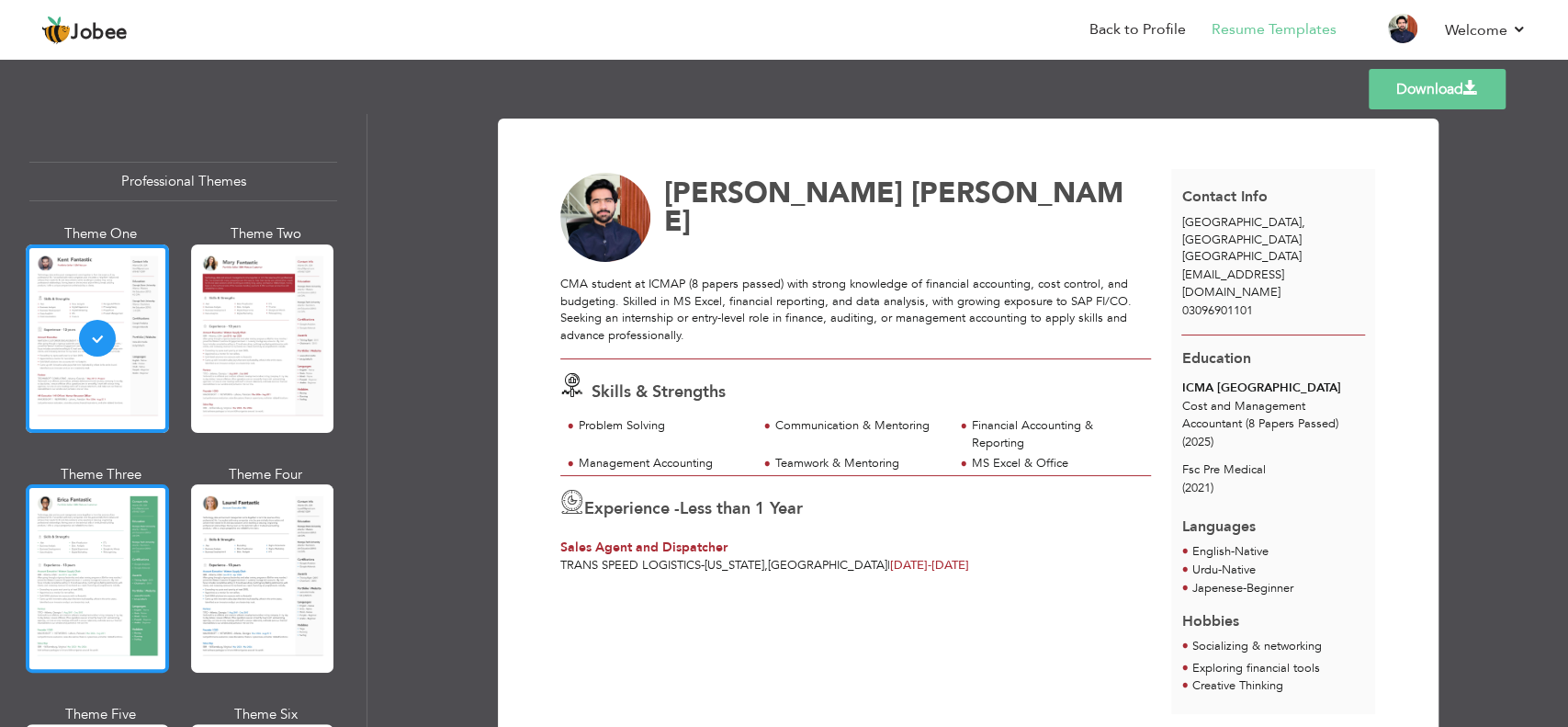
click at [126, 524] on div at bounding box center [97, 578] width 143 height 189
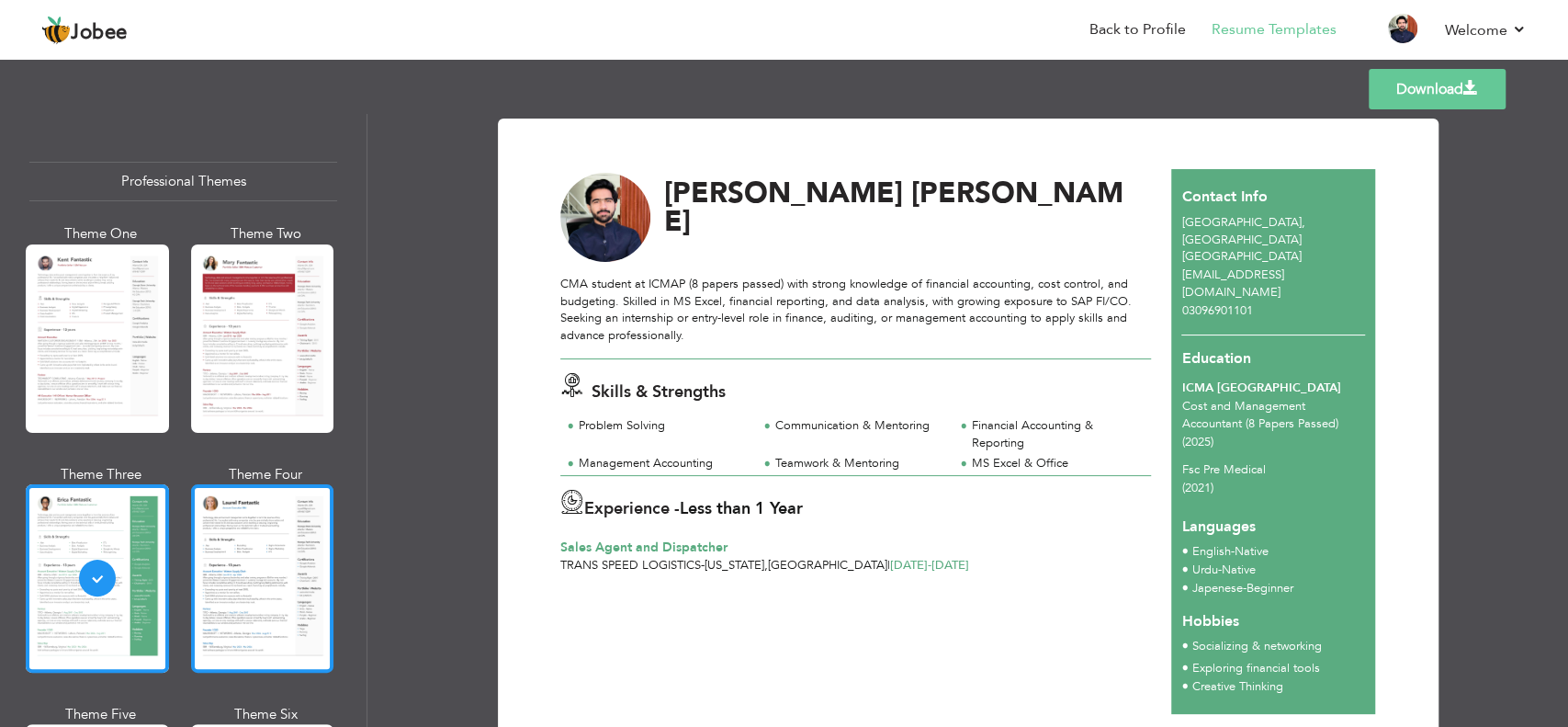
scroll to position [114, 0]
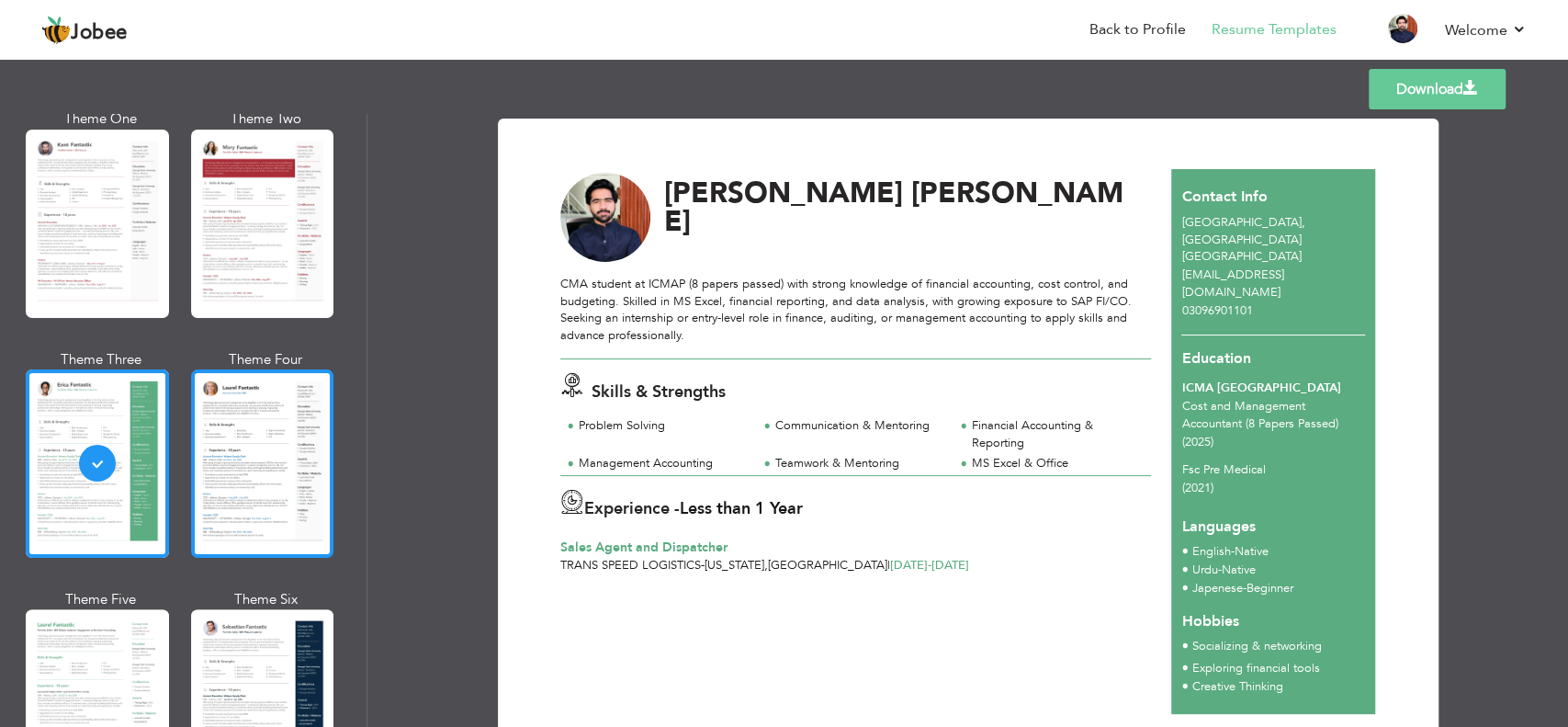
click at [236, 432] on div at bounding box center [263, 463] width 143 height 189
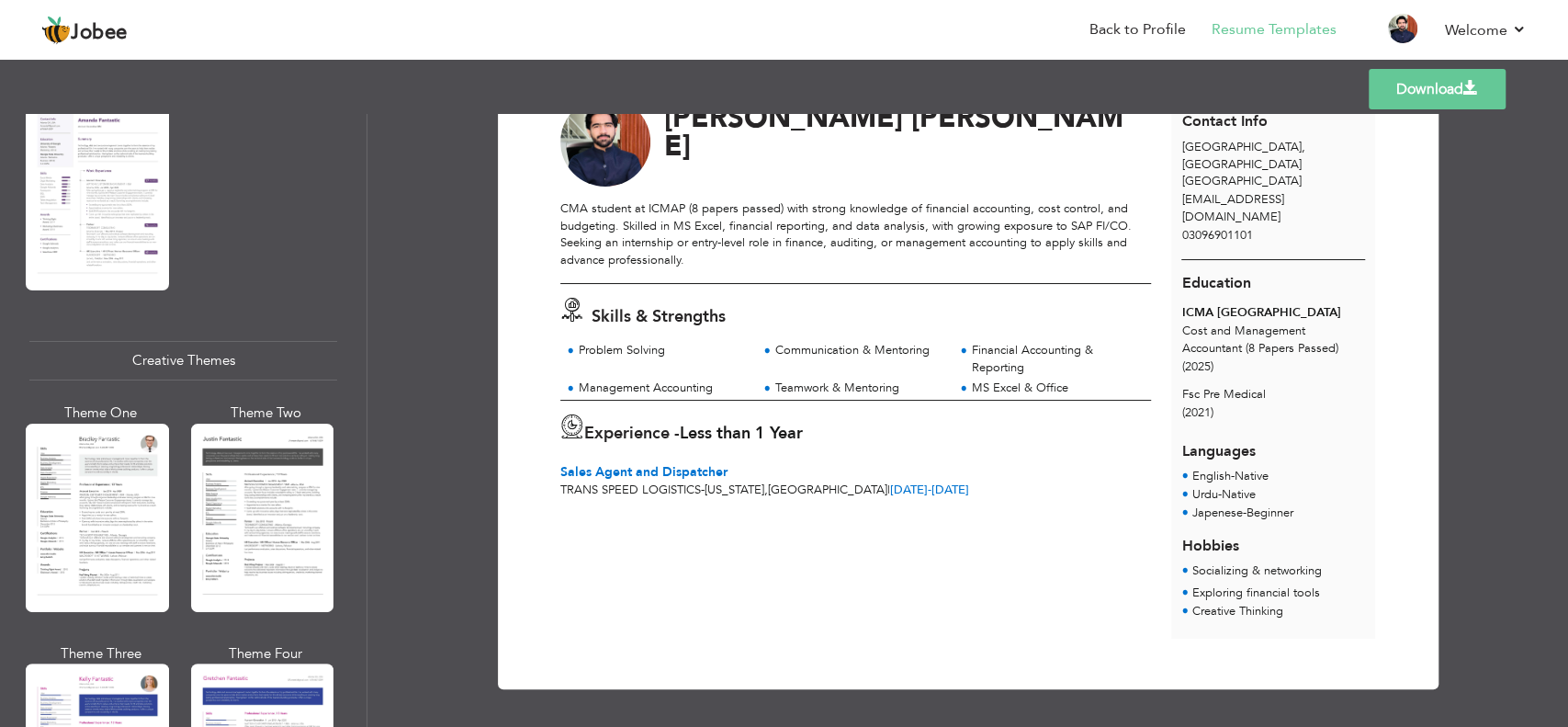
scroll to position [1970, 0]
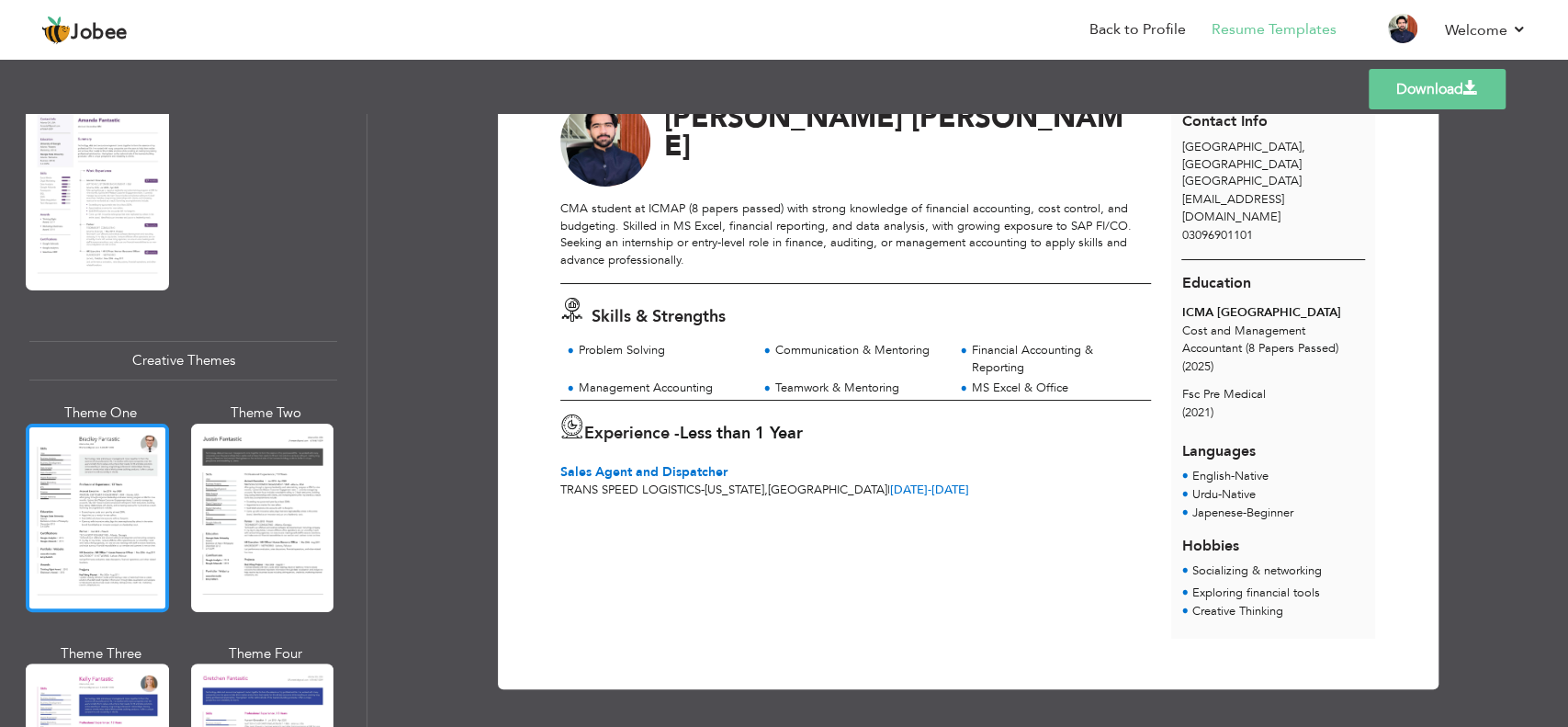
drag, startPoint x: 175, startPoint y: 477, endPoint x: 142, endPoint y: 485, distance: 34.0
click at [142, 485] on div at bounding box center [97, 518] width 143 height 189
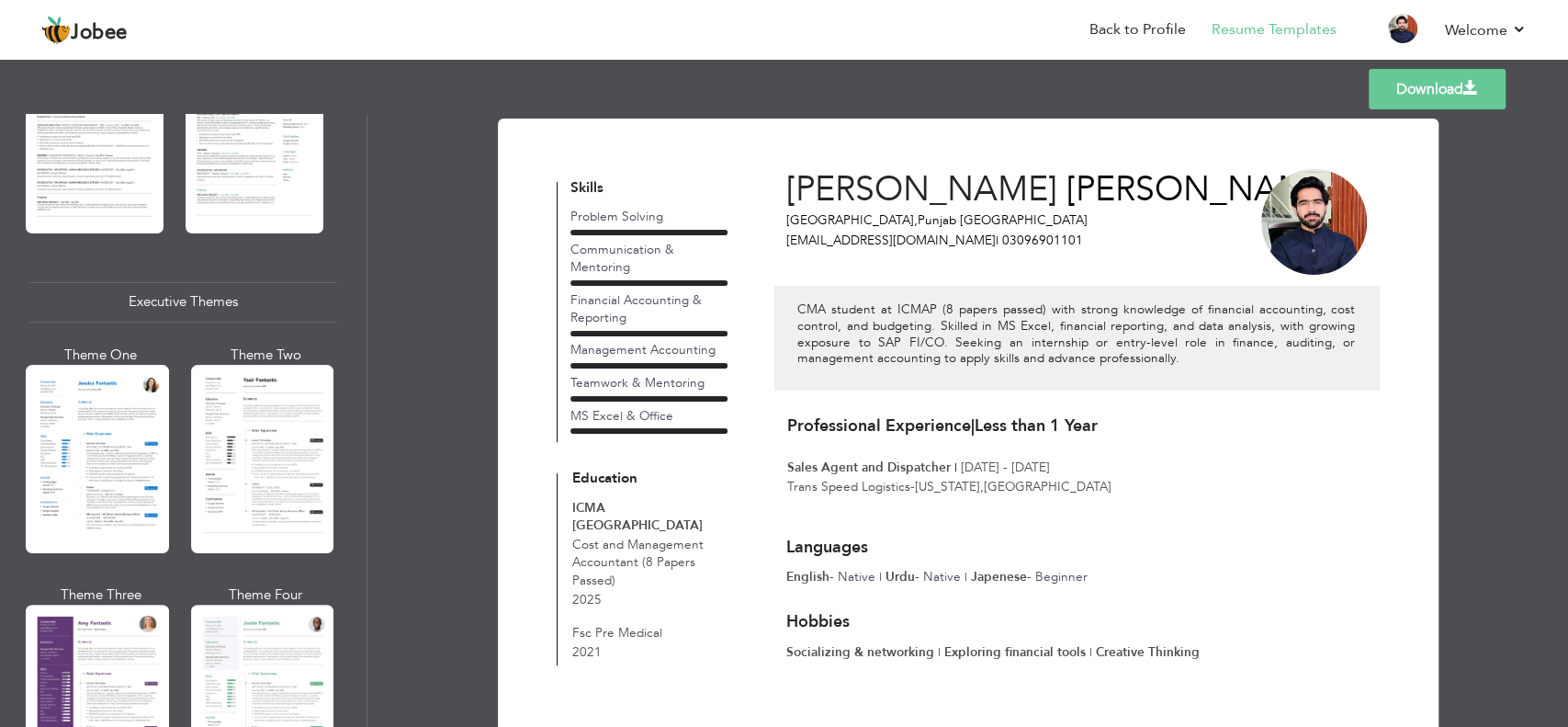
scroll to position [1215, 0]
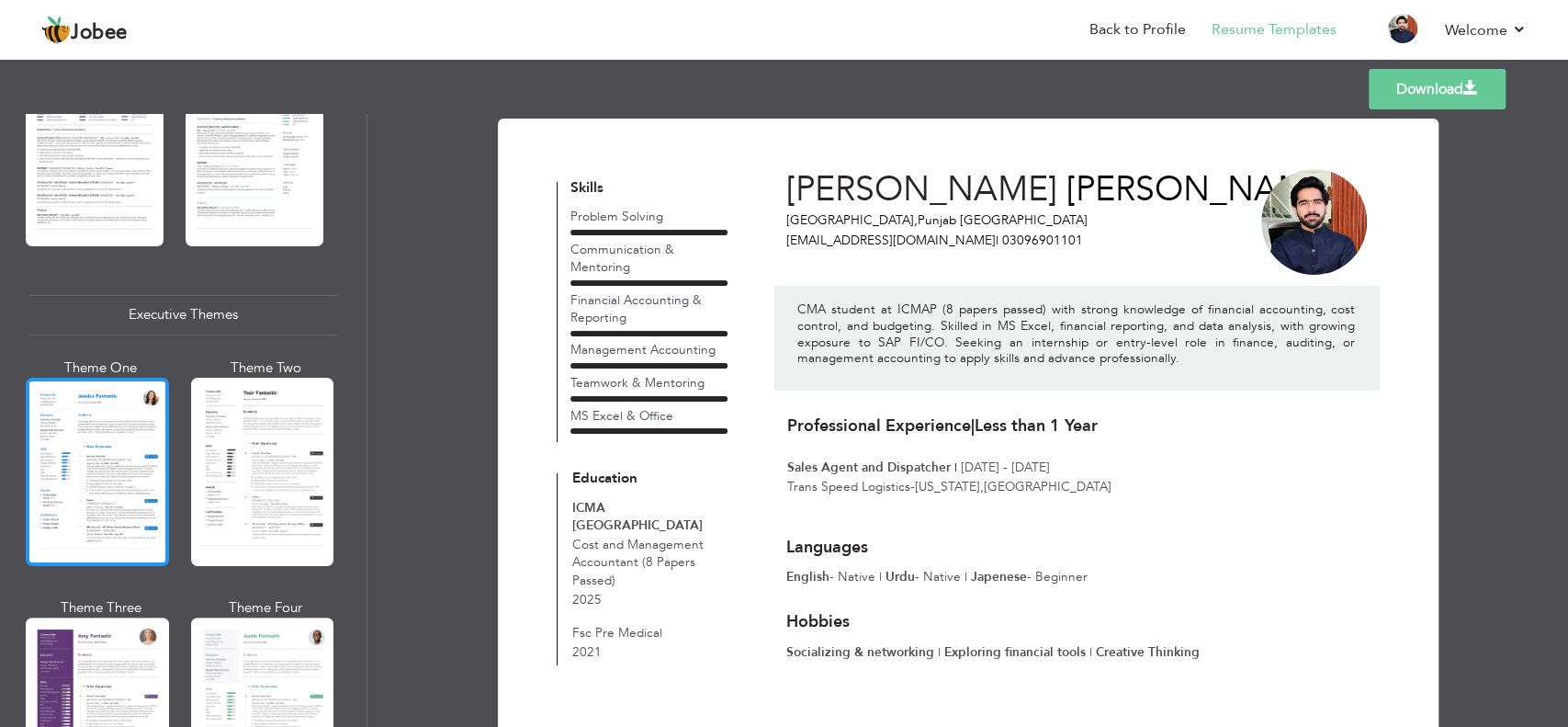
click at [123, 481] on div at bounding box center [97, 472] width 143 height 189
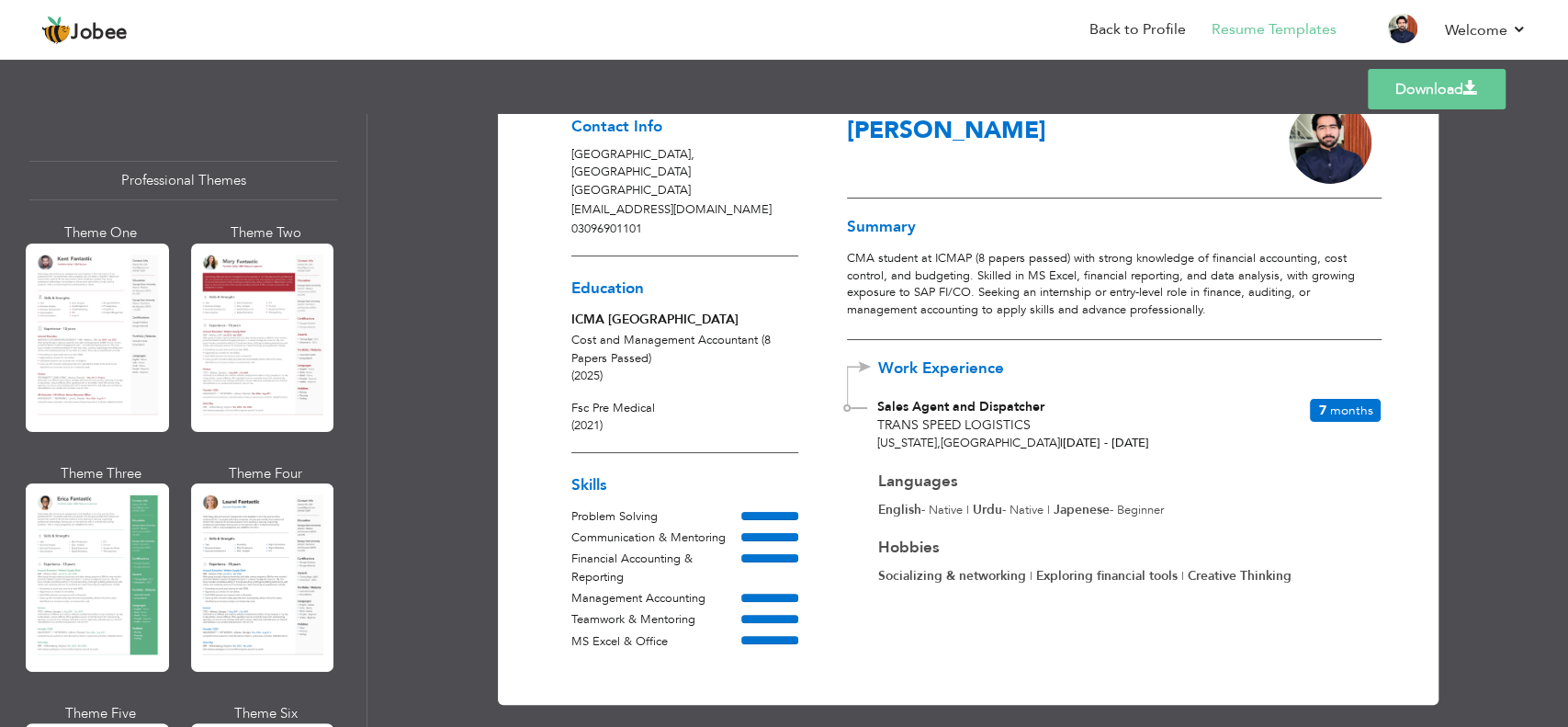
scroll to position [69, 0]
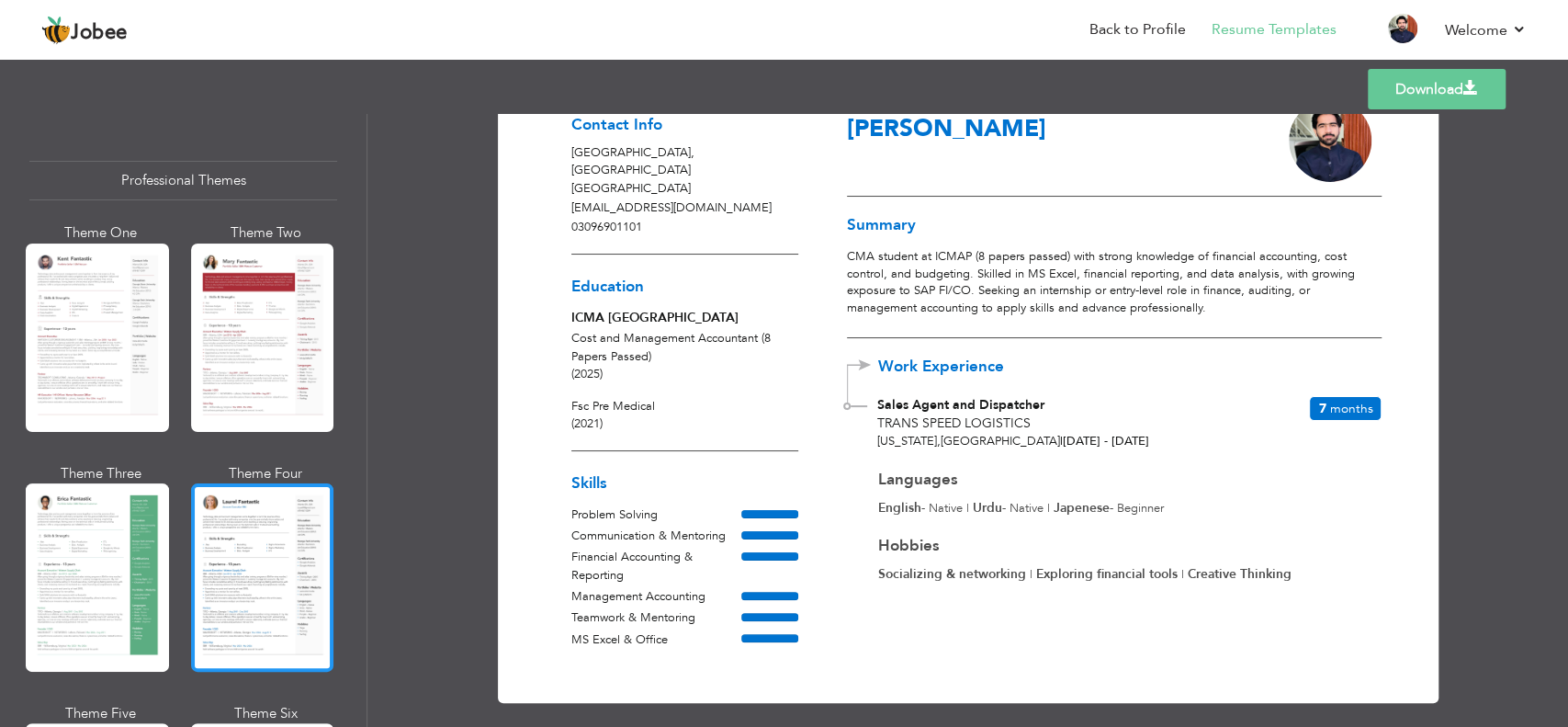
click at [311, 564] on div at bounding box center [263, 577] width 143 height 189
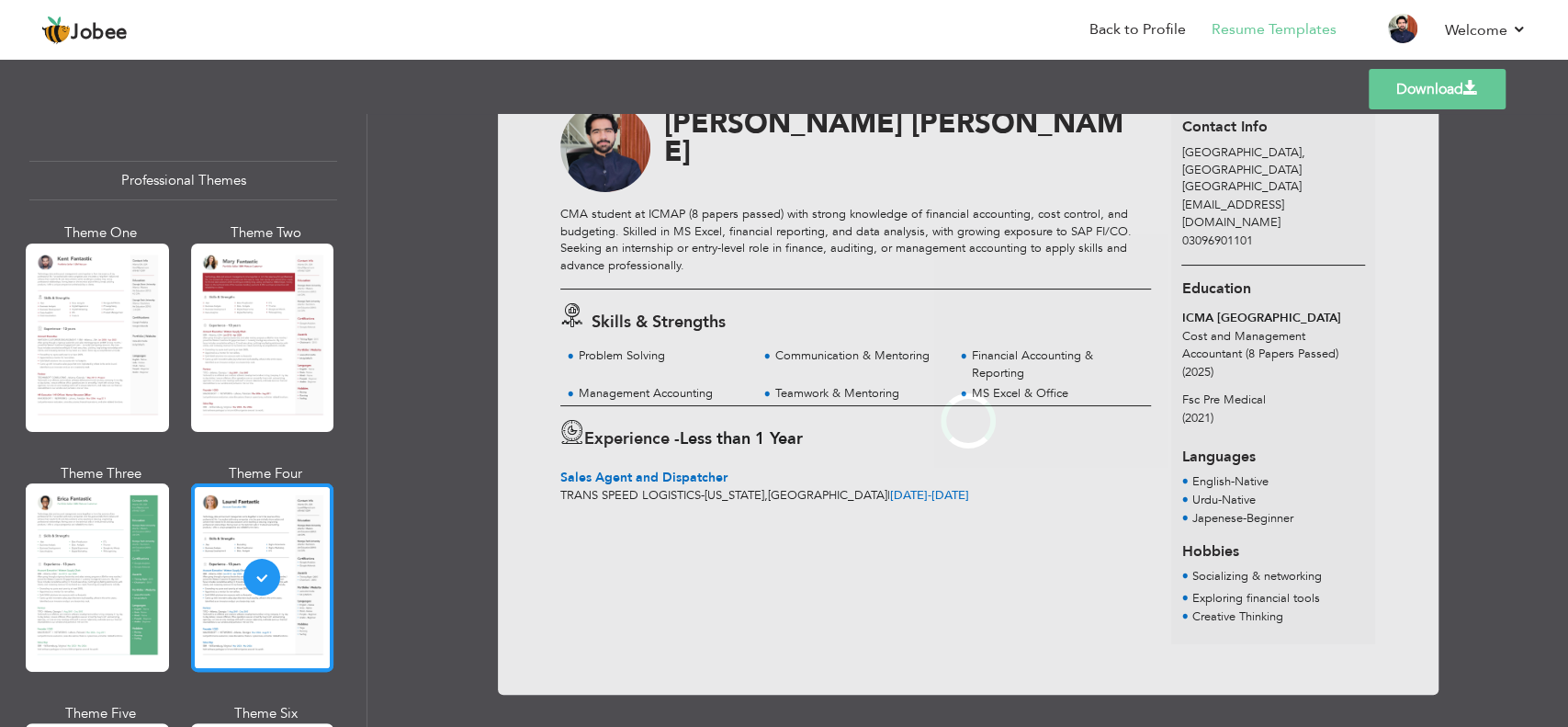
scroll to position [0, 0]
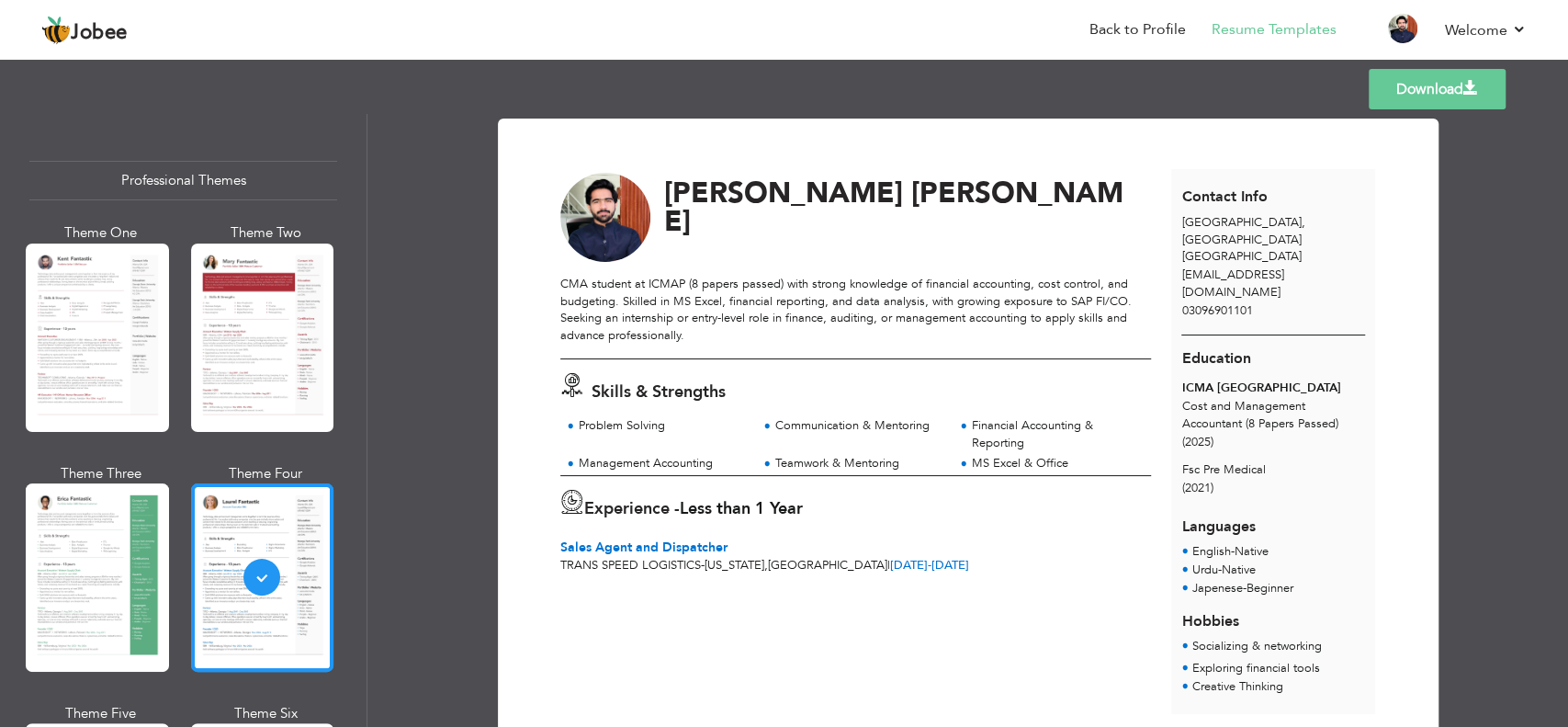
click at [311, 564] on div at bounding box center [263, 577] width 143 height 189
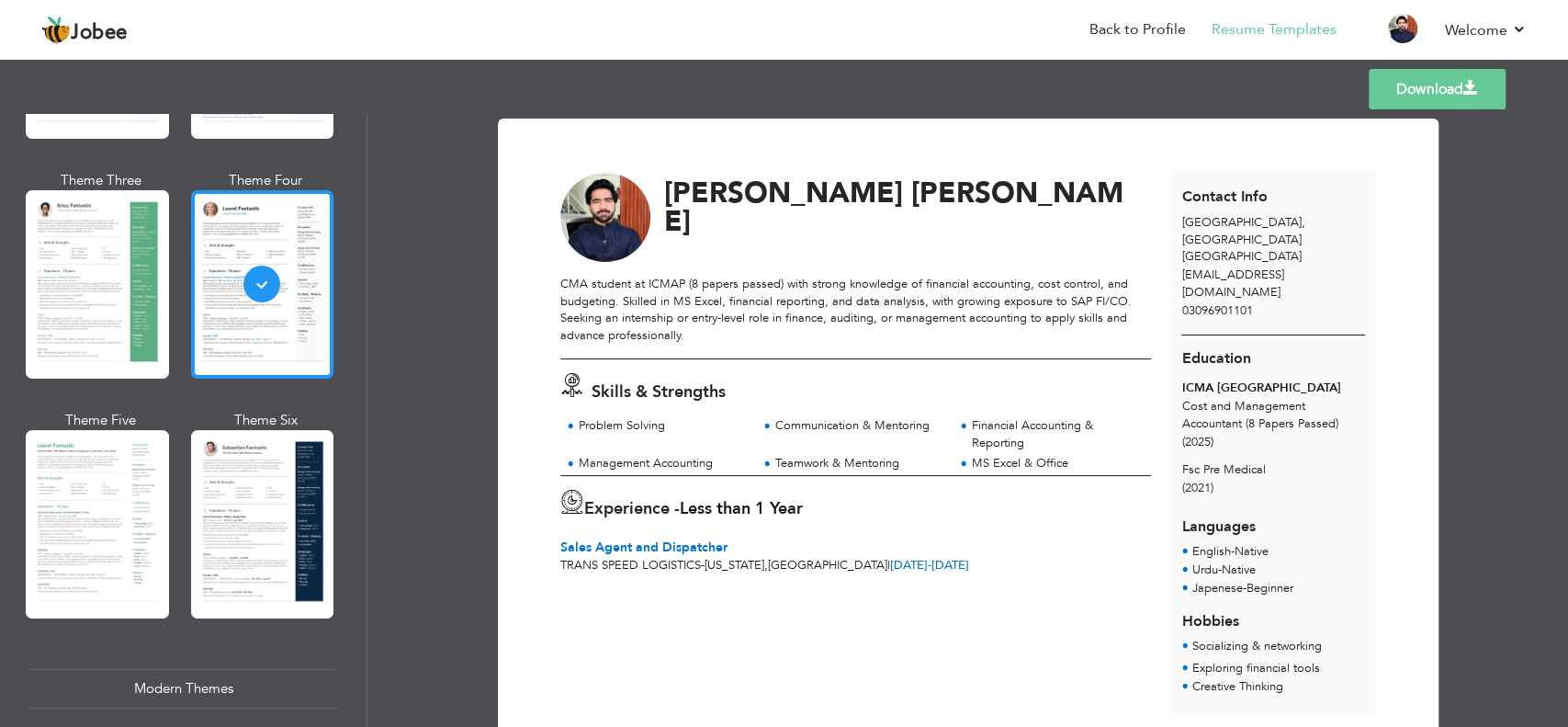
scroll to position [349, 0]
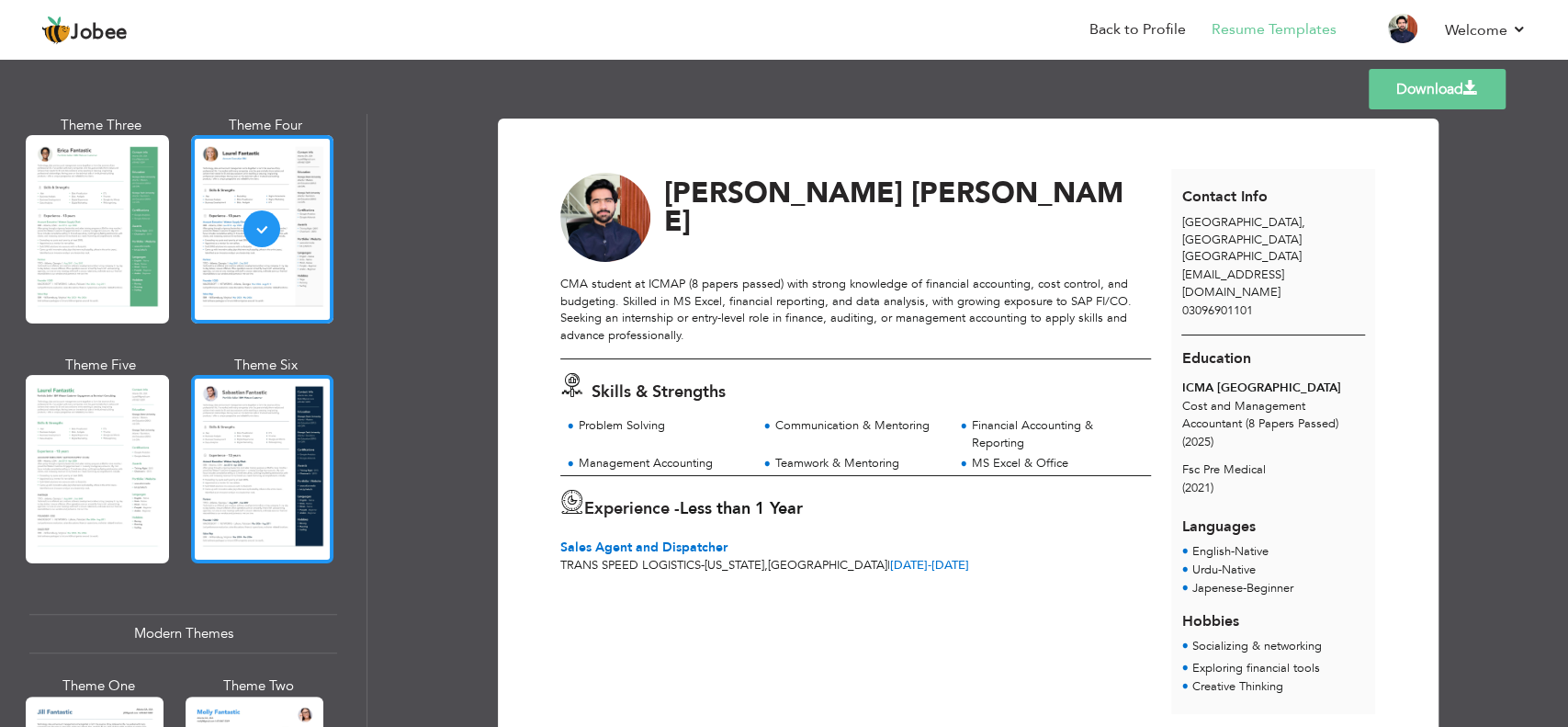
click at [257, 499] on div at bounding box center [263, 469] width 143 height 189
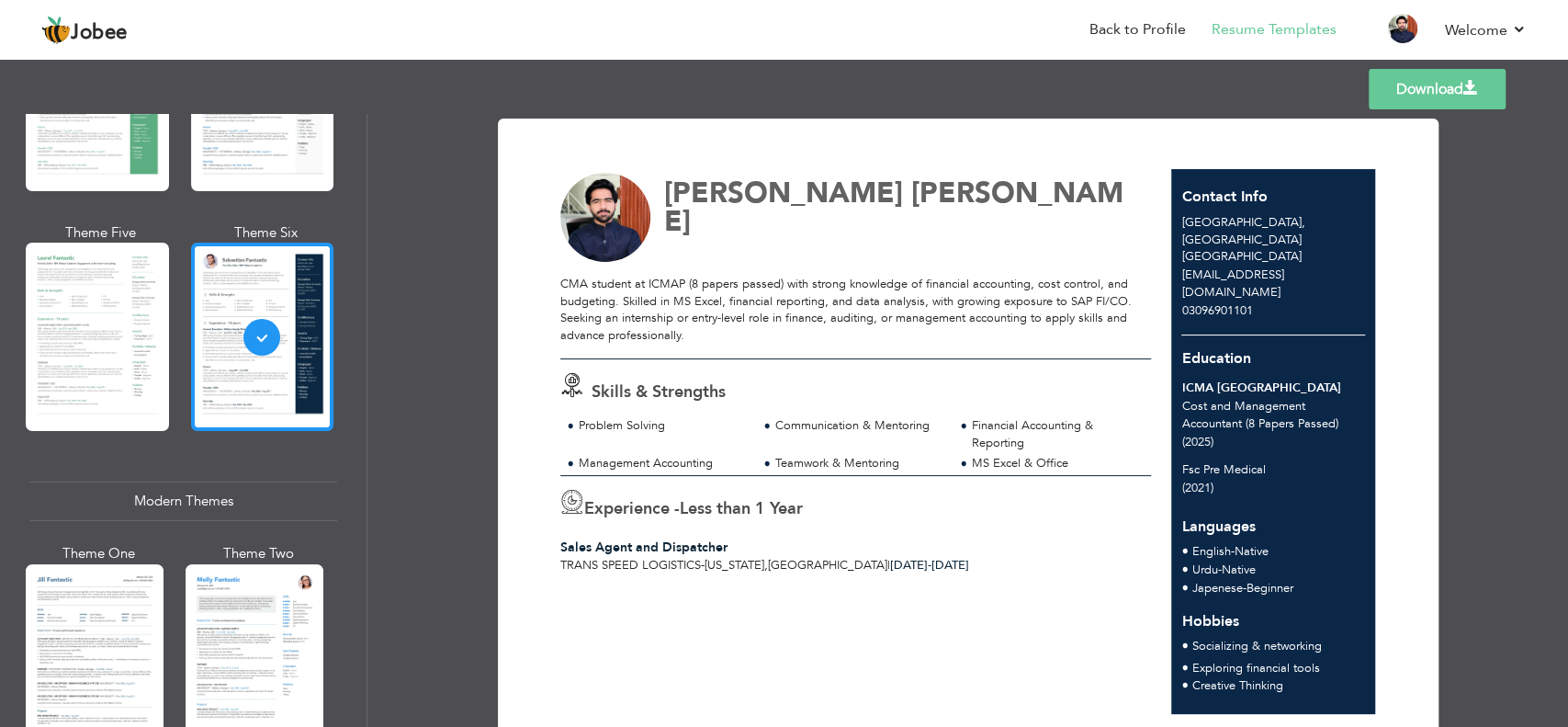
scroll to position [544, 0]
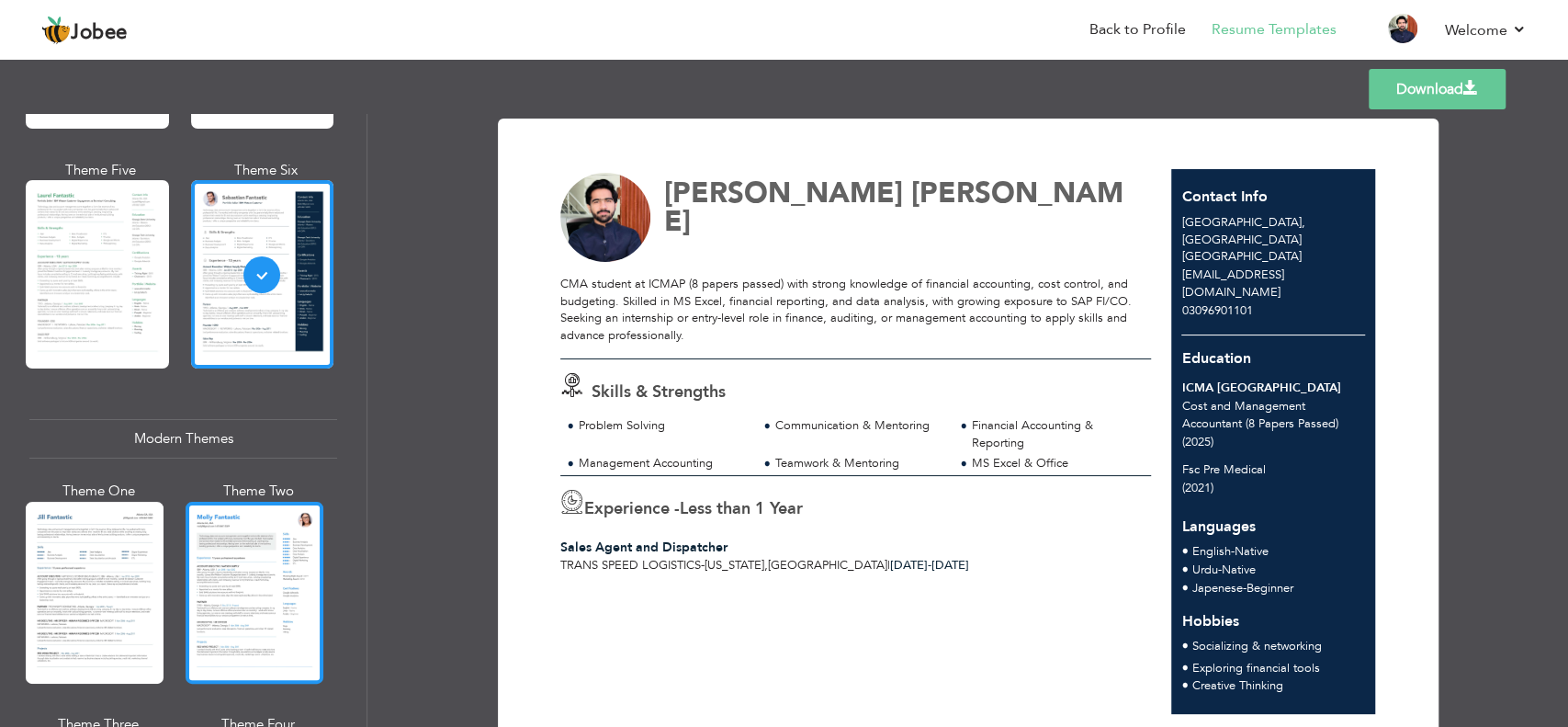
click at [241, 586] on div at bounding box center [254, 593] width 138 height 182
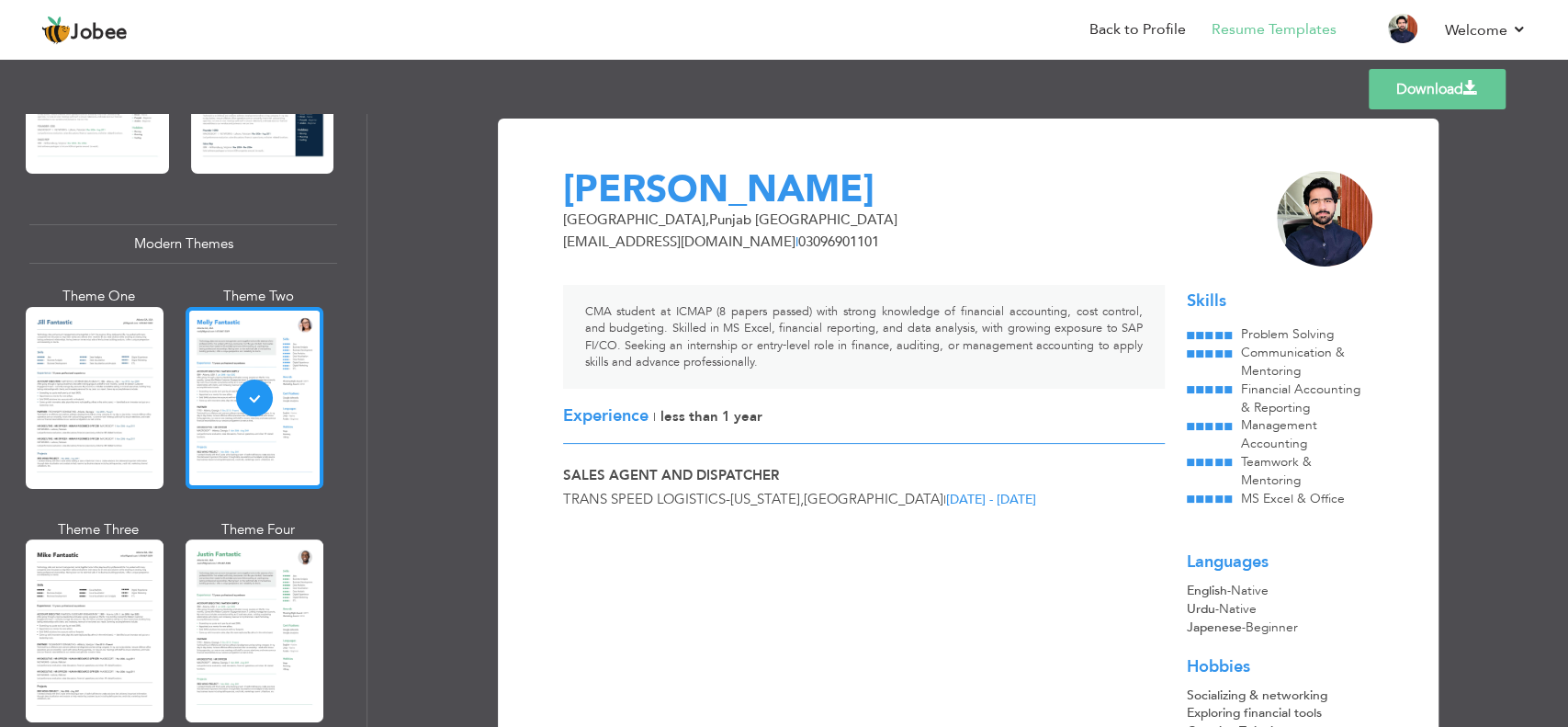
scroll to position [742, 0]
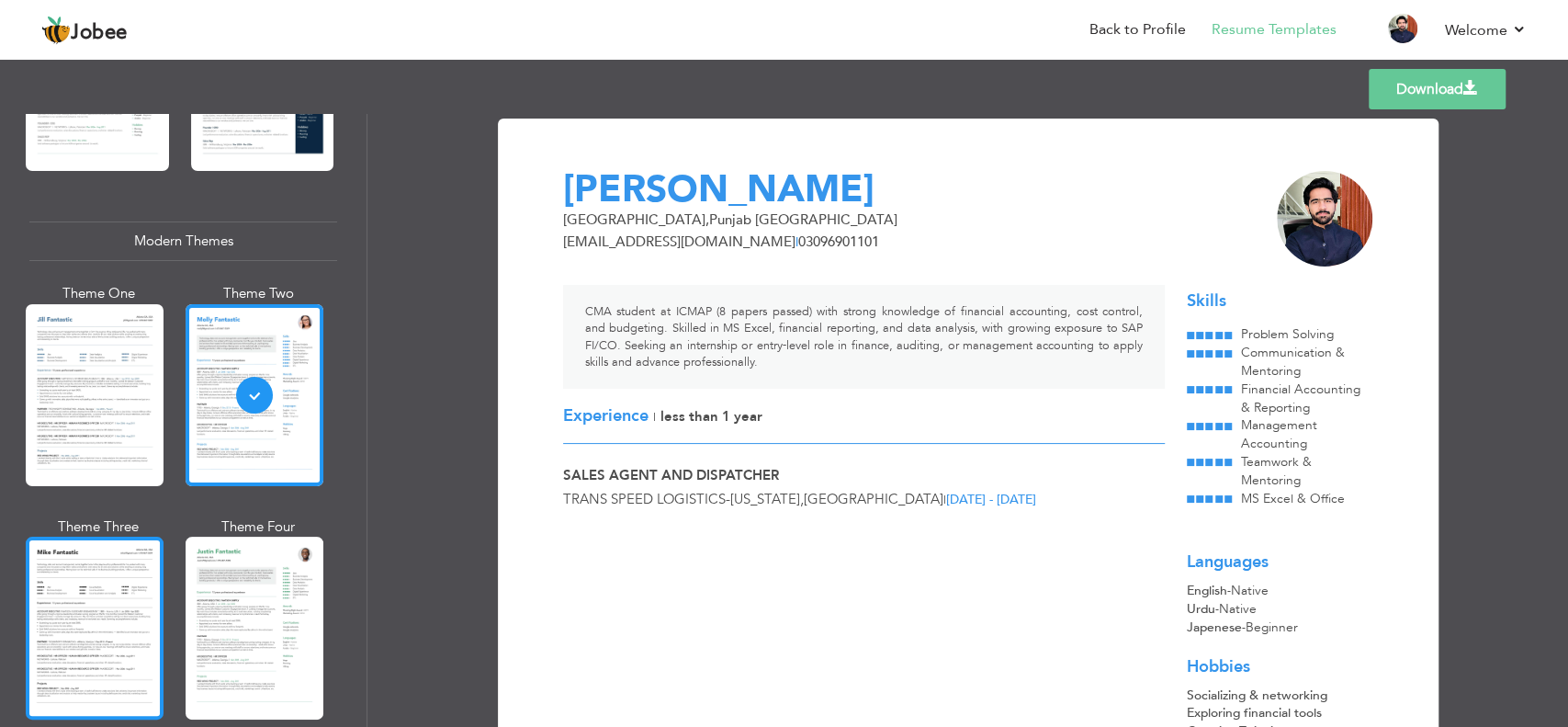
click at [163, 610] on div at bounding box center [94, 628] width 138 height 182
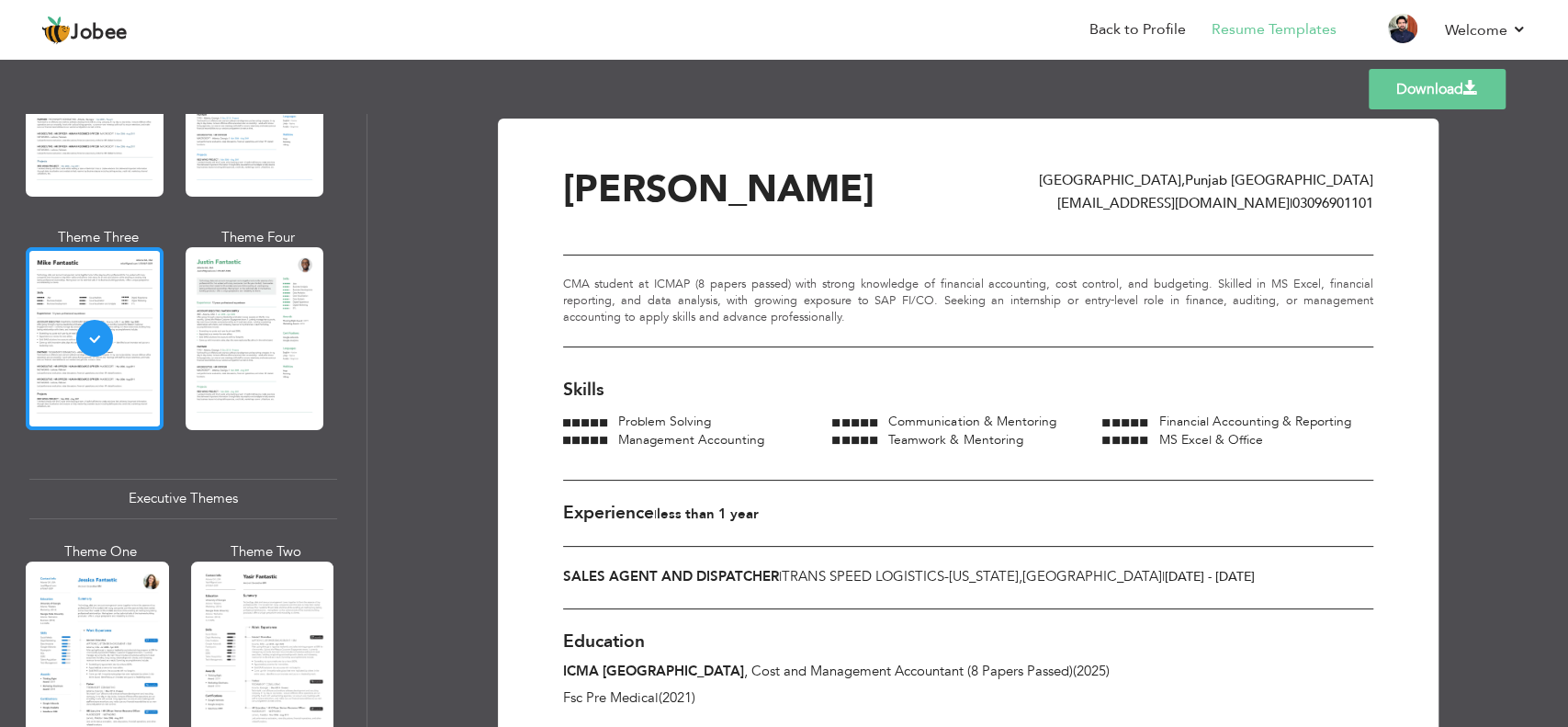
scroll to position [1033, 0]
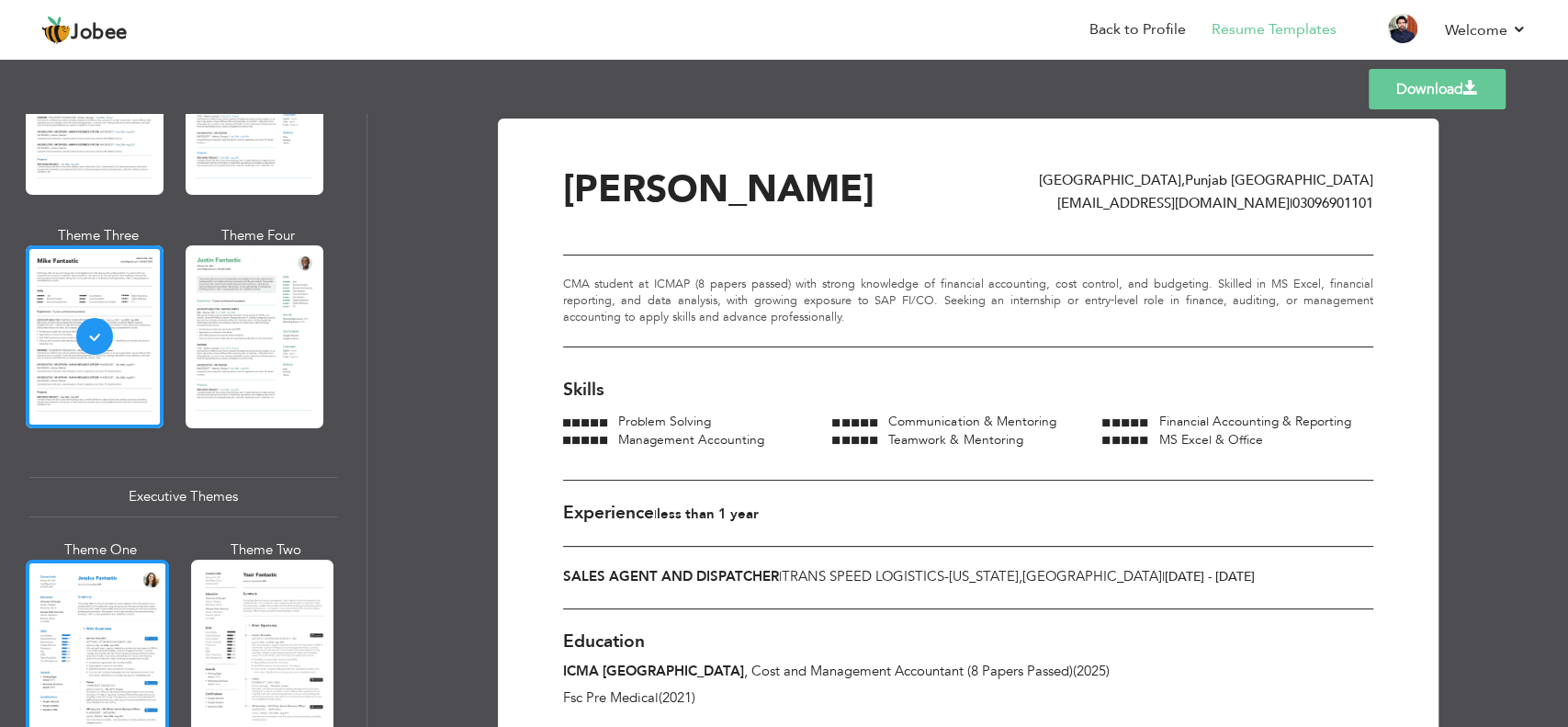
click at [132, 614] on div at bounding box center [97, 654] width 143 height 189
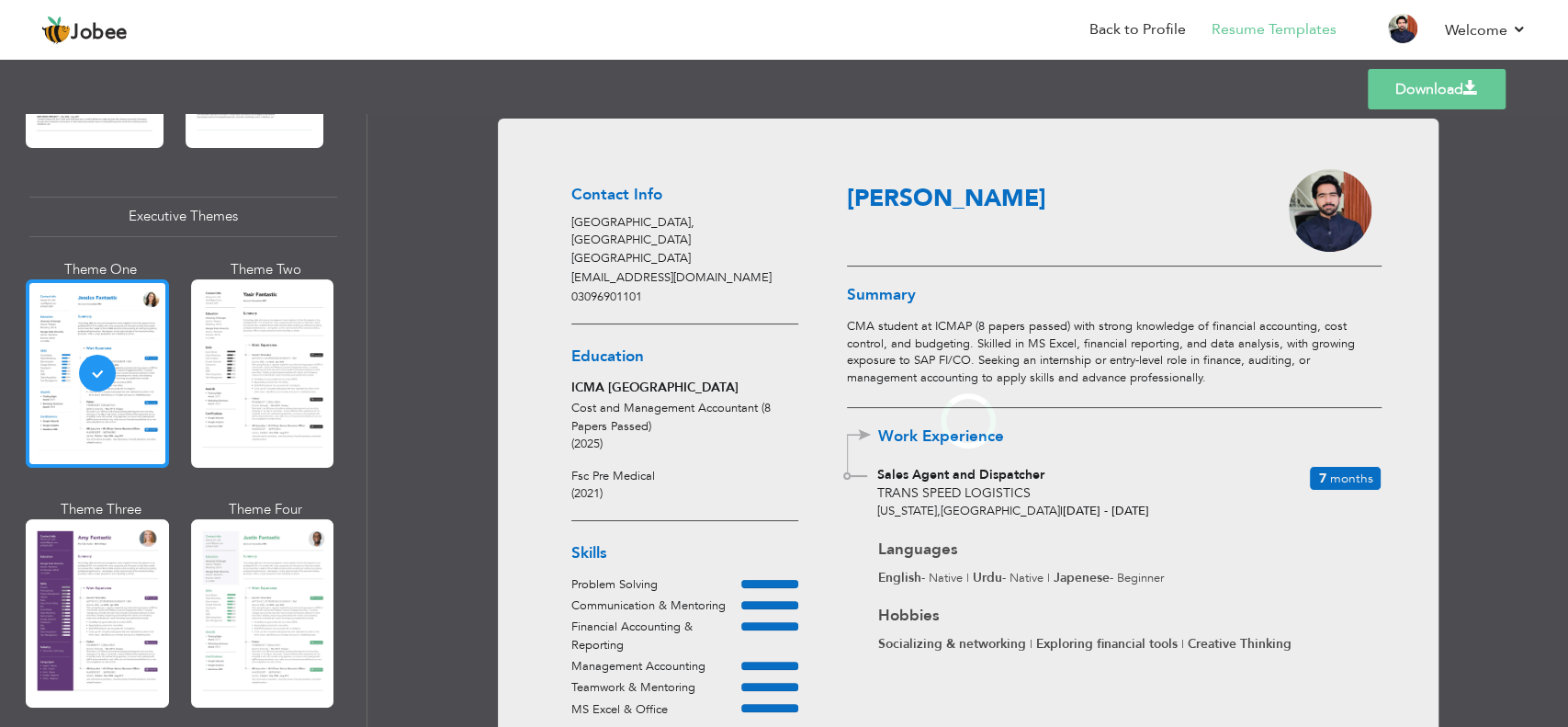
scroll to position [1334, 0]
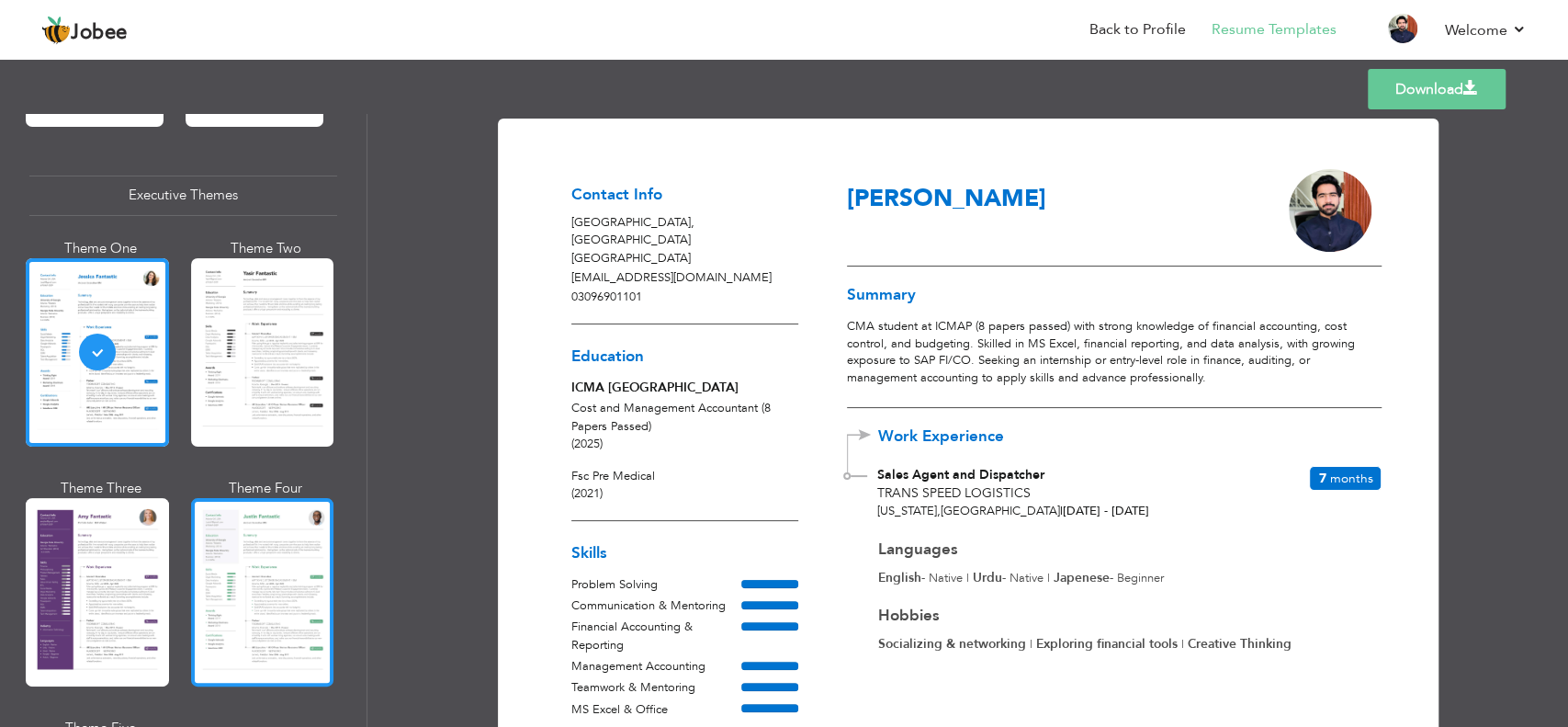
click at [238, 613] on div at bounding box center [263, 592] width 143 height 189
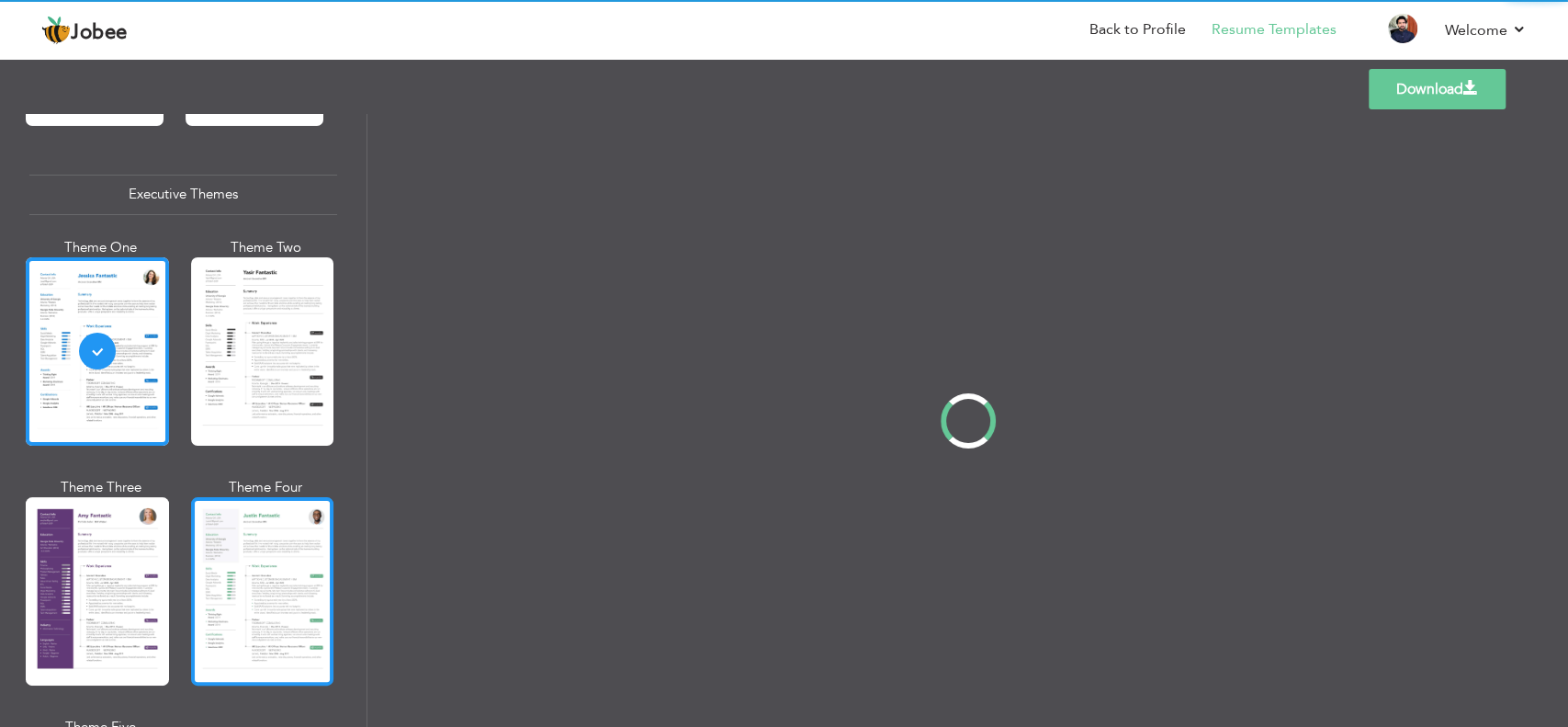
scroll to position [0, 0]
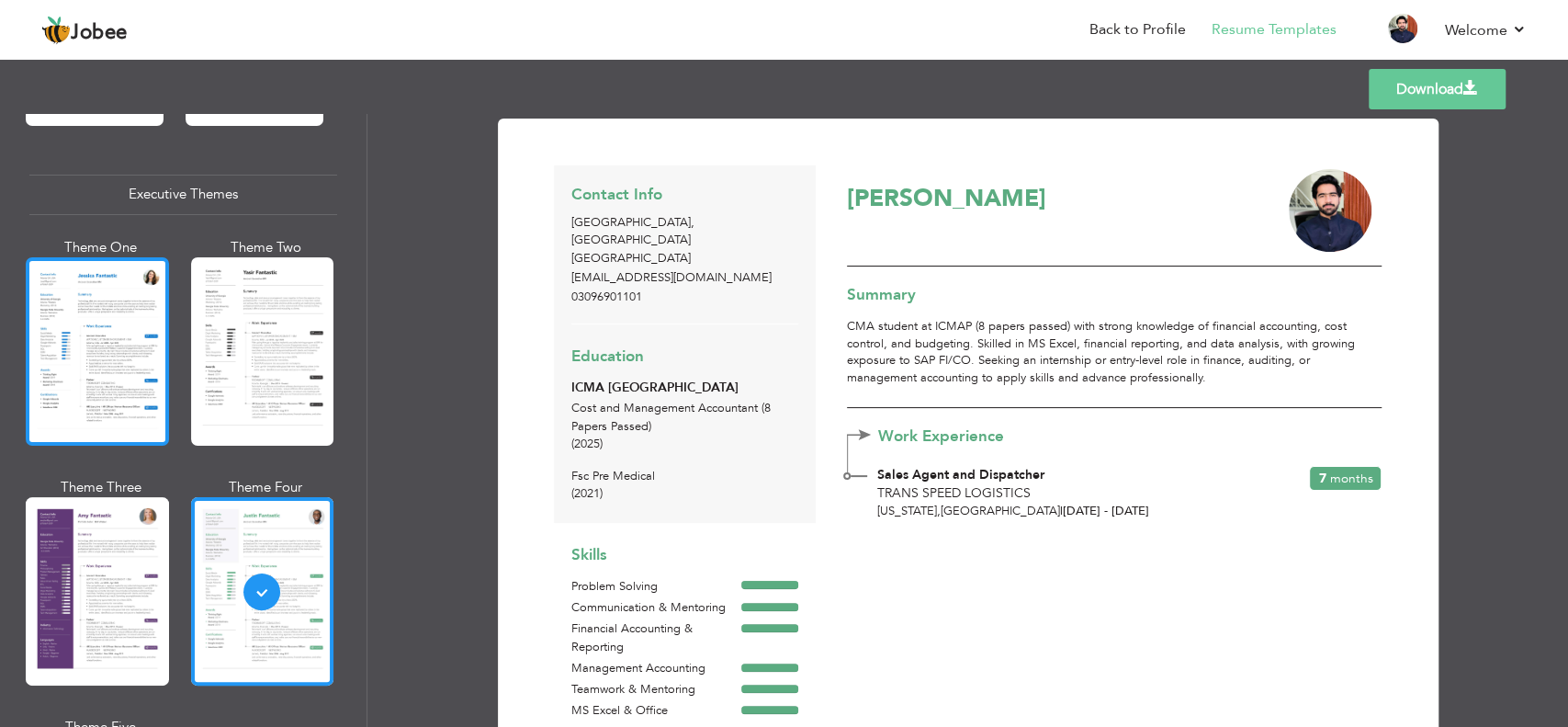
click at [116, 386] on div at bounding box center [97, 351] width 143 height 189
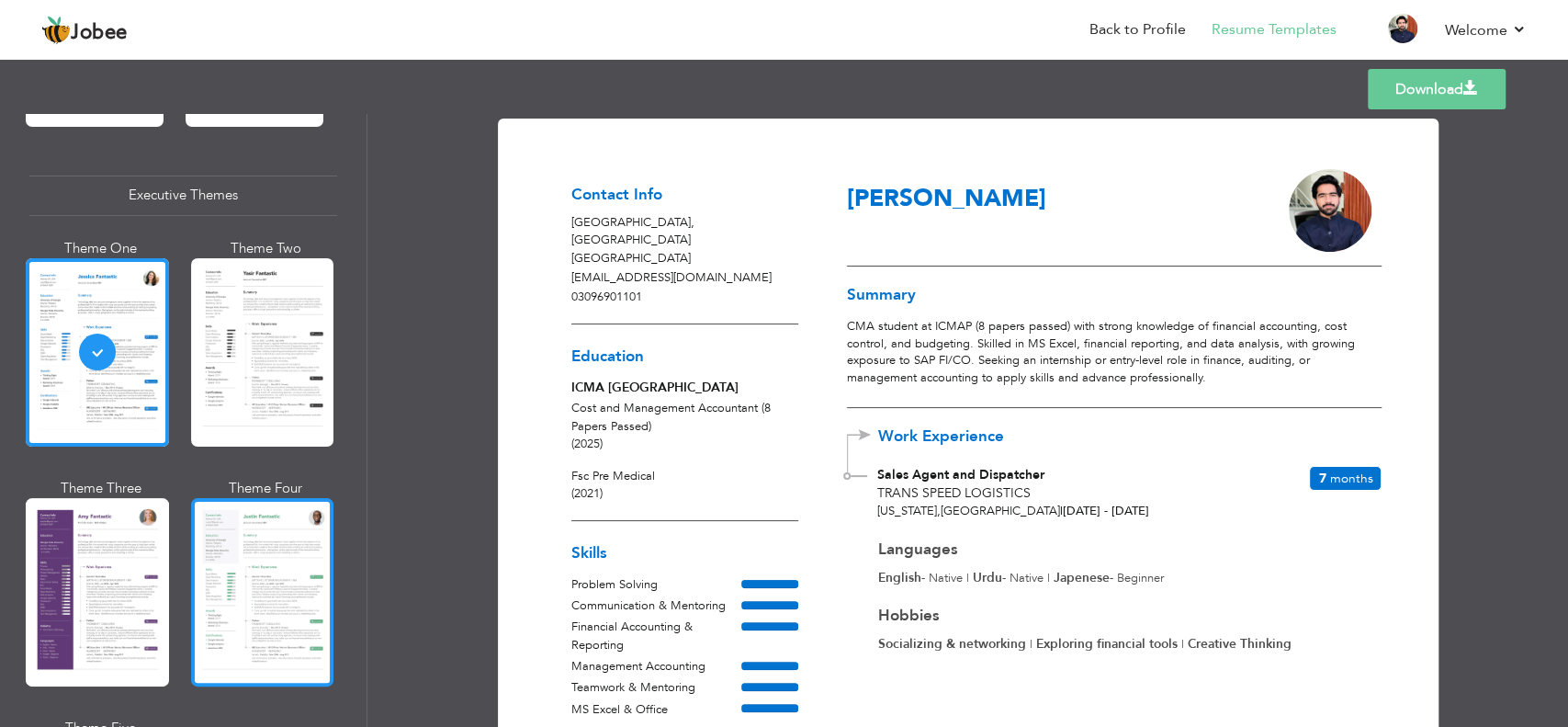
click at [282, 583] on div at bounding box center [263, 592] width 143 height 189
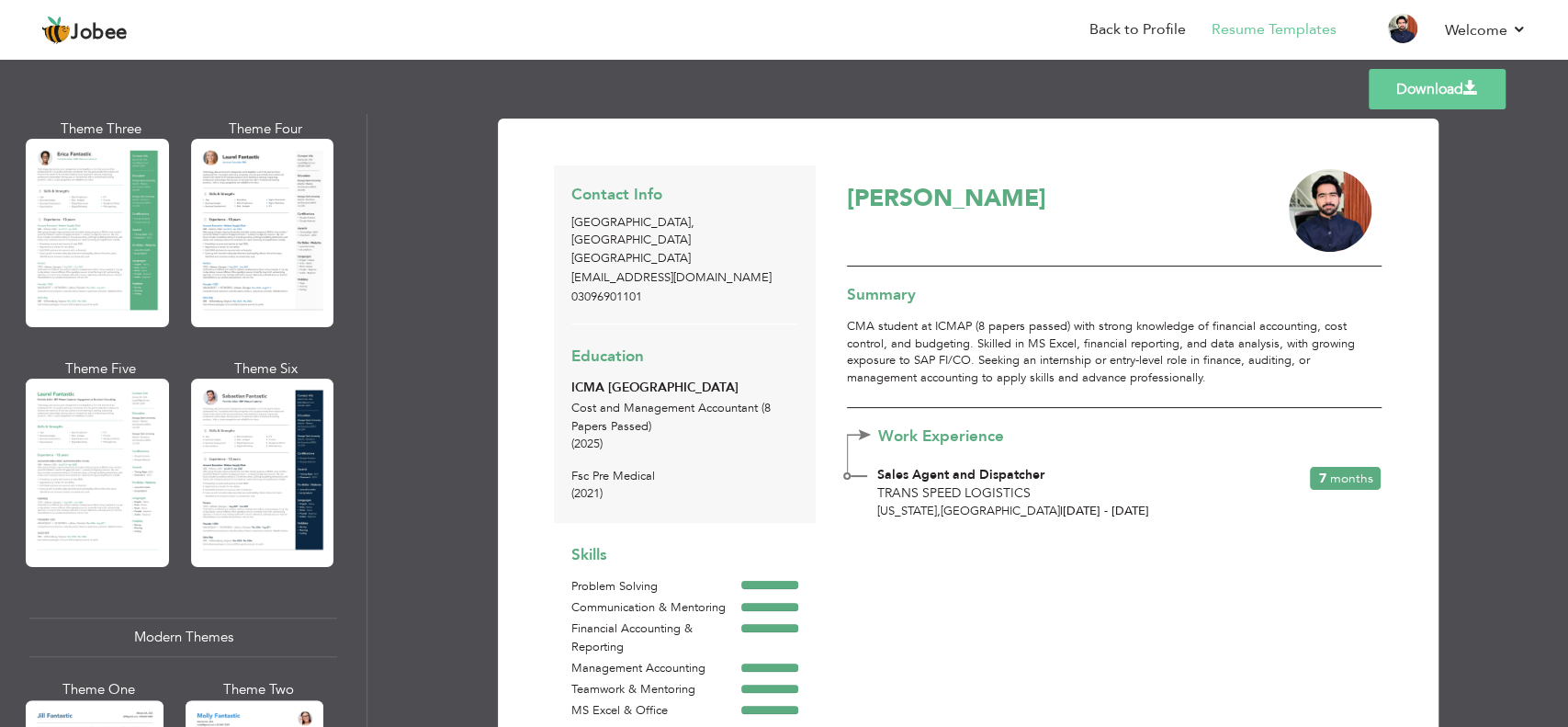
scroll to position [345, 0]
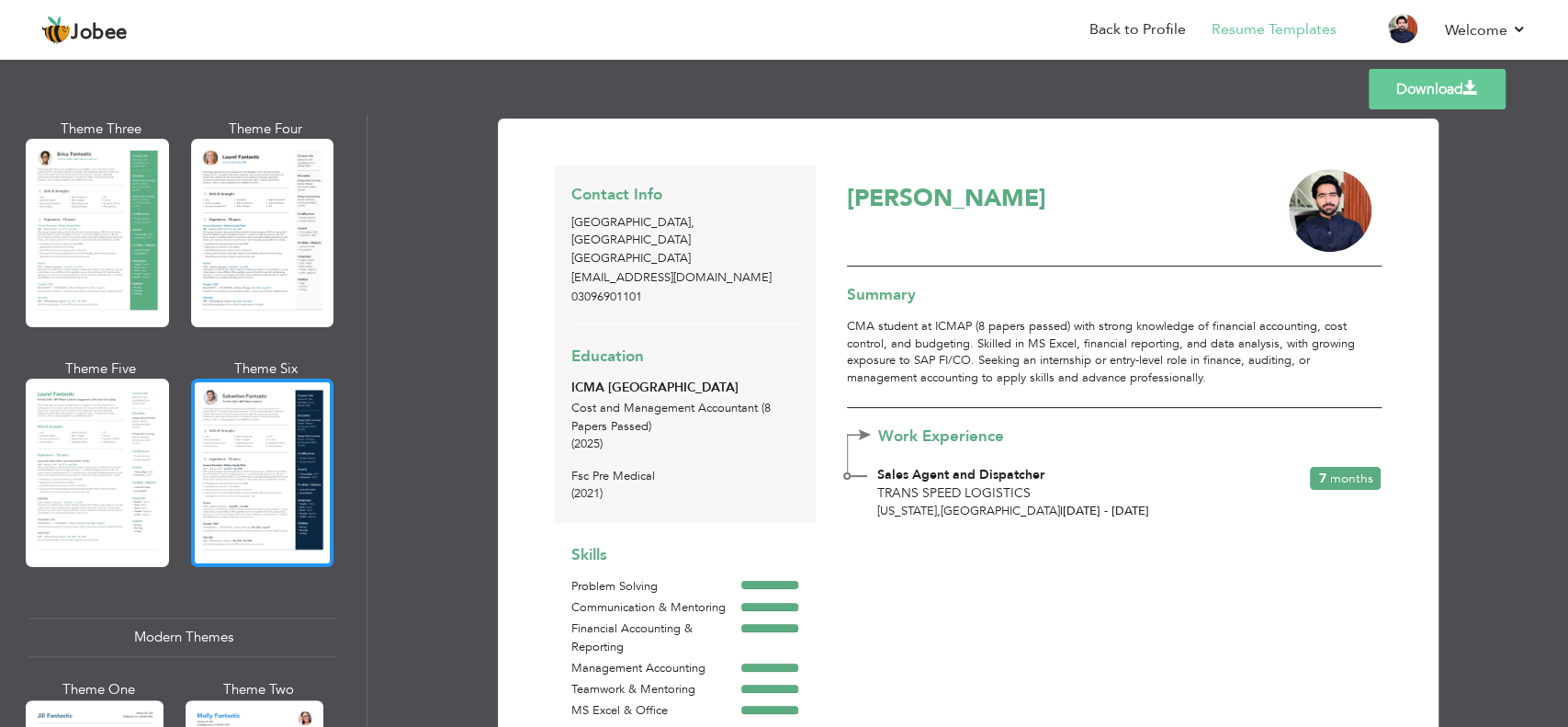
click at [264, 477] on div at bounding box center [263, 473] width 143 height 189
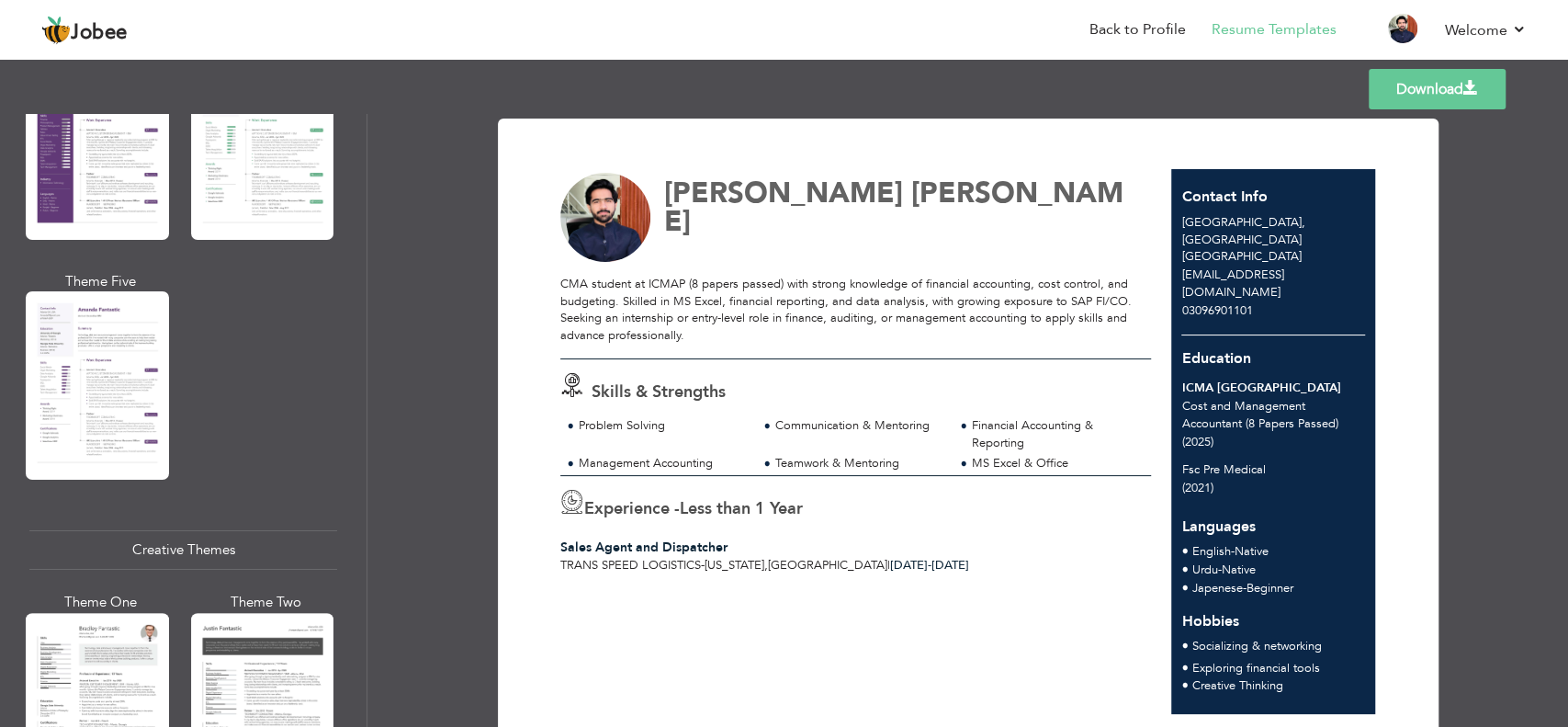
scroll to position [1780, 0]
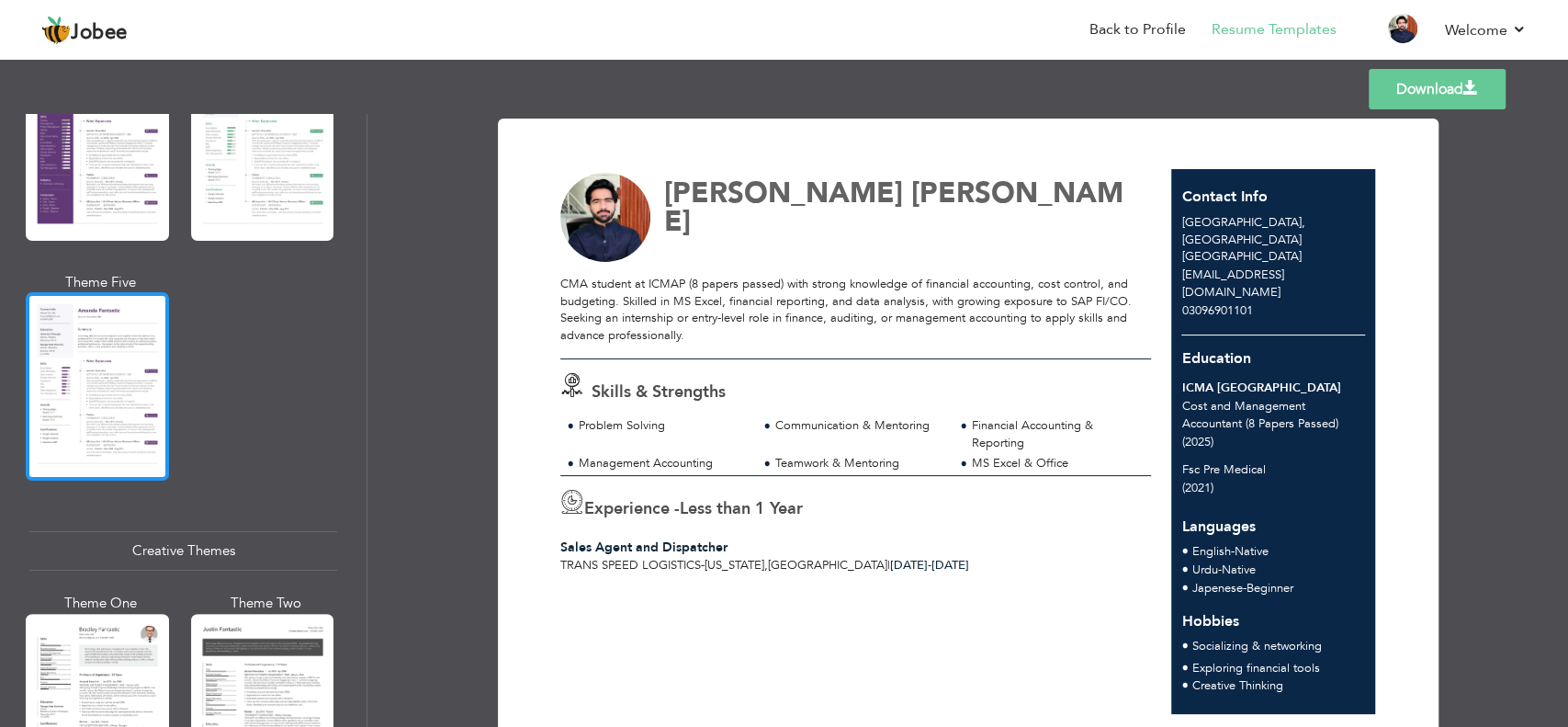
click at [139, 391] on div at bounding box center [97, 386] width 143 height 189
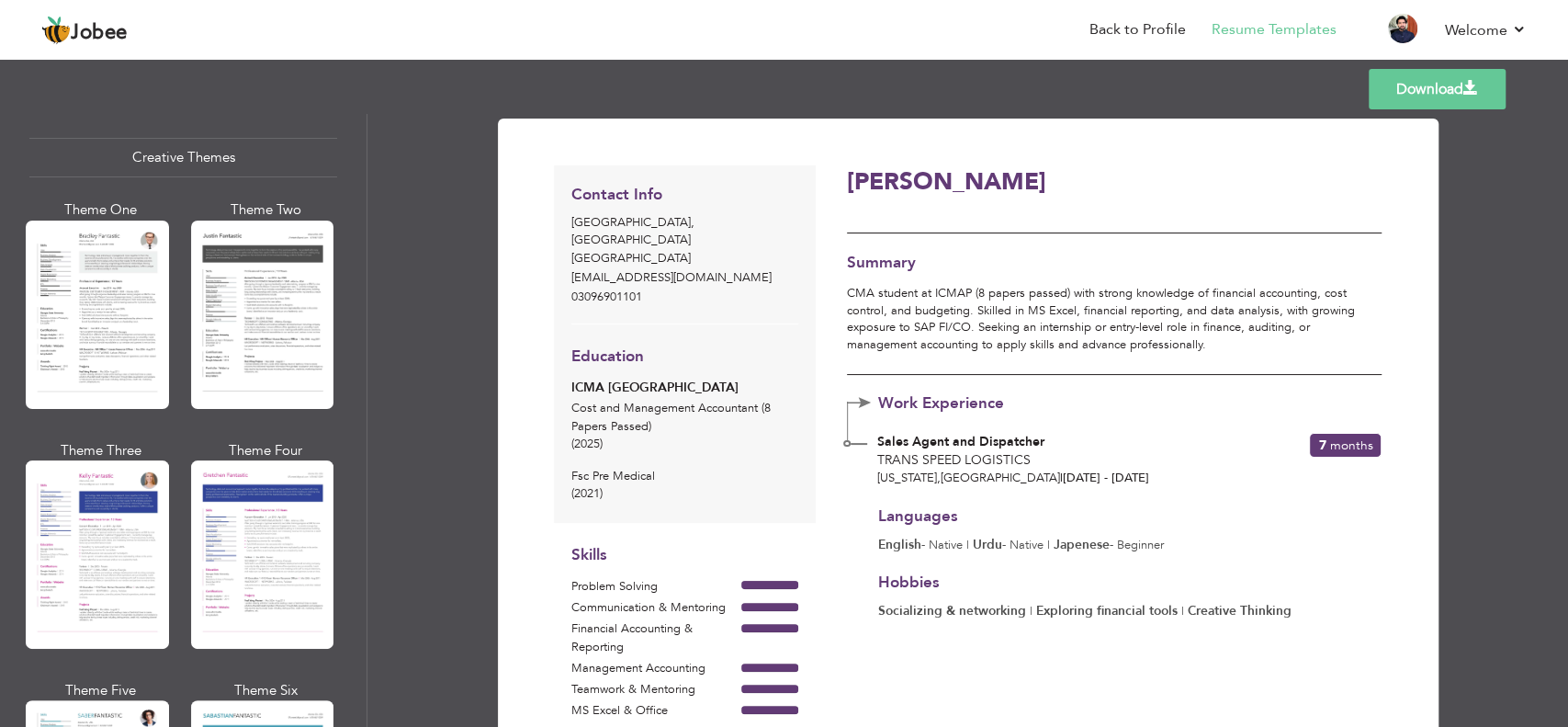
scroll to position [0, 0]
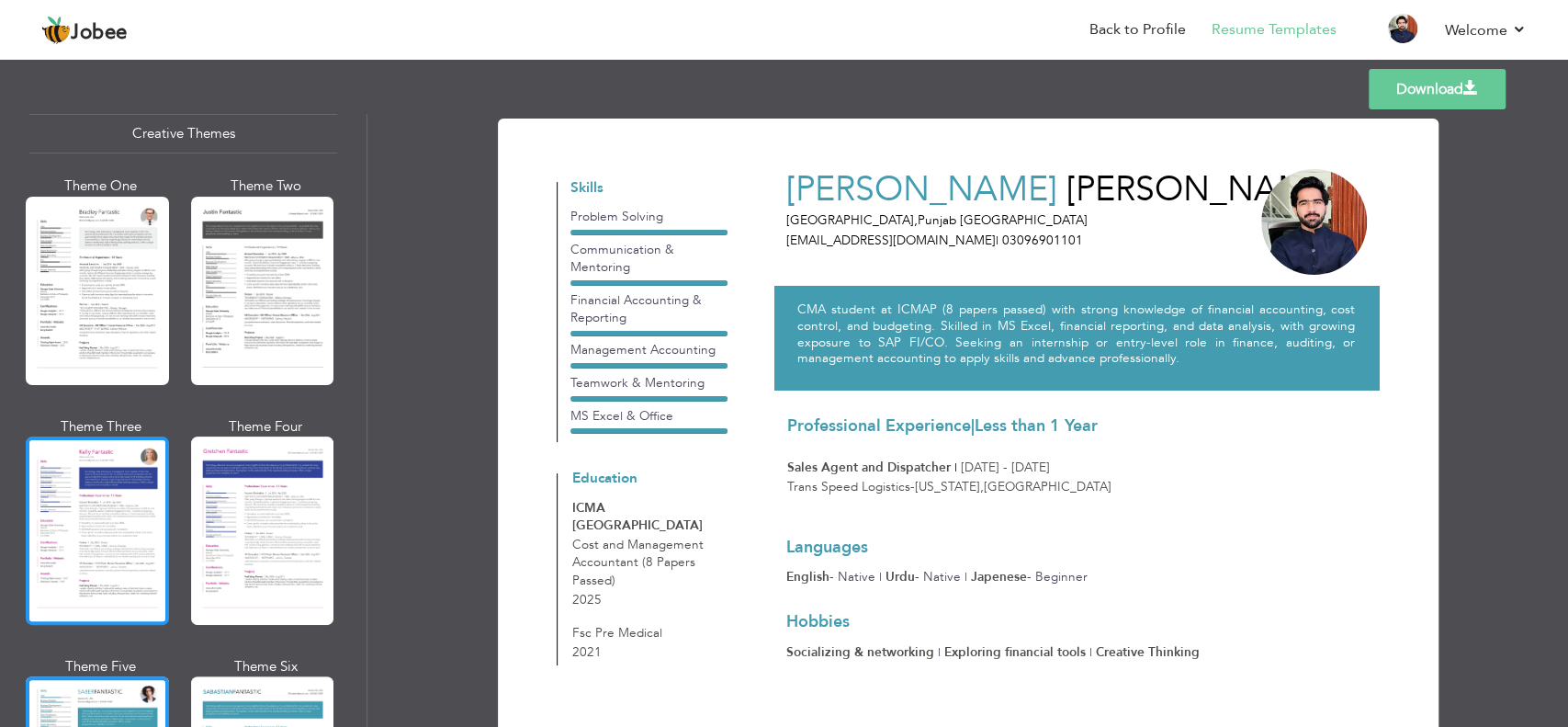
click at [114, 546] on div at bounding box center [97, 530] width 143 height 189
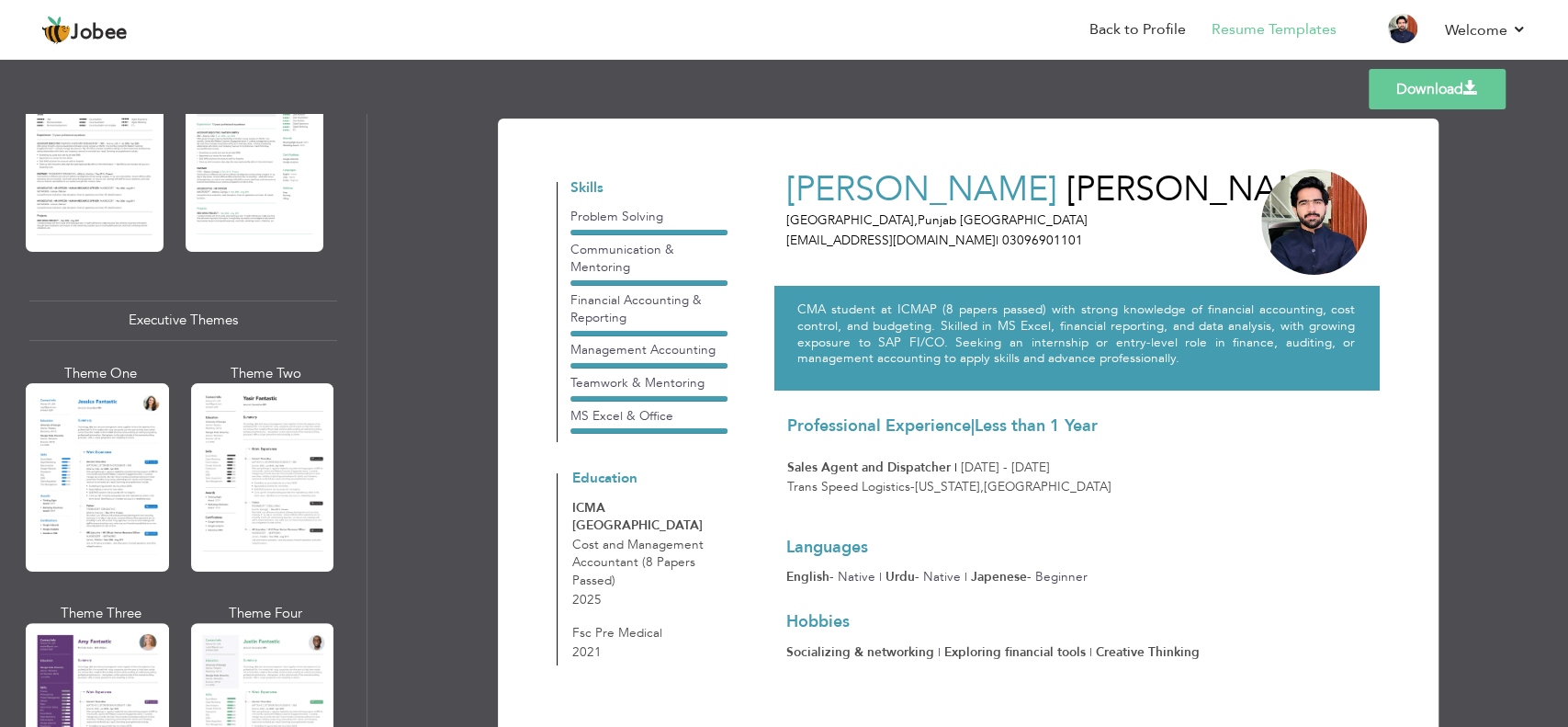
scroll to position [1142, 0]
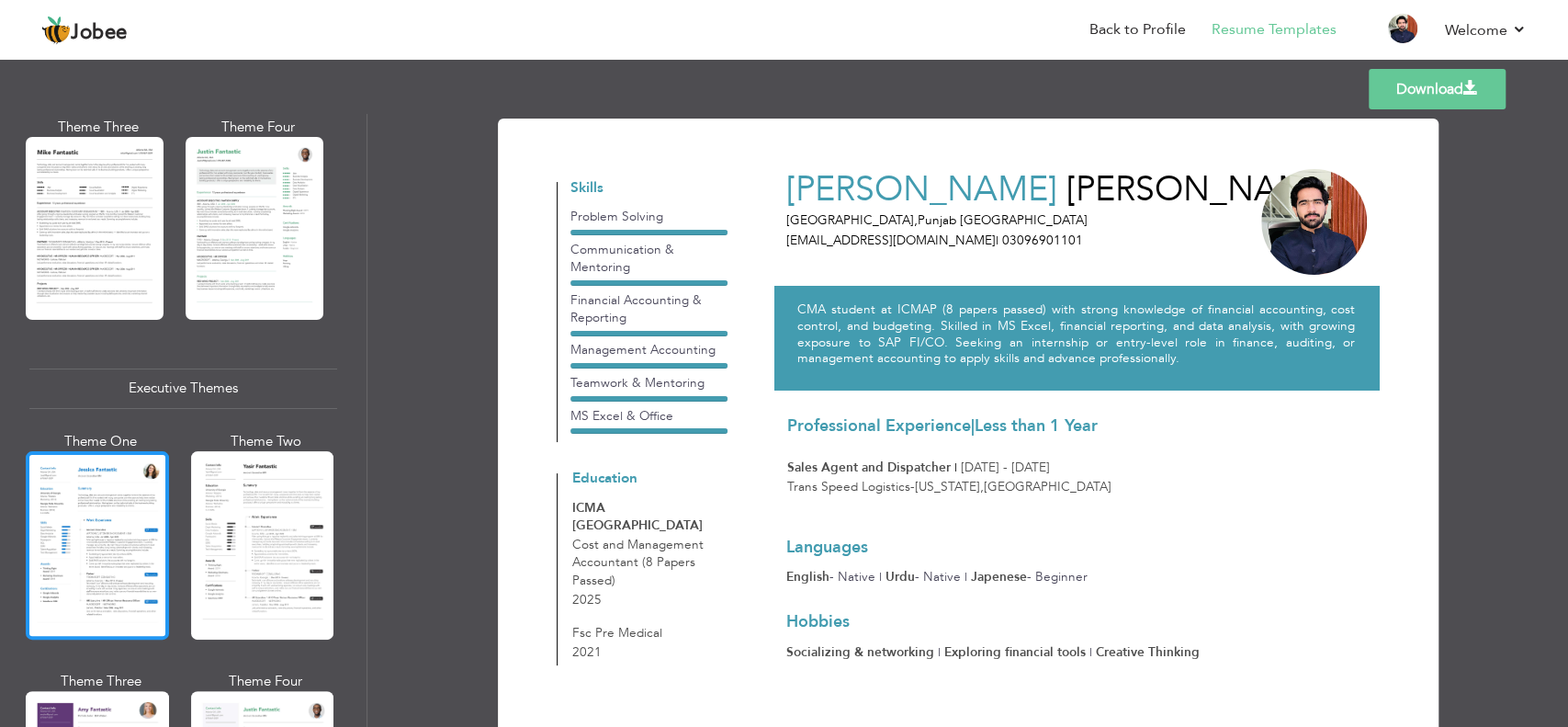
click at [116, 575] on div at bounding box center [97, 545] width 143 height 189
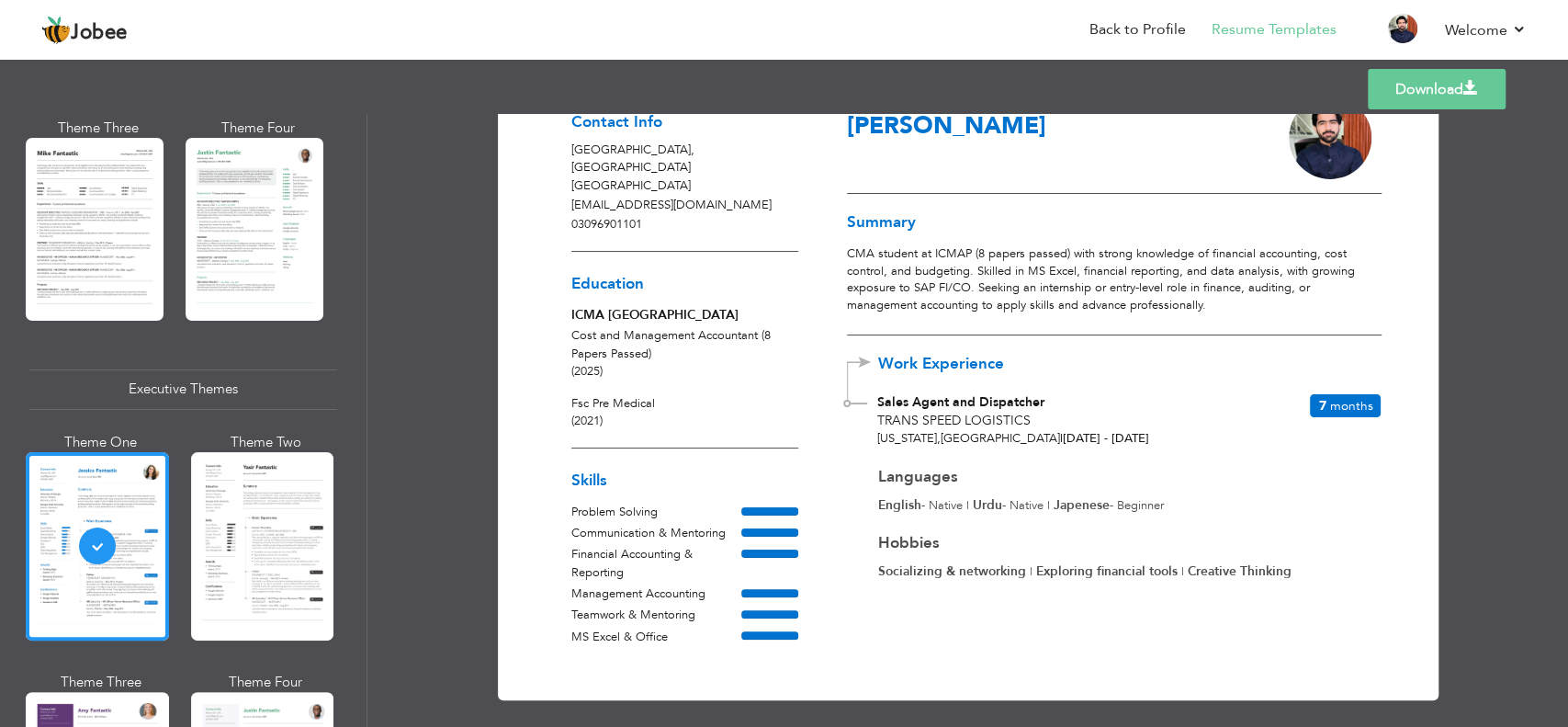
scroll to position [67, 0]
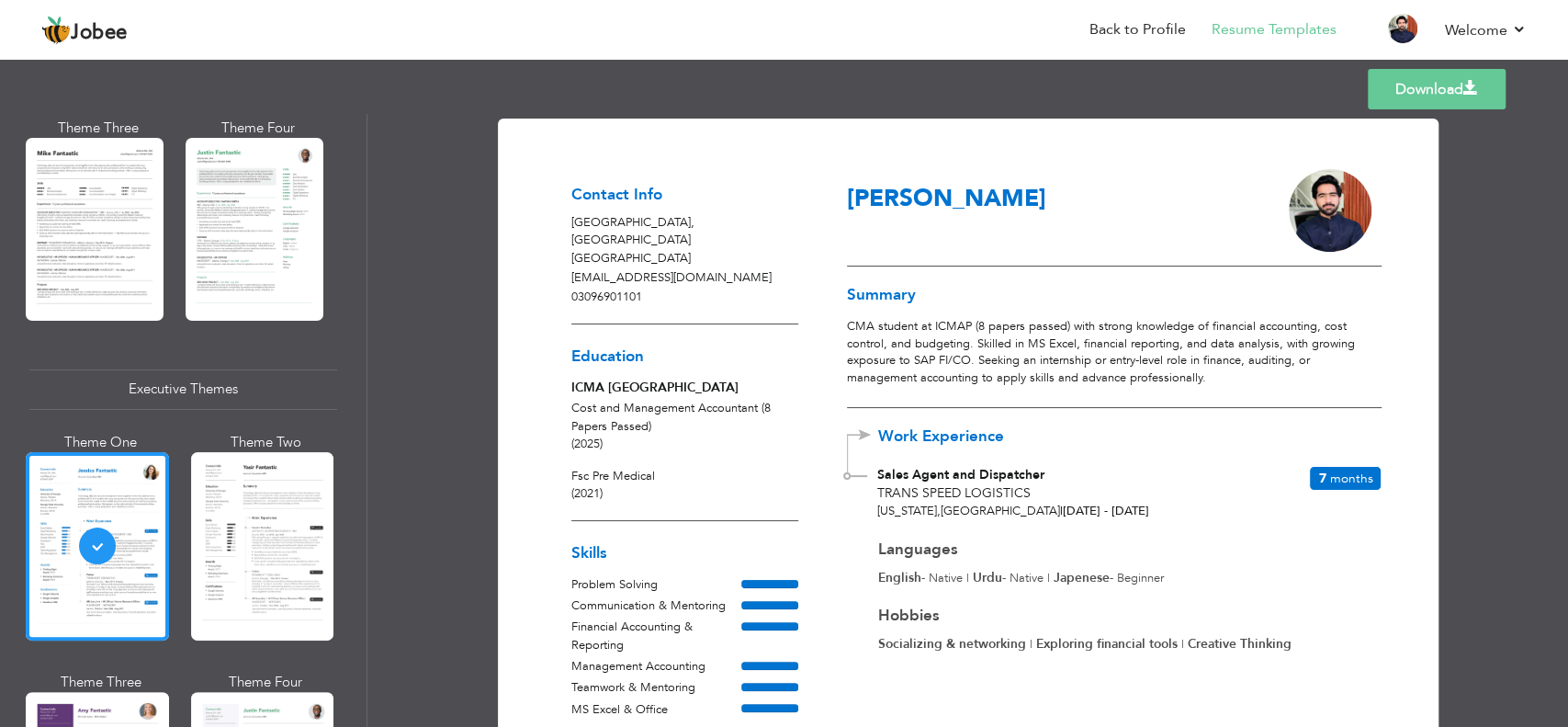
click at [1405, 83] on link "Download" at bounding box center [1437, 88] width 138 height 40
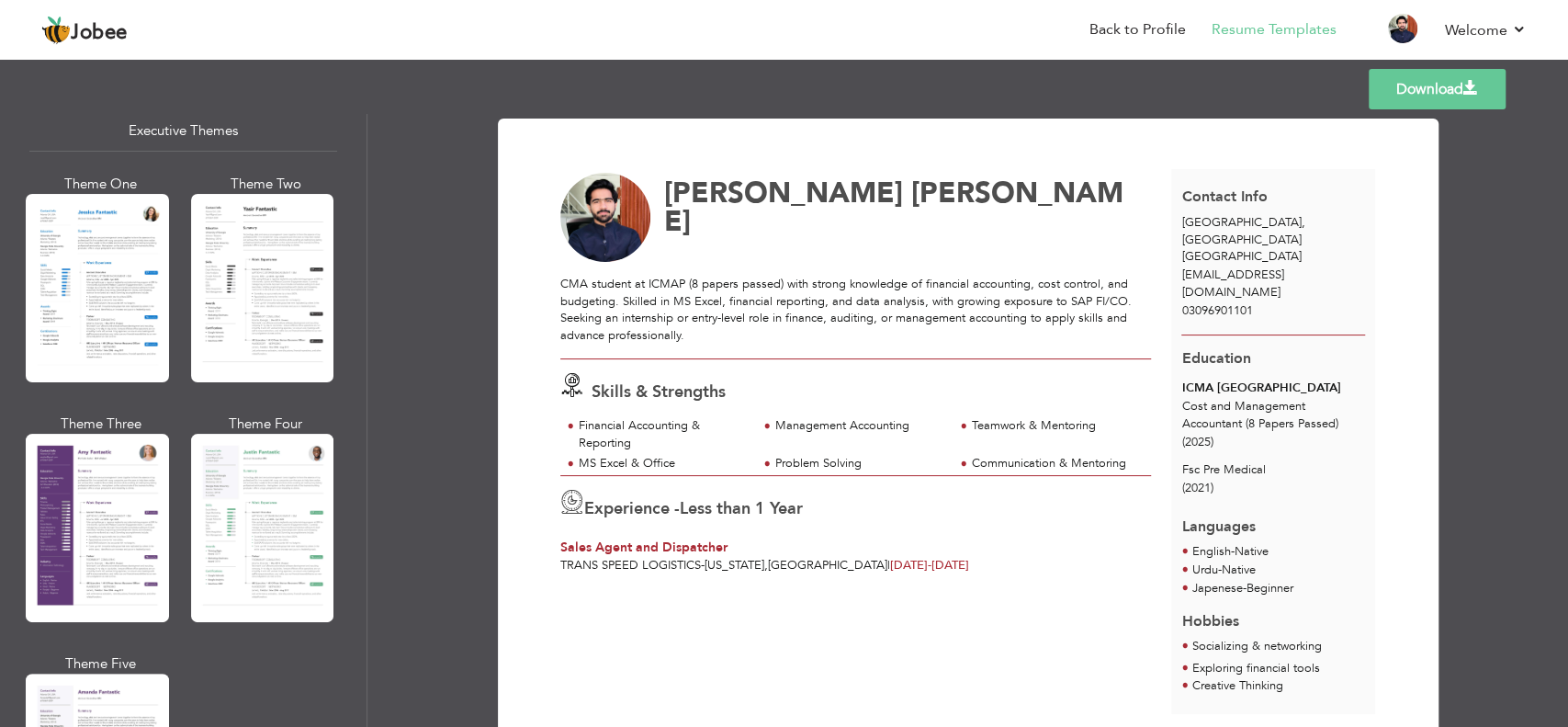
scroll to position [1398, 0]
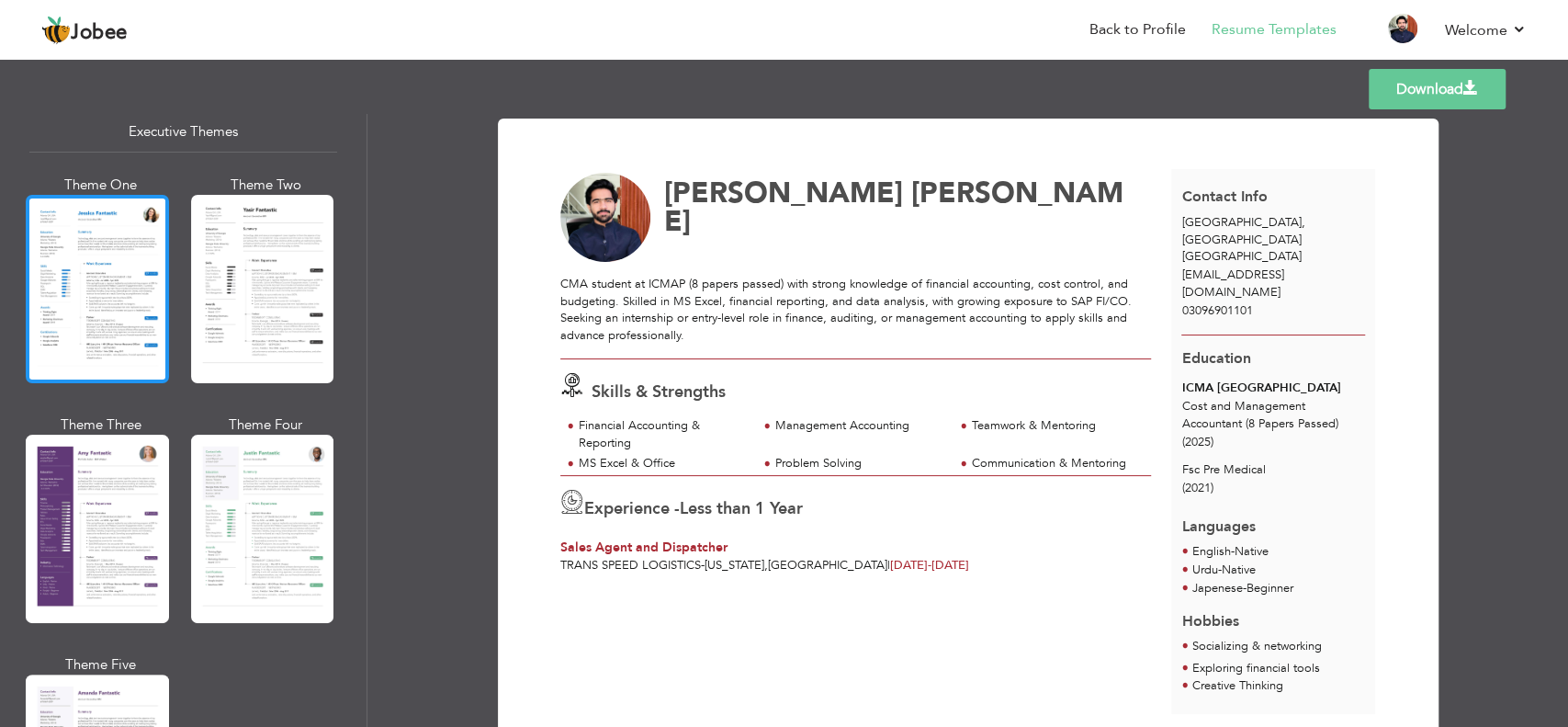
click at [104, 252] on div at bounding box center [97, 289] width 143 height 189
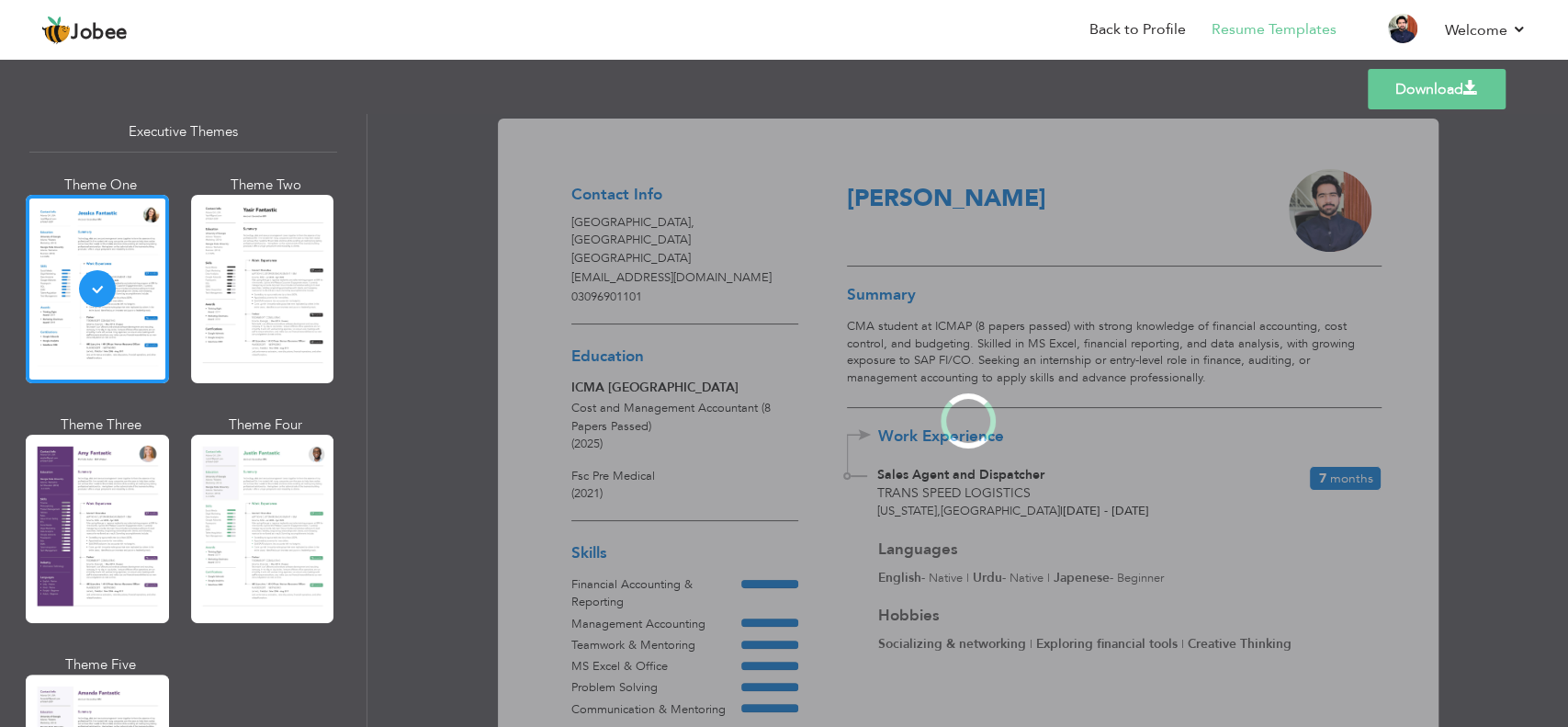
scroll to position [1397, 0]
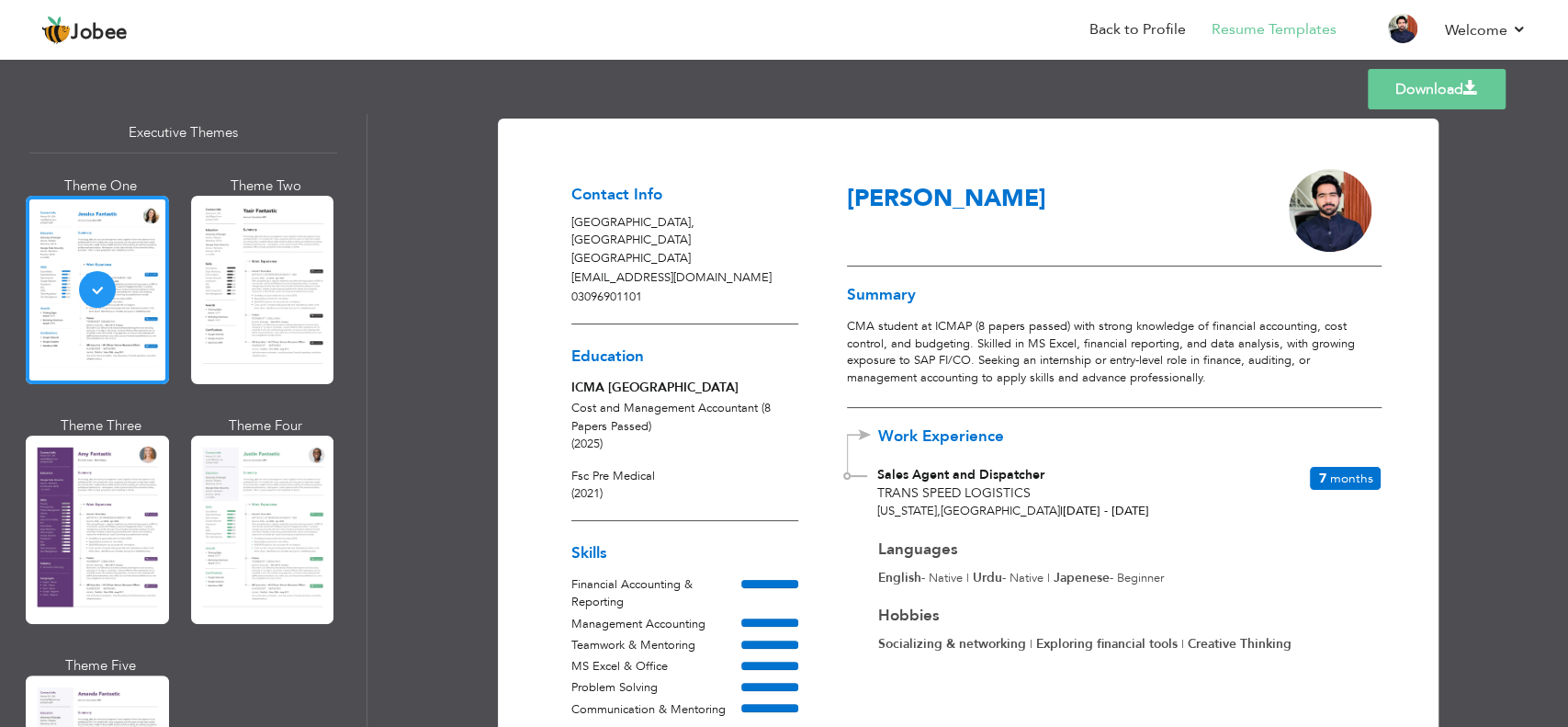
click at [1397, 68] on div "Templates Download" at bounding box center [784, 89] width 1568 height 59
click at [1399, 108] on link "Download" at bounding box center [1437, 88] width 138 height 40
click at [1450, 93] on link "Download" at bounding box center [1437, 88] width 138 height 40
